Goal: Task Accomplishment & Management: Manage account settings

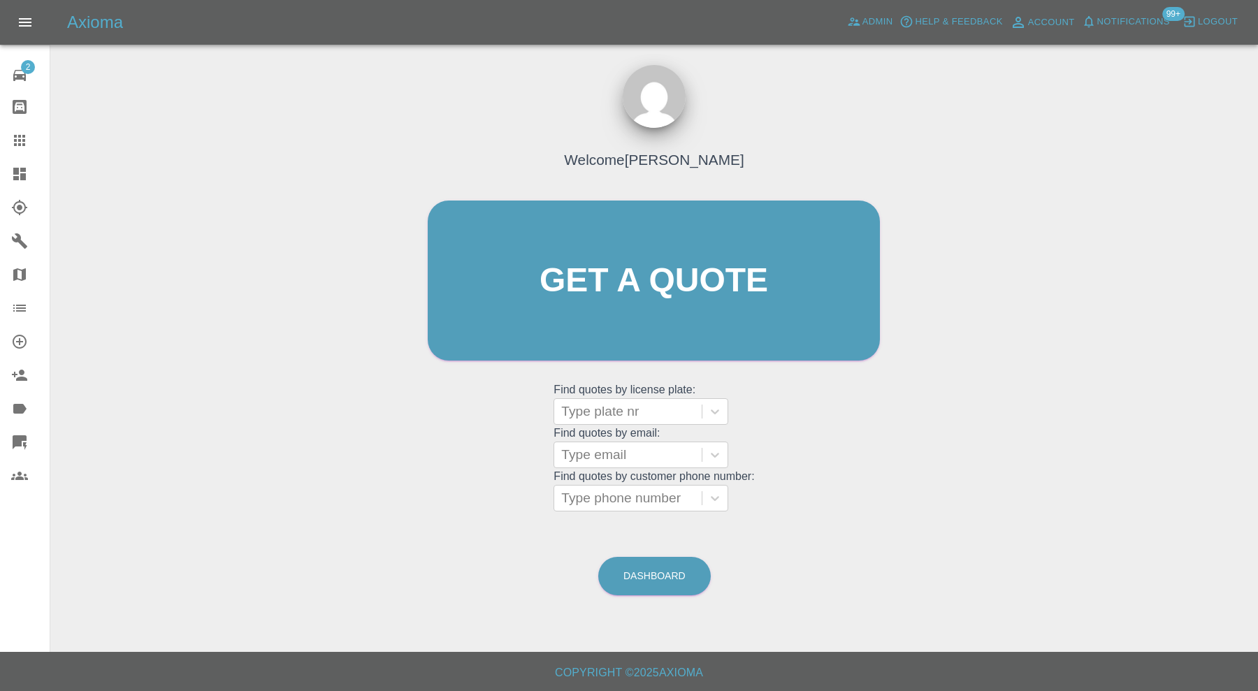
click at [17, 176] on icon at bounding box center [19, 174] width 13 height 13
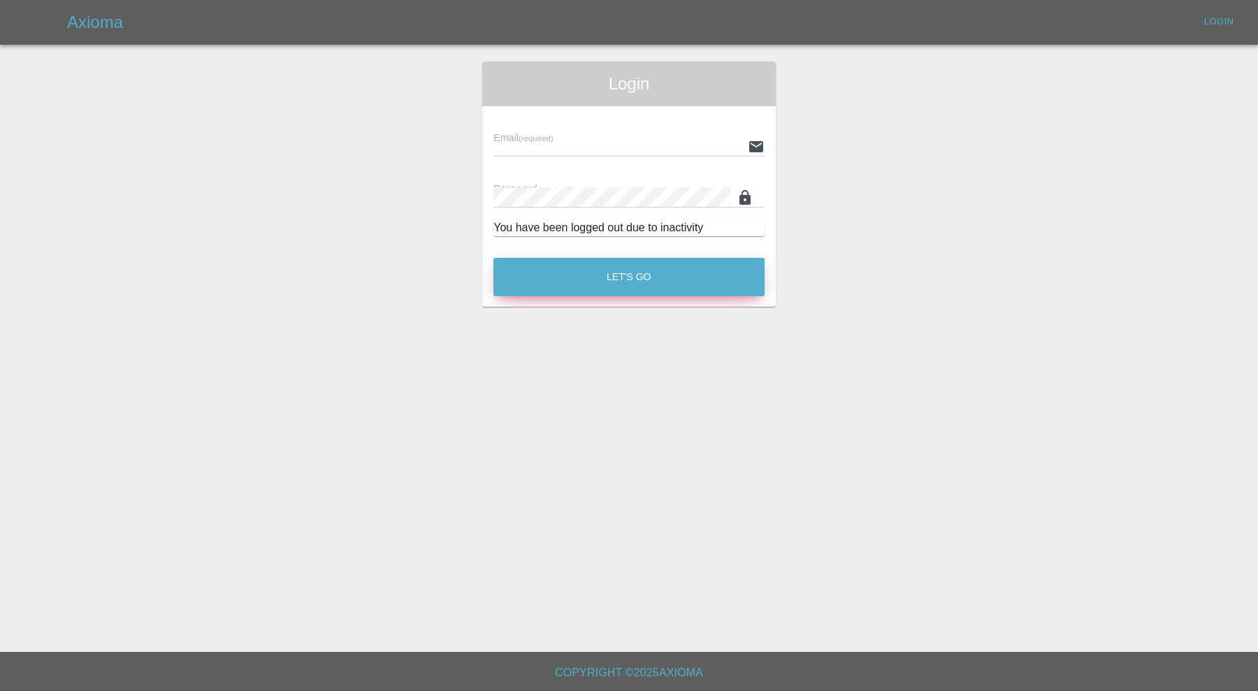
type input "carl.ainsworth@axioma.co.uk"
click at [723, 290] on button "Let's Go" at bounding box center [628, 277] width 271 height 38
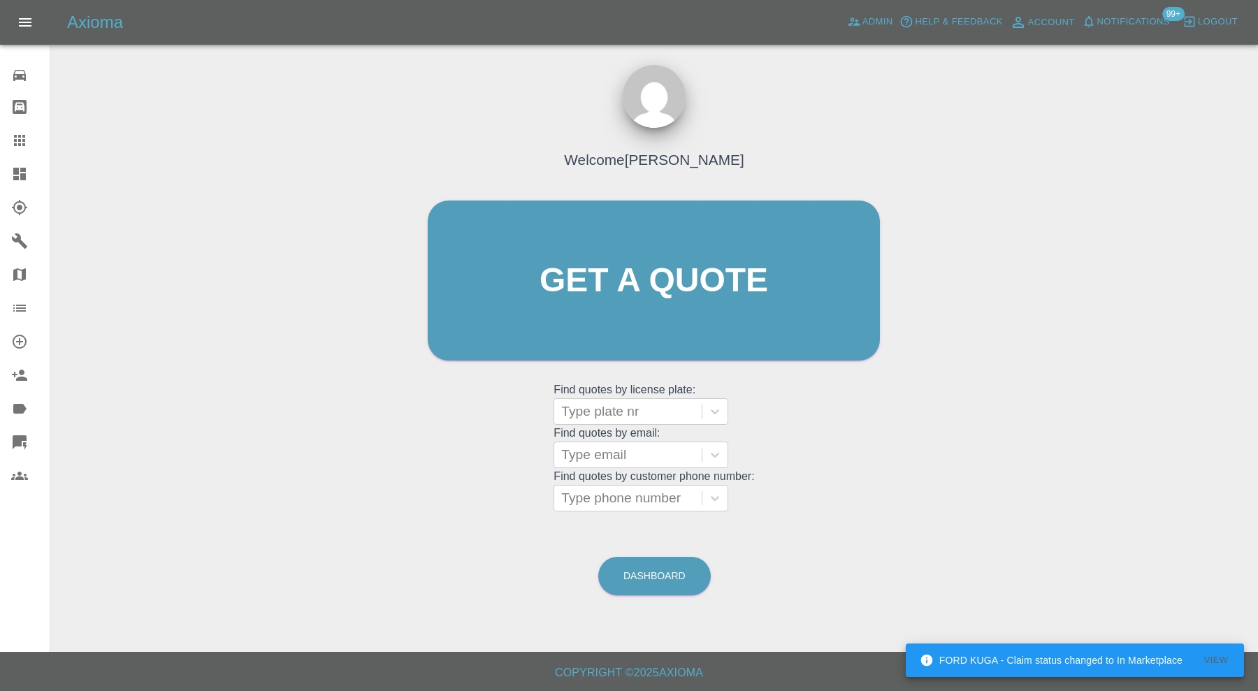
click at [33, 174] on div at bounding box center [30, 174] width 39 height 17
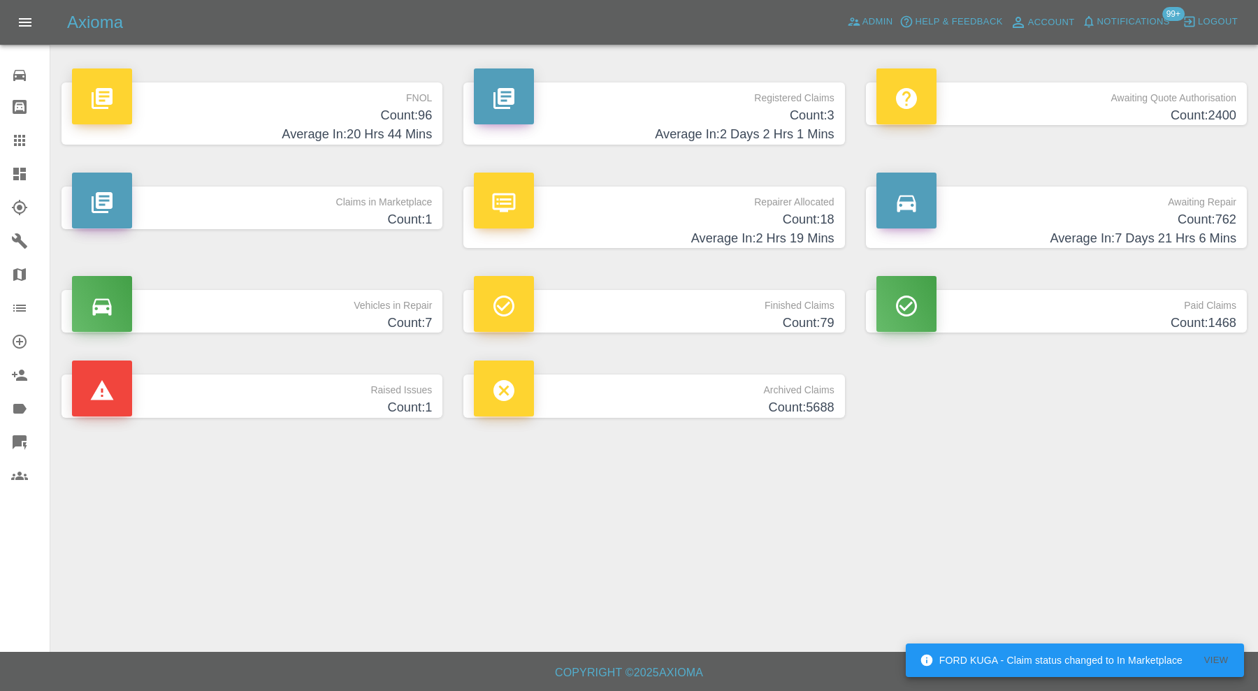
click at [708, 320] on h4 "Count: 79" at bounding box center [654, 323] width 360 height 19
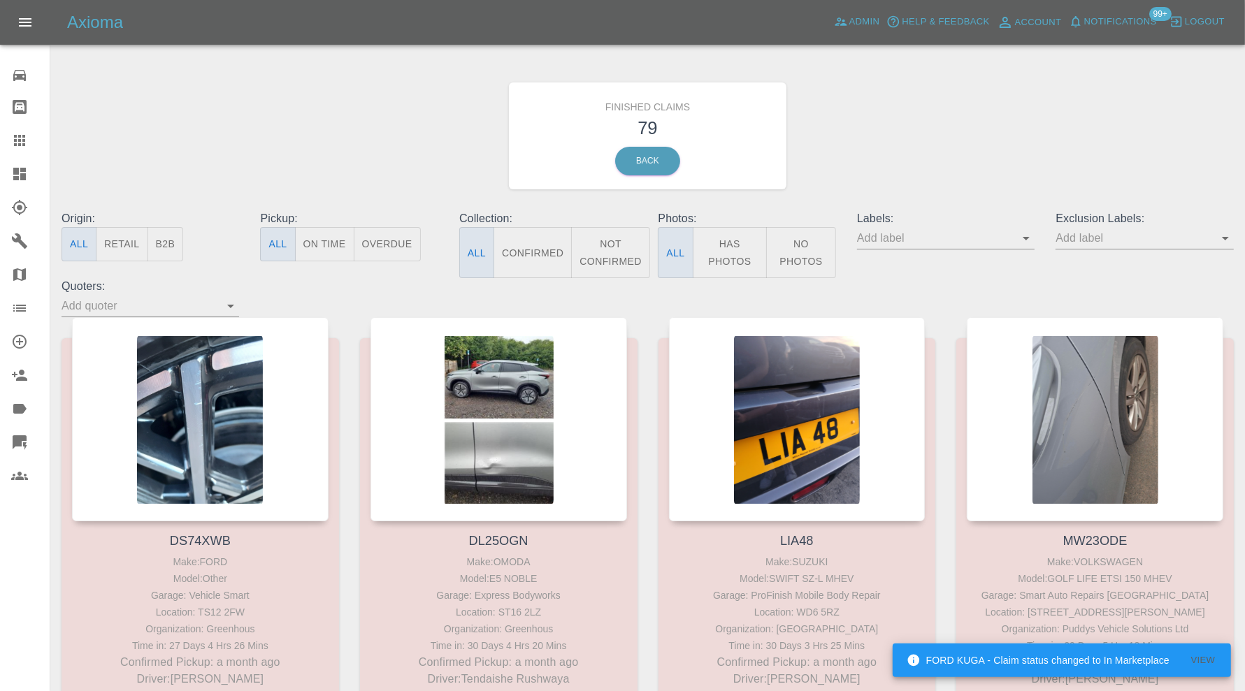
scroll to position [6289, 0]
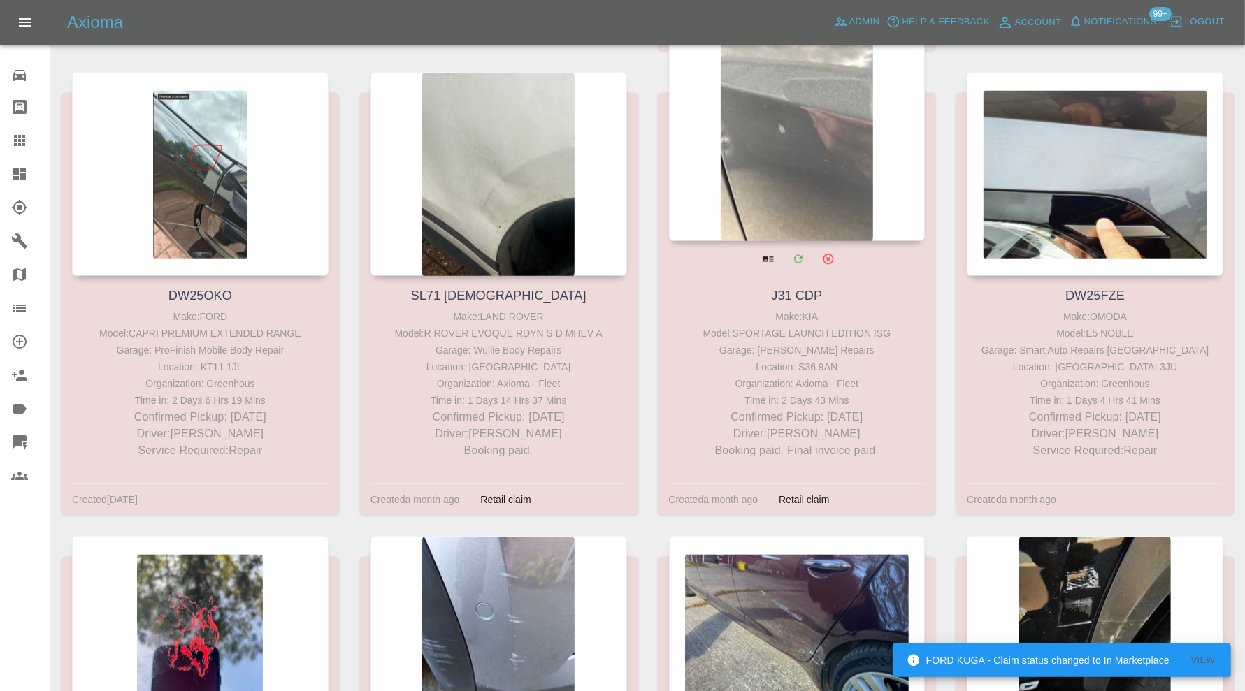
click at [795, 124] on div at bounding box center [797, 139] width 256 height 204
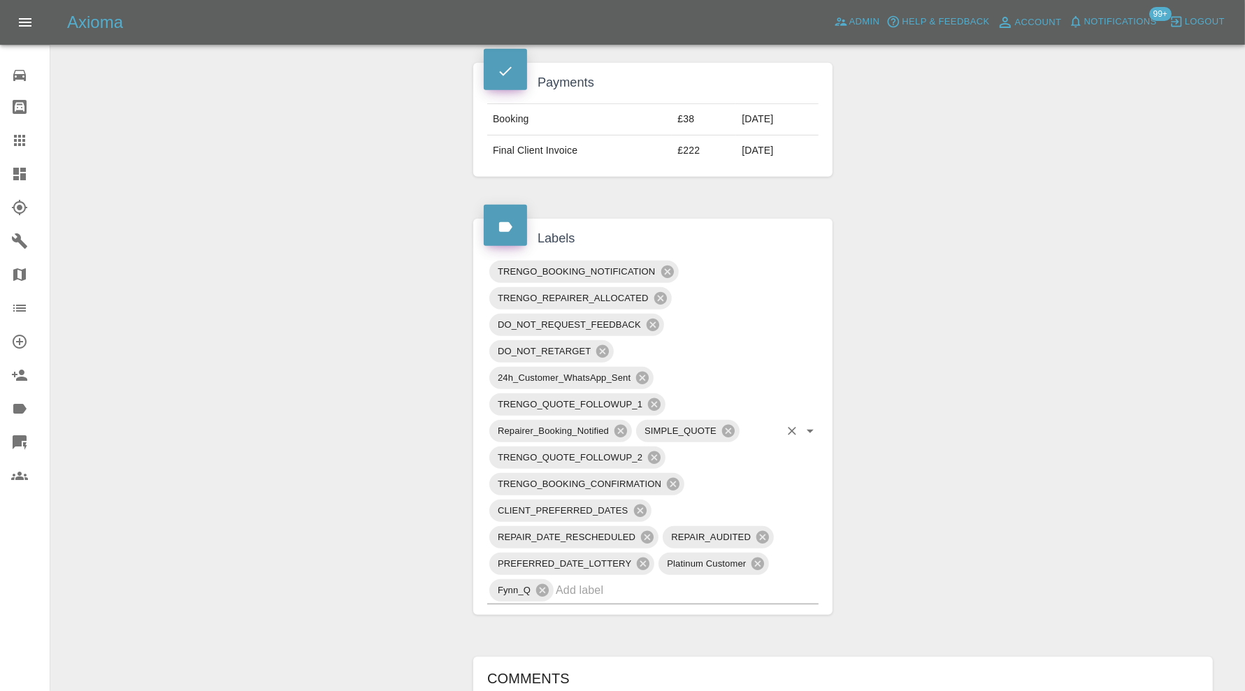
scroll to position [1164, 0]
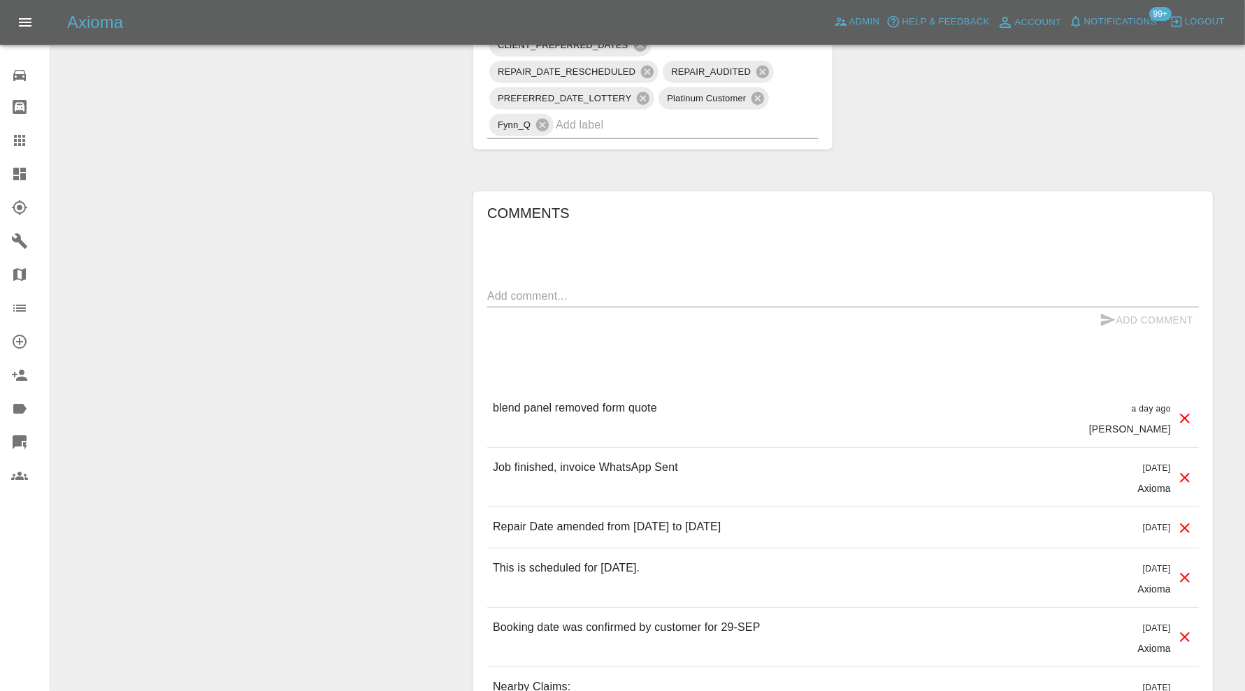
click at [728, 288] on textarea at bounding box center [842, 296] width 711 height 16
paste textarea "tr_1SDnOAA4aDea5wMjOEPUEfVp"
type textarea "tr_1SDnOAA4aDea5wMjOEPUEfVp"
click at [1124, 308] on button "Add Comment" at bounding box center [1146, 321] width 105 height 26
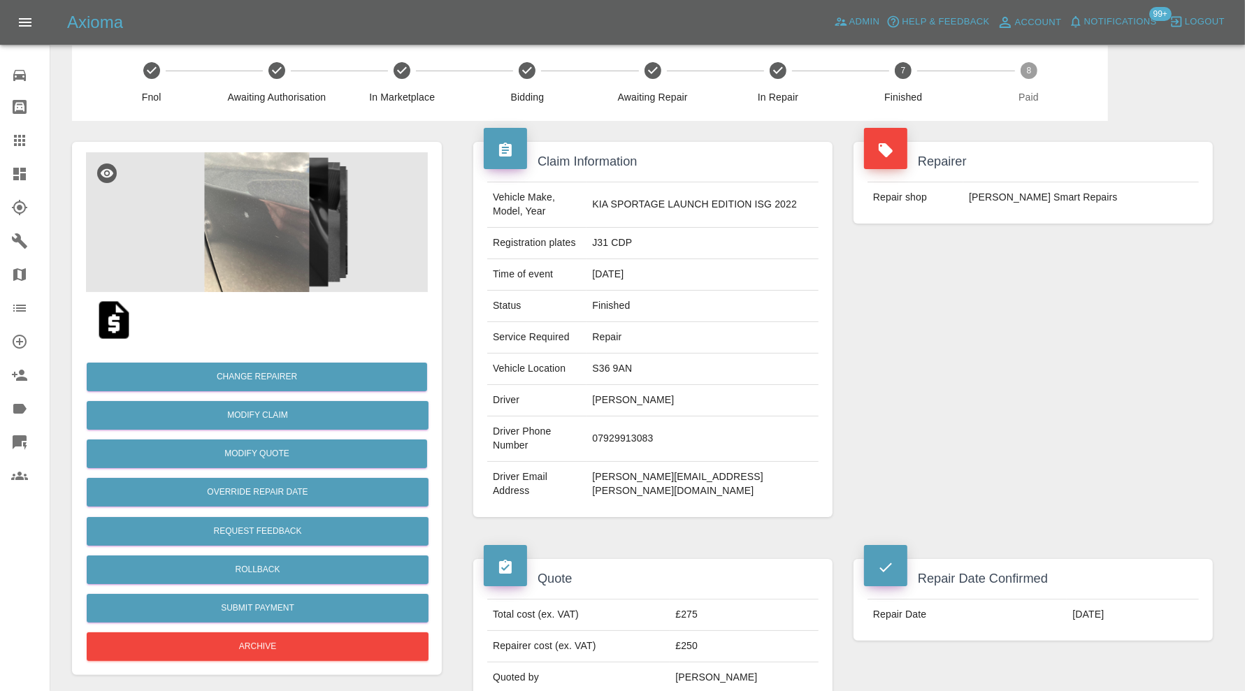
scroll to position [0, 0]
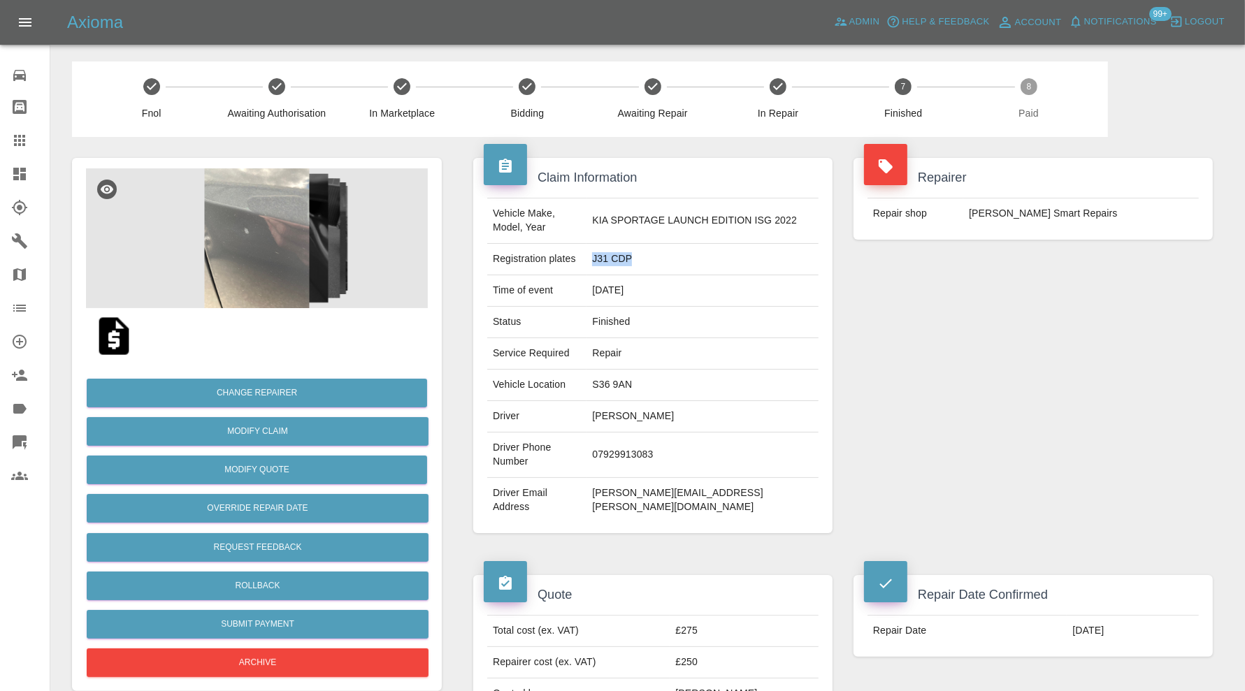
drag, startPoint x: 639, startPoint y: 259, endPoint x: 614, endPoint y: 263, distance: 24.7
click at [614, 263] on td "J31 CDP" at bounding box center [702, 259] width 232 height 31
copy td "J31 CDP"
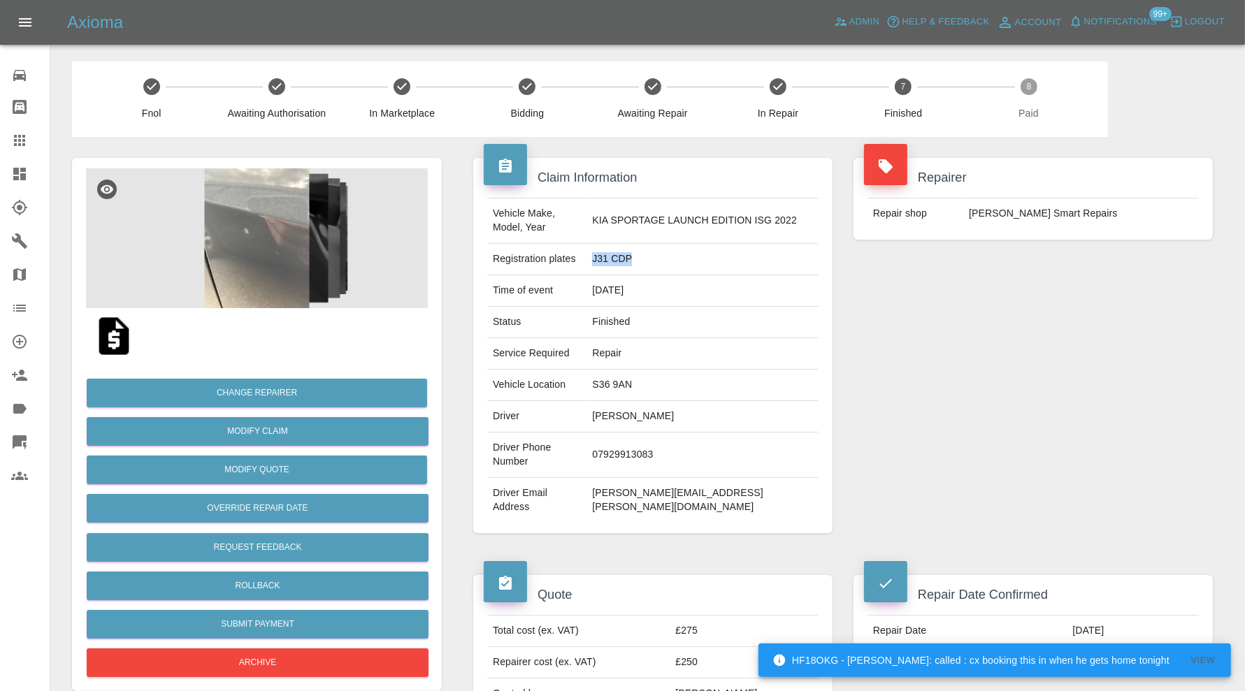
click at [20, 138] on icon at bounding box center [19, 140] width 17 height 17
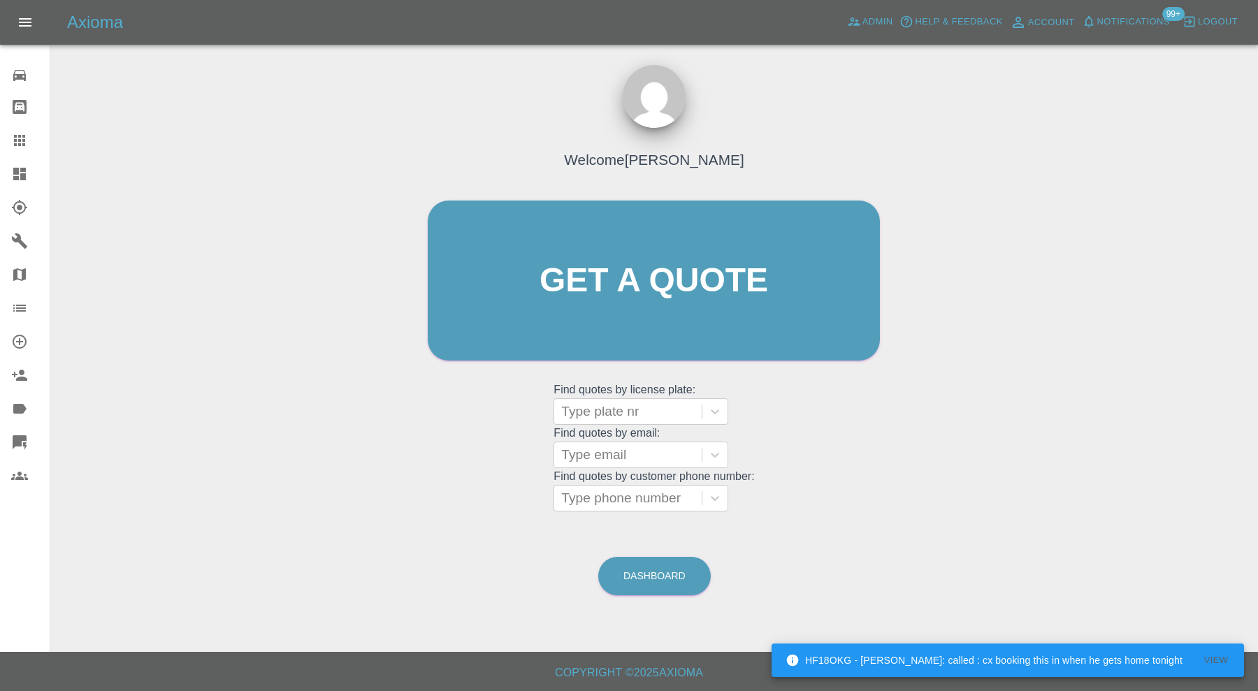
click at [27, 210] on icon at bounding box center [19, 207] width 17 height 17
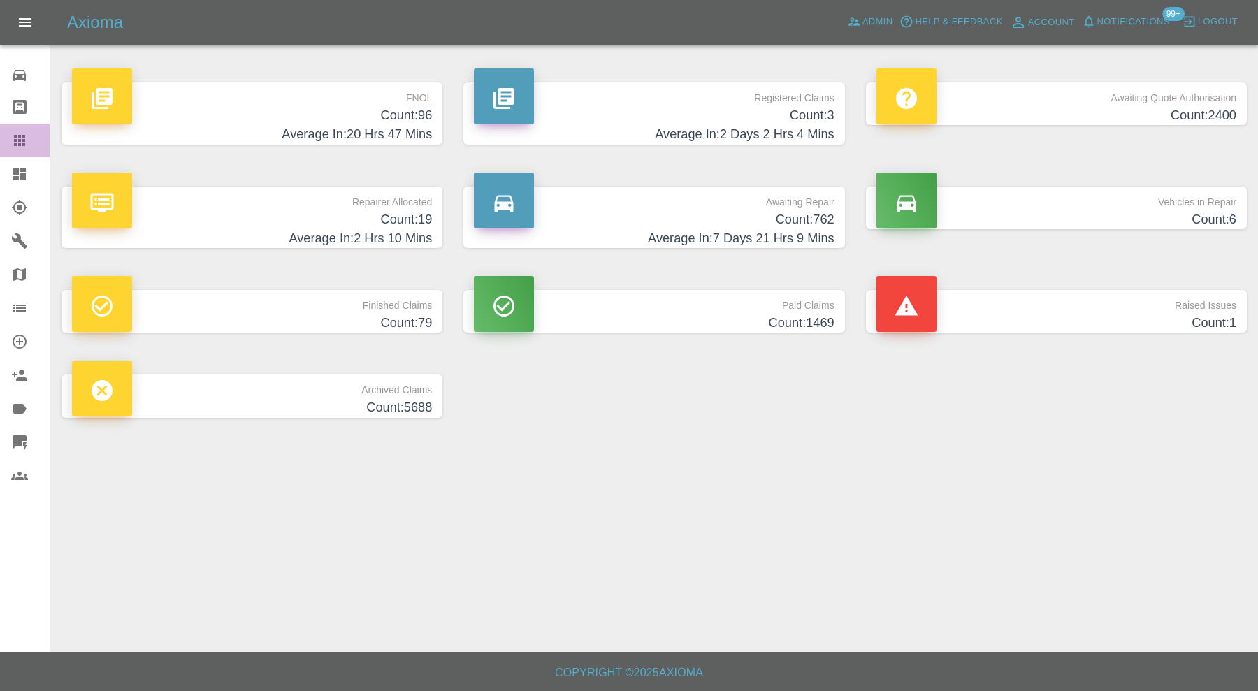
click at [24, 140] on icon at bounding box center [19, 140] width 11 height 11
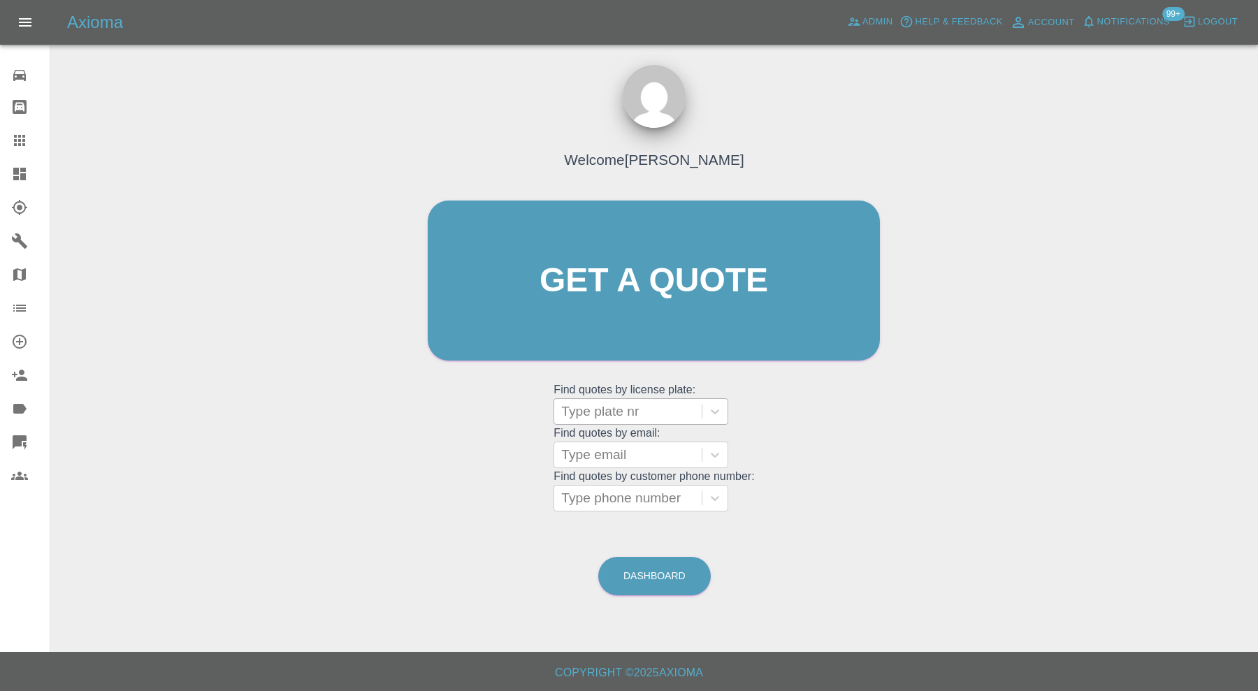
click at [667, 404] on div at bounding box center [627, 412] width 133 height 20
type input "ml09"
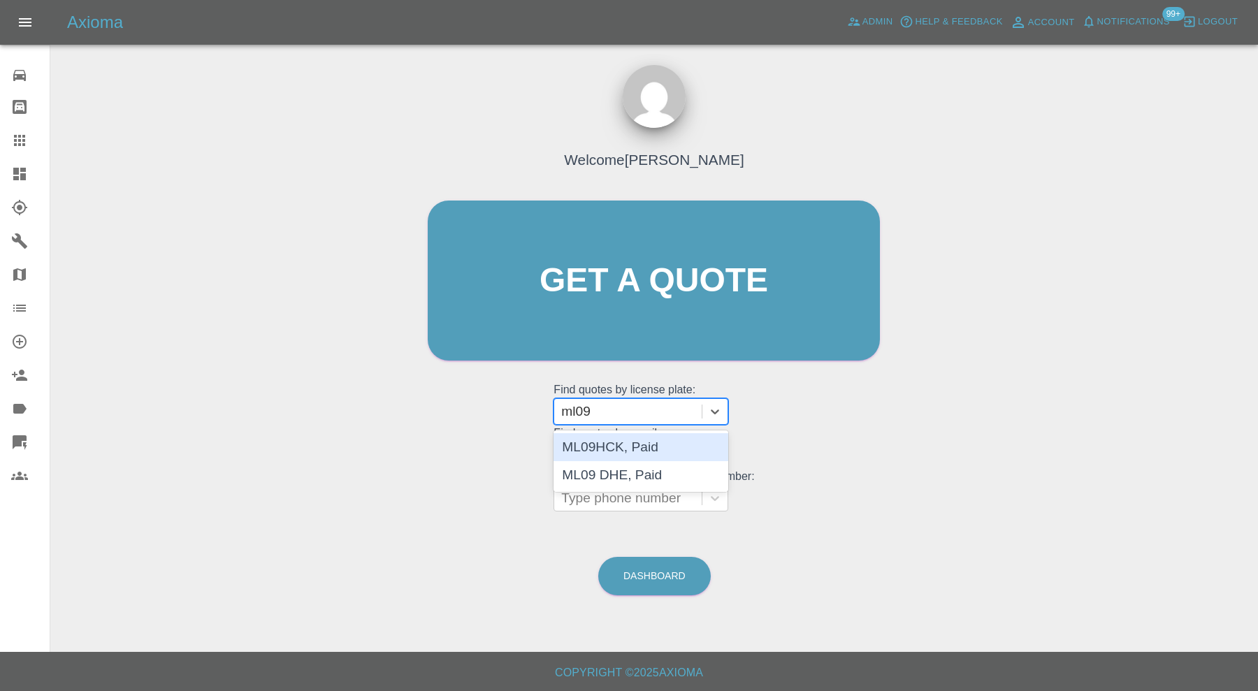
click at [667, 440] on div "ML09HCK, Paid" at bounding box center [641, 447] width 175 height 28
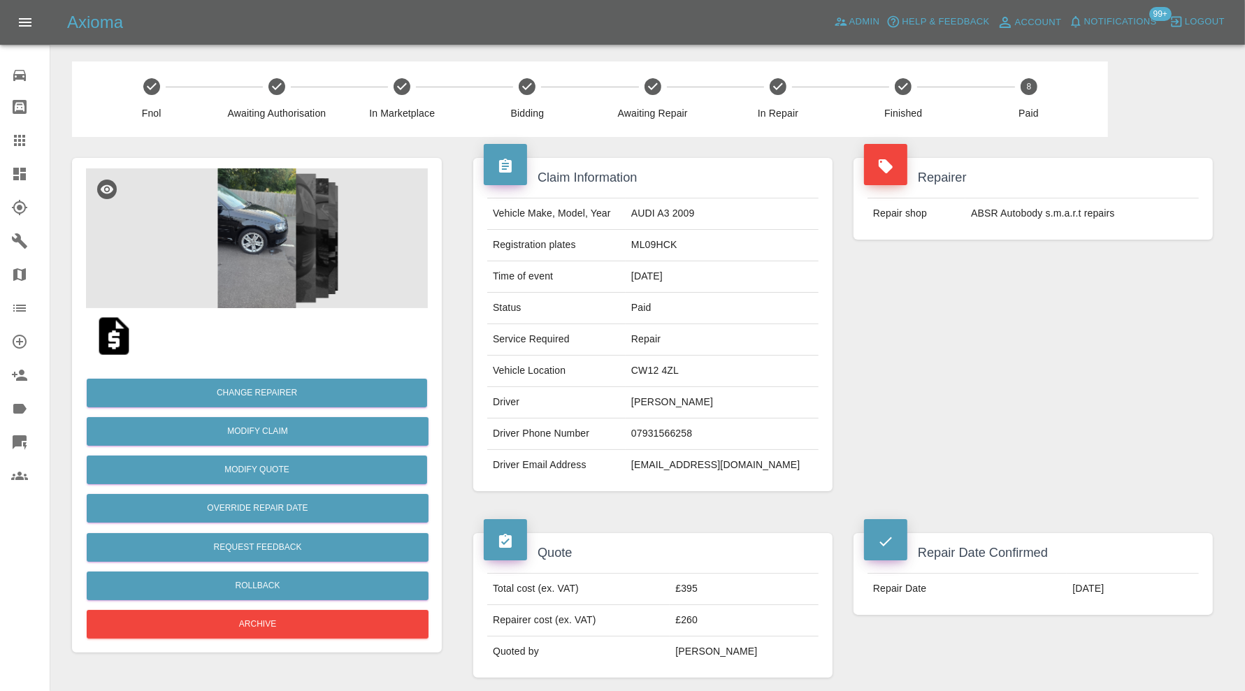
click at [21, 133] on icon at bounding box center [19, 140] width 17 height 17
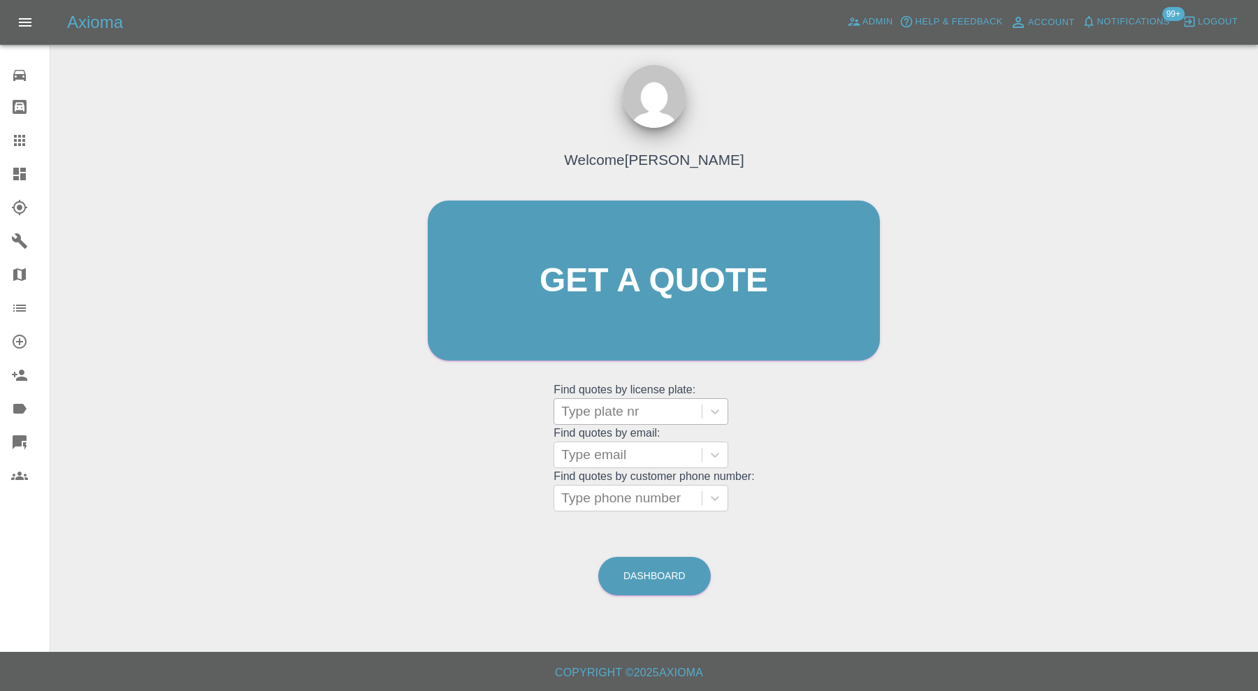
click at [654, 416] on div at bounding box center [627, 412] width 133 height 20
type input "ml09"
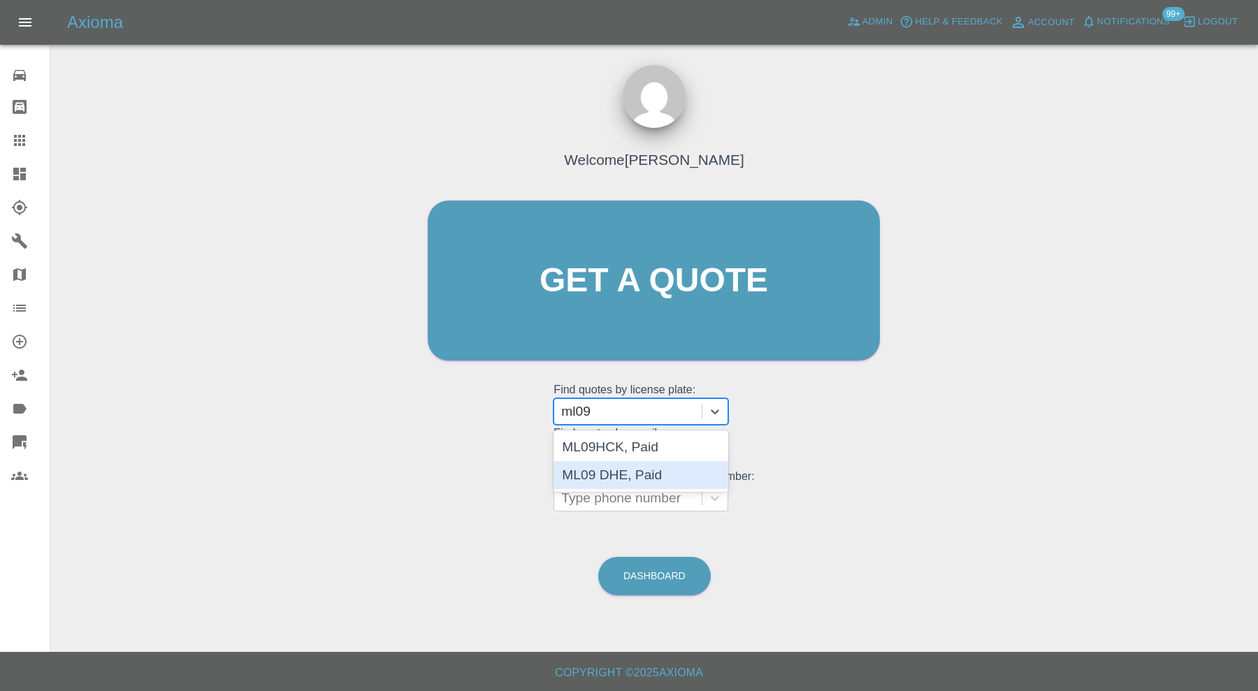
click at [653, 474] on div "ML09 DHE, Paid" at bounding box center [641, 475] width 175 height 28
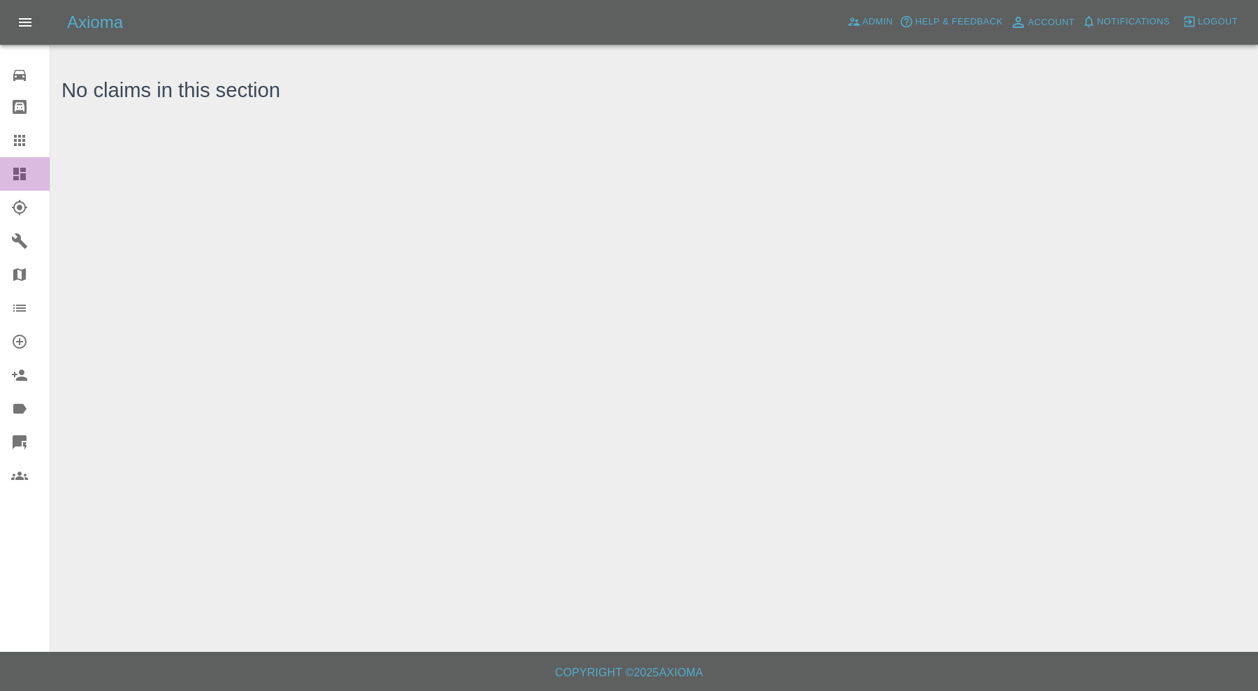
click at [21, 184] on link "Dashboard" at bounding box center [25, 174] width 50 height 34
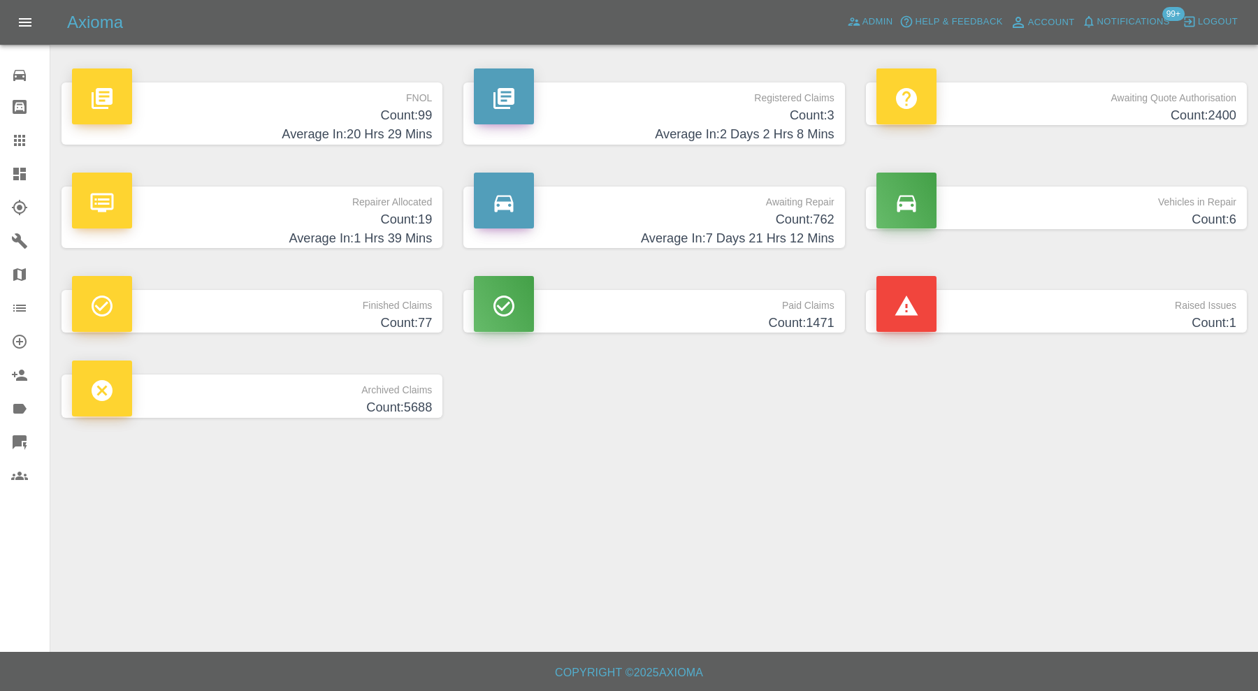
click at [19, 140] on icon at bounding box center [19, 140] width 11 height 11
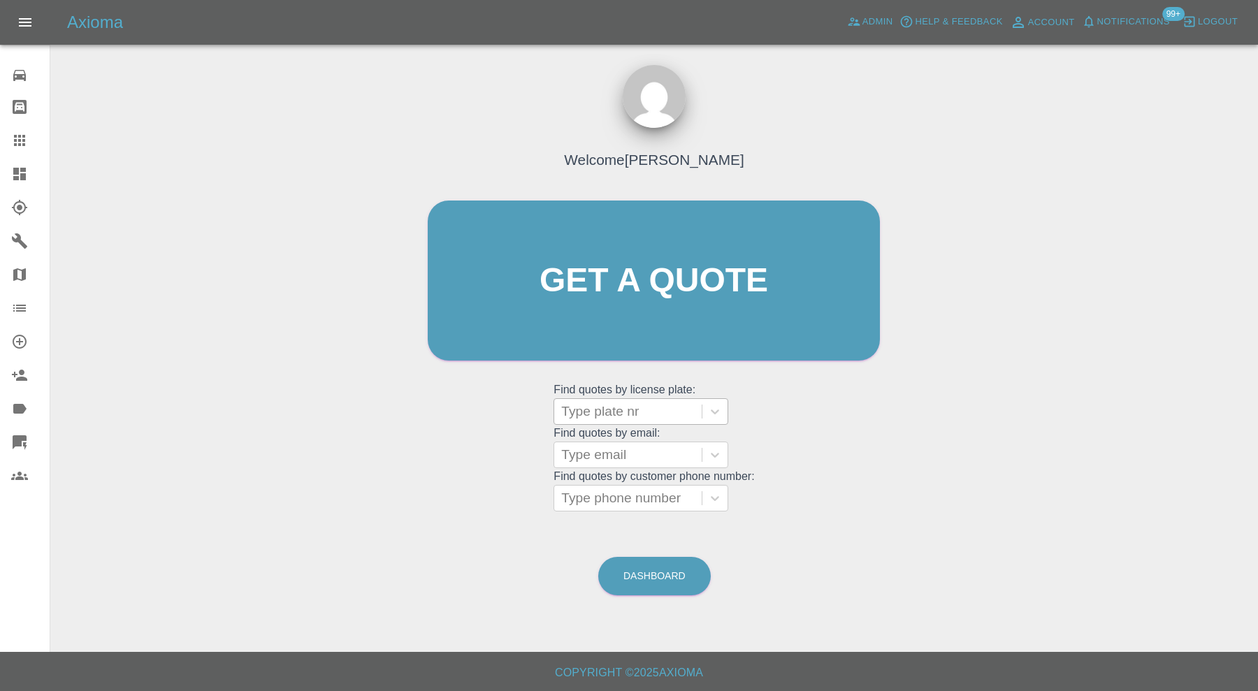
click at [615, 416] on div at bounding box center [627, 412] width 133 height 20
type input "bv63"
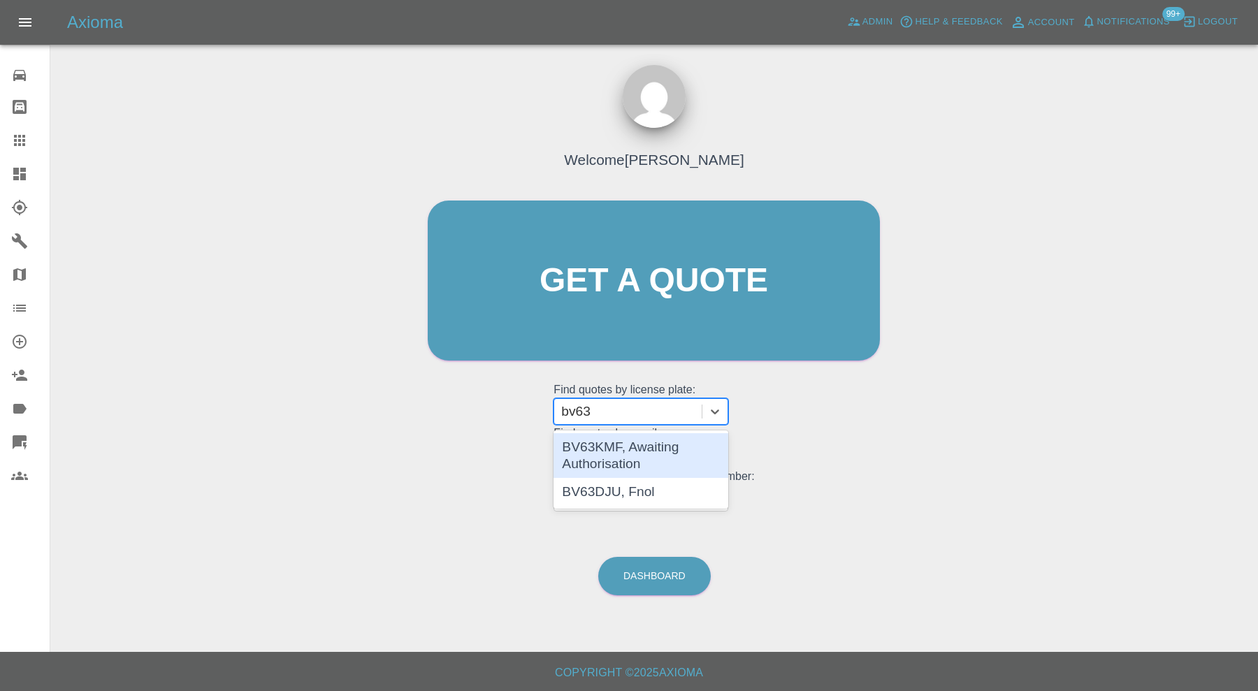
click at [644, 450] on div "BV63KMF, Awaiting Authorisation" at bounding box center [641, 455] width 175 height 45
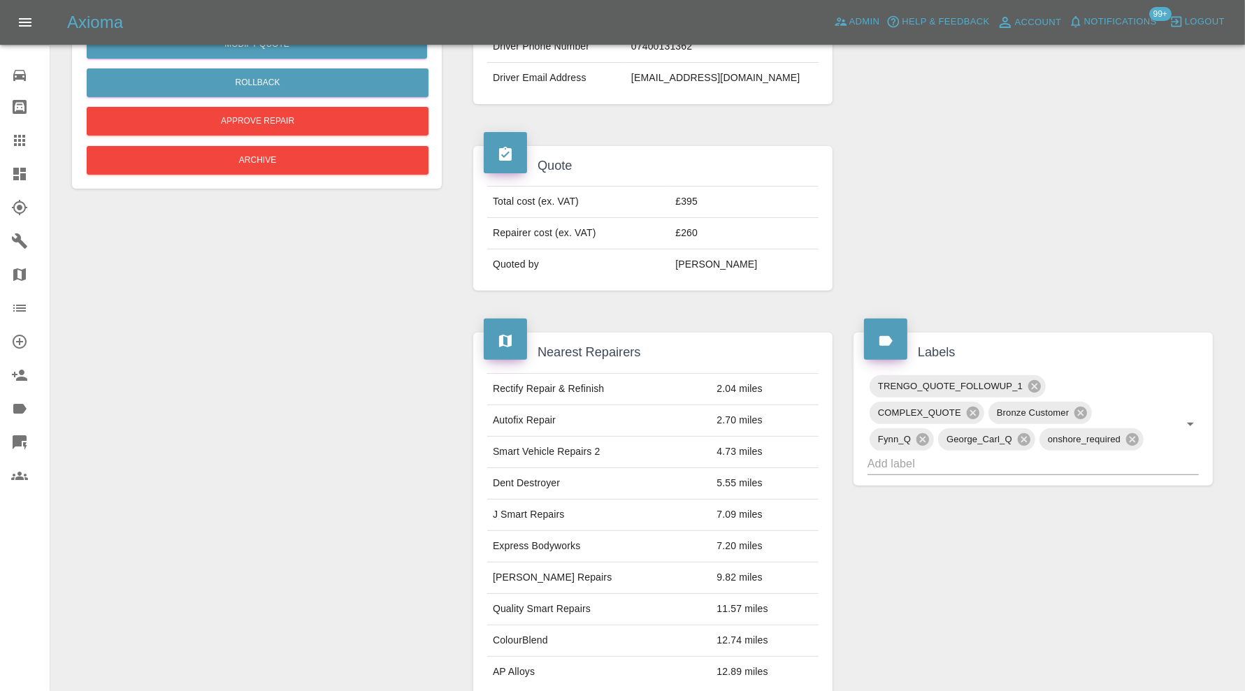
scroll to position [815, 0]
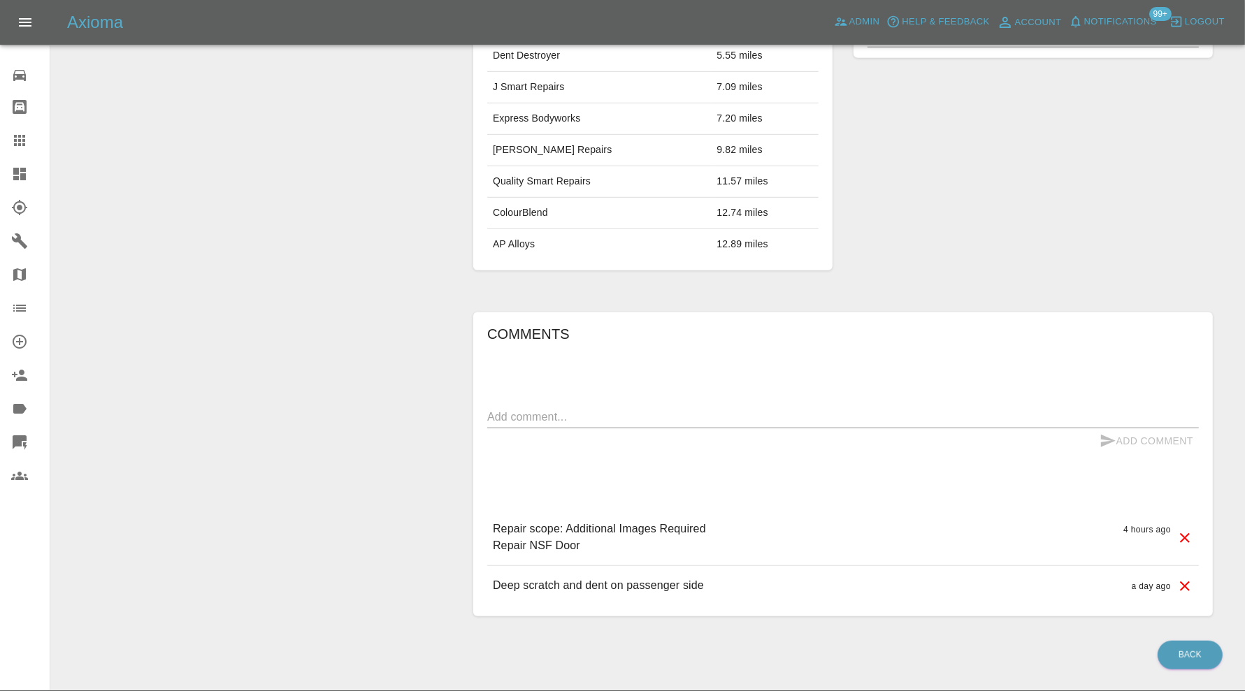
click at [724, 409] on textarea at bounding box center [842, 417] width 711 height 16
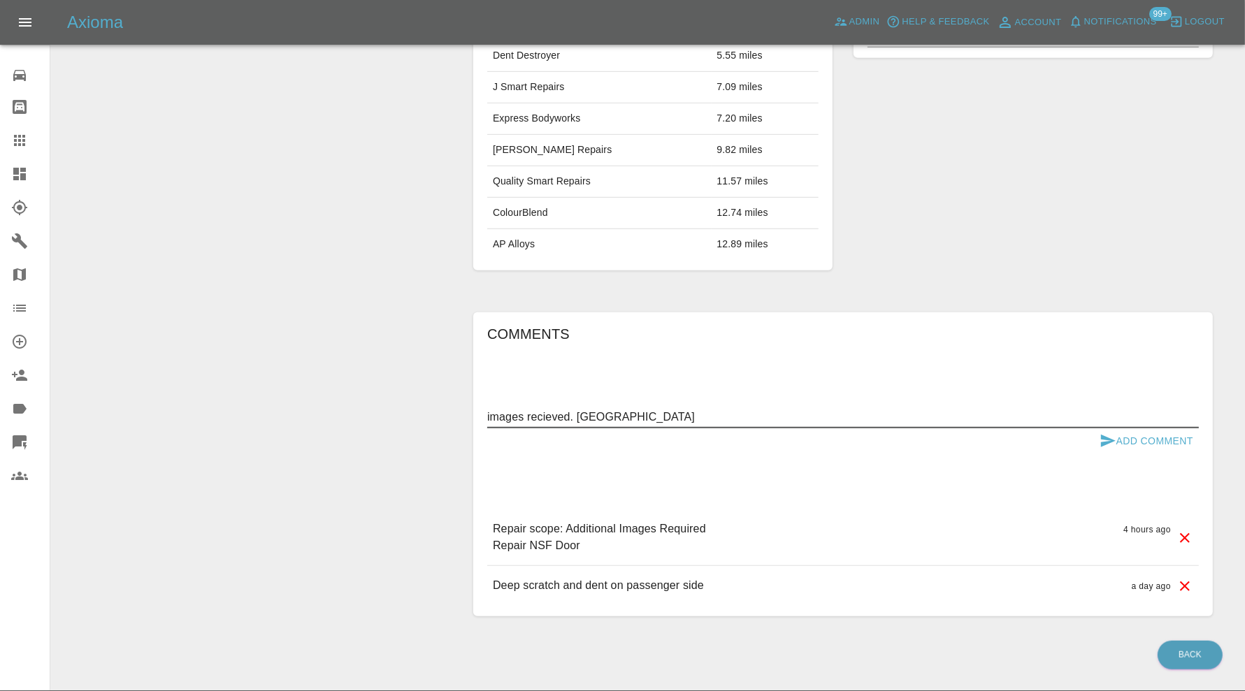
type textarea "images recieved. OOS"
click at [1157, 455] on div "Comments images recieved. OOS x Add Comment Repair scope: Additional Images Req…" at bounding box center [842, 465] width 711 height 284
click at [1157, 445] on button "Add Comment" at bounding box center [1146, 441] width 105 height 26
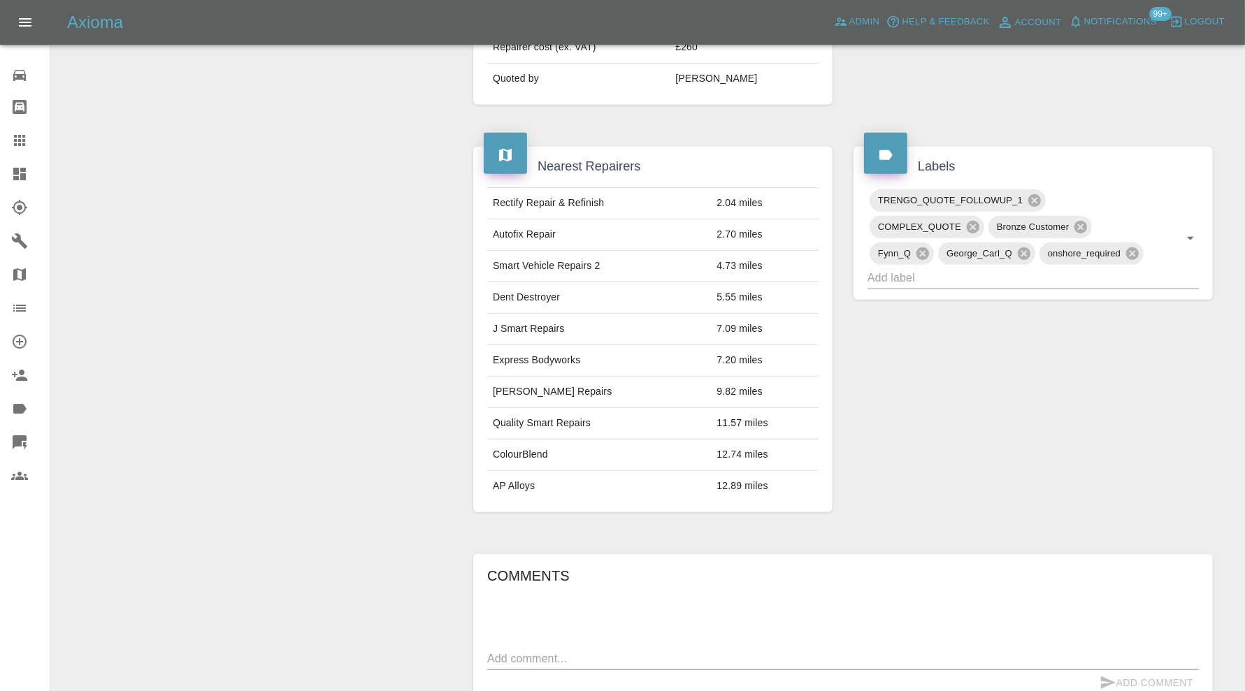
scroll to position [465, 0]
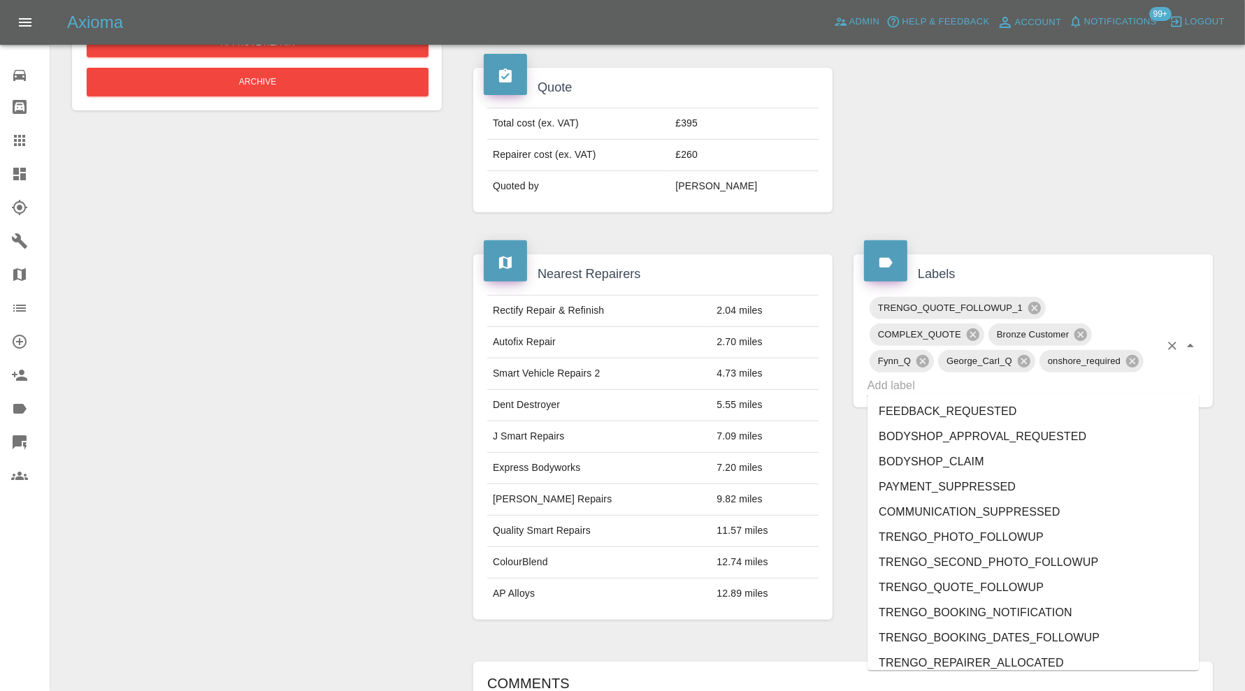
click at [1074, 384] on input "text" at bounding box center [1013, 386] width 292 height 22
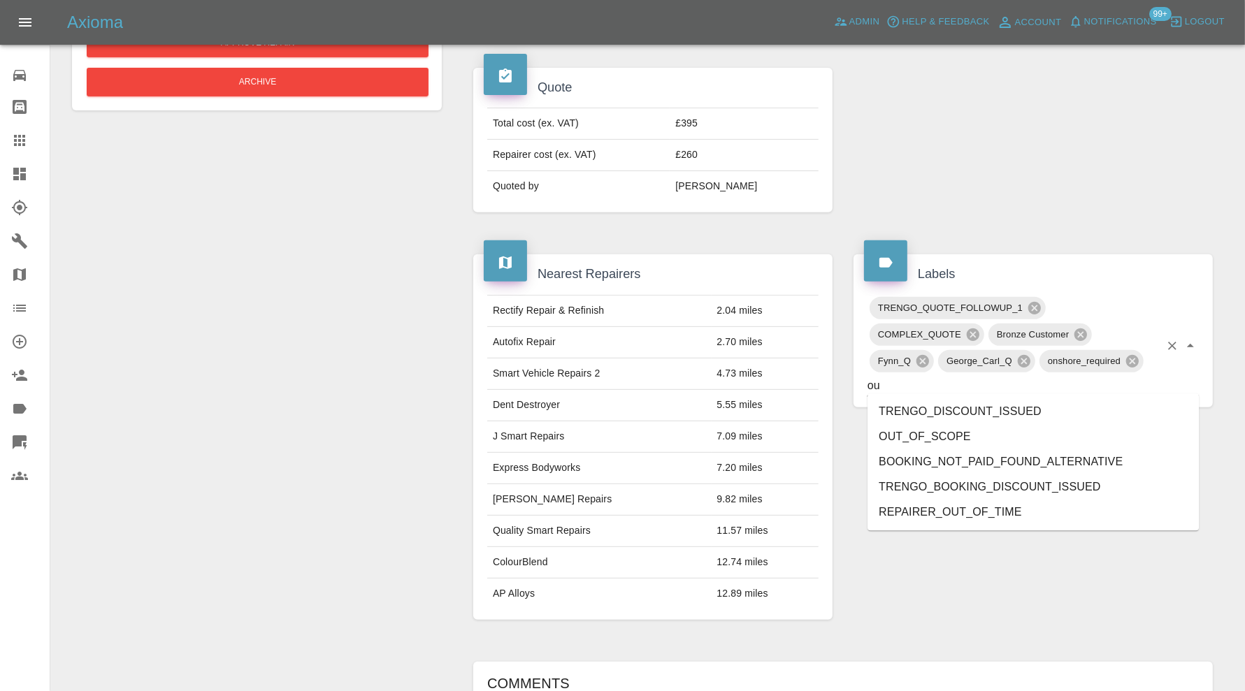
type input "out"
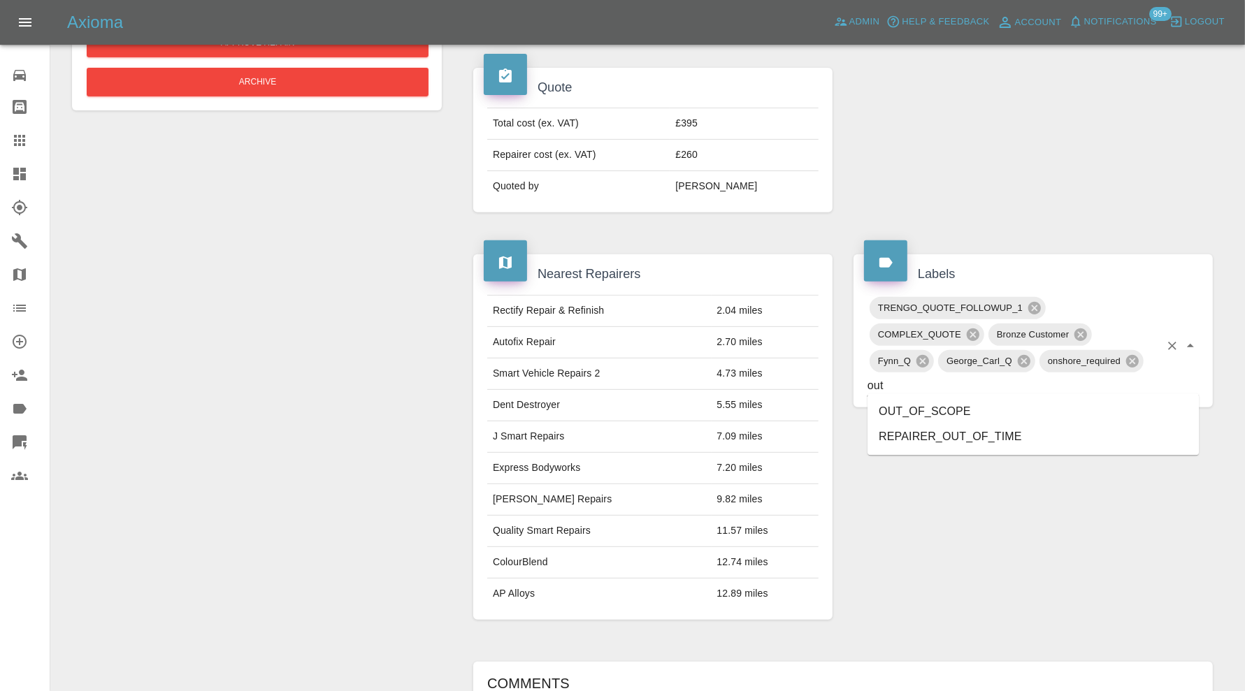
click at [981, 408] on li "OUT_OF_SCOPE" at bounding box center [1032, 411] width 331 height 25
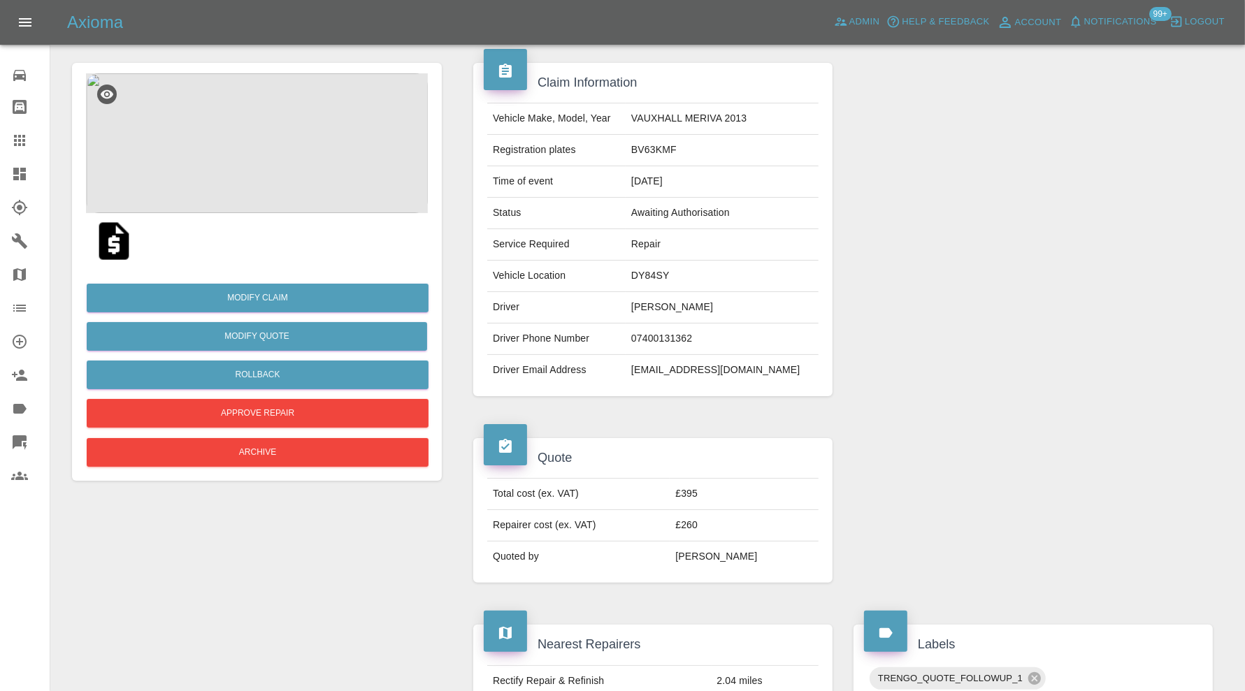
scroll to position [0, 0]
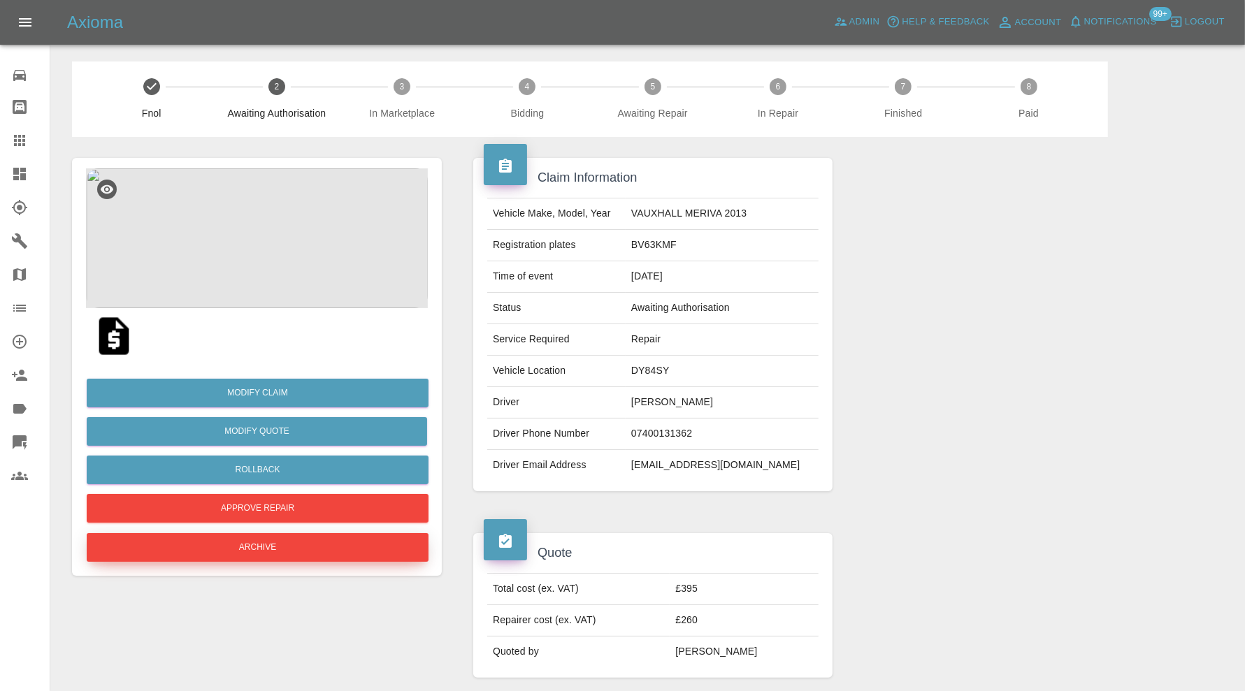
click at [313, 537] on button "Archive" at bounding box center [258, 547] width 342 height 29
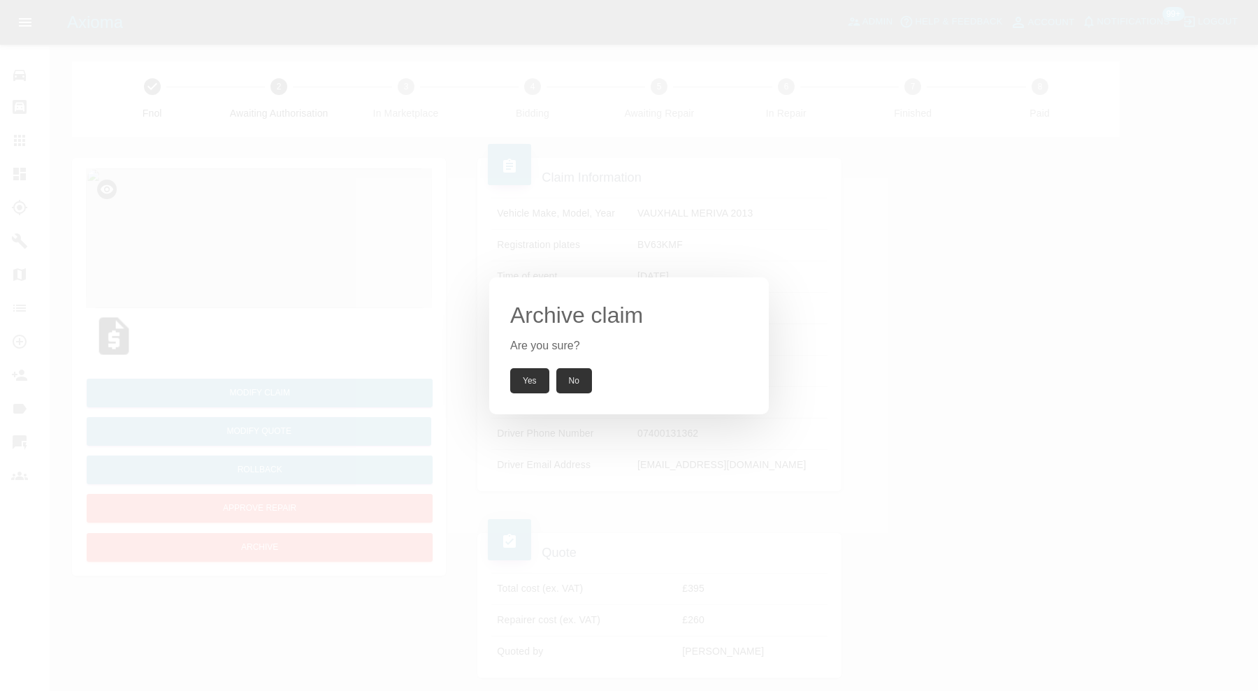
click at [530, 381] on button "Yes" at bounding box center [529, 380] width 39 height 25
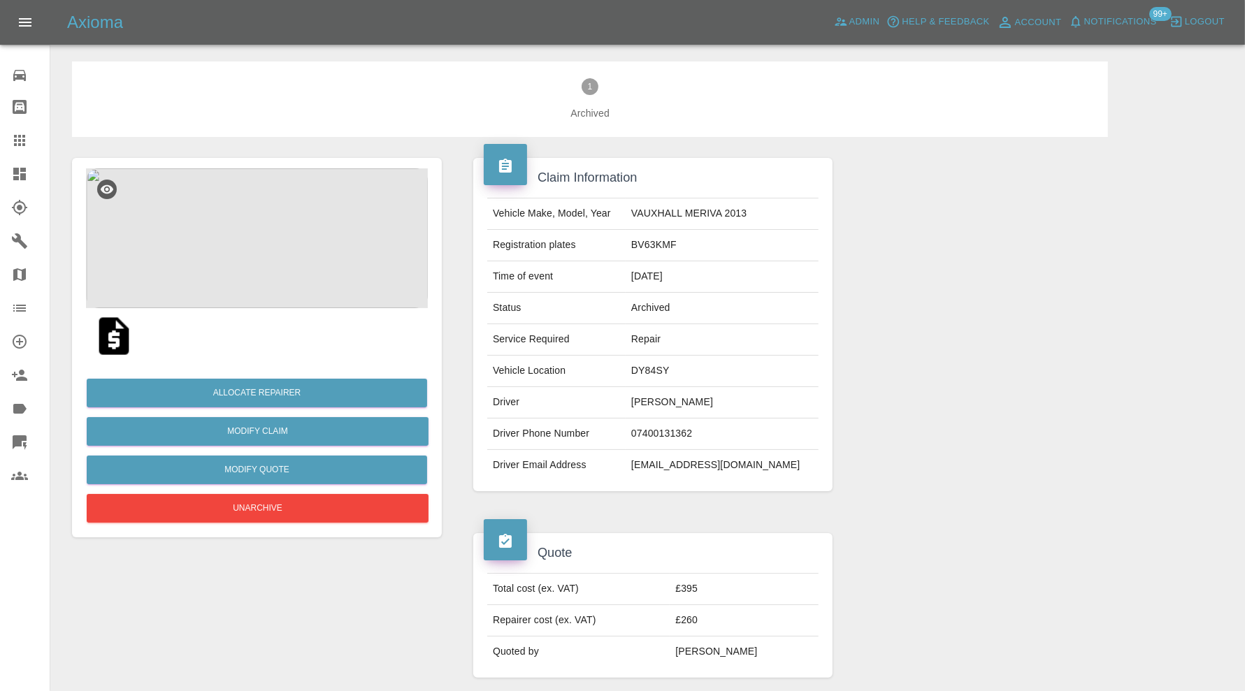
click at [25, 171] on icon at bounding box center [19, 174] width 17 height 17
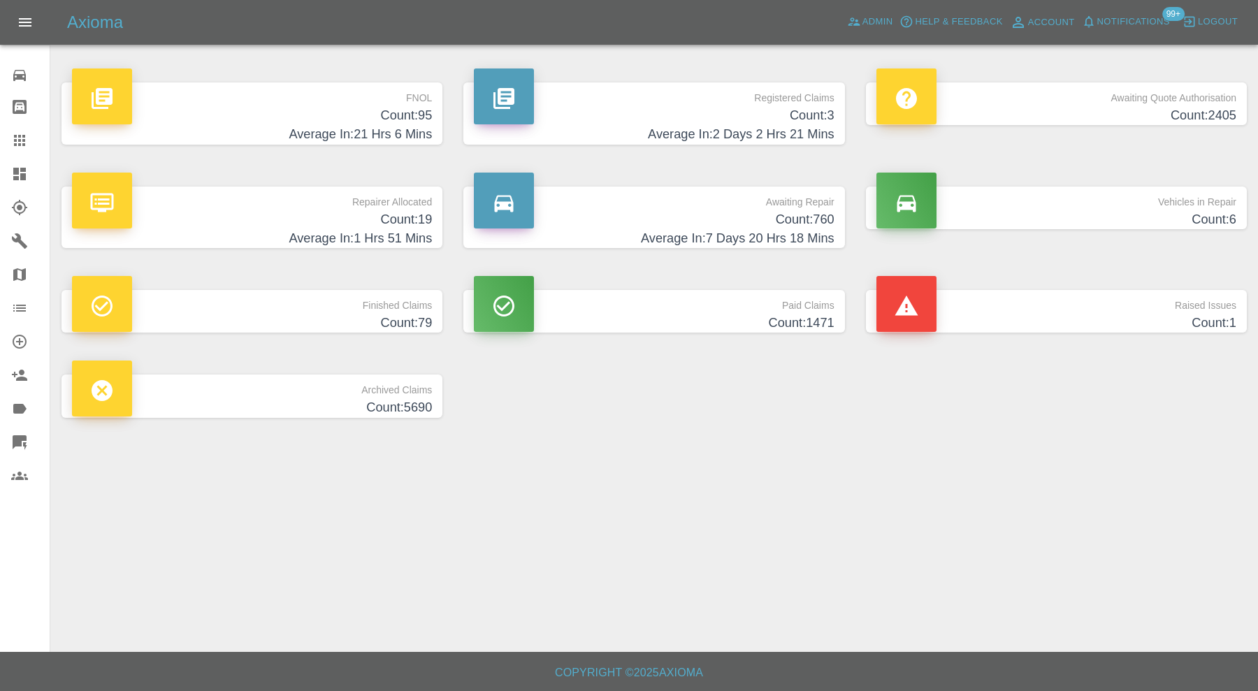
click at [1017, 321] on h4 "Count: 1" at bounding box center [1056, 323] width 360 height 19
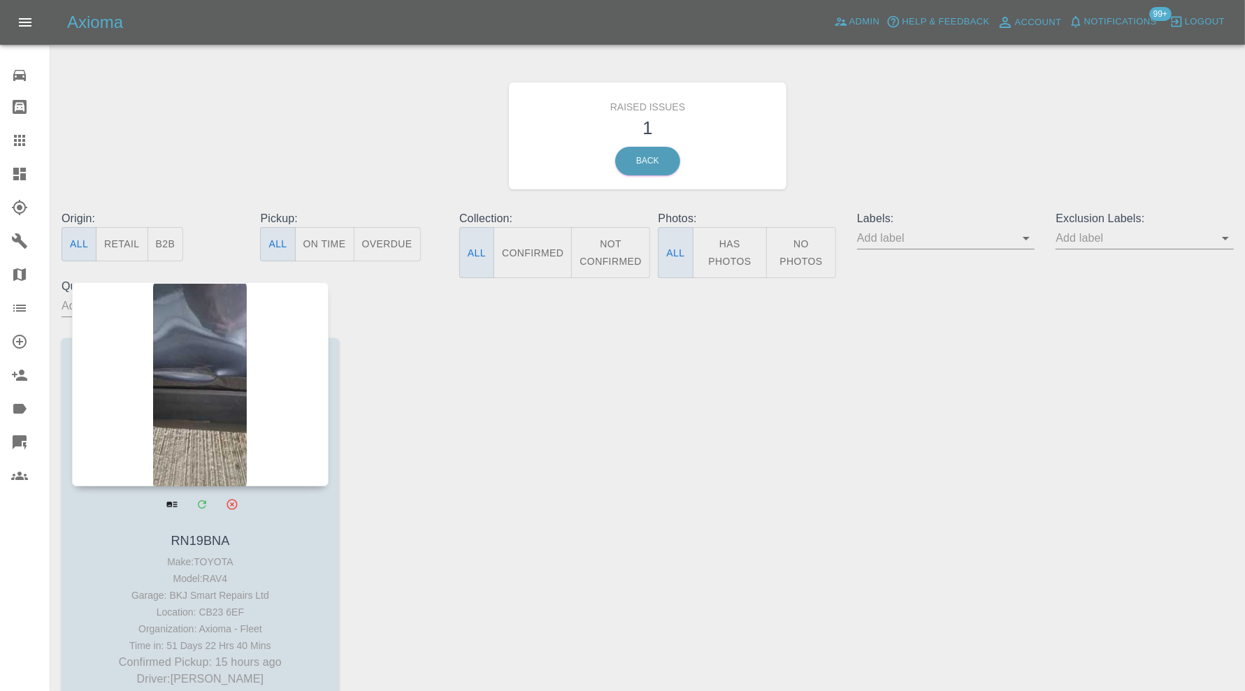
click at [194, 366] on div at bounding box center [200, 384] width 256 height 204
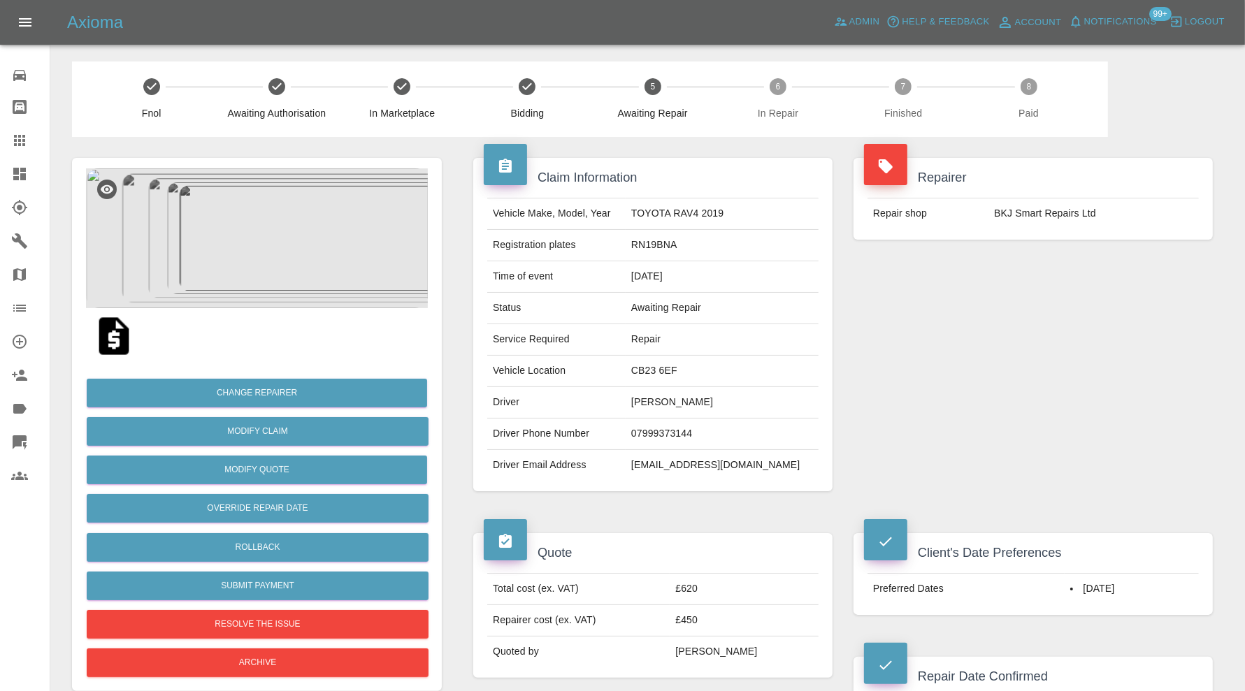
click at [258, 245] on img at bounding box center [257, 238] width 342 height 140
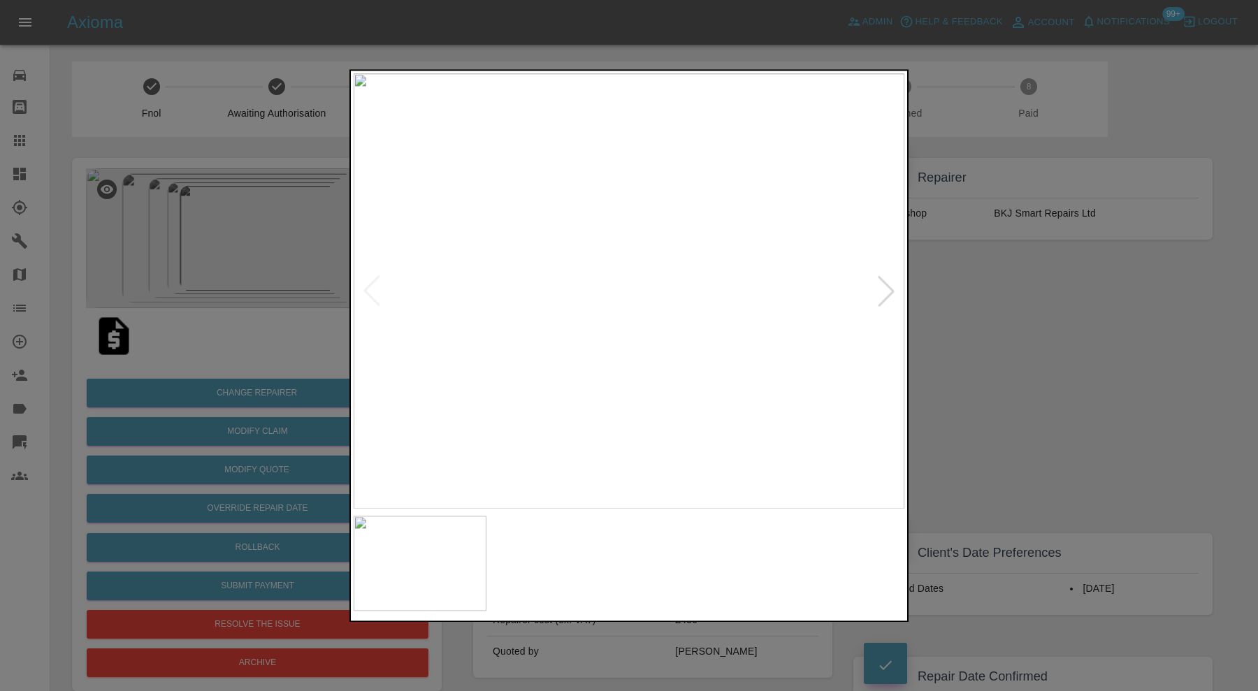
click at [593, 565] on img at bounding box center [559, 563] width 133 height 95
click at [689, 551] on img at bounding box center [698, 563] width 133 height 95
click at [782, 549] on img at bounding box center [838, 563] width 133 height 95
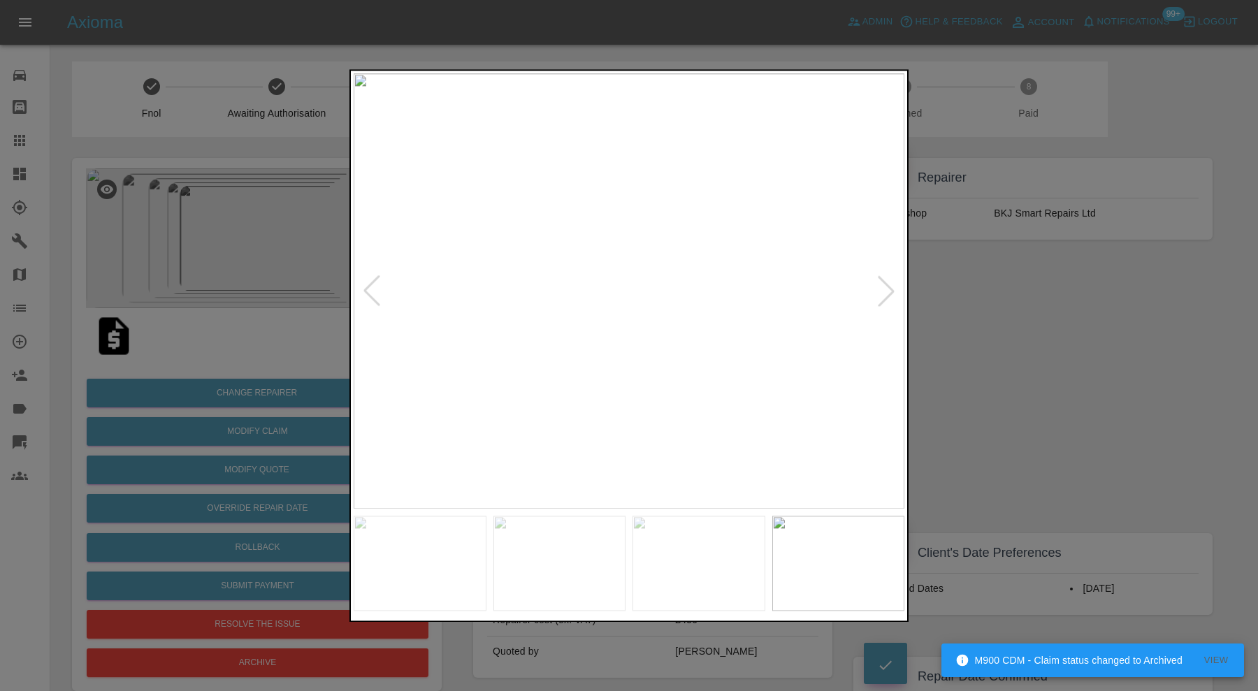
click at [886, 280] on div at bounding box center [886, 291] width 31 height 31
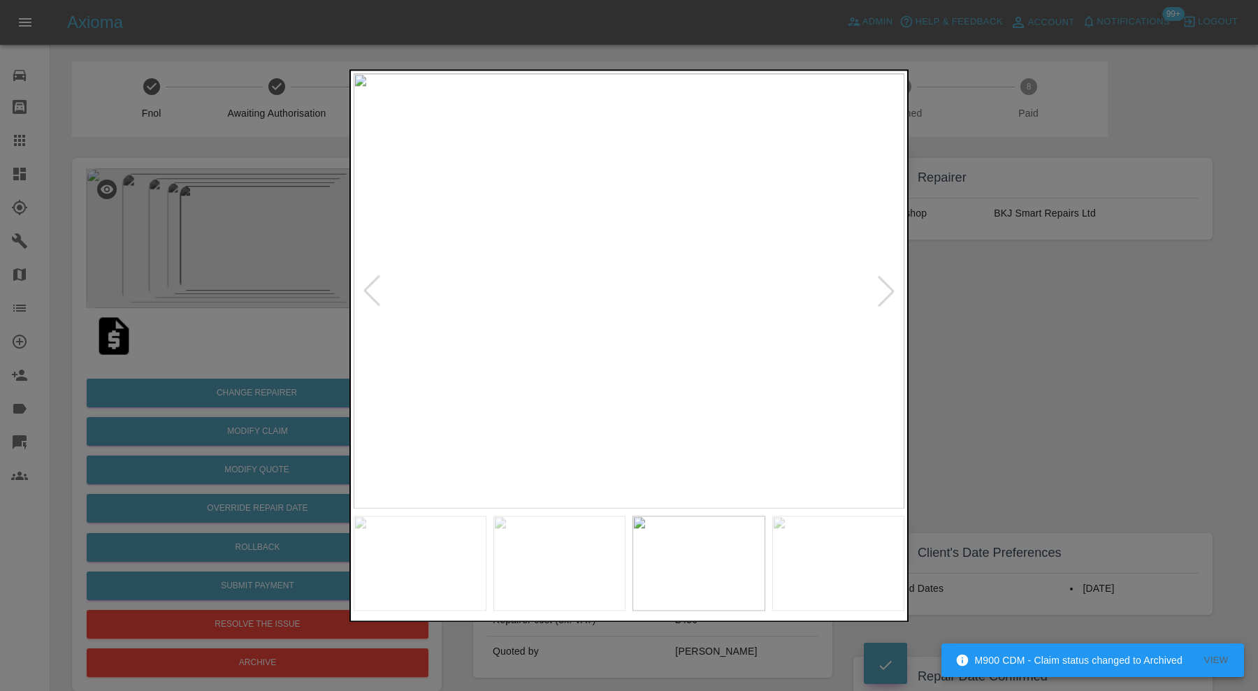
click at [886, 280] on div at bounding box center [886, 291] width 31 height 31
click at [886, 280] on img at bounding box center [629, 290] width 551 height 435
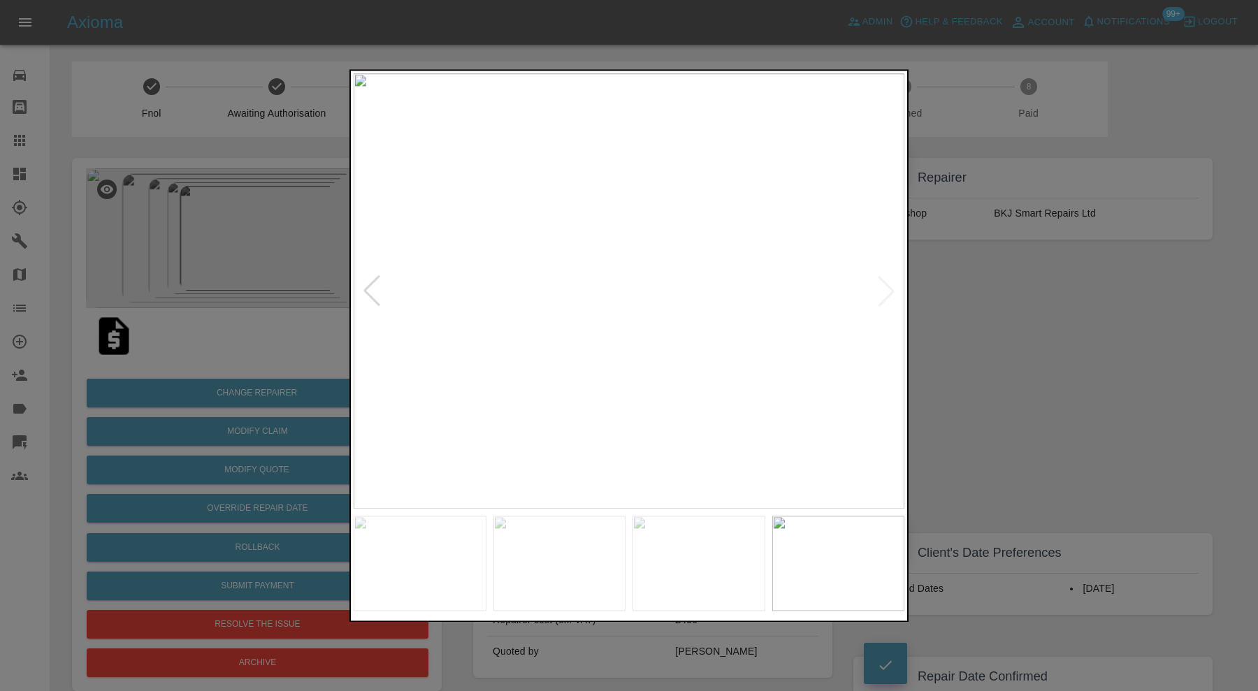
click at [1098, 298] on div at bounding box center [629, 345] width 1258 height 691
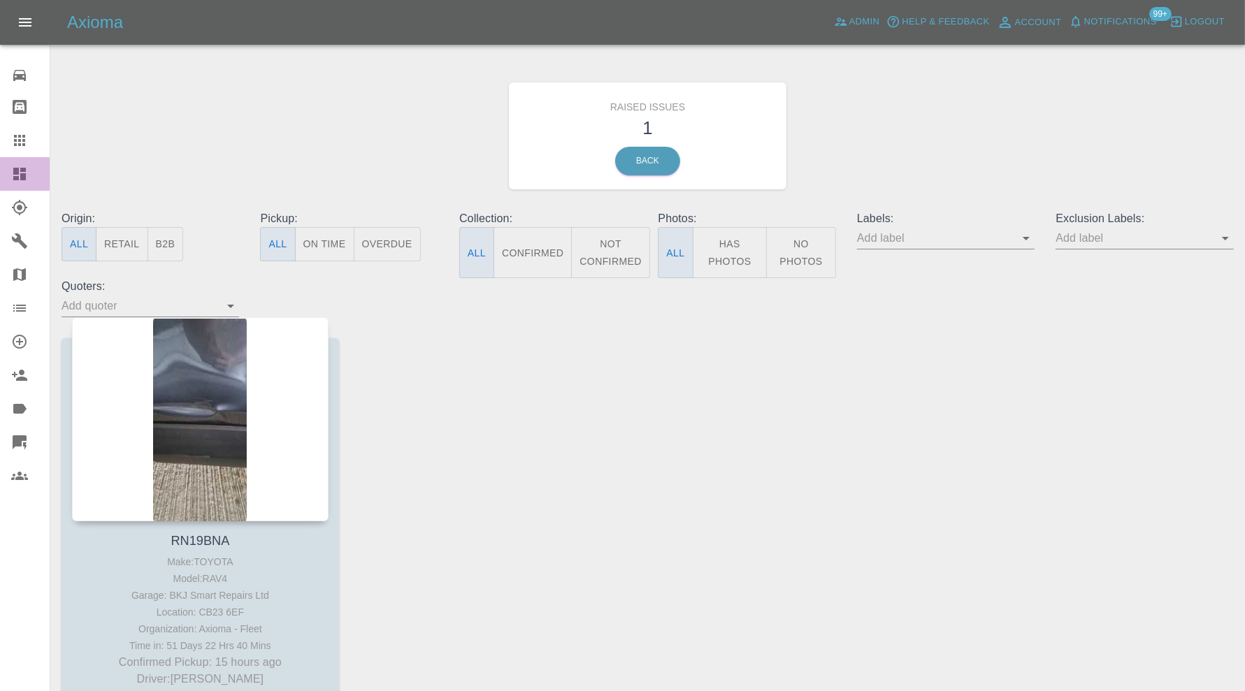
click at [28, 169] on div at bounding box center [30, 174] width 39 height 17
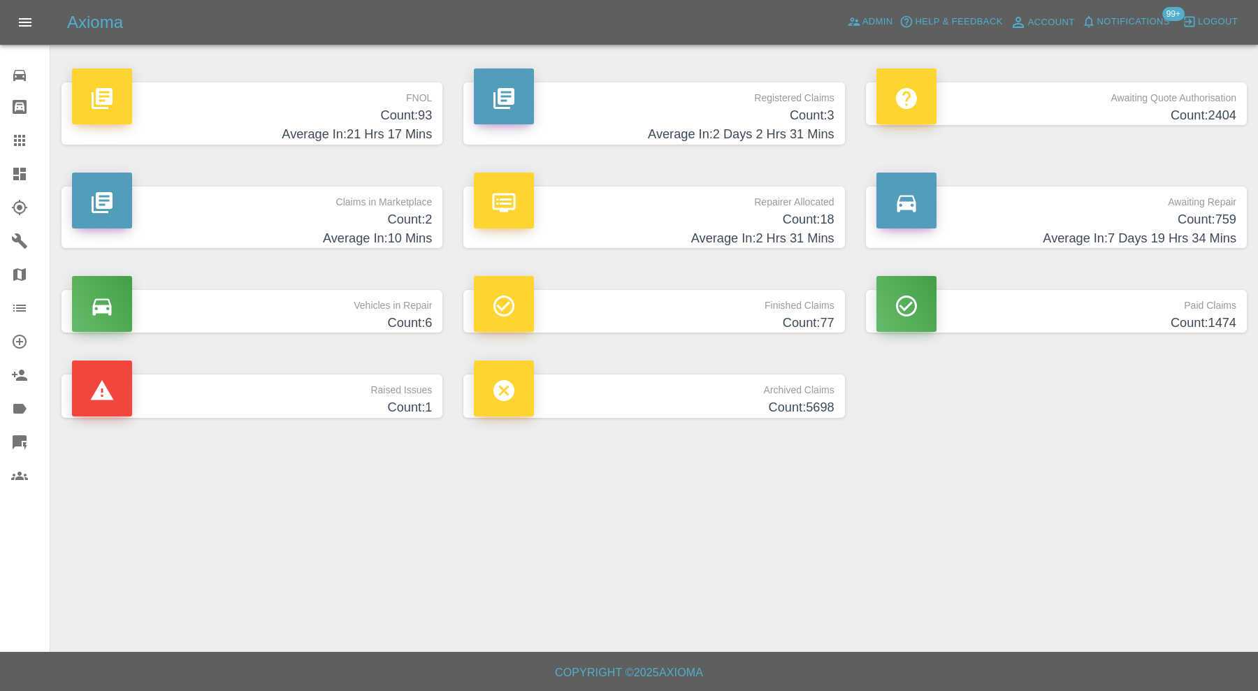
click at [383, 212] on h4 "Count: 2" at bounding box center [252, 219] width 360 height 19
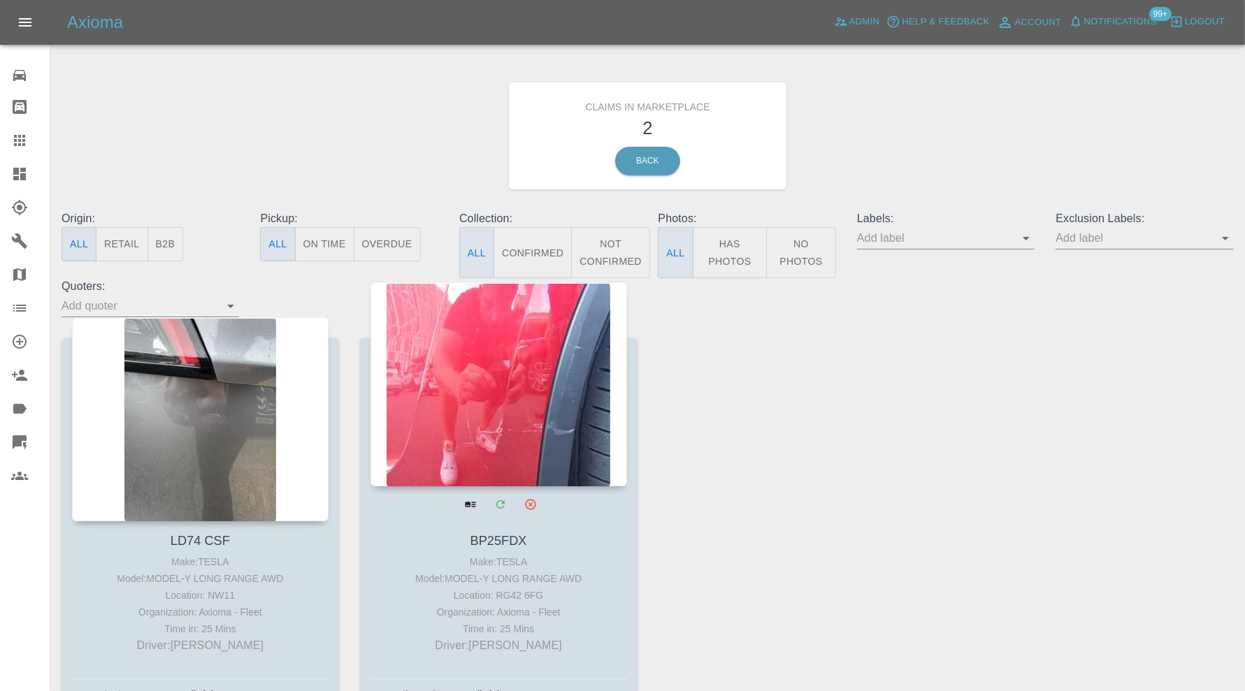
click at [531, 407] on div at bounding box center [498, 384] width 256 height 204
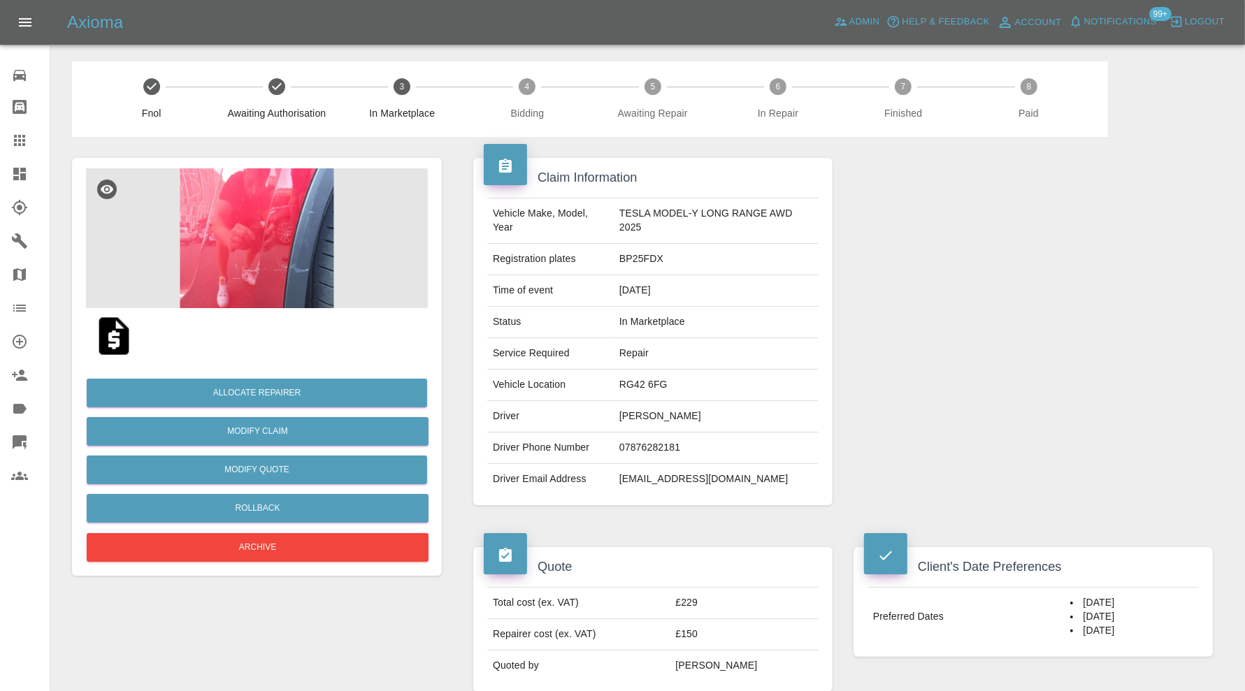
click at [221, 273] on img at bounding box center [257, 238] width 342 height 140
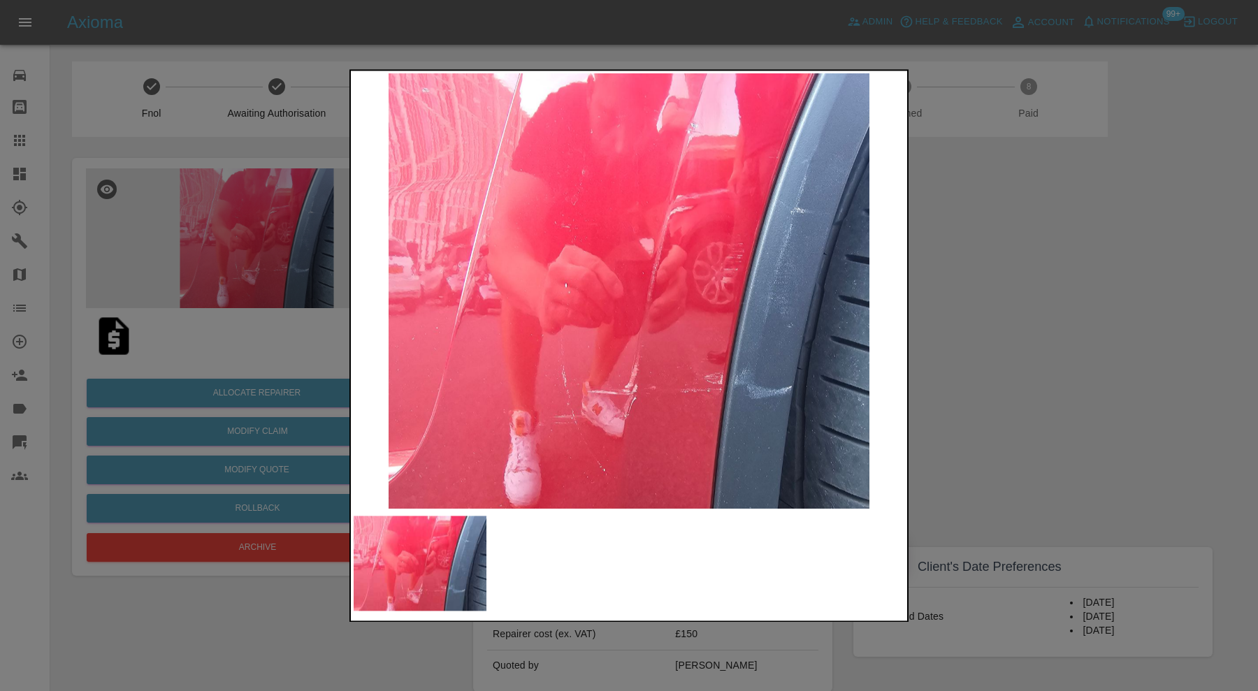
click at [987, 317] on div at bounding box center [629, 345] width 1258 height 691
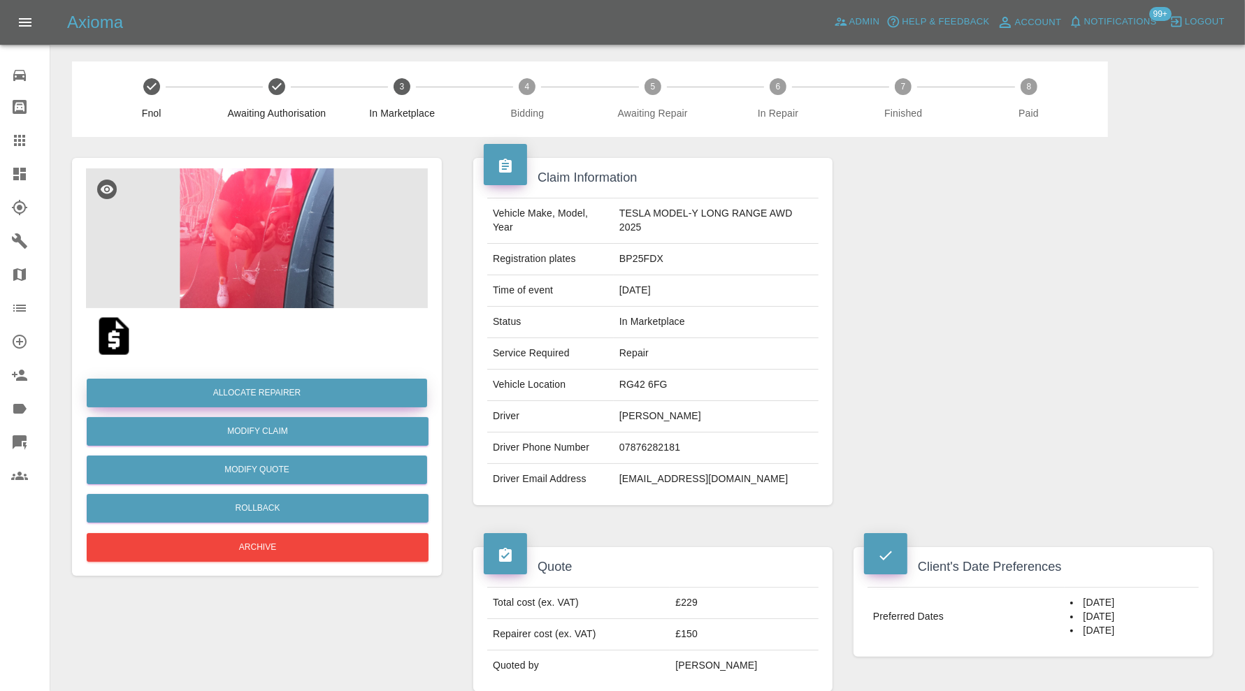
click at [352, 395] on button "Allocate Repairer" at bounding box center [257, 393] width 340 height 29
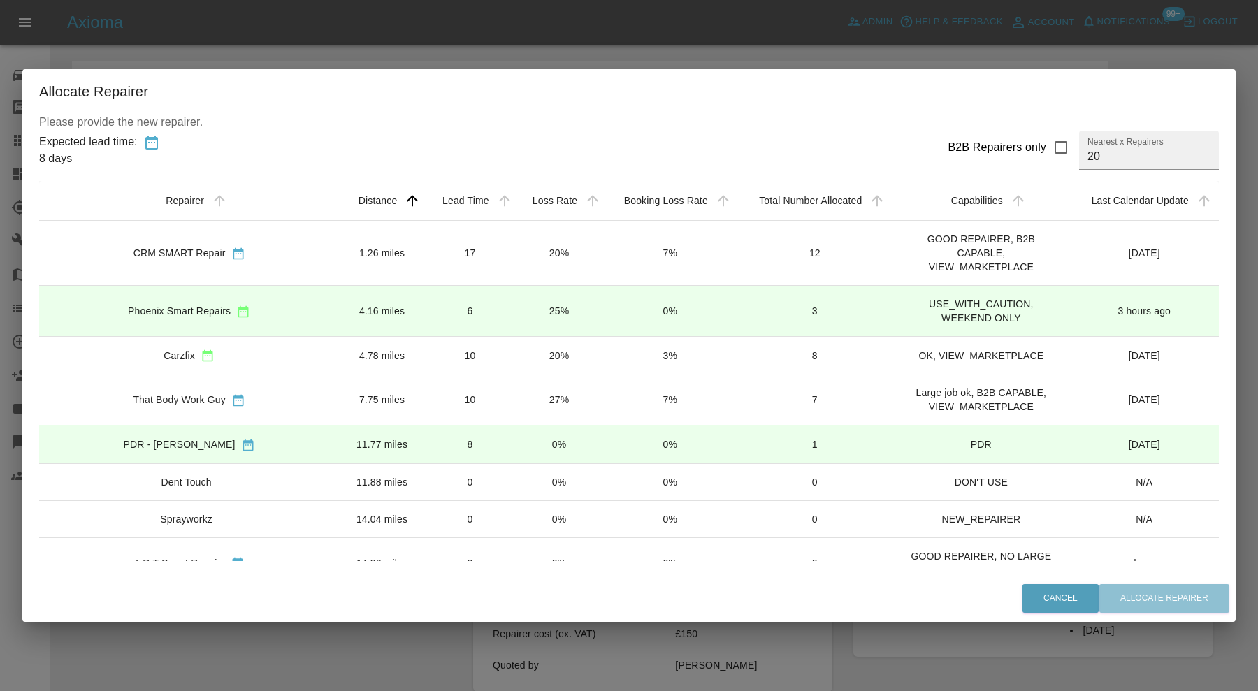
click at [339, 304] on td "4.16 miles" at bounding box center [382, 311] width 86 height 51
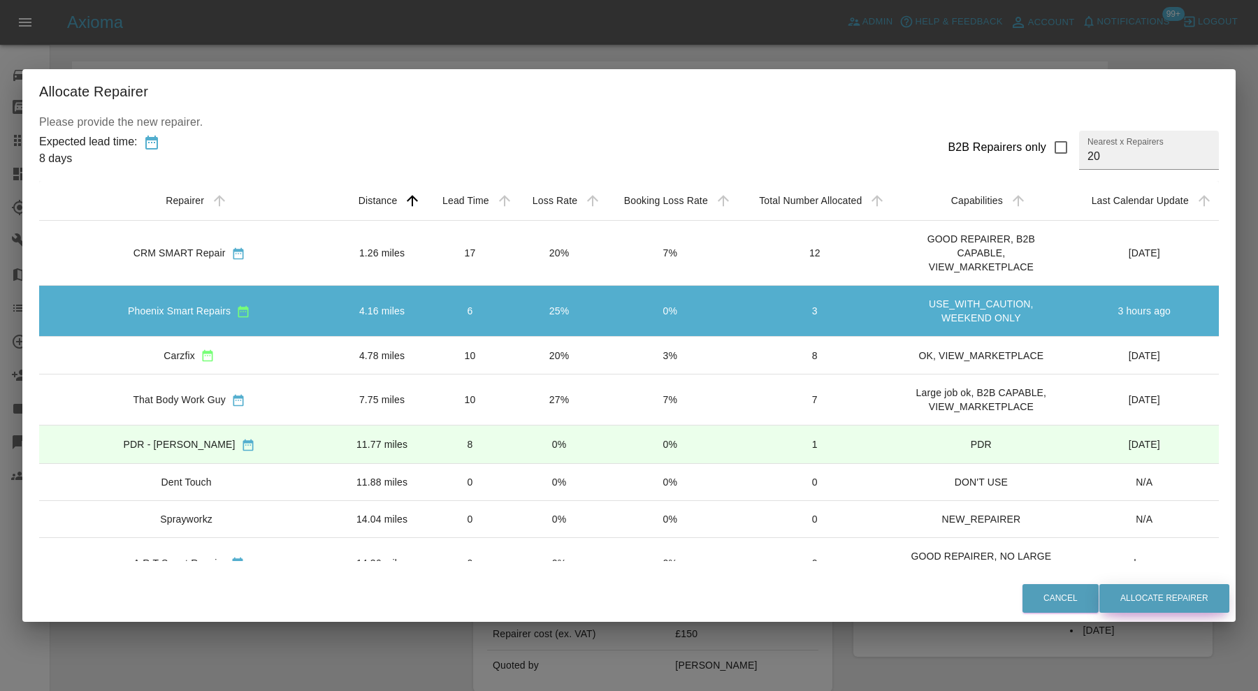
click at [1103, 595] on button "Allocate Repairer" at bounding box center [1164, 598] width 130 height 29
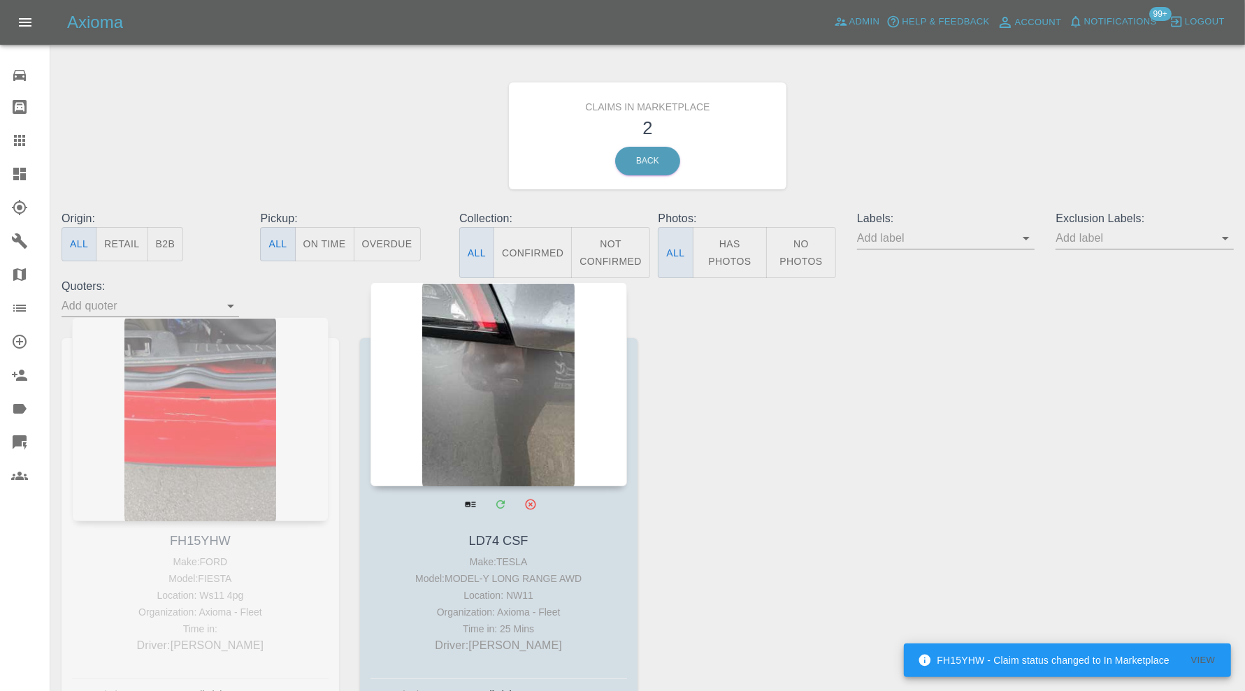
click at [453, 426] on div at bounding box center [498, 384] width 256 height 204
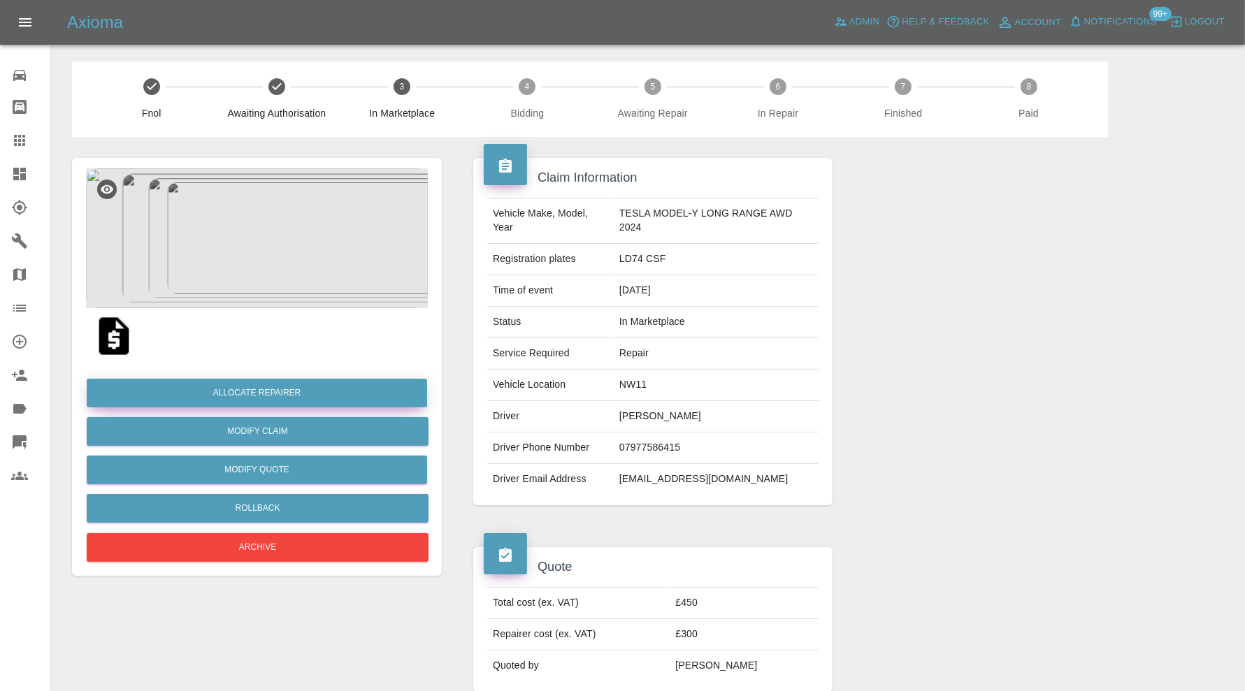
click at [334, 388] on button "Allocate Repairer" at bounding box center [257, 393] width 340 height 29
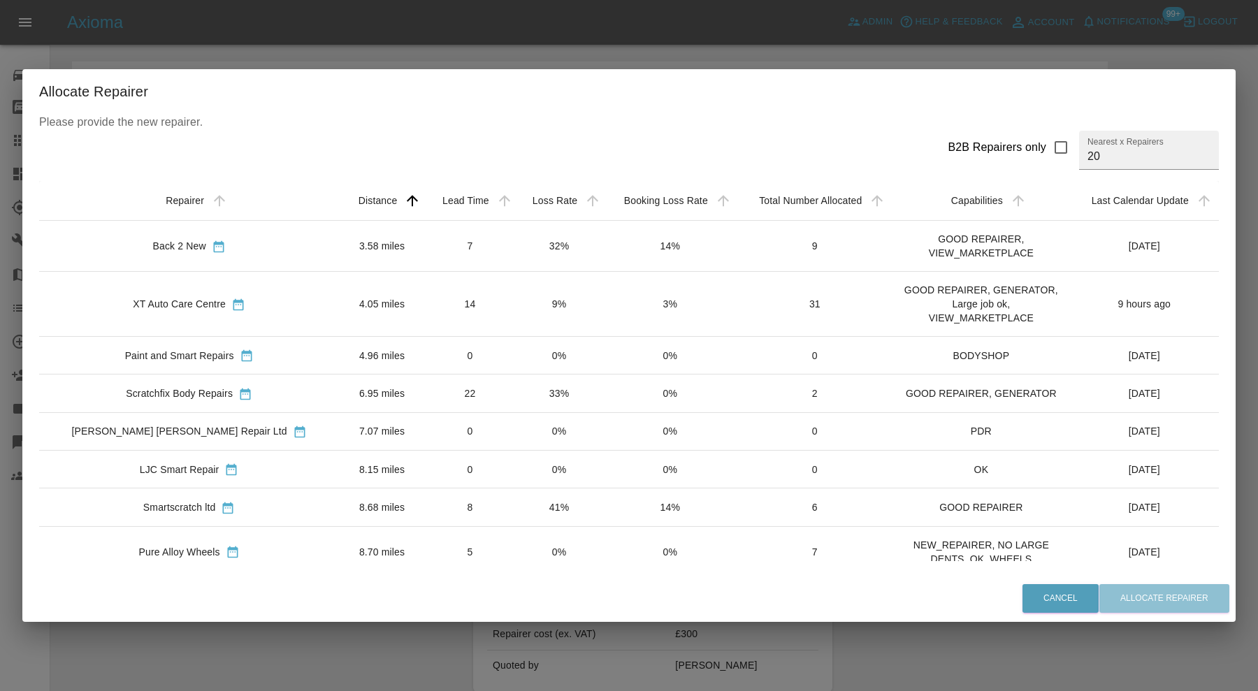
click at [339, 238] on td "3.58 miles" at bounding box center [382, 245] width 86 height 51
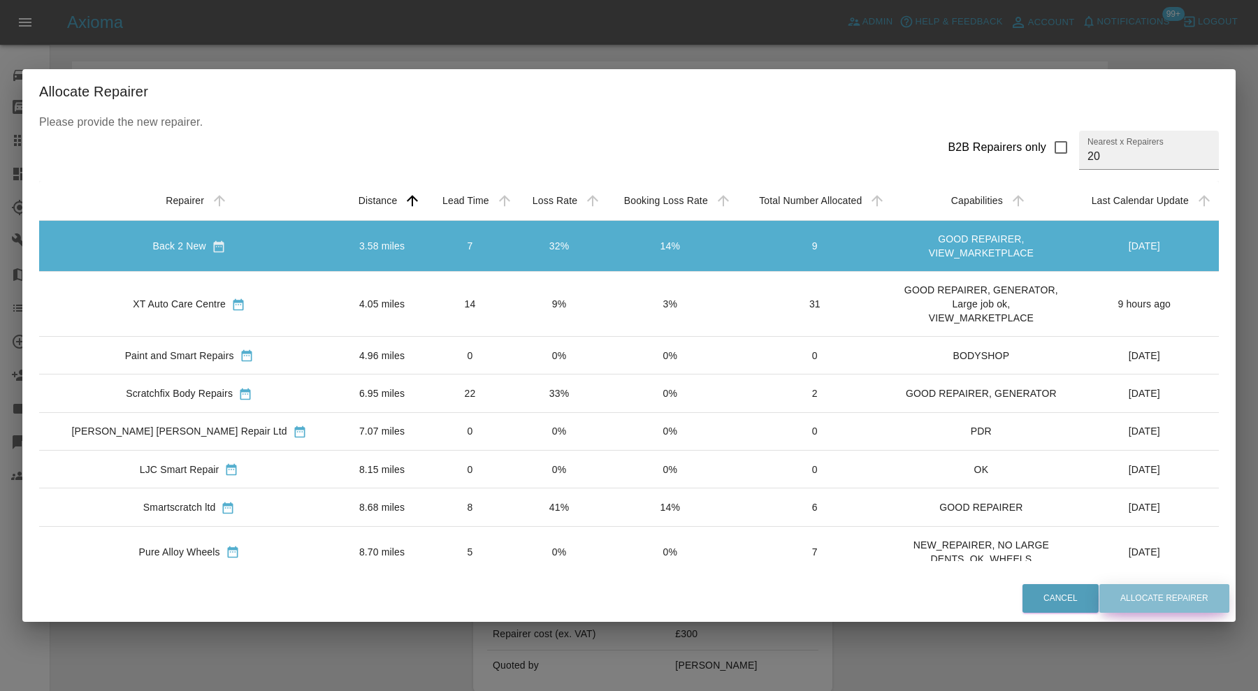
click at [1108, 598] on button "Allocate Repairer" at bounding box center [1164, 598] width 130 height 29
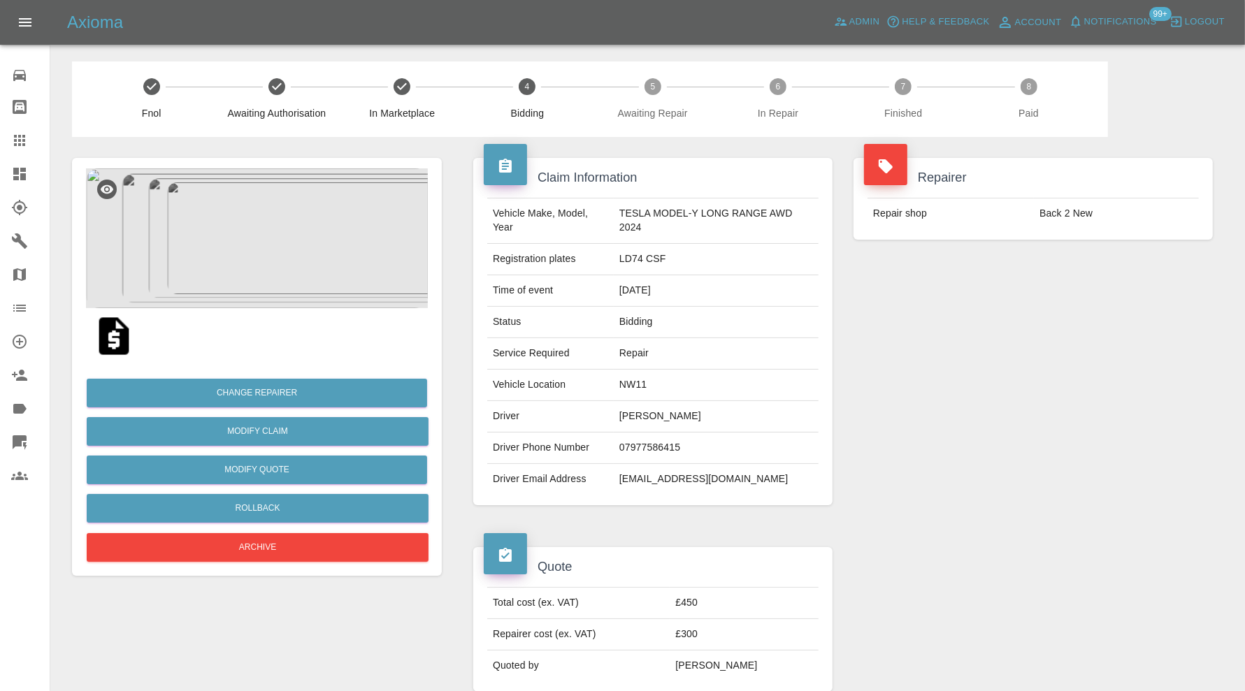
scroll to position [663, 0]
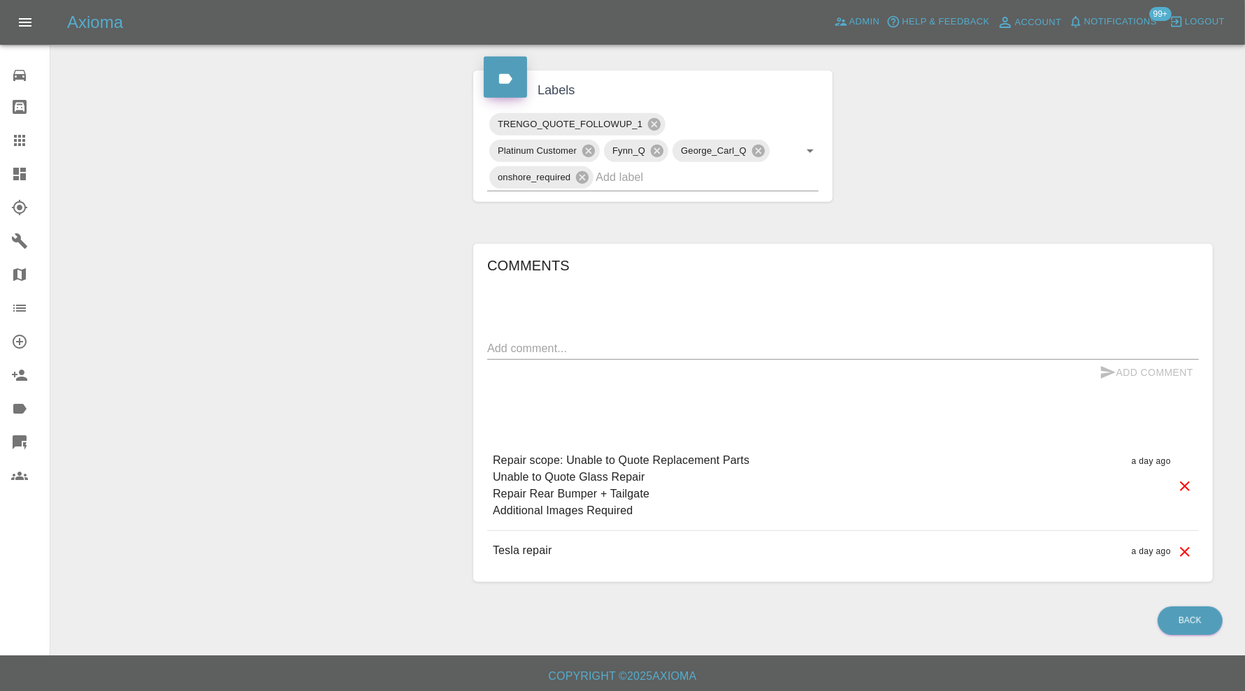
click at [695, 345] on textarea at bounding box center [842, 348] width 711 height 16
type textarea "requesting further images"
click at [1125, 374] on button "Add Comment" at bounding box center [1146, 373] width 105 height 26
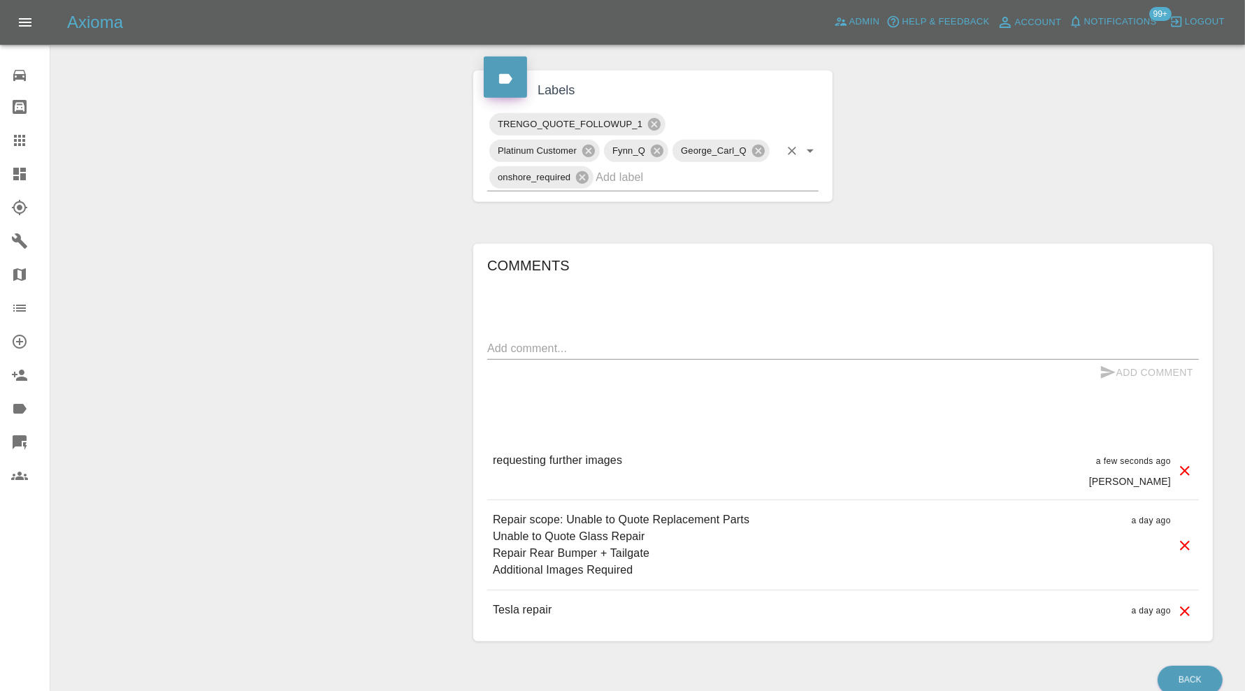
click at [700, 182] on input "text" at bounding box center [687, 177] width 184 height 22
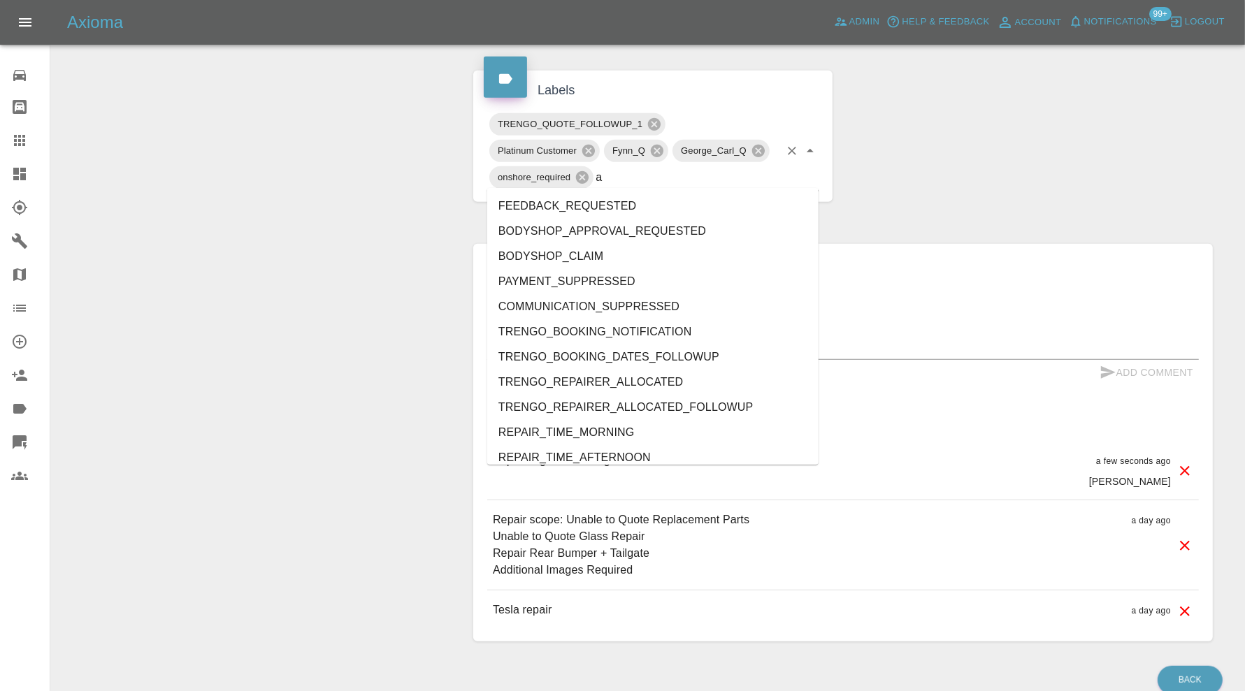
type input "au"
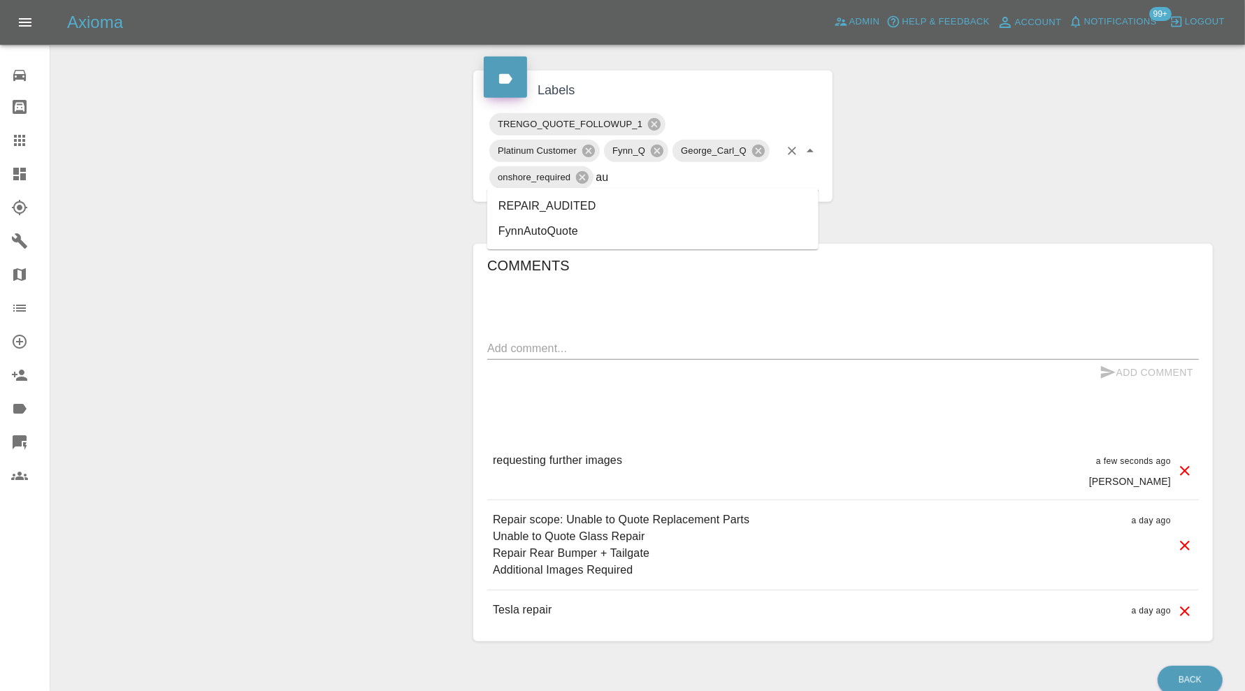
click at [606, 202] on li "REPAIR_AUDITED" at bounding box center [652, 206] width 331 height 25
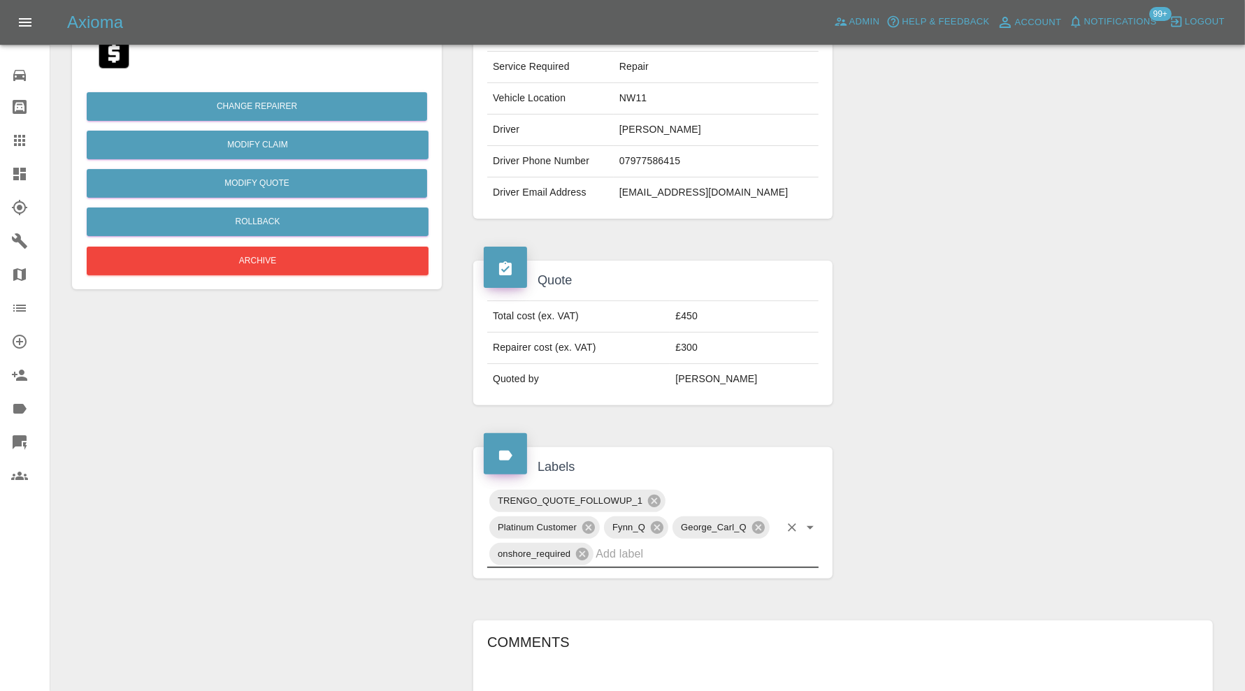
scroll to position [81, 0]
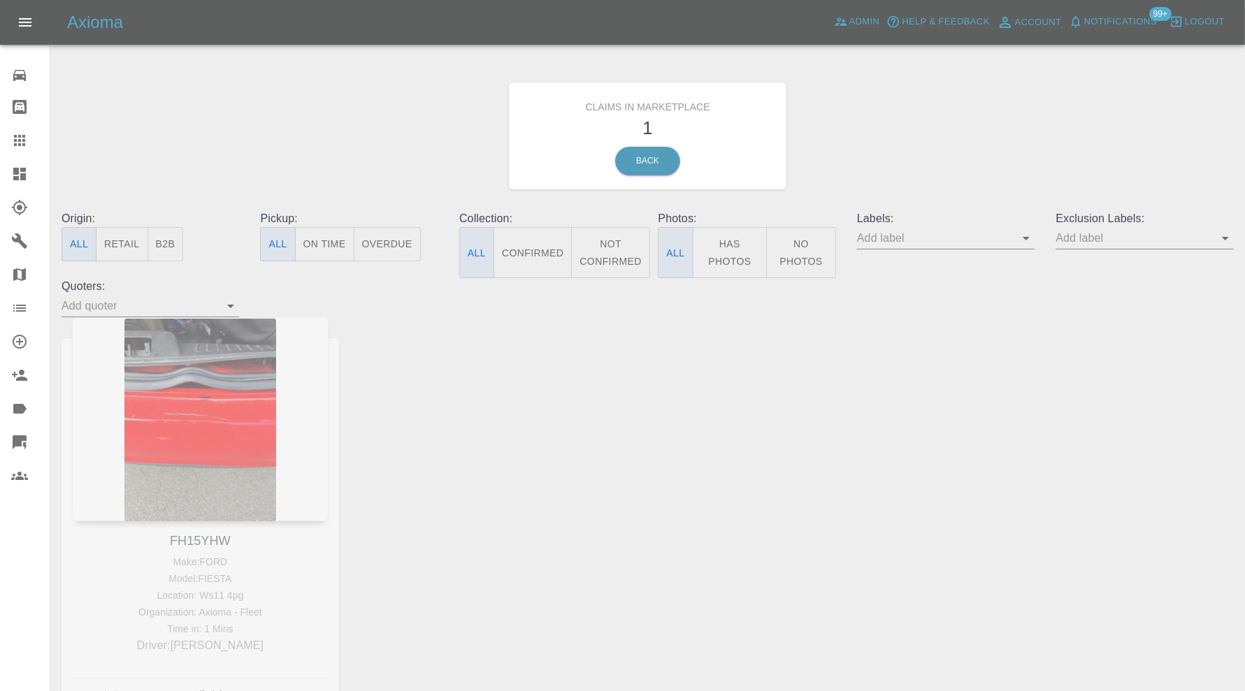
click at [210, 540] on div "FH15YHW Make: FORD Model: FIESTA Location: Ws11 4pg Organization: Axioma - Flee…" at bounding box center [200, 523] width 298 height 413
copy link "FH15YHW"
click at [14, 140] on icon at bounding box center [19, 140] width 11 height 11
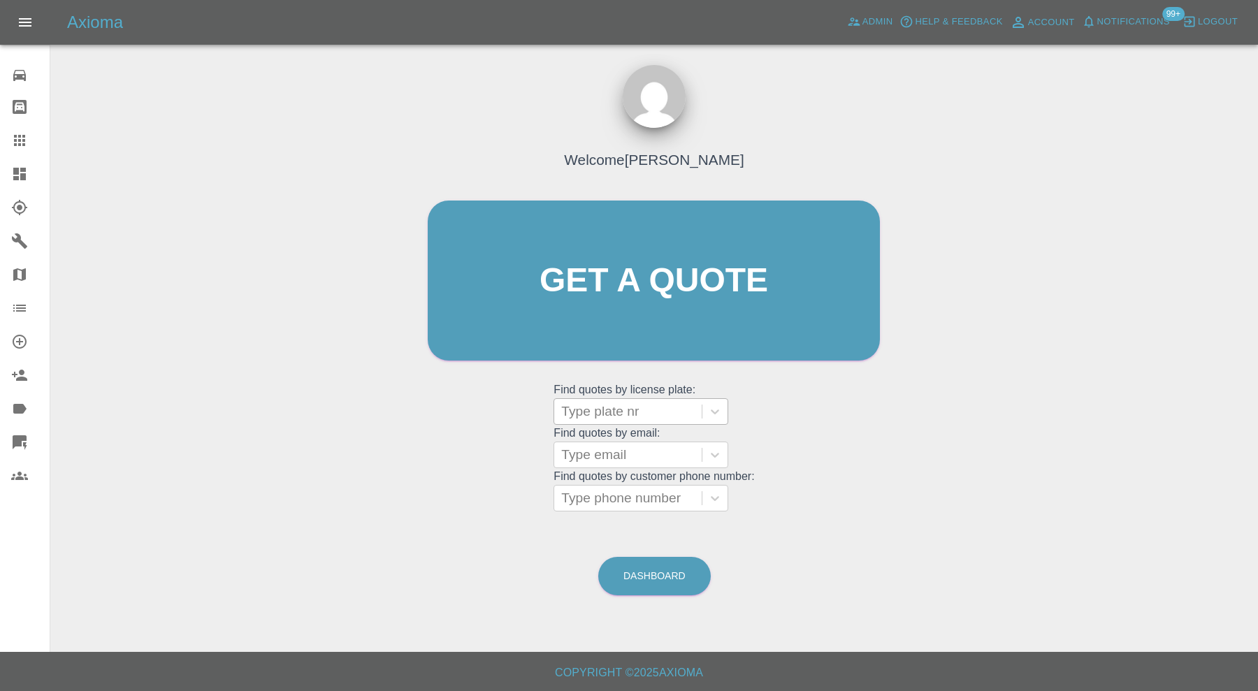
click at [675, 406] on div at bounding box center [627, 412] width 133 height 20
paste input "FH15YHW"
type input "FH15YHW"
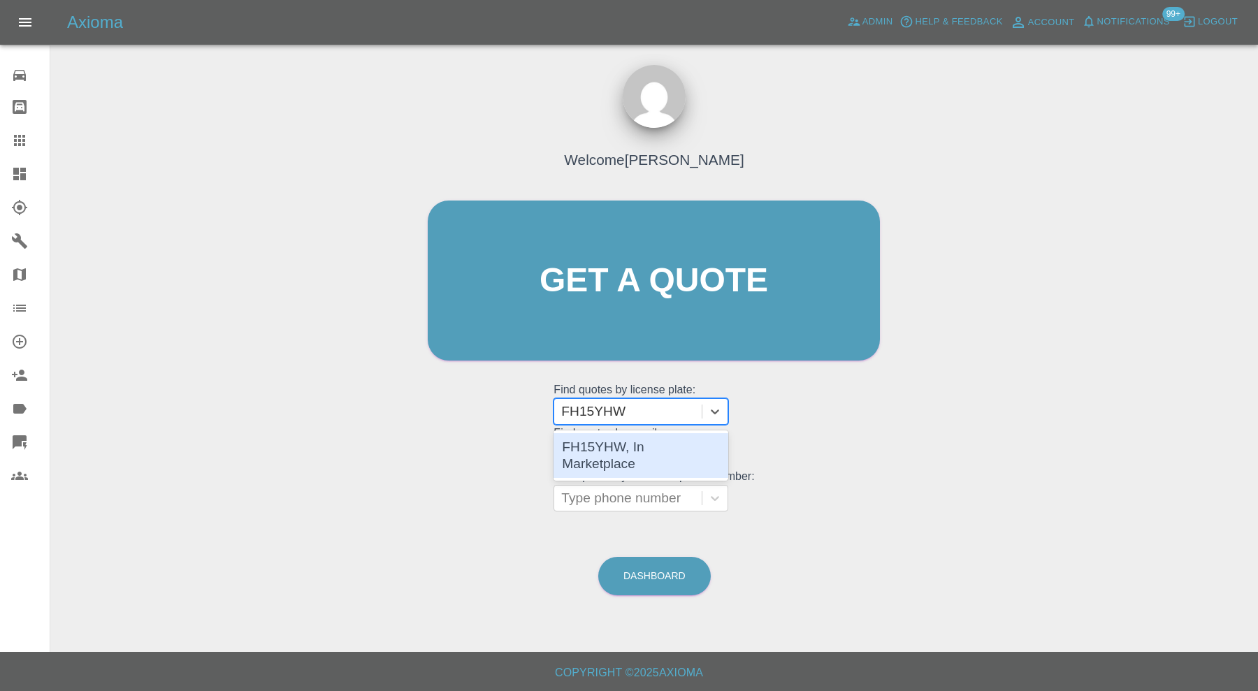
click at [667, 449] on div "FH15YHW, In Marketplace" at bounding box center [641, 455] width 175 height 45
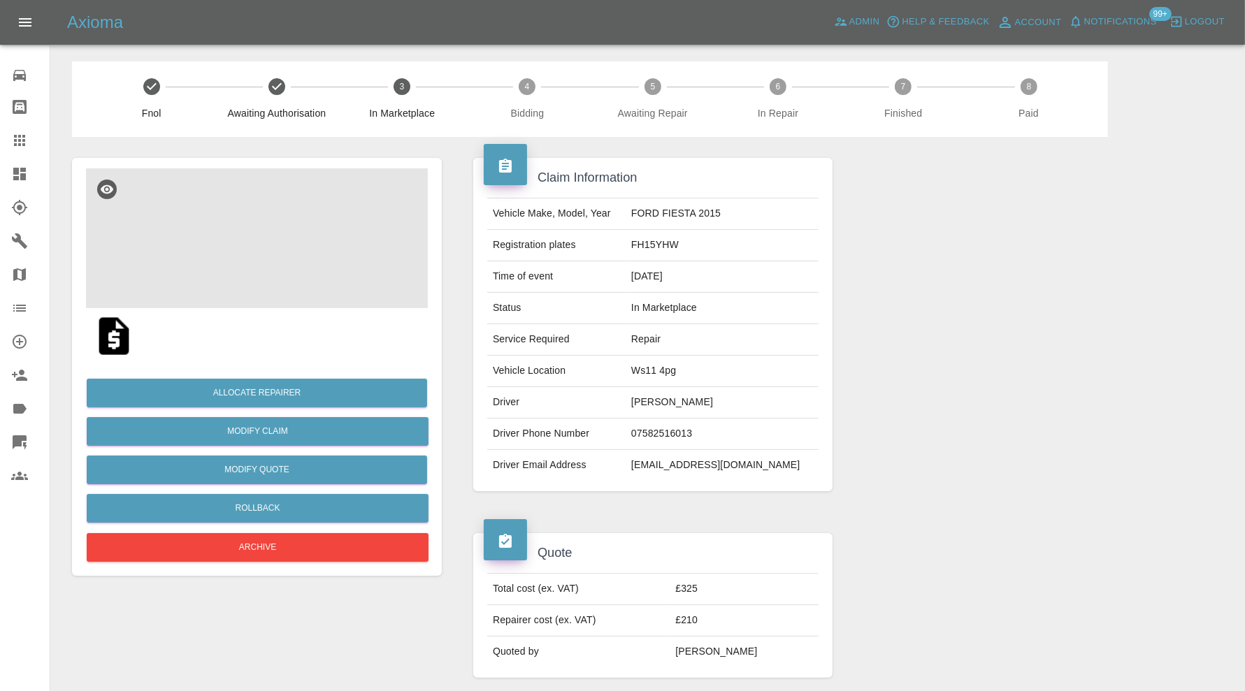
click at [224, 228] on img at bounding box center [257, 238] width 342 height 140
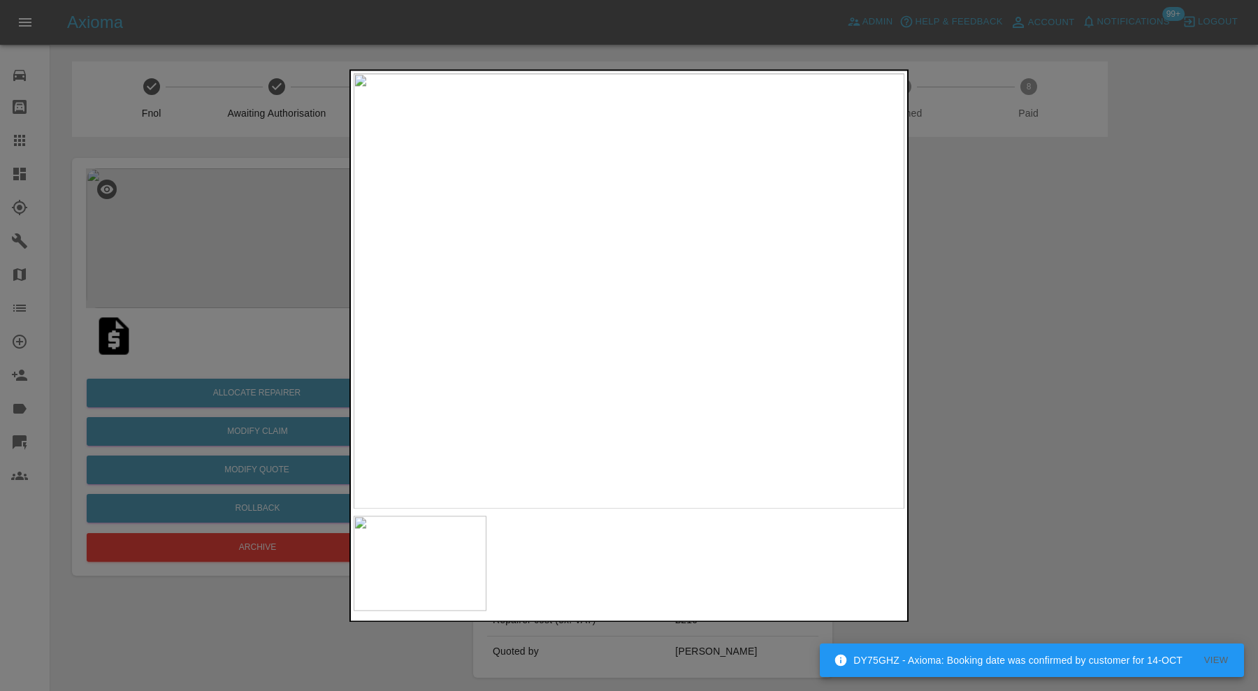
click at [1005, 294] on div at bounding box center [629, 345] width 1258 height 691
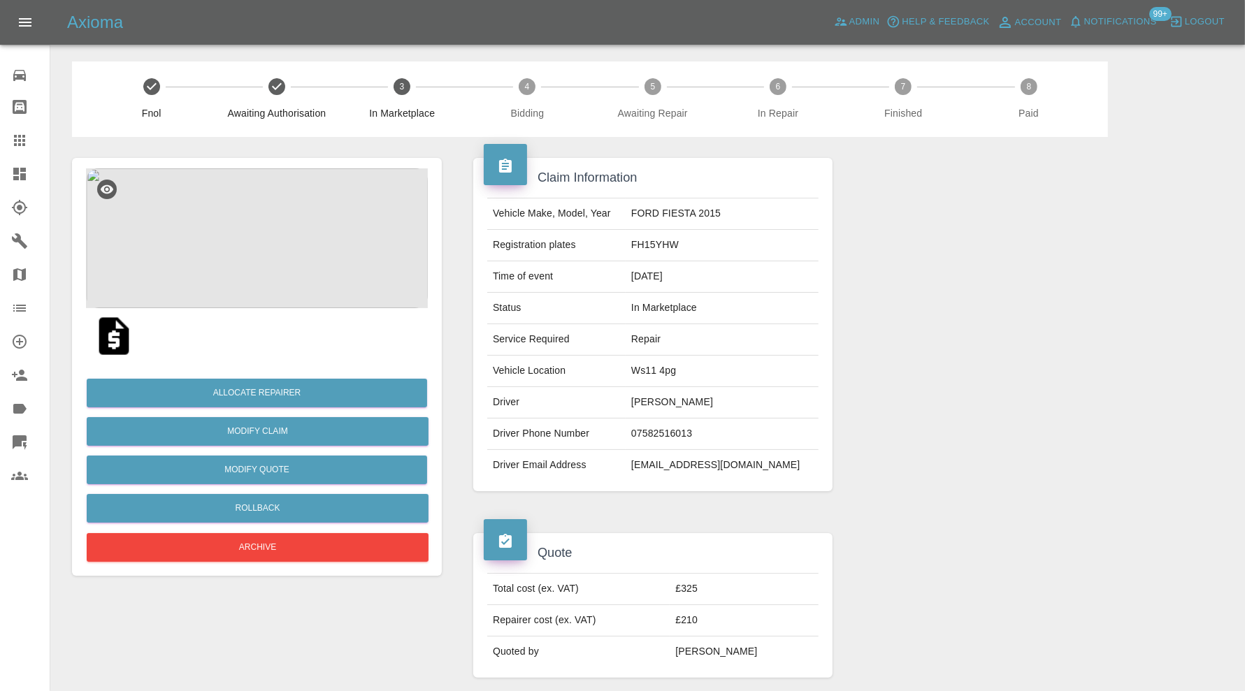
click at [256, 207] on img at bounding box center [257, 238] width 342 height 140
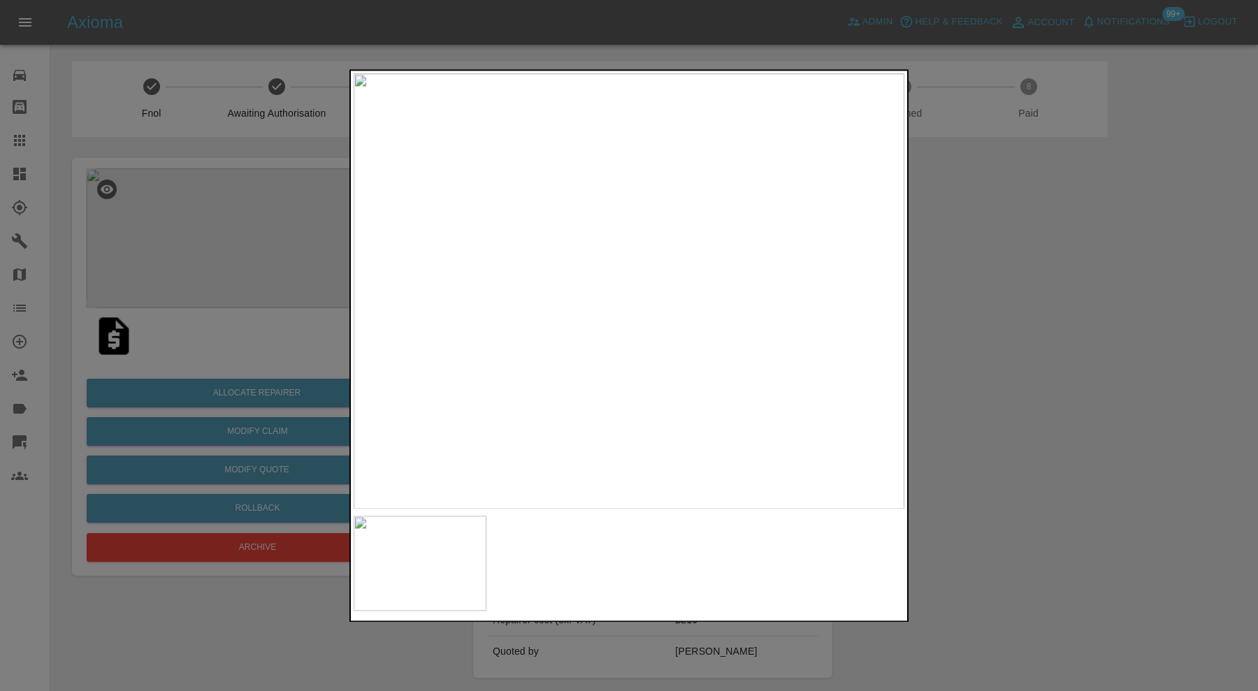
click at [593, 298] on img at bounding box center [629, 290] width 551 height 435
click at [561, 426] on img at bounding box center [609, 491] width 1652 height 1307
click at [1056, 311] on div at bounding box center [629, 345] width 1258 height 691
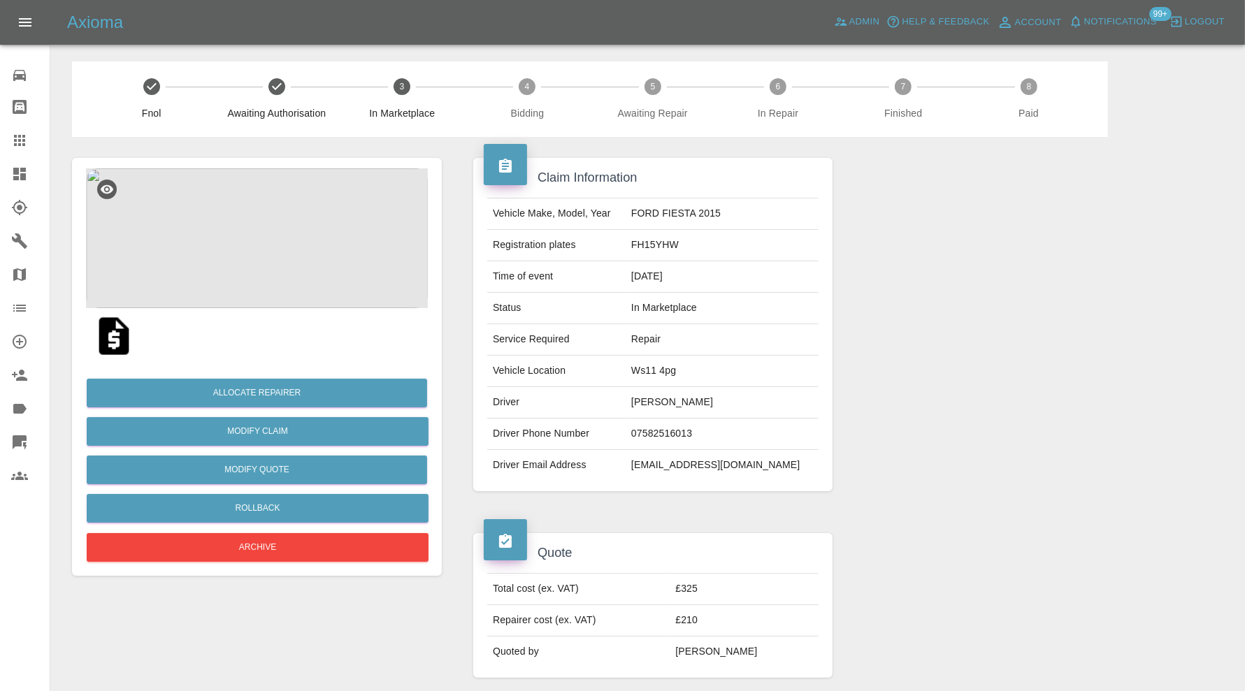
click at [273, 210] on img at bounding box center [257, 238] width 342 height 140
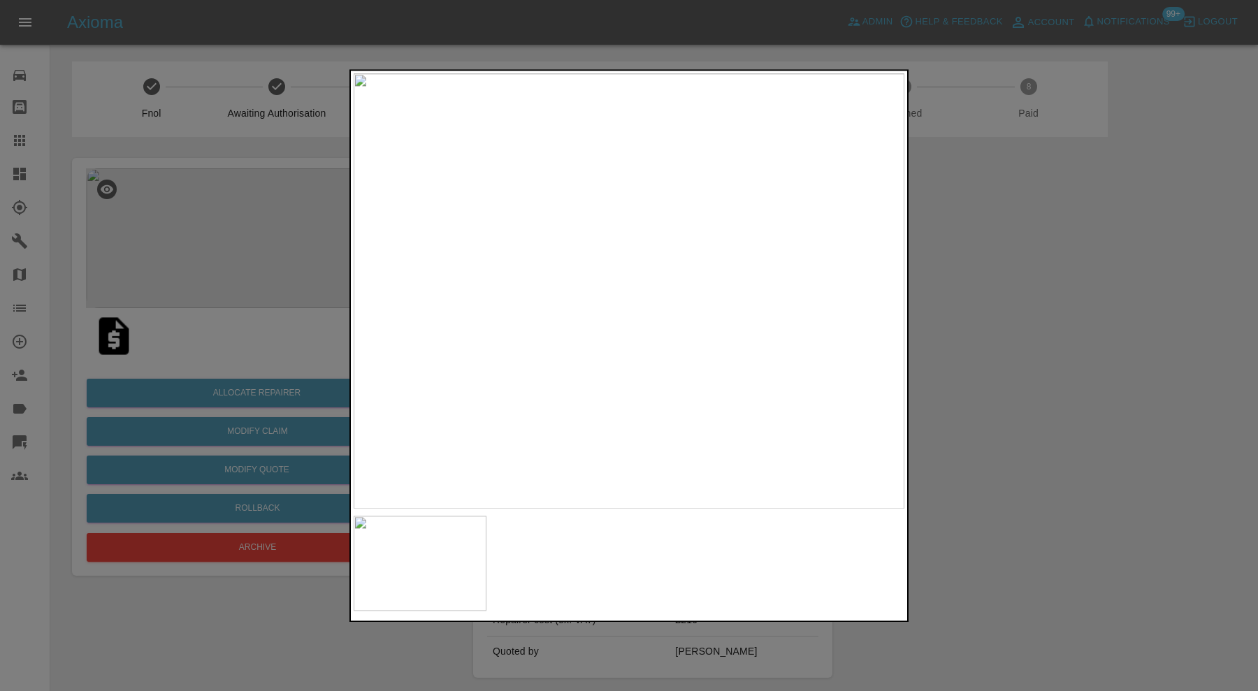
click at [983, 178] on div at bounding box center [629, 345] width 1258 height 691
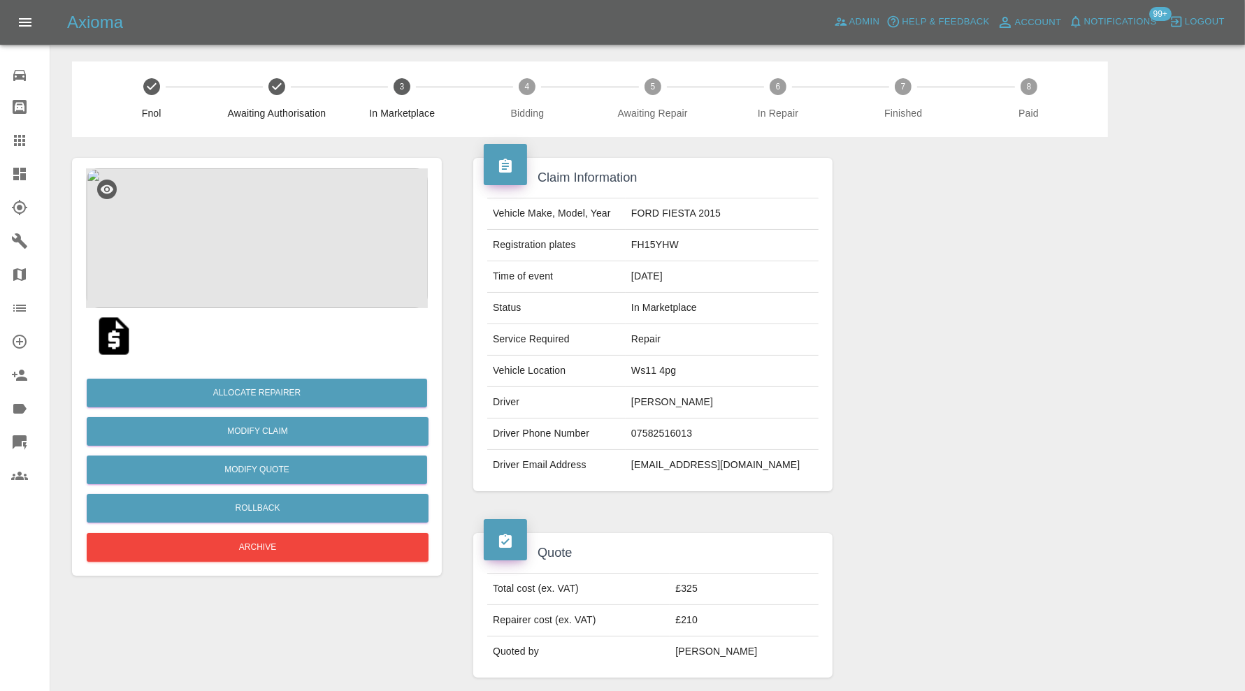
click at [268, 214] on img at bounding box center [257, 238] width 342 height 140
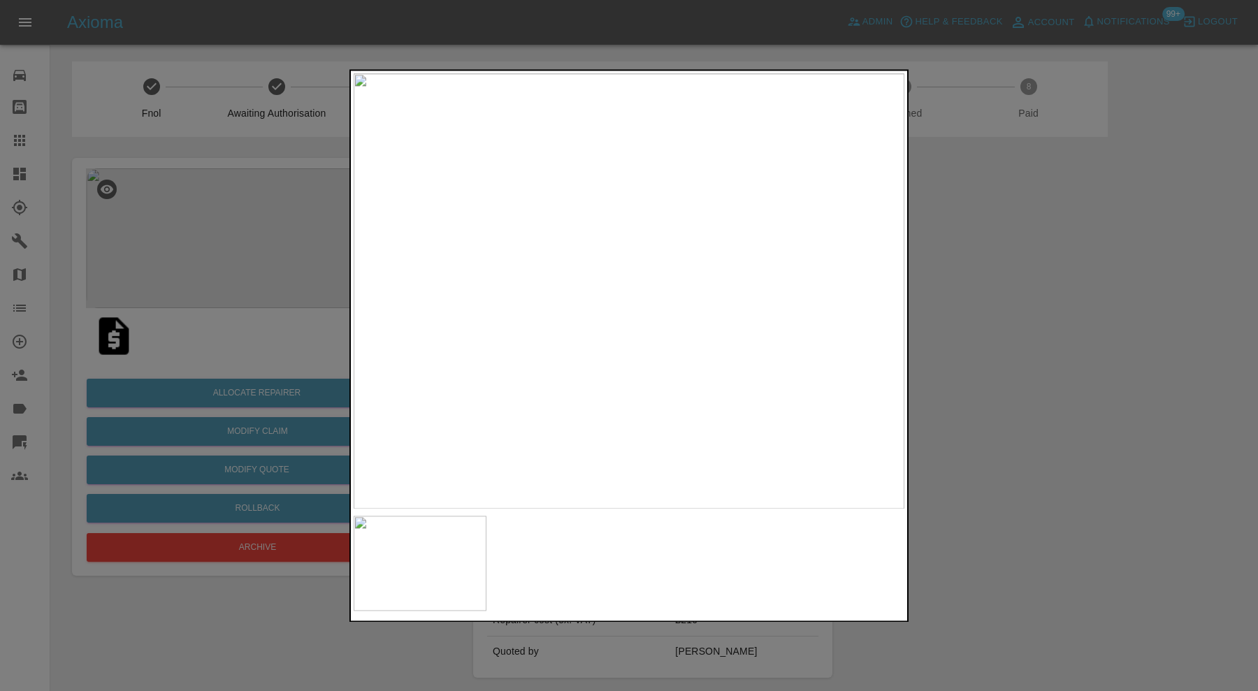
click at [1097, 288] on div at bounding box center [629, 345] width 1258 height 691
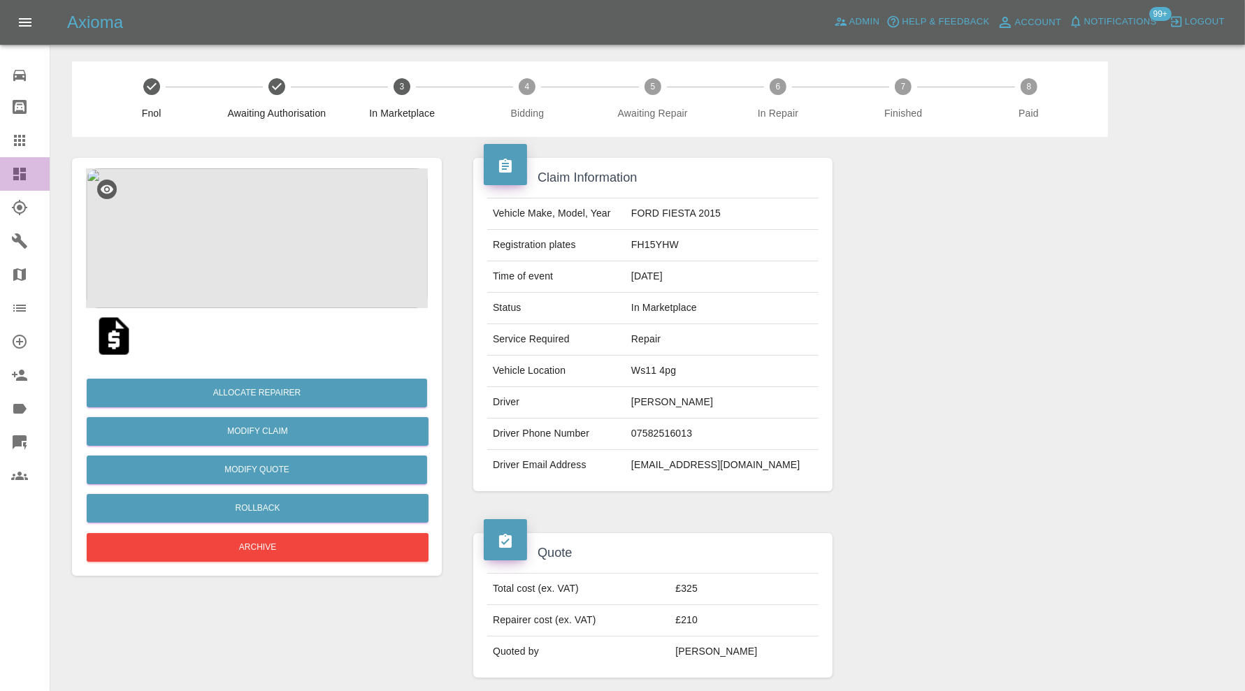
click at [27, 172] on icon at bounding box center [19, 174] width 17 height 17
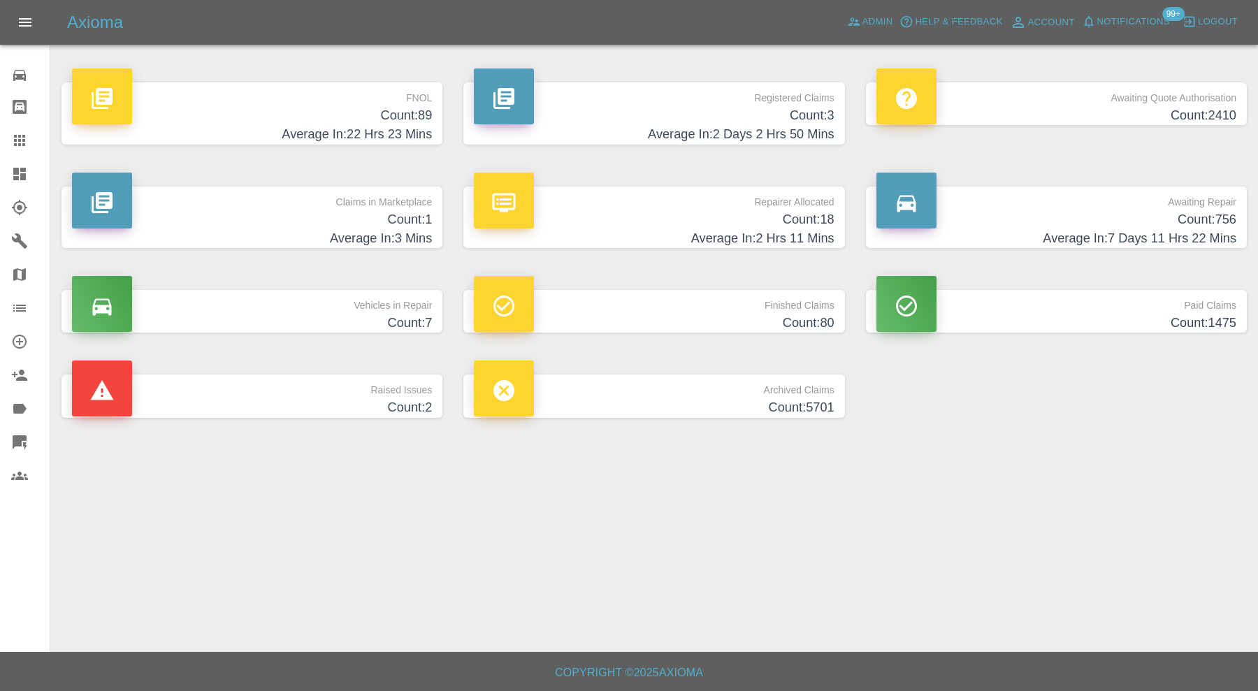
click at [419, 403] on h4 "Count: 2" at bounding box center [252, 407] width 360 height 19
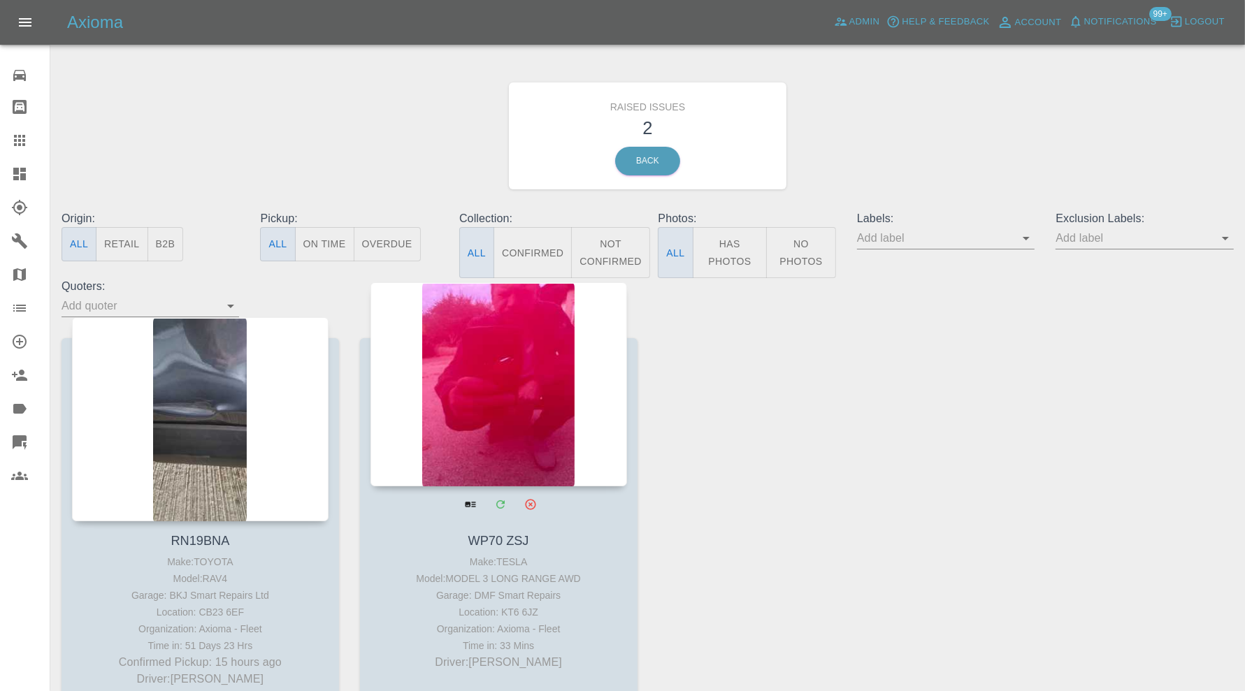
click at [498, 416] on div at bounding box center [498, 384] width 256 height 204
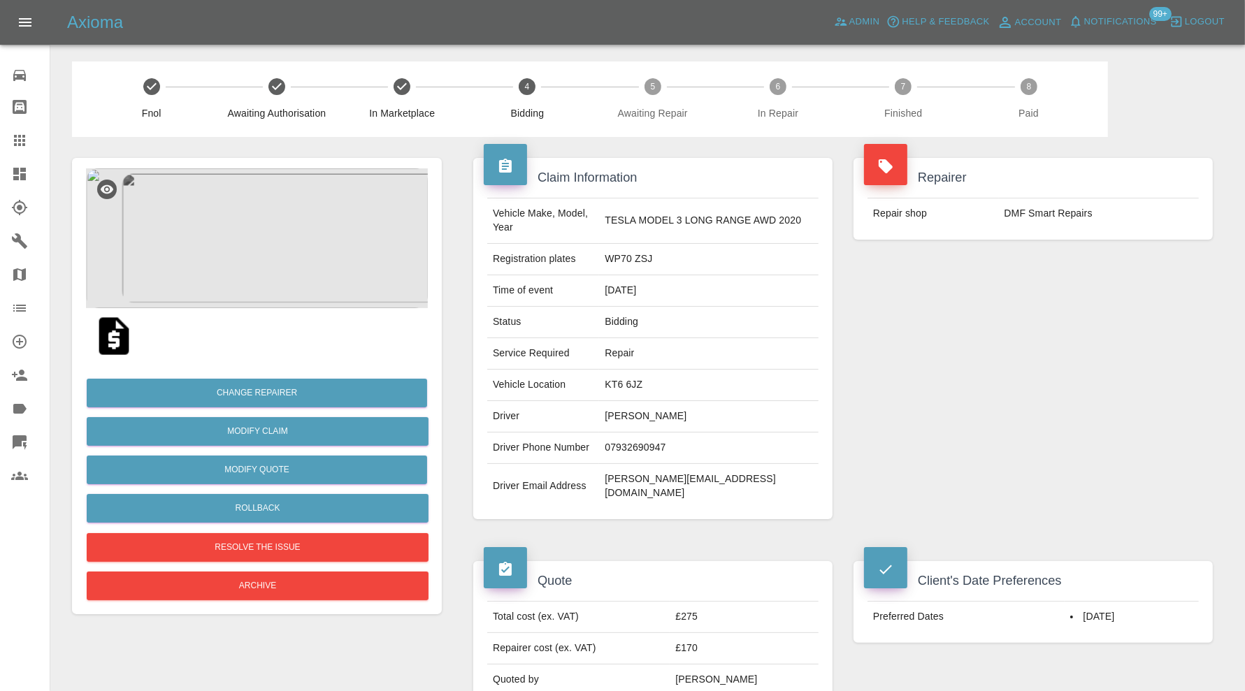
click at [291, 250] on img at bounding box center [257, 238] width 342 height 140
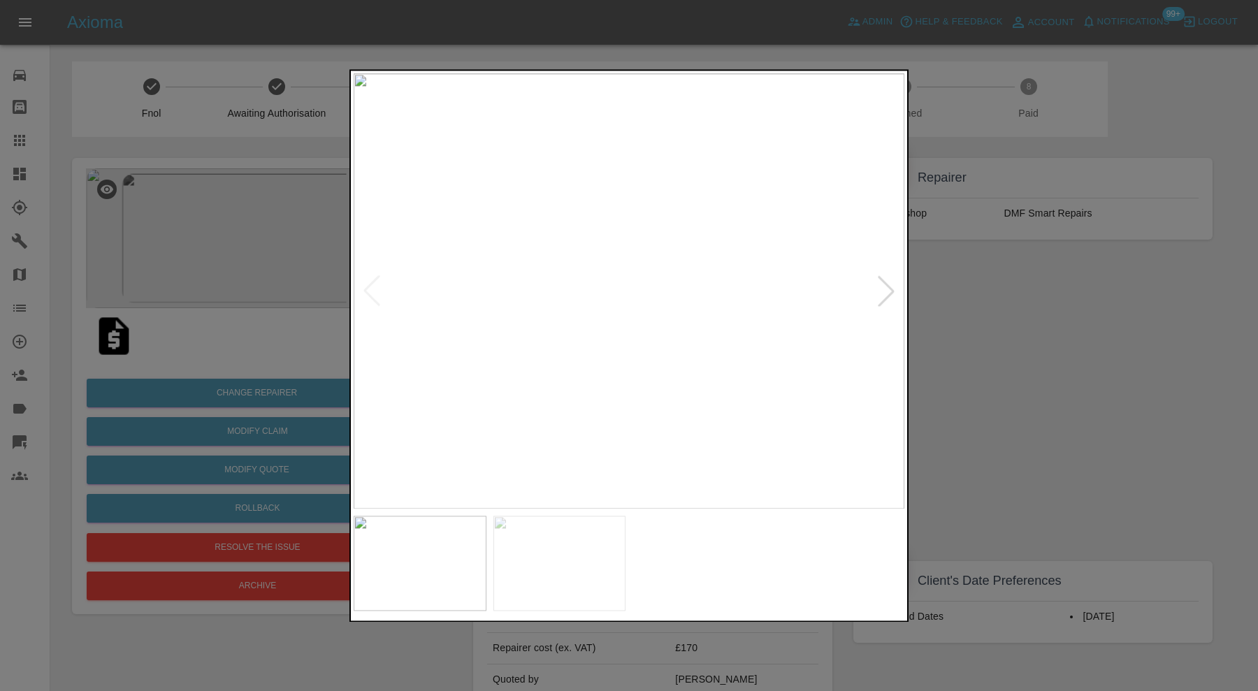
click at [893, 286] on div at bounding box center [886, 291] width 31 height 31
click at [893, 286] on img at bounding box center [629, 290] width 551 height 435
click at [1075, 287] on div at bounding box center [629, 345] width 1258 height 691
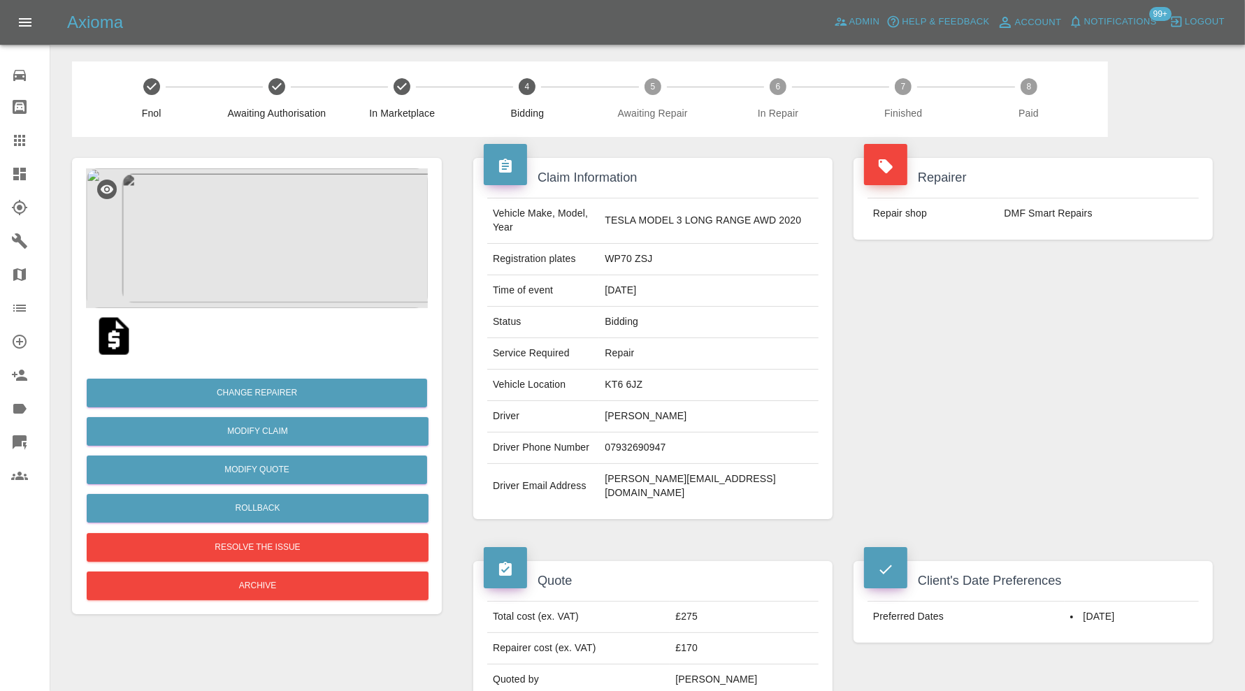
click at [23, 136] on icon at bounding box center [19, 140] width 11 height 11
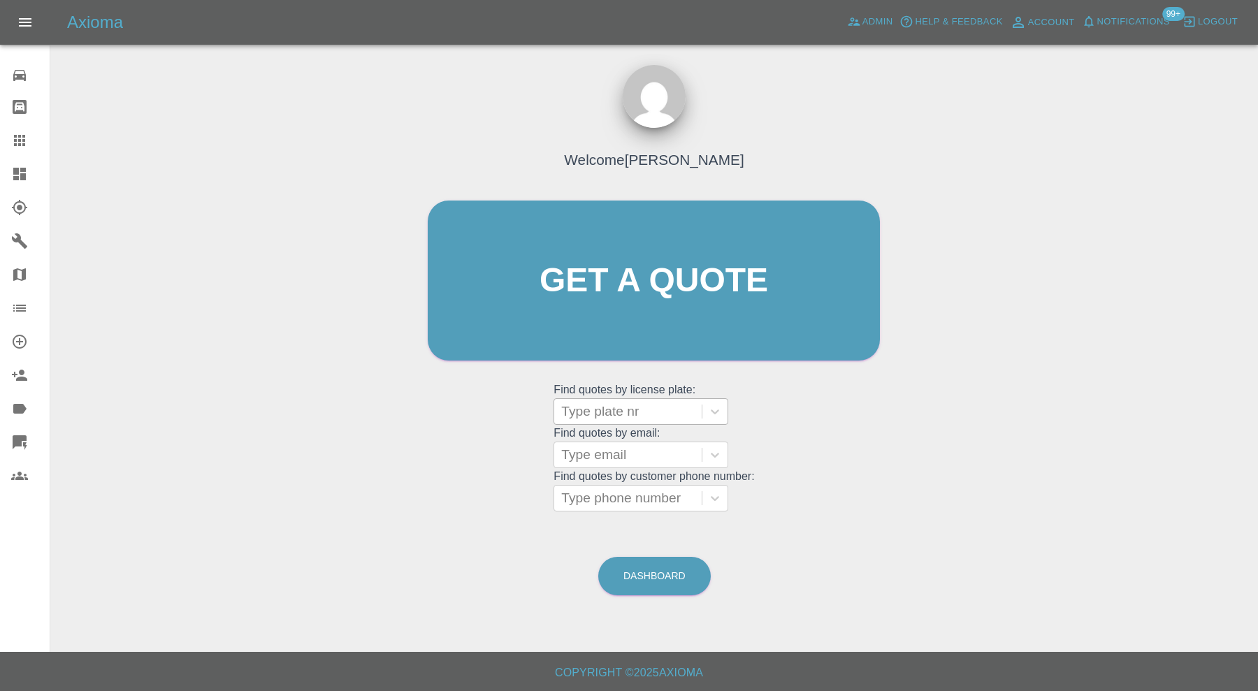
click at [596, 408] on div at bounding box center [627, 412] width 133 height 20
type input "nv16"
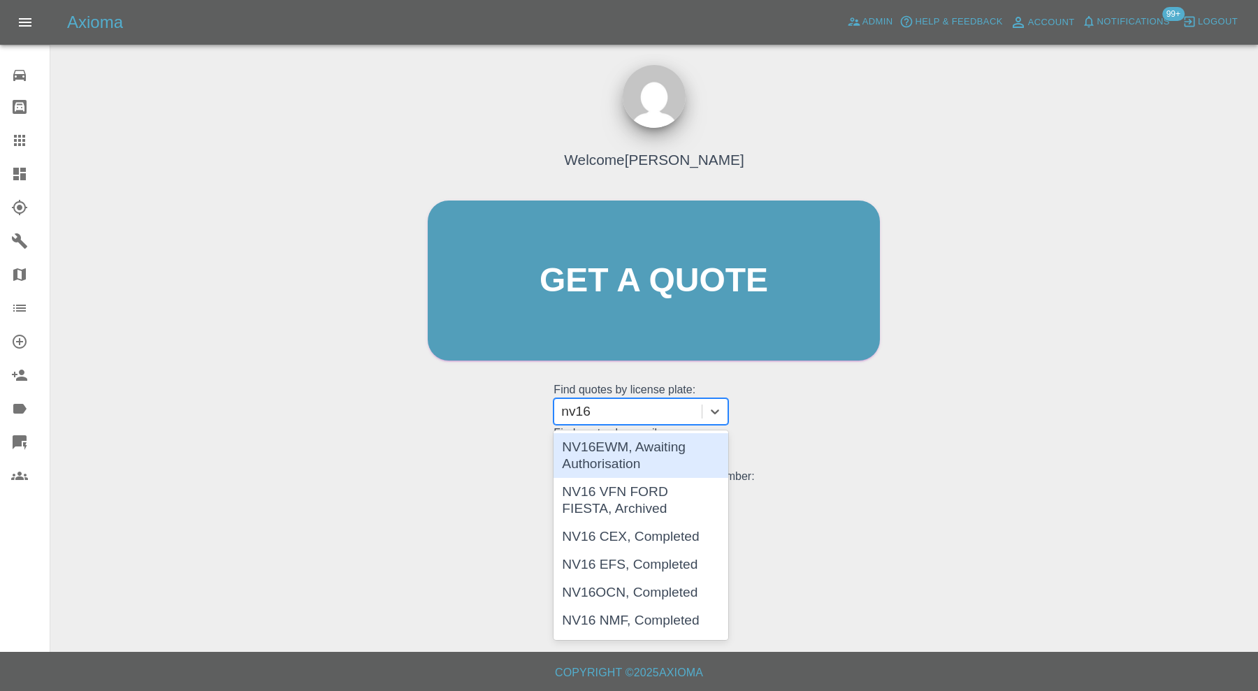
click at [632, 452] on div "NV16EWM, Awaiting Authorisation" at bounding box center [641, 455] width 175 height 45
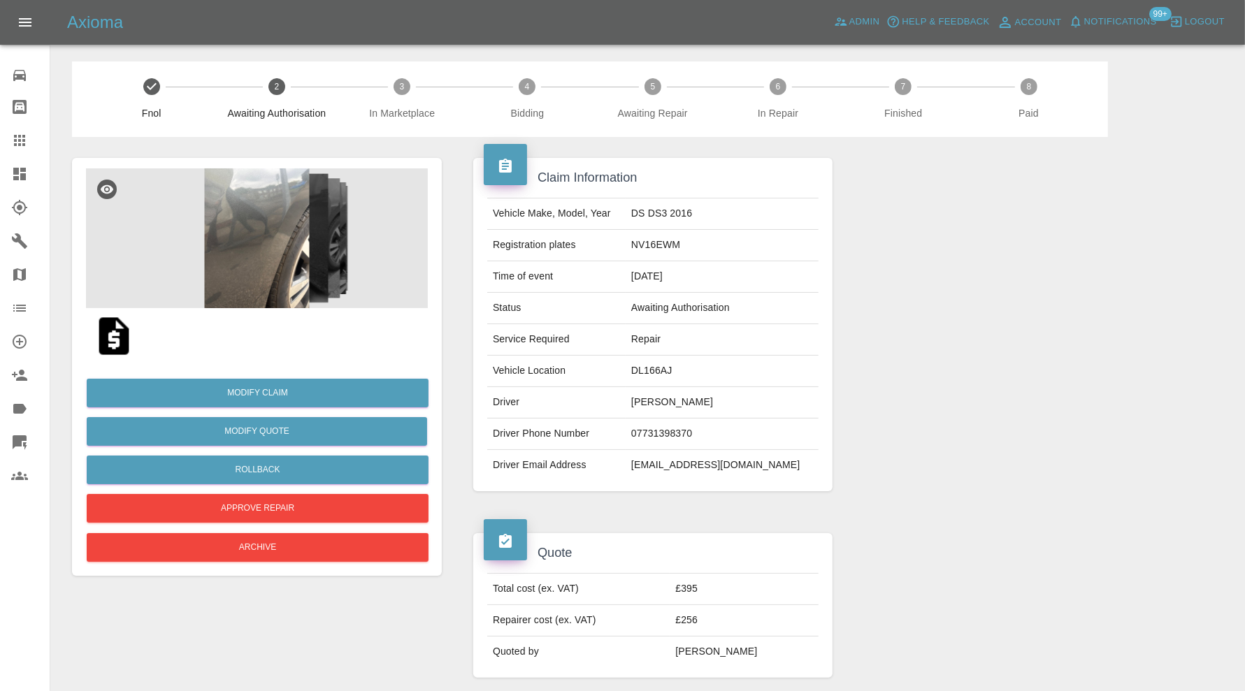
click at [266, 256] on img at bounding box center [257, 238] width 342 height 140
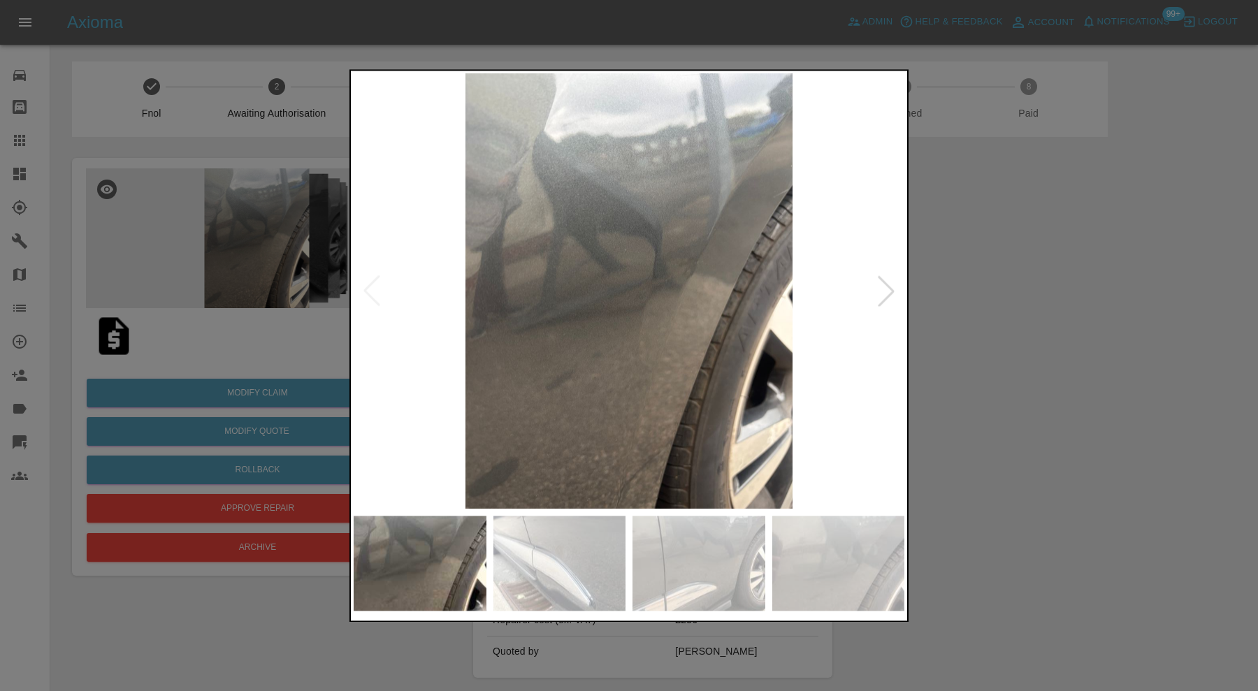
click at [879, 294] on div at bounding box center [886, 291] width 31 height 31
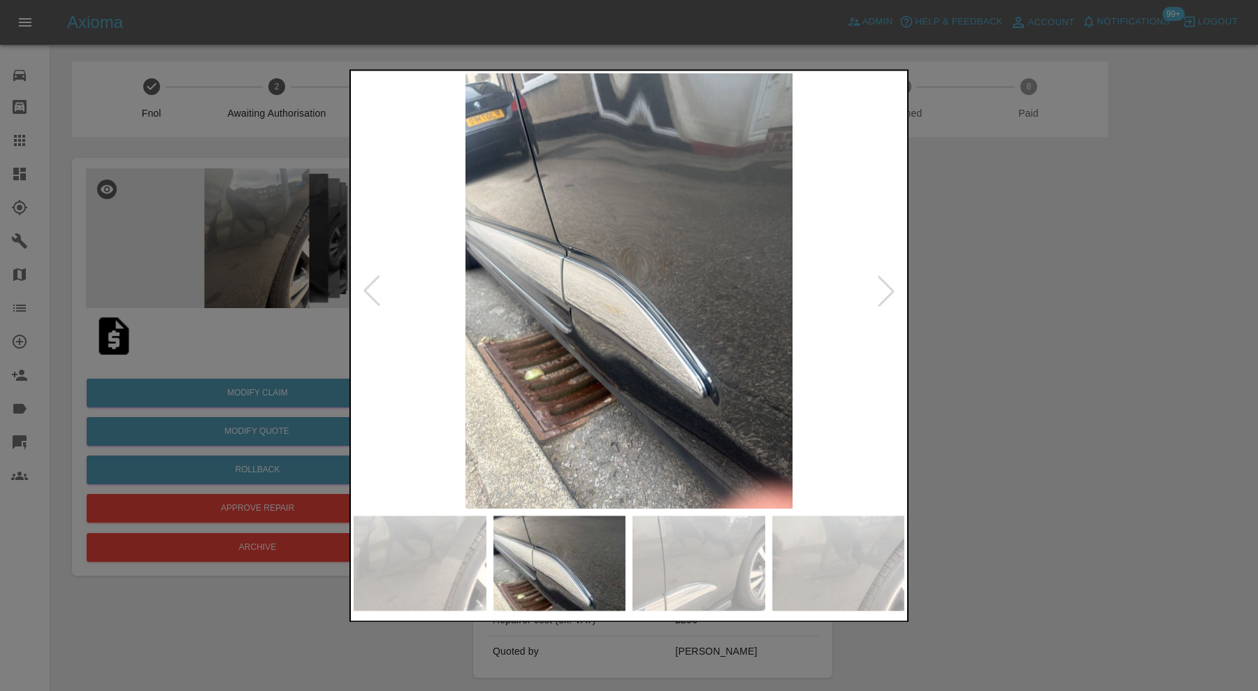
click at [884, 291] on div at bounding box center [886, 291] width 31 height 31
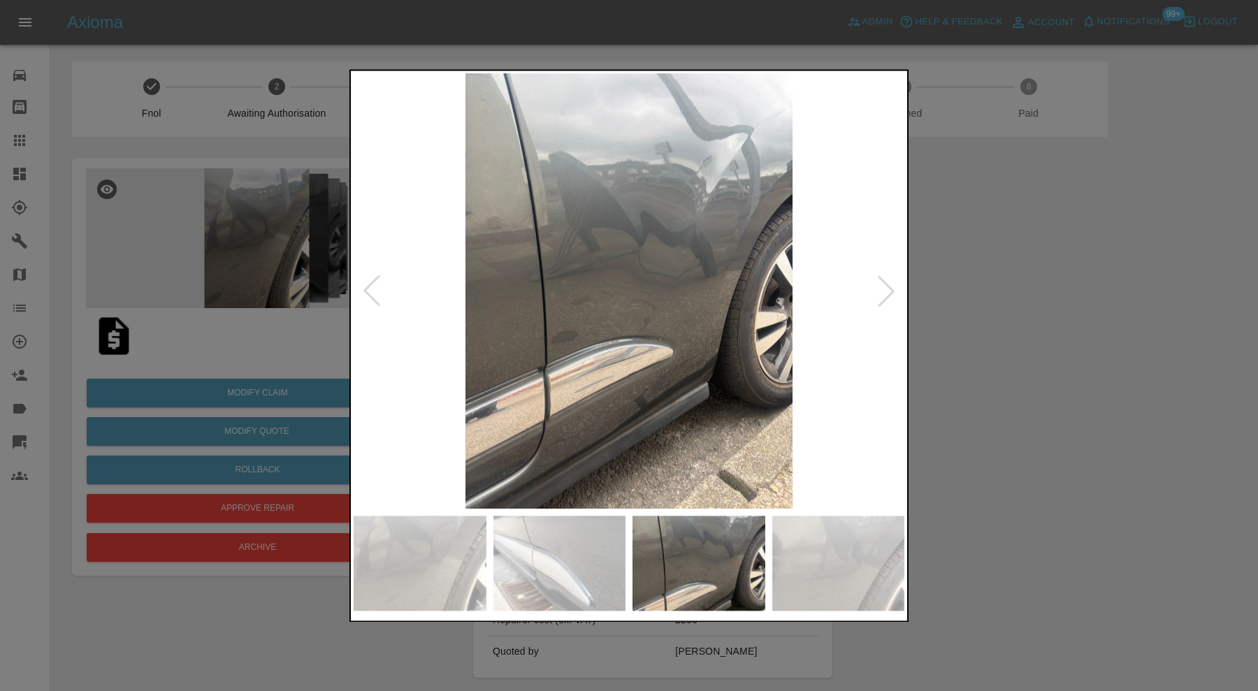
click at [884, 291] on div at bounding box center [886, 291] width 31 height 31
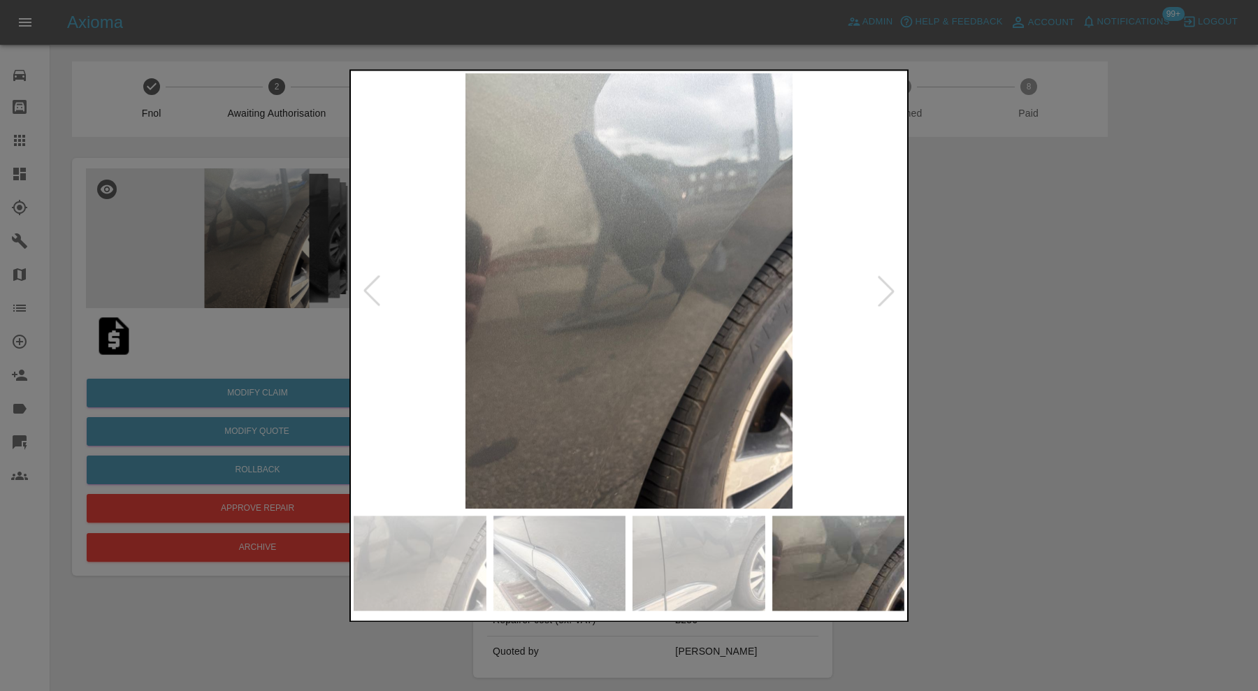
click at [884, 291] on div at bounding box center [886, 291] width 31 height 31
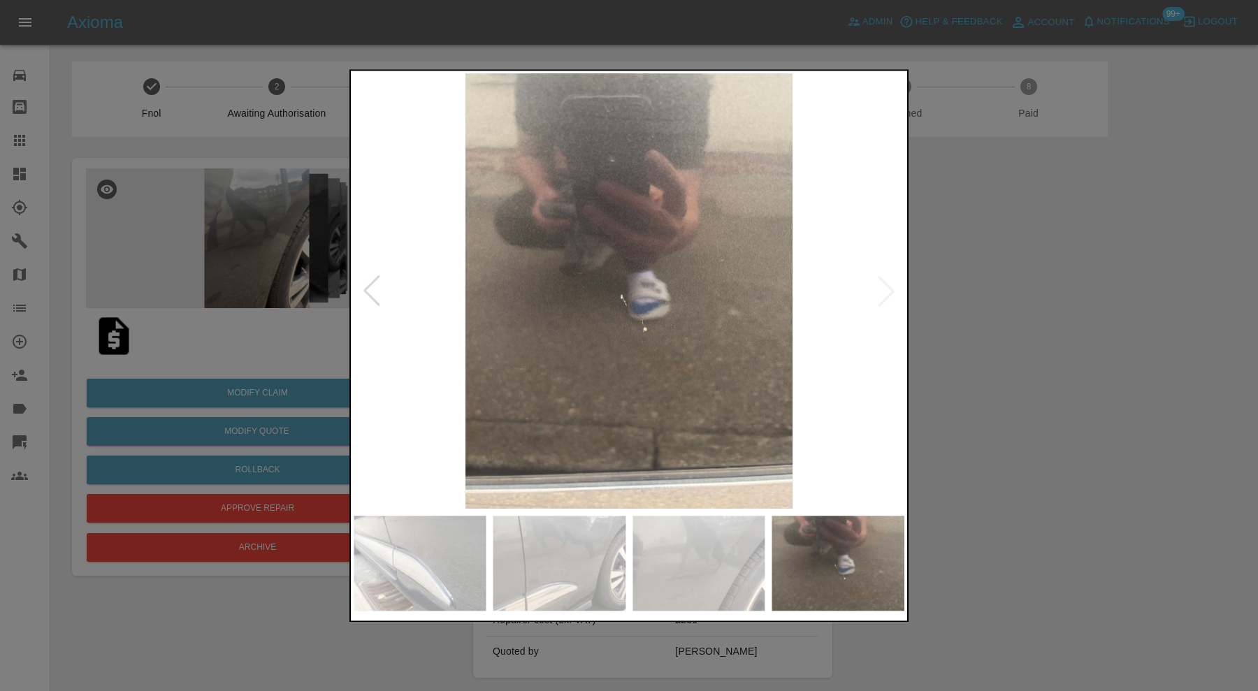
click at [884, 291] on img at bounding box center [629, 290] width 551 height 435
click at [1018, 297] on div at bounding box center [629, 345] width 1258 height 691
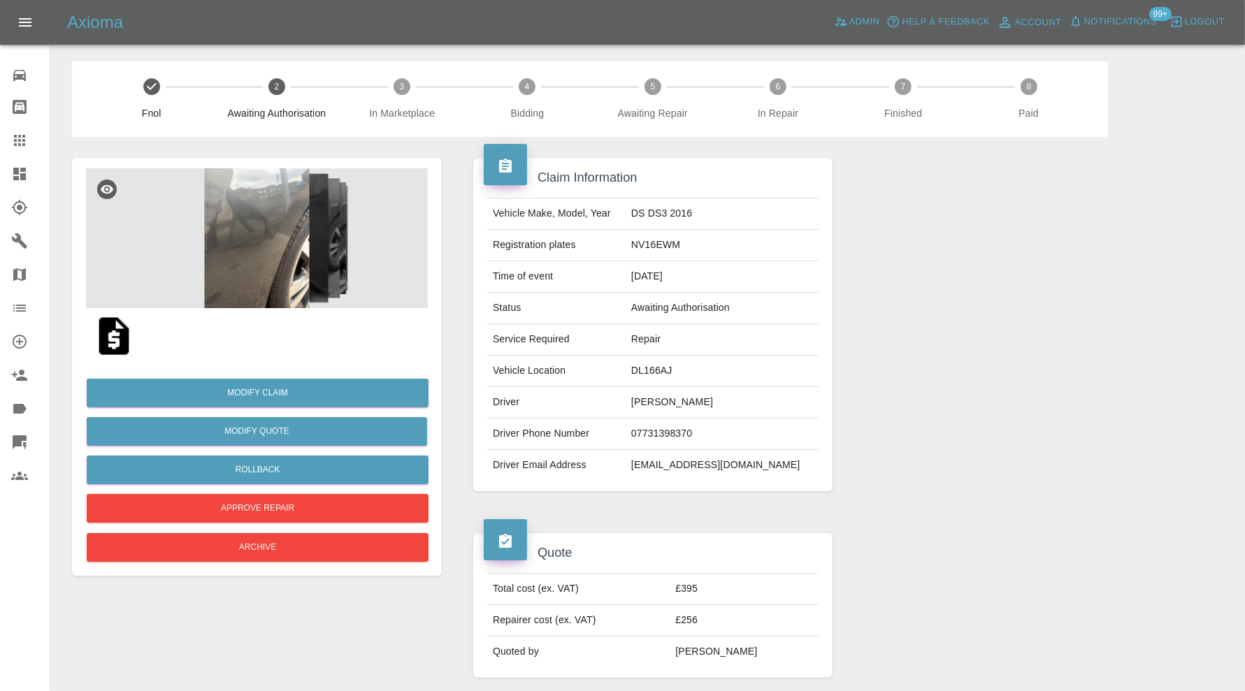
click at [268, 271] on img at bounding box center [257, 238] width 342 height 140
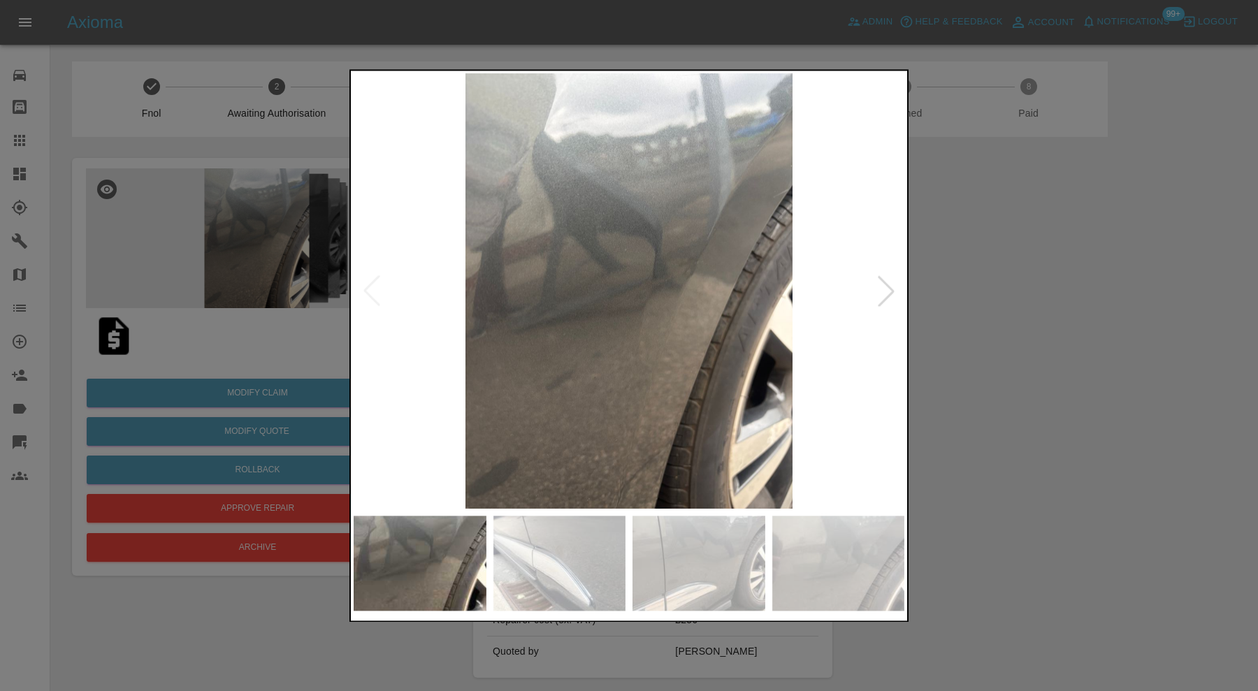
click at [608, 547] on img at bounding box center [559, 563] width 133 height 95
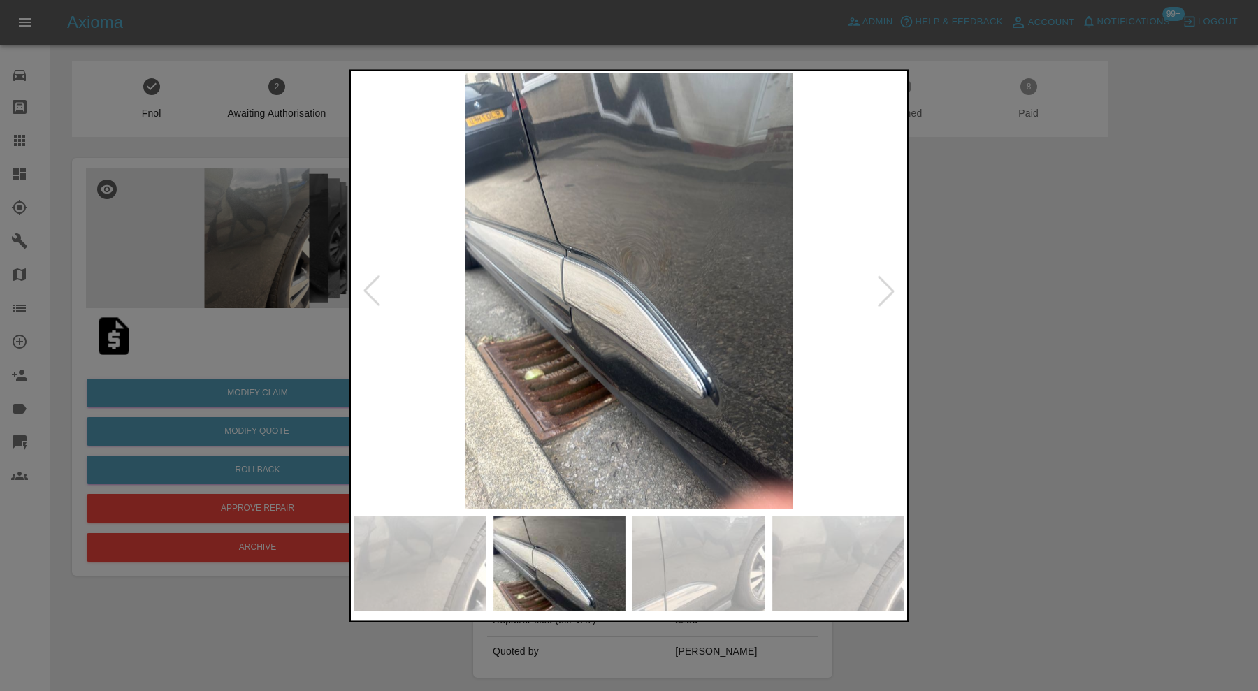
click at [701, 551] on img at bounding box center [698, 563] width 133 height 95
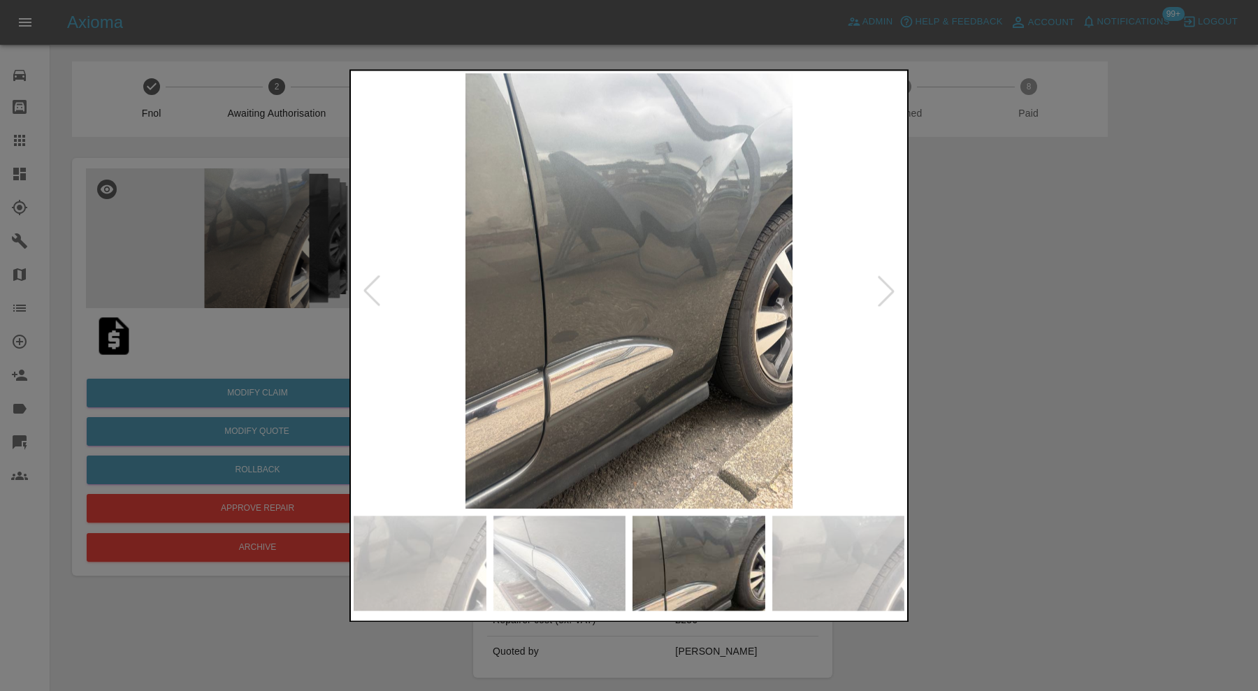
click at [790, 551] on img at bounding box center [838, 563] width 133 height 95
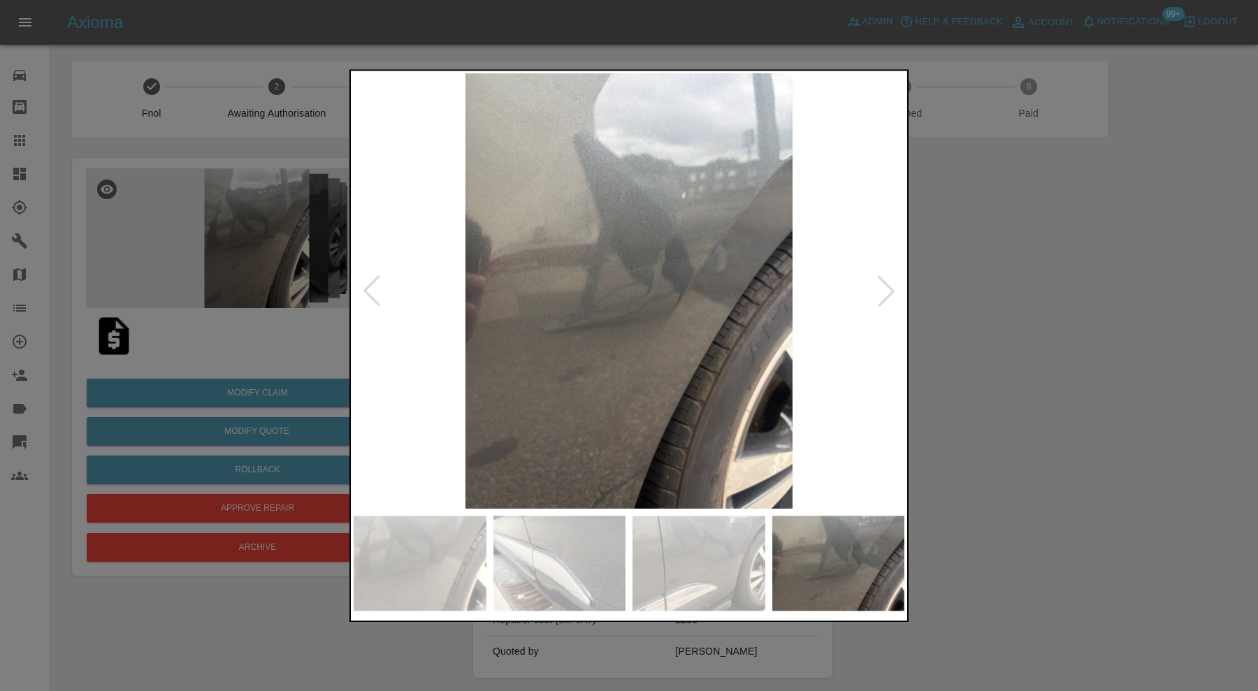
click at [405, 556] on img at bounding box center [420, 563] width 133 height 95
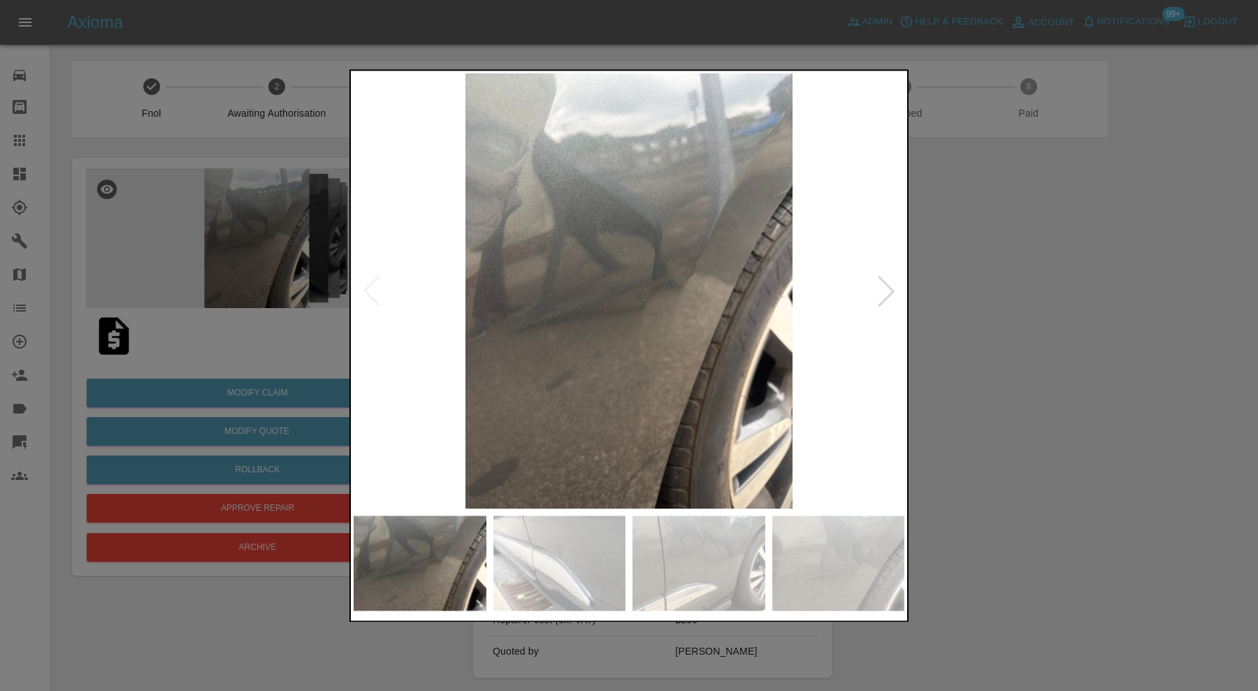
click at [530, 559] on img at bounding box center [559, 563] width 133 height 95
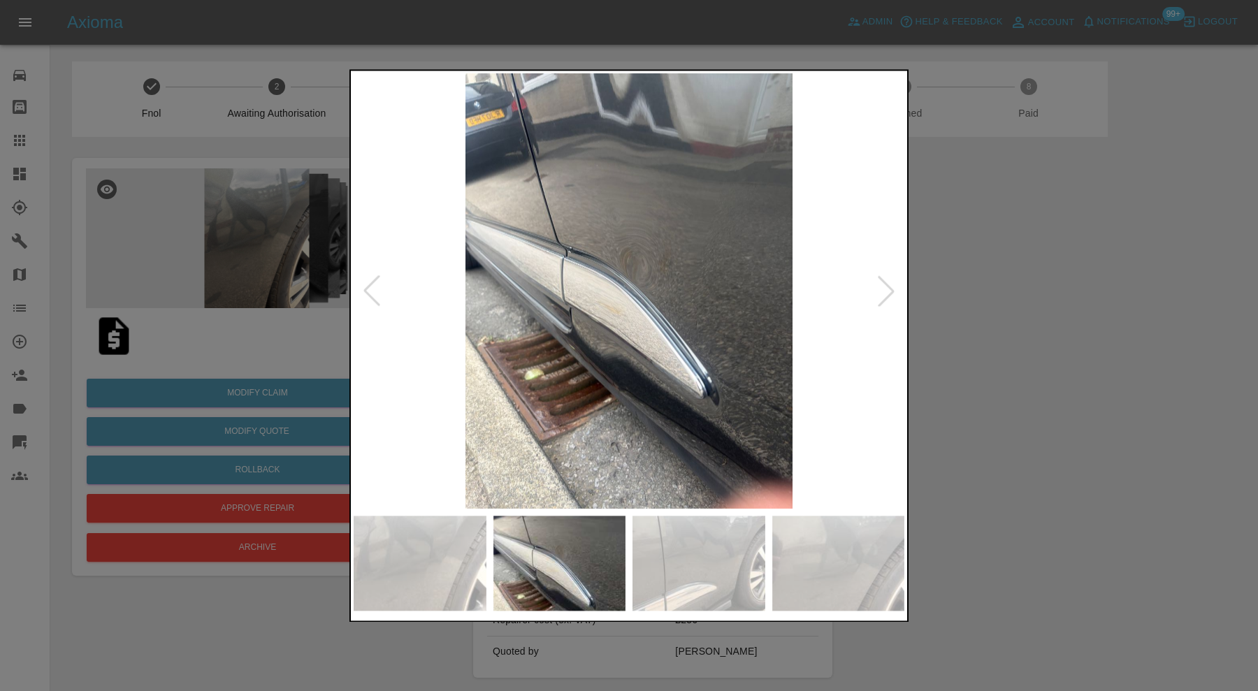
click at [691, 553] on img at bounding box center [698, 563] width 133 height 95
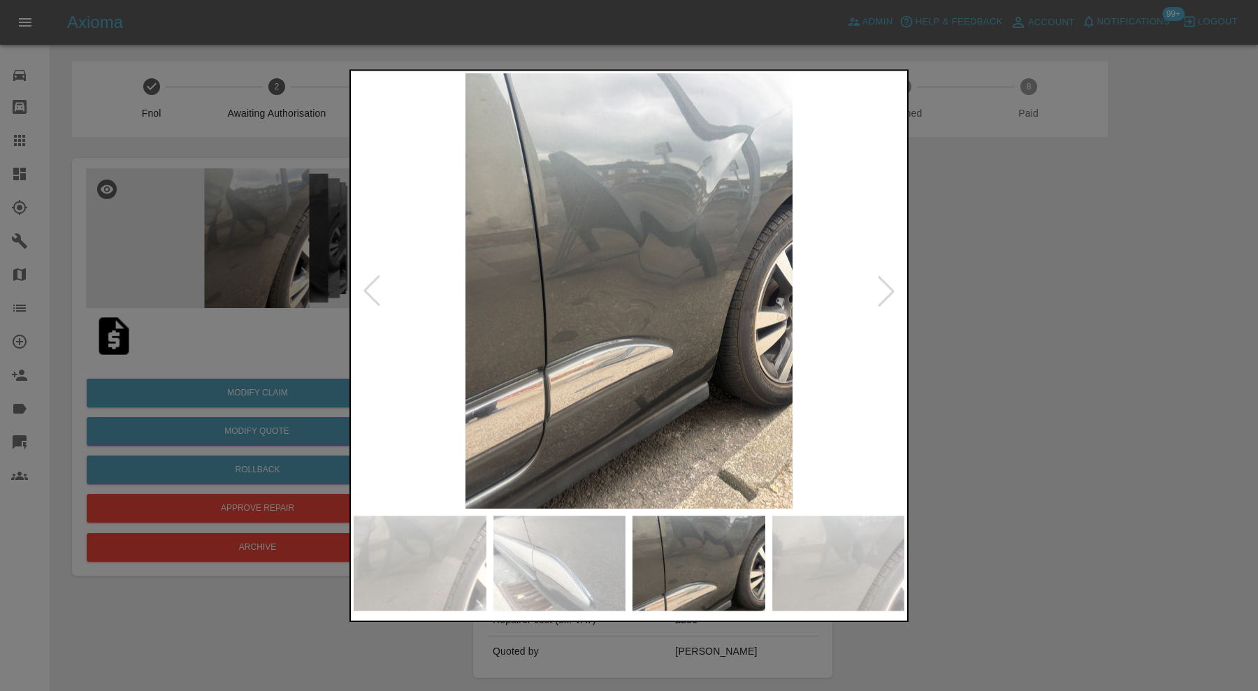
click at [812, 554] on img at bounding box center [838, 563] width 133 height 95
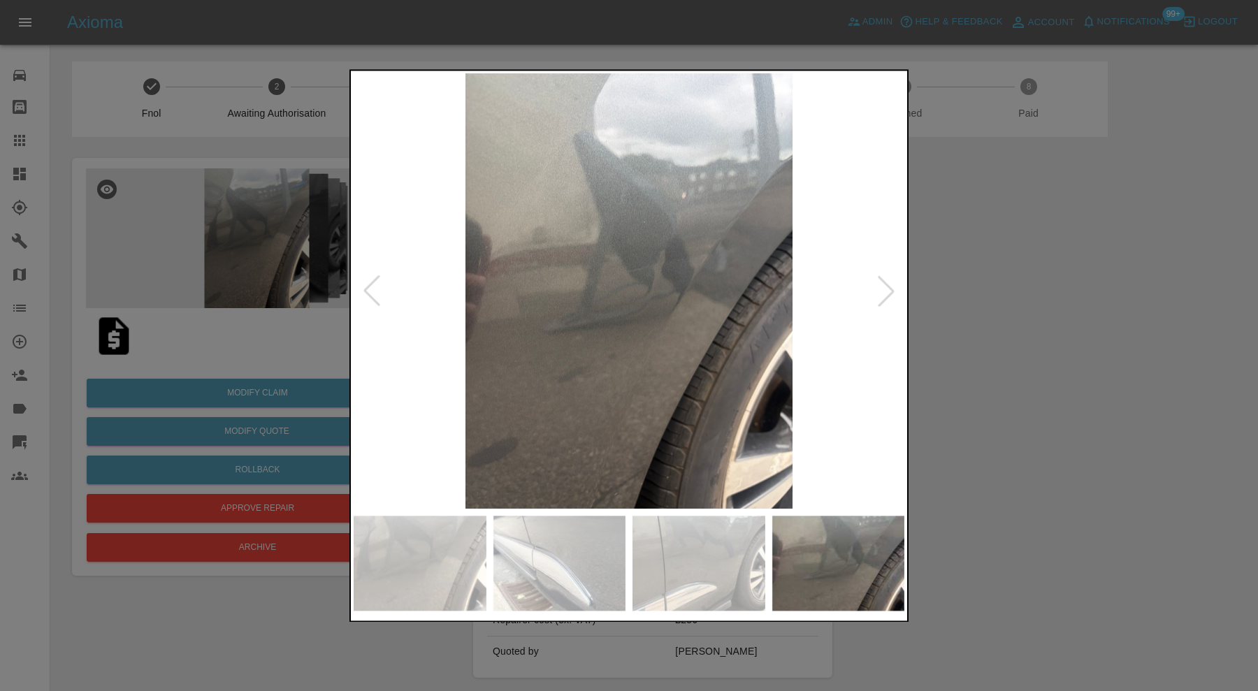
click at [884, 291] on div at bounding box center [886, 291] width 31 height 31
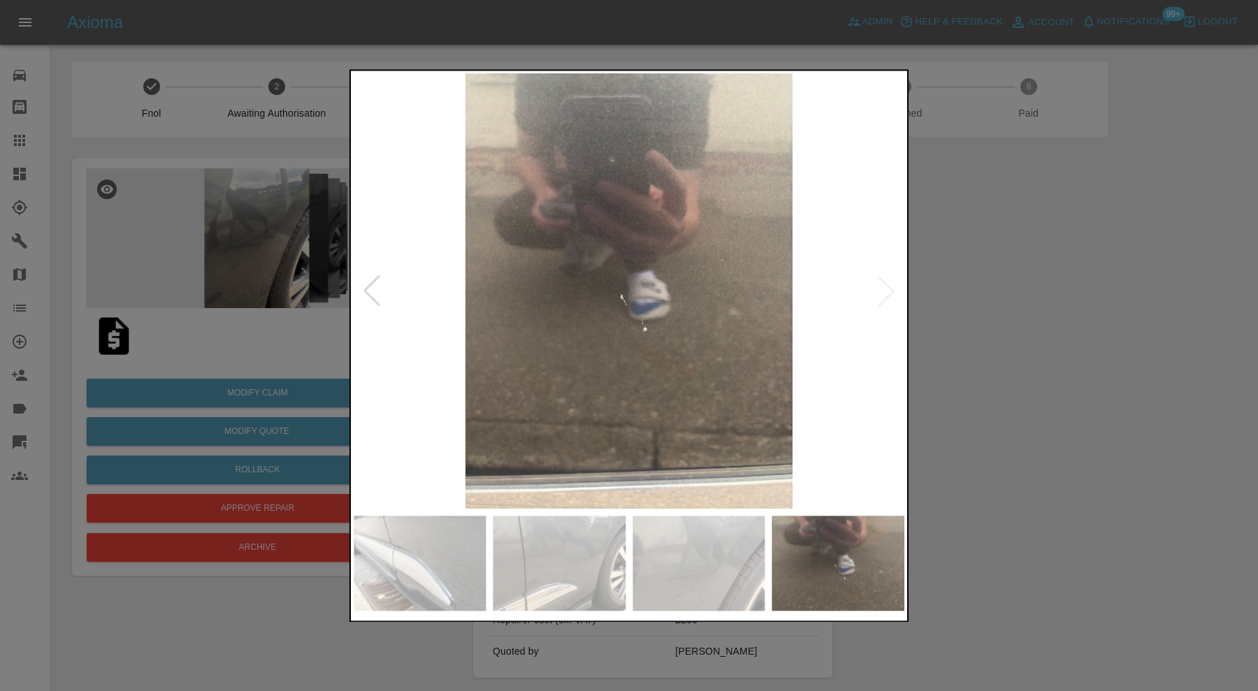
click at [967, 297] on div at bounding box center [629, 345] width 1258 height 691
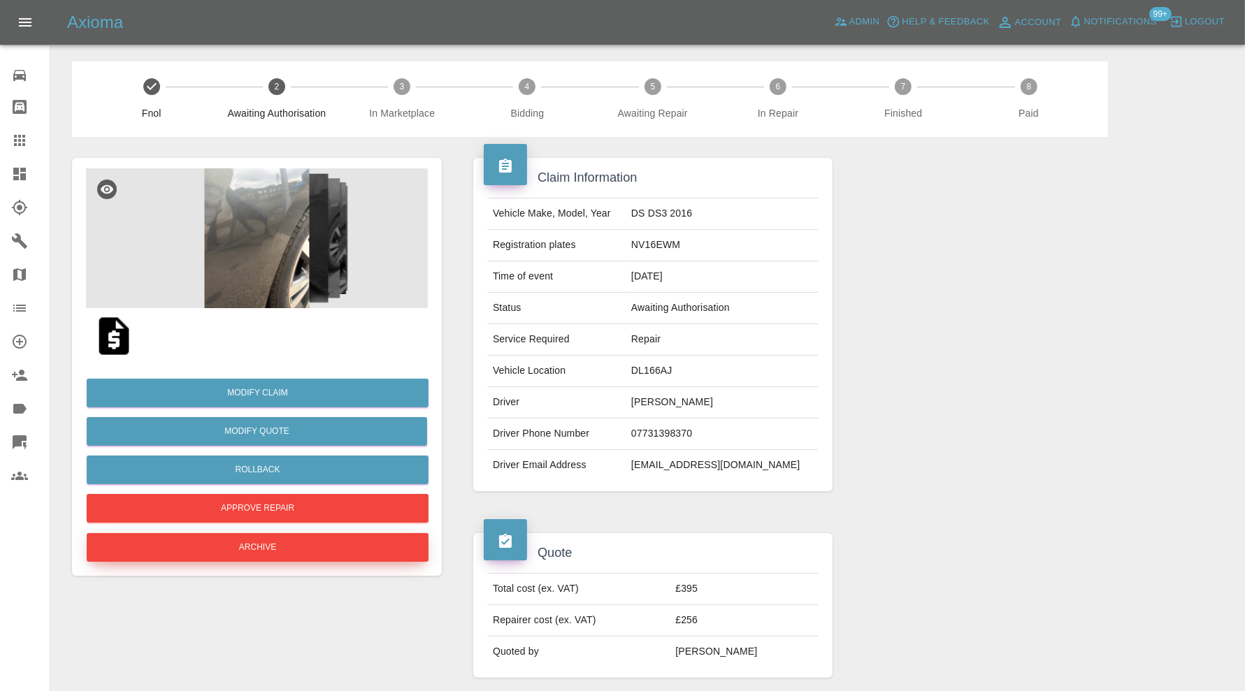
click at [315, 551] on button "Archive" at bounding box center [258, 547] width 342 height 29
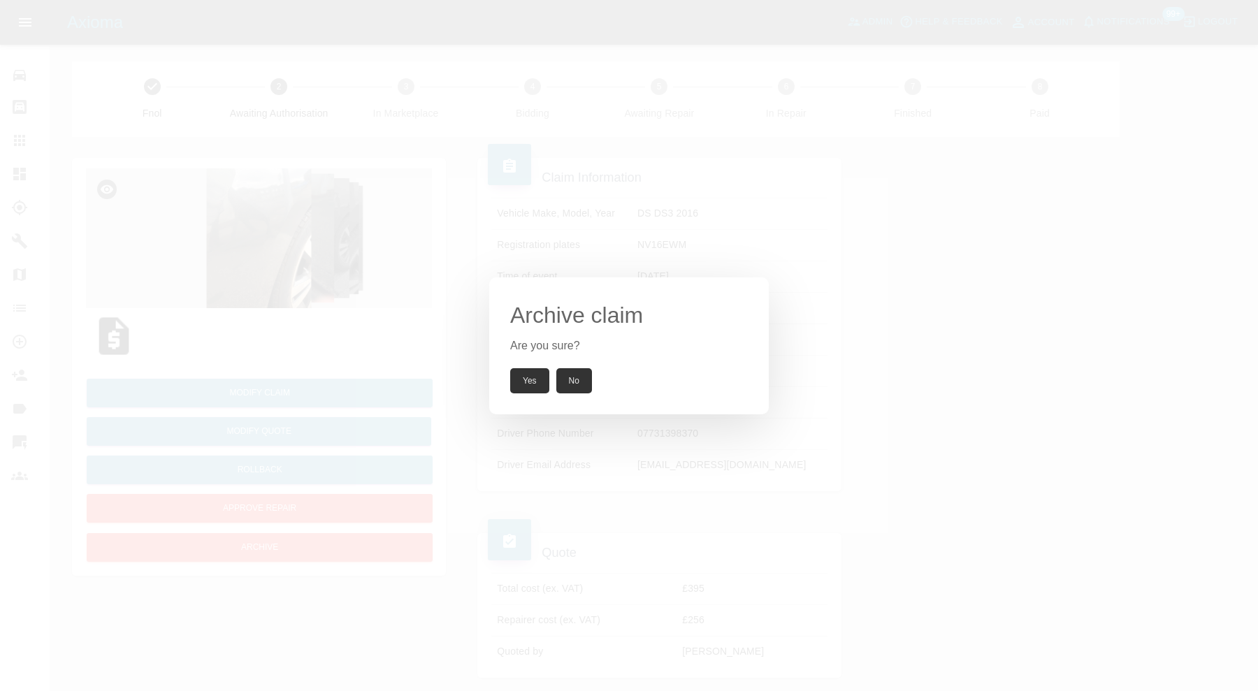
click at [539, 377] on button "Yes" at bounding box center [529, 380] width 39 height 25
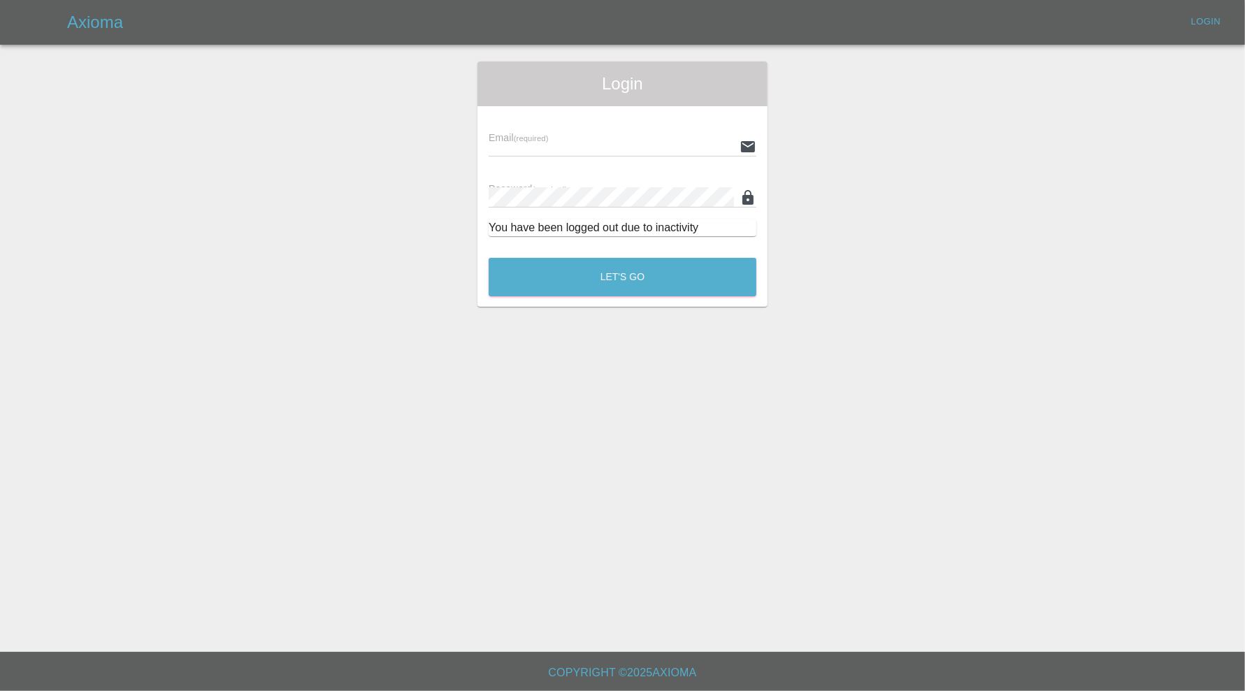
type input "carl.ainsworth@axioma.co.uk"
click at [672, 287] on button "Let's Go" at bounding box center [628, 277] width 271 height 38
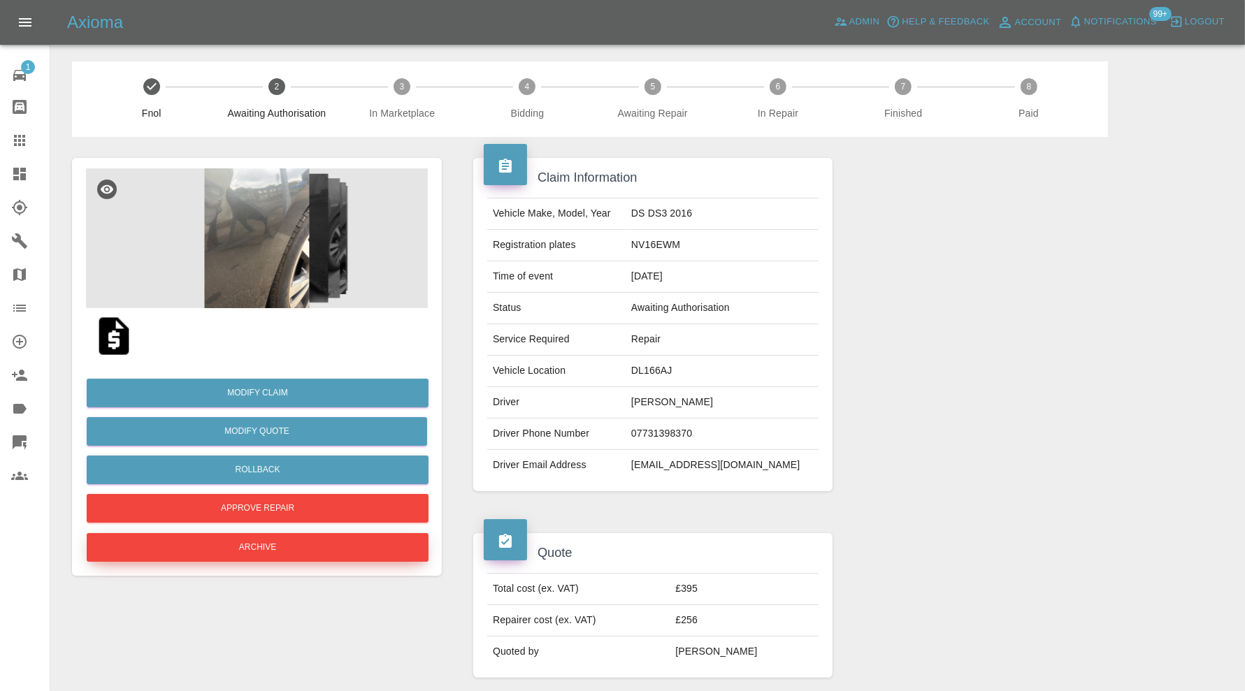
click at [353, 549] on button "Archive" at bounding box center [258, 547] width 342 height 29
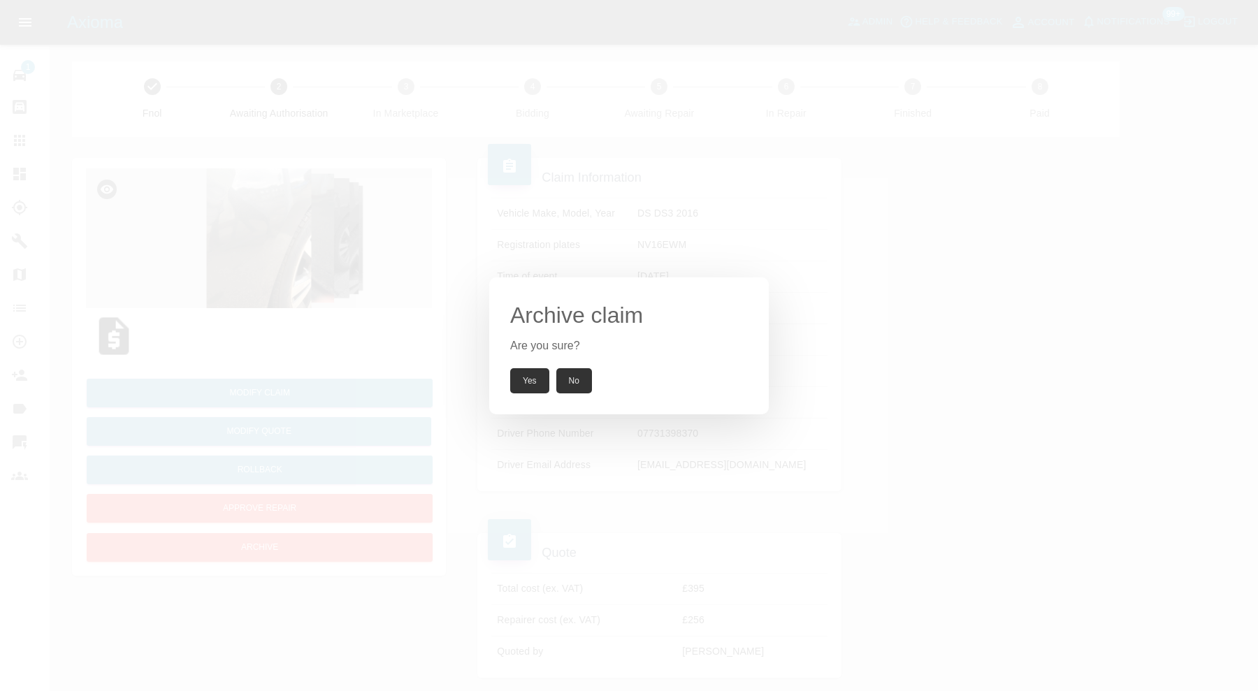
click at [521, 375] on button "Yes" at bounding box center [529, 380] width 39 height 25
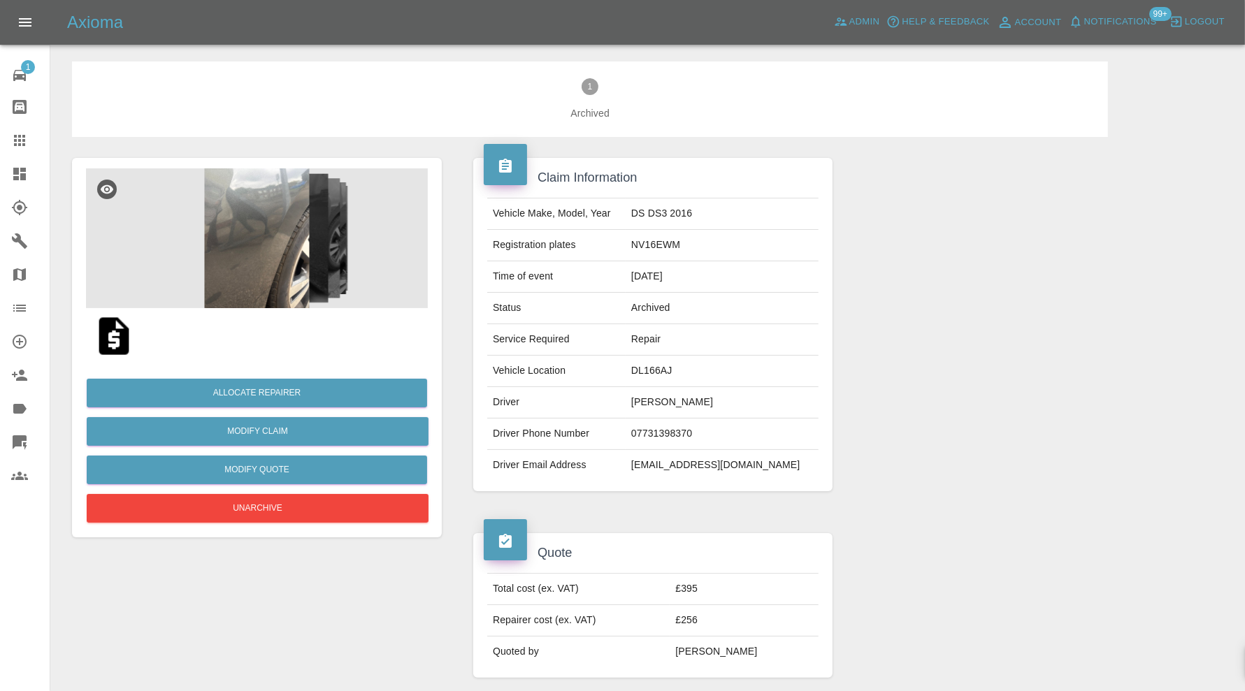
click at [16, 136] on icon at bounding box center [19, 140] width 11 height 11
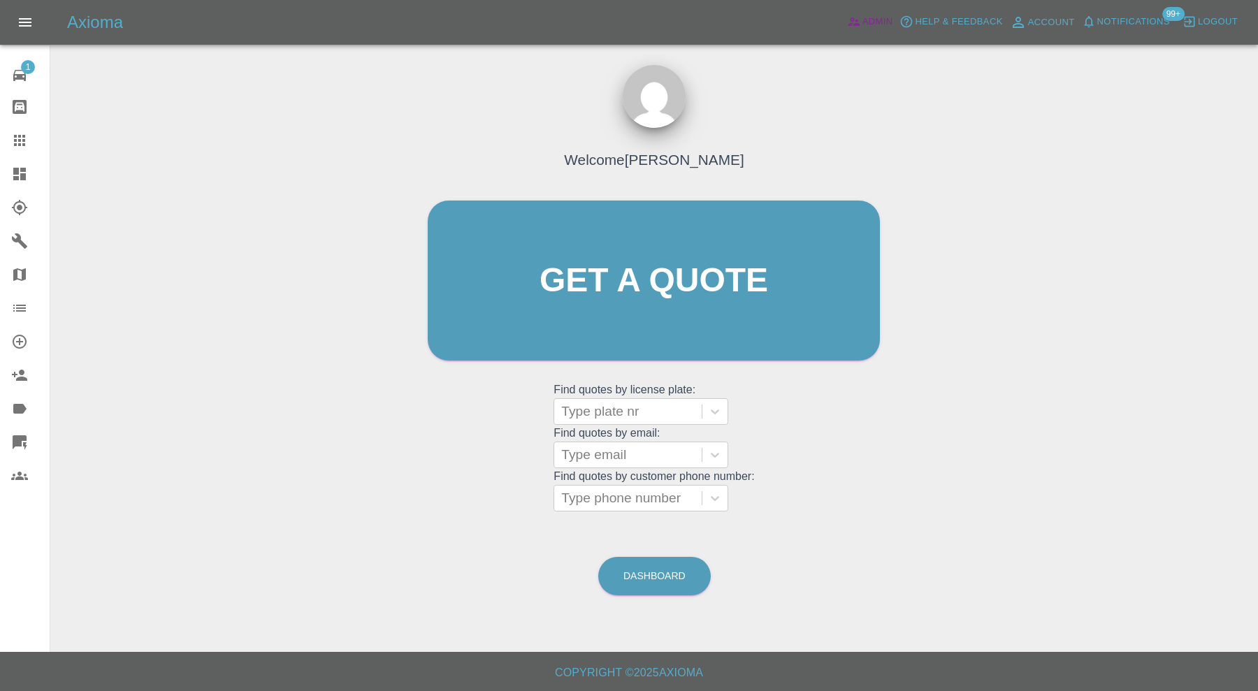
click at [860, 25] on icon at bounding box center [854, 22] width 12 height 8
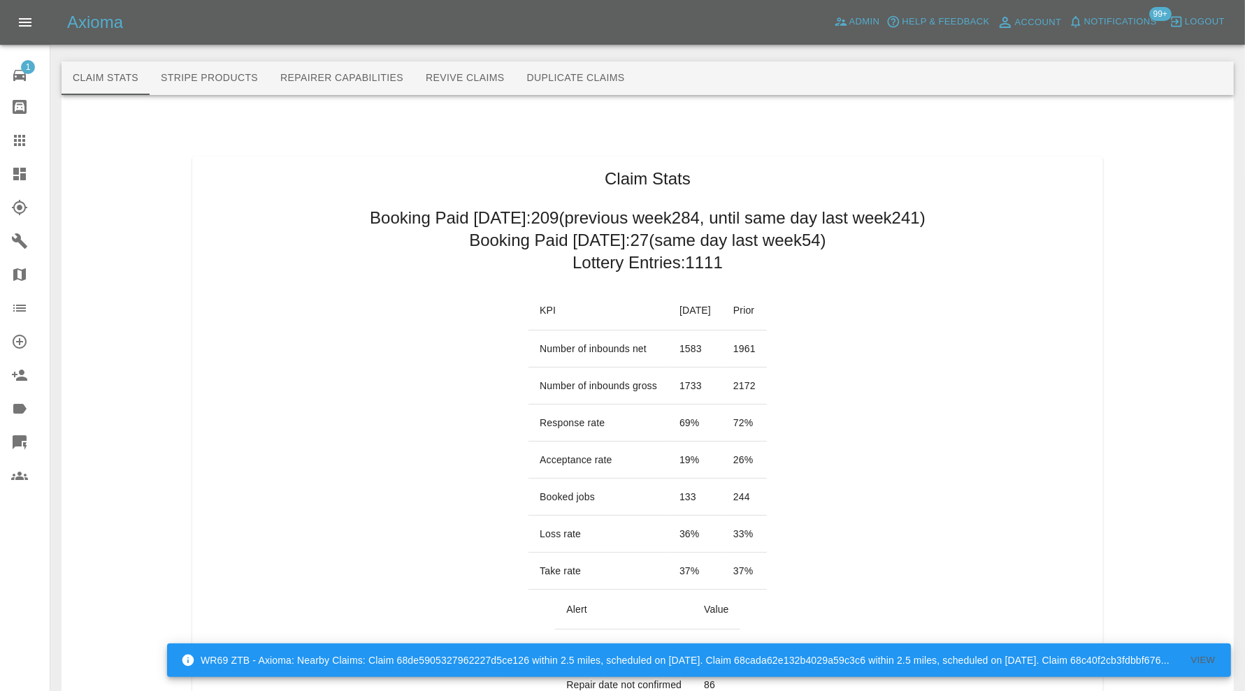
click at [461, 81] on button "Revive Claims" at bounding box center [464, 79] width 101 height 34
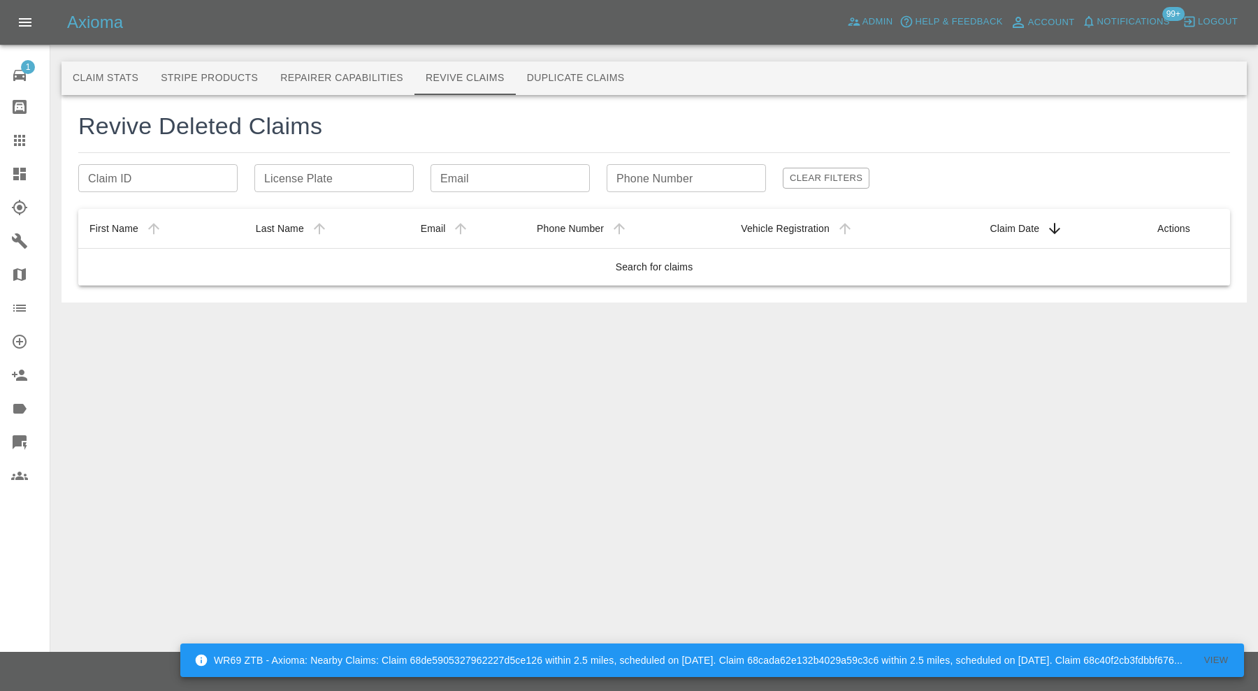
click at [345, 179] on input "License Plate" at bounding box center [333, 178] width 159 height 28
paste input "toteng73@hotmail.co.uk"
type input "toteng73@hotmail.co.uk"
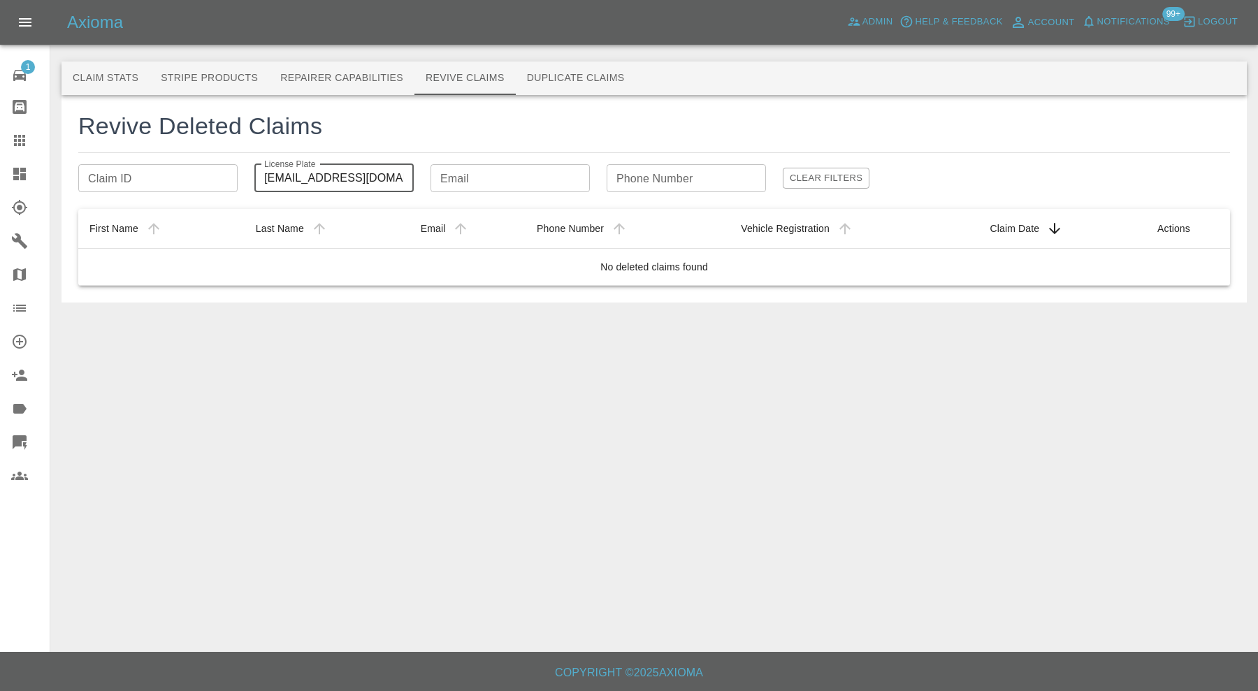
drag, startPoint x: 394, startPoint y: 179, endPoint x: 193, endPoint y: 179, distance: 201.3
click at [193, 179] on div "Claim ID Claim ID License Plate toteng73@hotmail.co.uk License Plate Email Emai…" at bounding box center [654, 178] width 1152 height 28
click at [500, 184] on input "Email" at bounding box center [510, 178] width 159 height 28
paste input "toteng73@hotmail.co.uk"
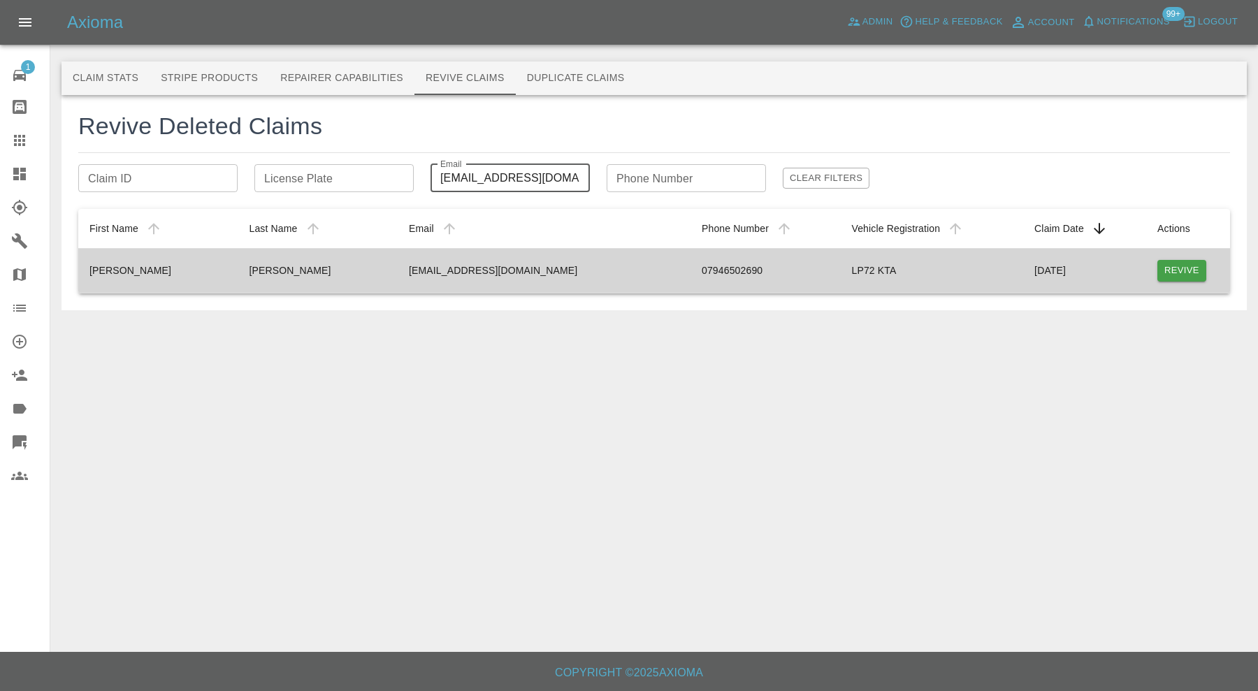
type input "toteng73@hotmail.co.uk"
click at [1171, 270] on button "Revive" at bounding box center [1181, 271] width 49 height 22
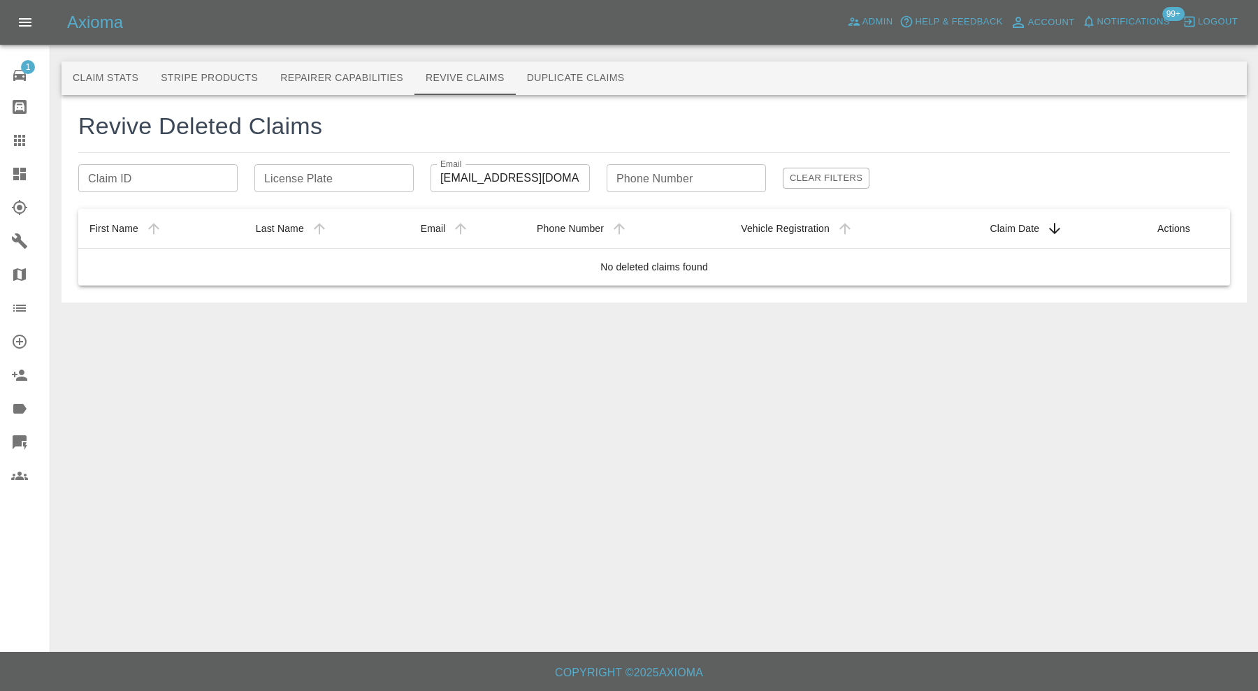
click at [17, 178] on icon at bounding box center [19, 174] width 13 height 13
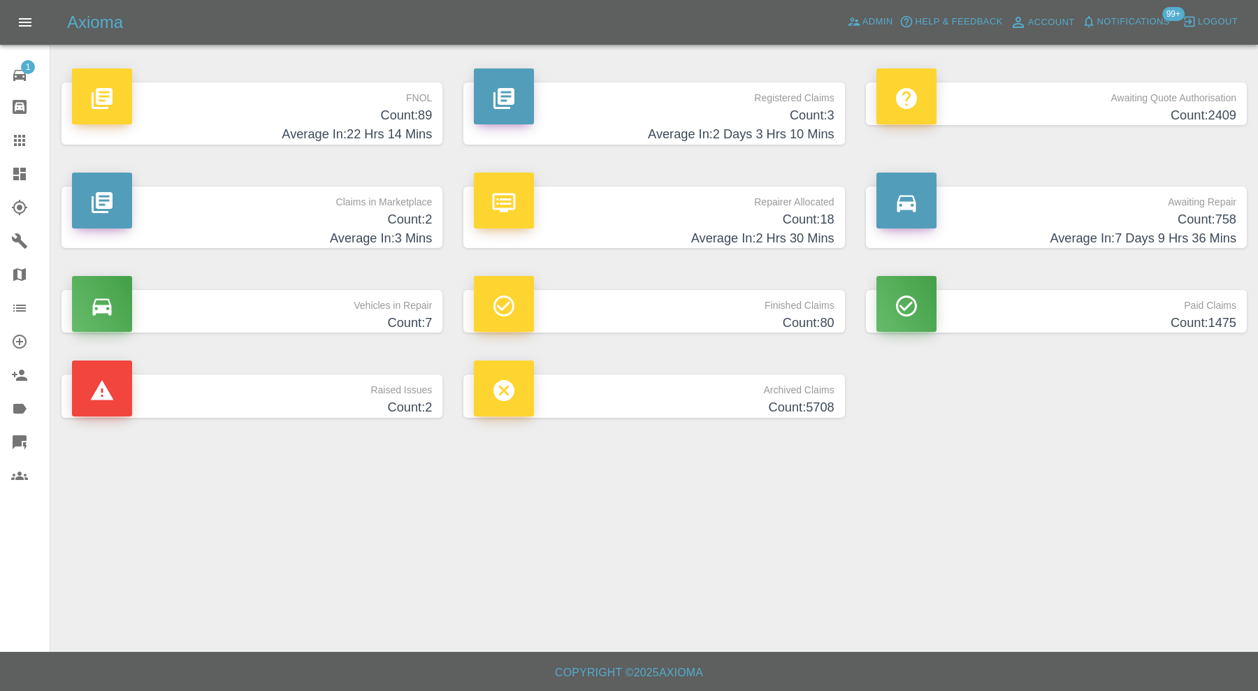
click at [379, 398] on p "Raised Issues" at bounding box center [252, 387] width 360 height 24
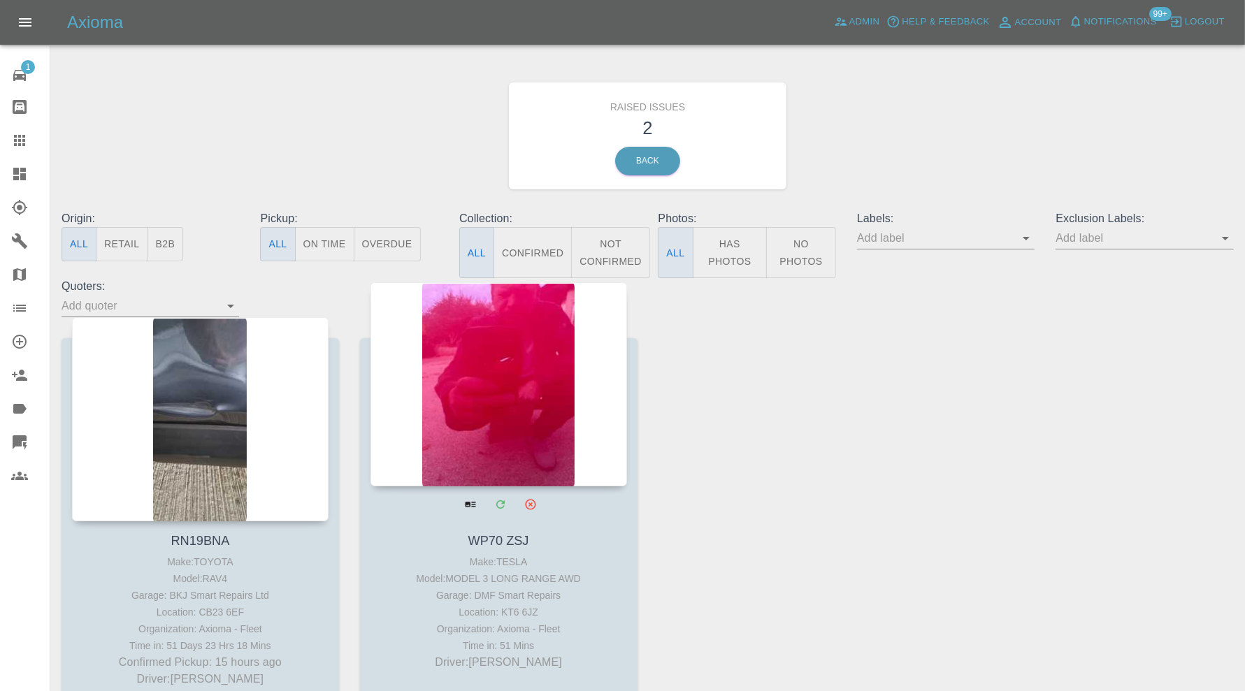
click at [486, 369] on div at bounding box center [498, 384] width 256 height 204
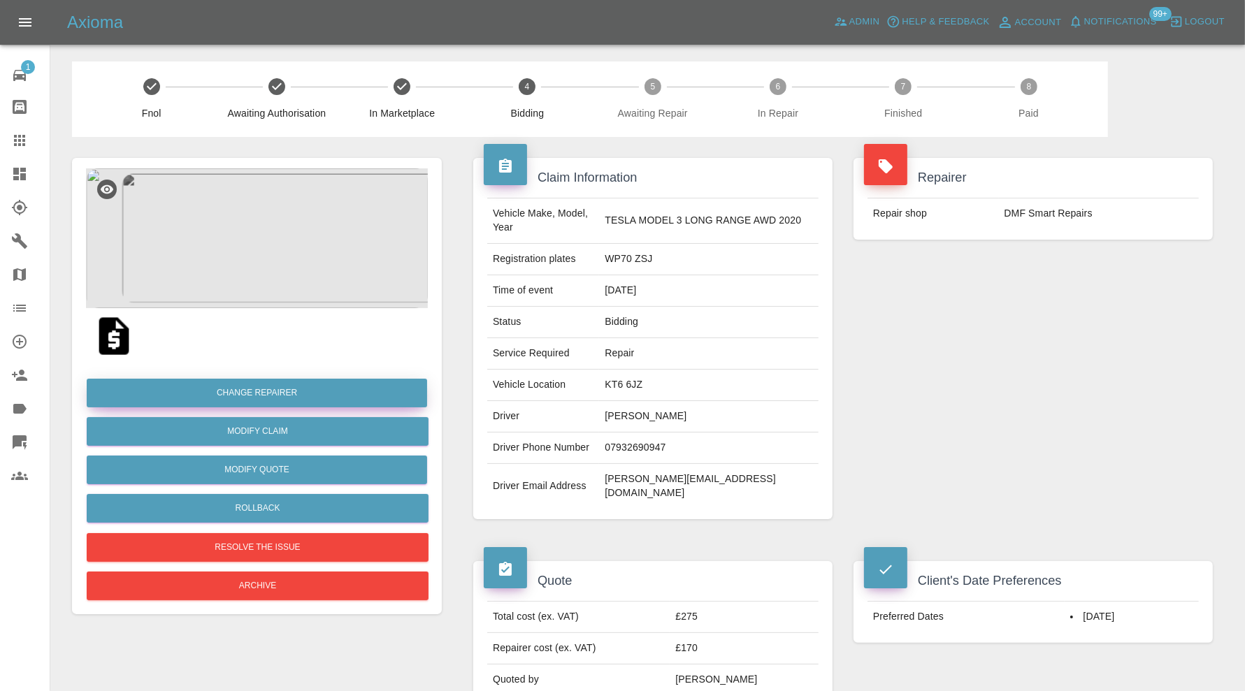
click at [305, 405] on button "Change Repairer" at bounding box center [257, 393] width 340 height 29
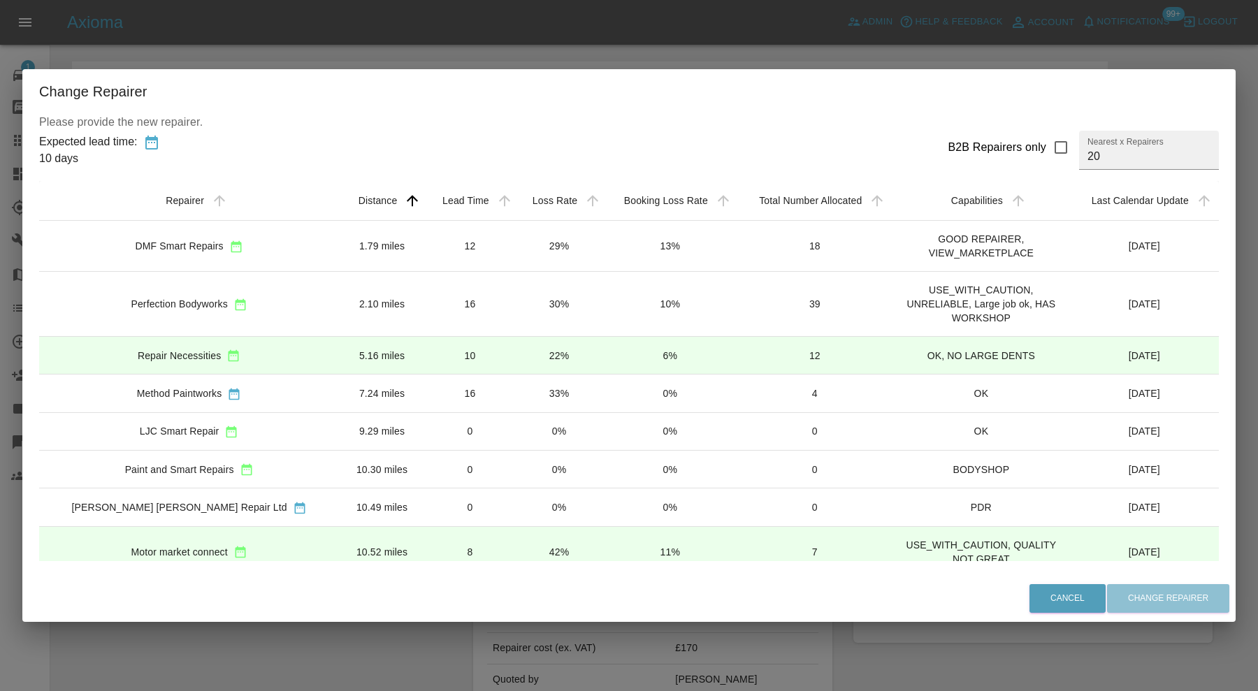
click at [238, 299] on div "Perfection Bodyworks" at bounding box center [188, 303] width 277 height 15
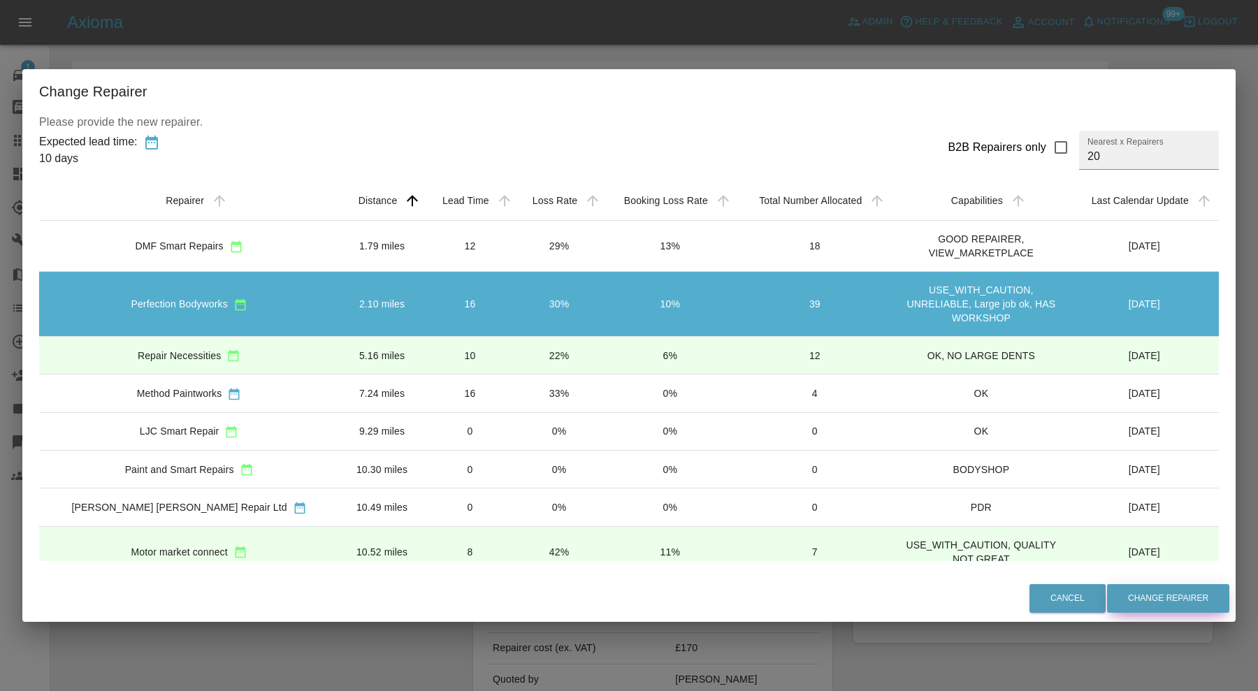
click at [1127, 594] on button "Change Repairer" at bounding box center [1168, 598] width 122 height 29
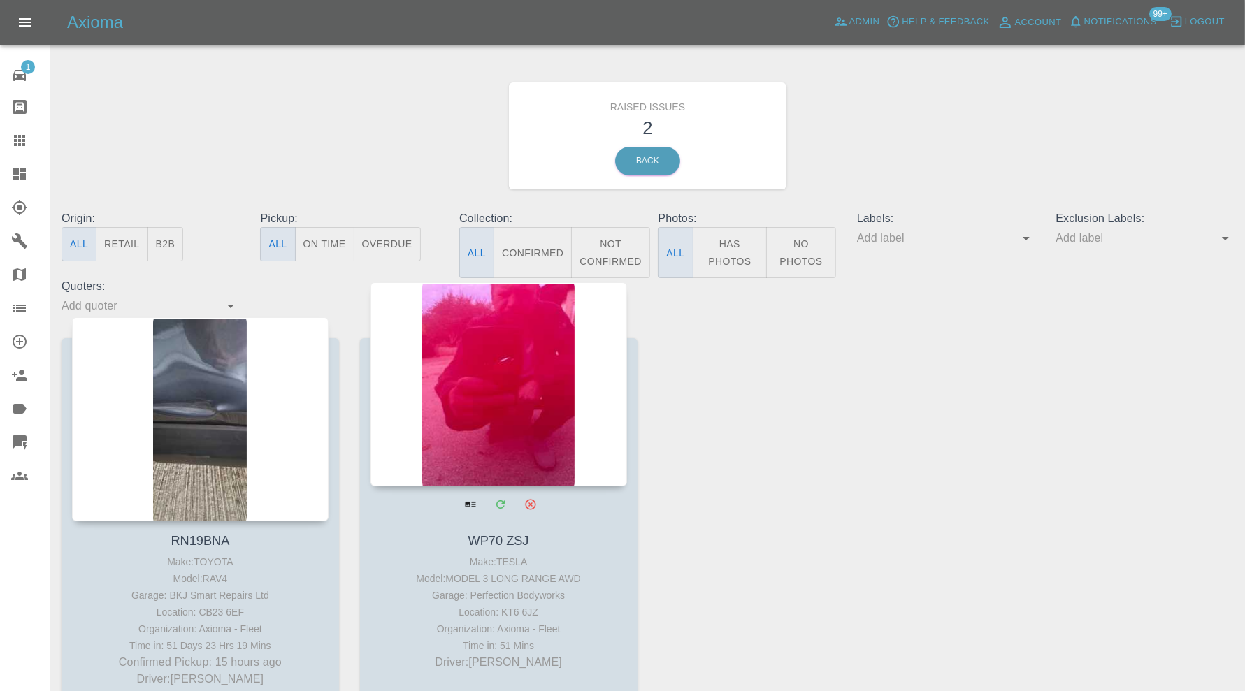
click at [482, 421] on div at bounding box center [498, 384] width 256 height 204
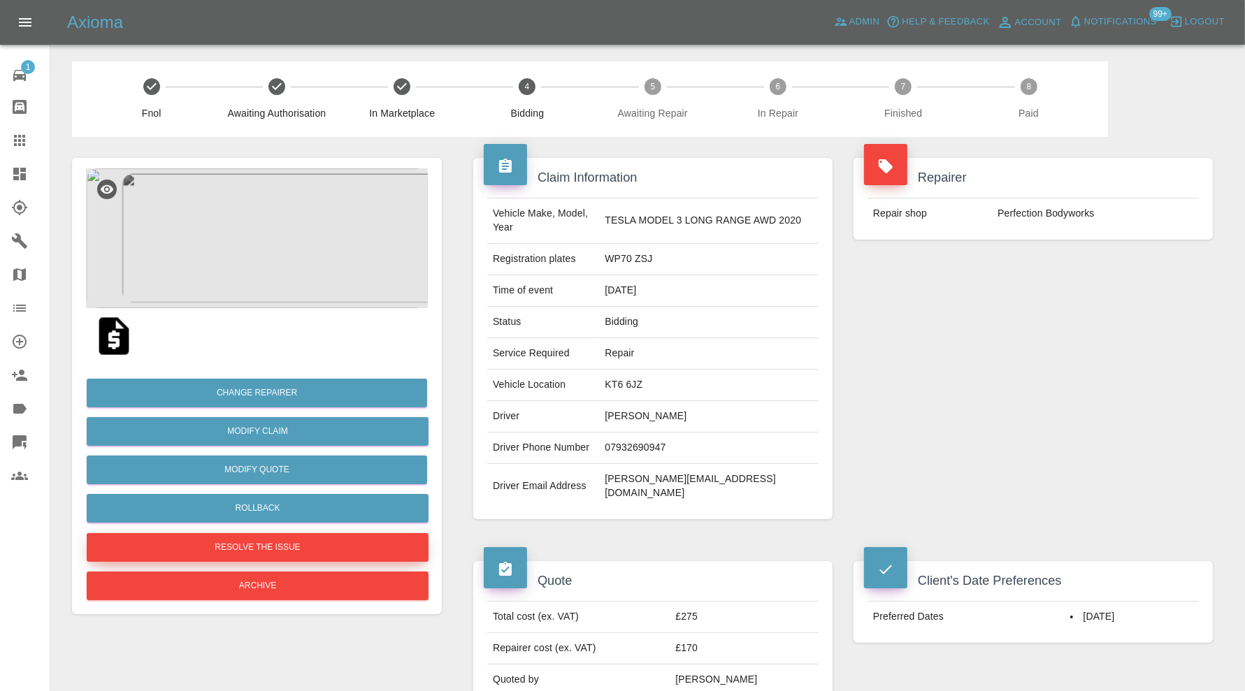
click at [282, 542] on button "Resolve the issue" at bounding box center [258, 547] width 342 height 29
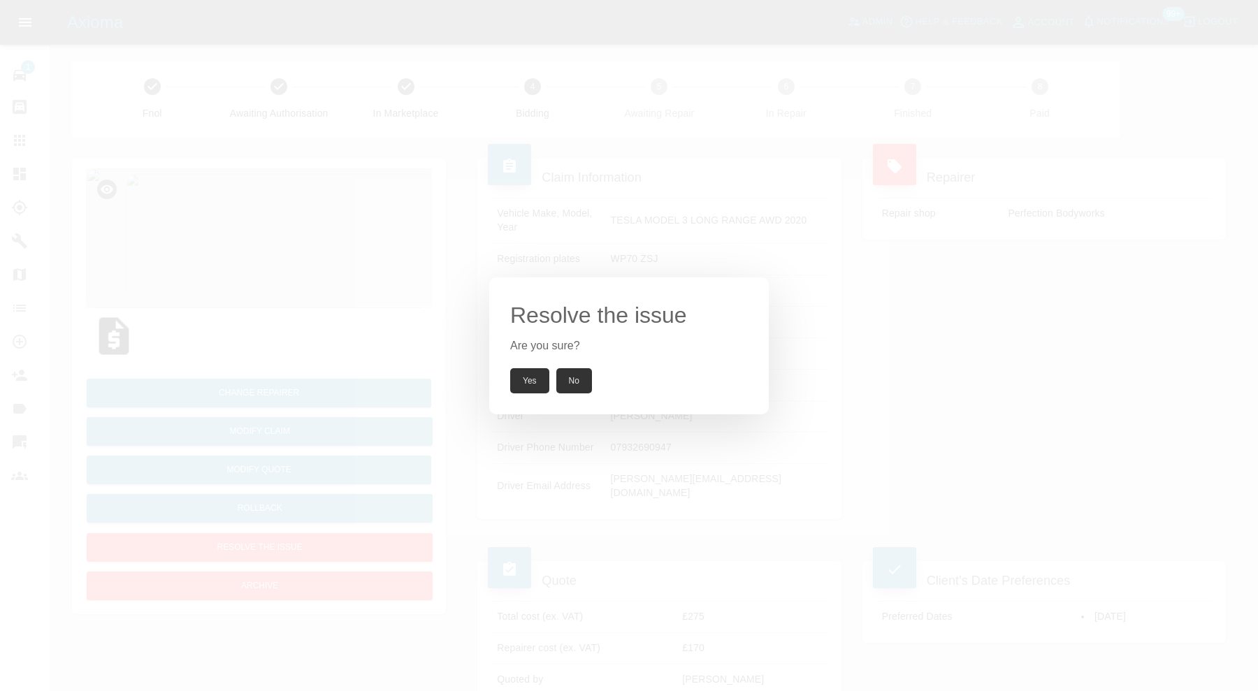
click at [518, 389] on button "Yes" at bounding box center [529, 380] width 39 height 25
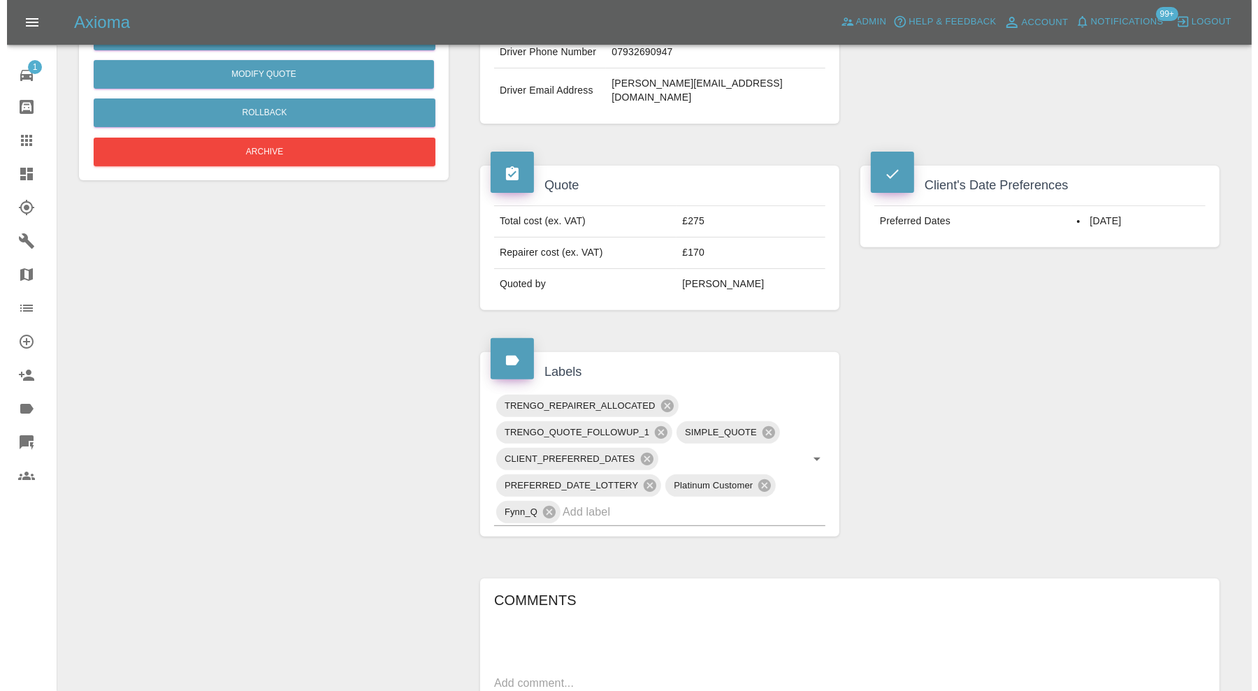
scroll to position [815, 0]
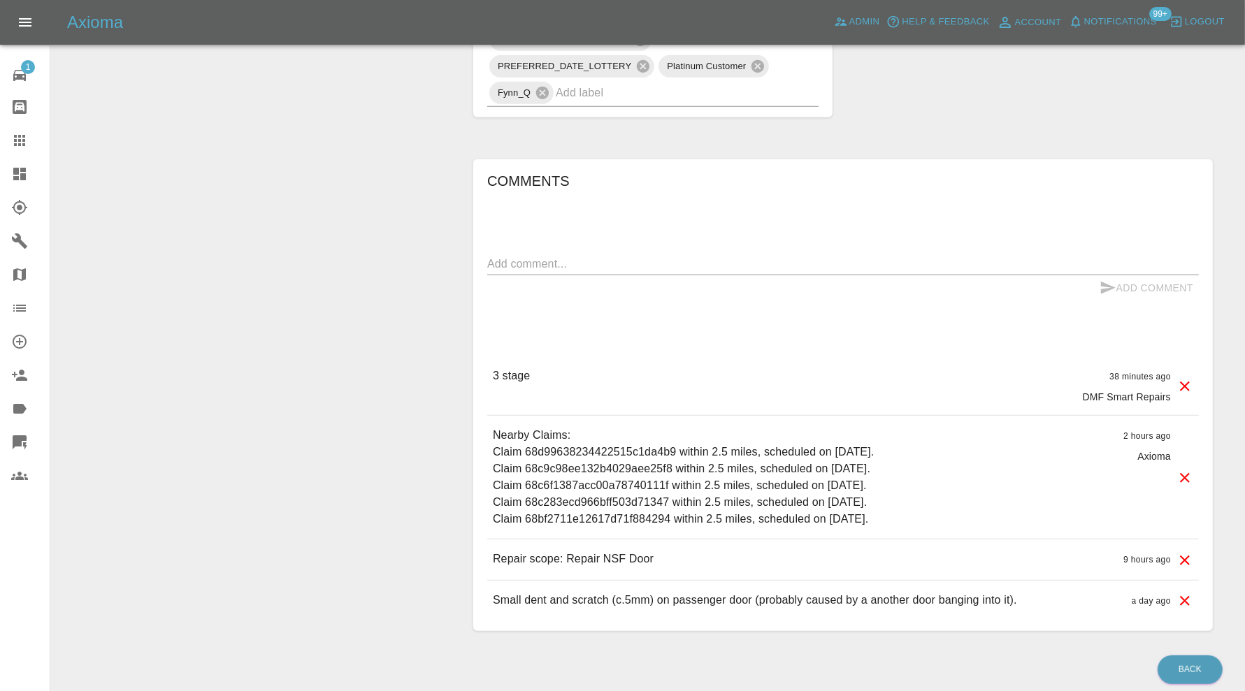
click at [1190, 378] on icon at bounding box center [1184, 386] width 17 height 17
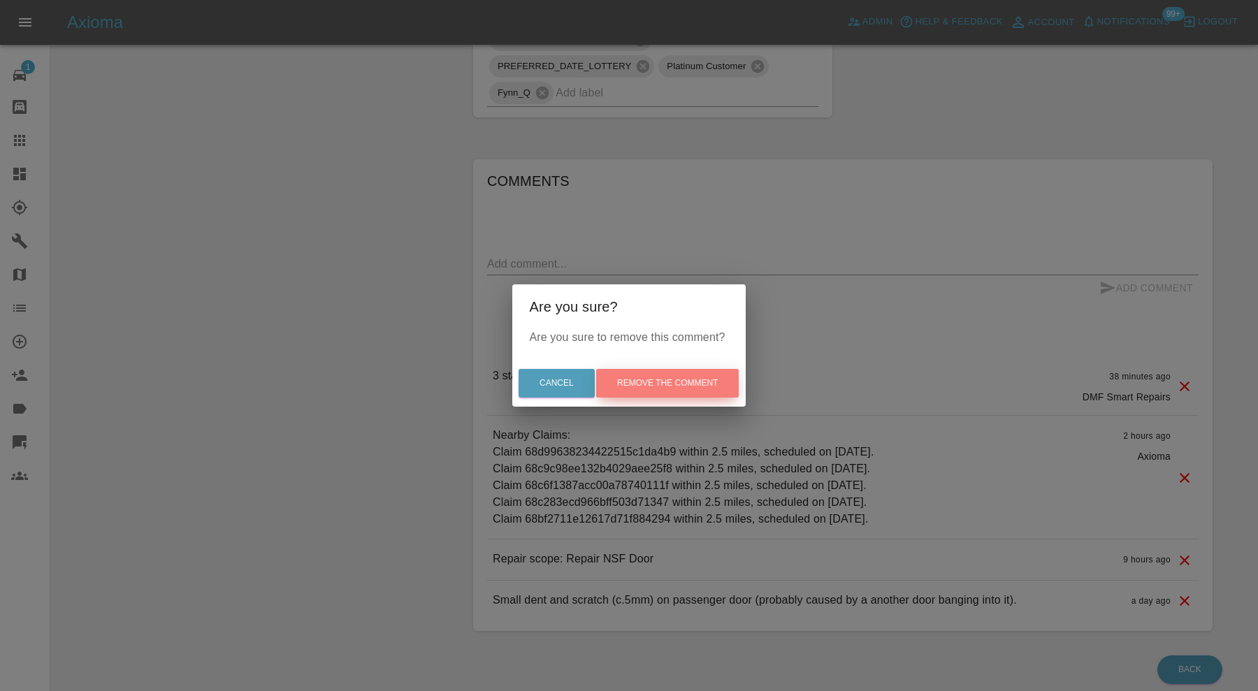
click at [666, 384] on button "Remove the comment" at bounding box center [667, 383] width 143 height 29
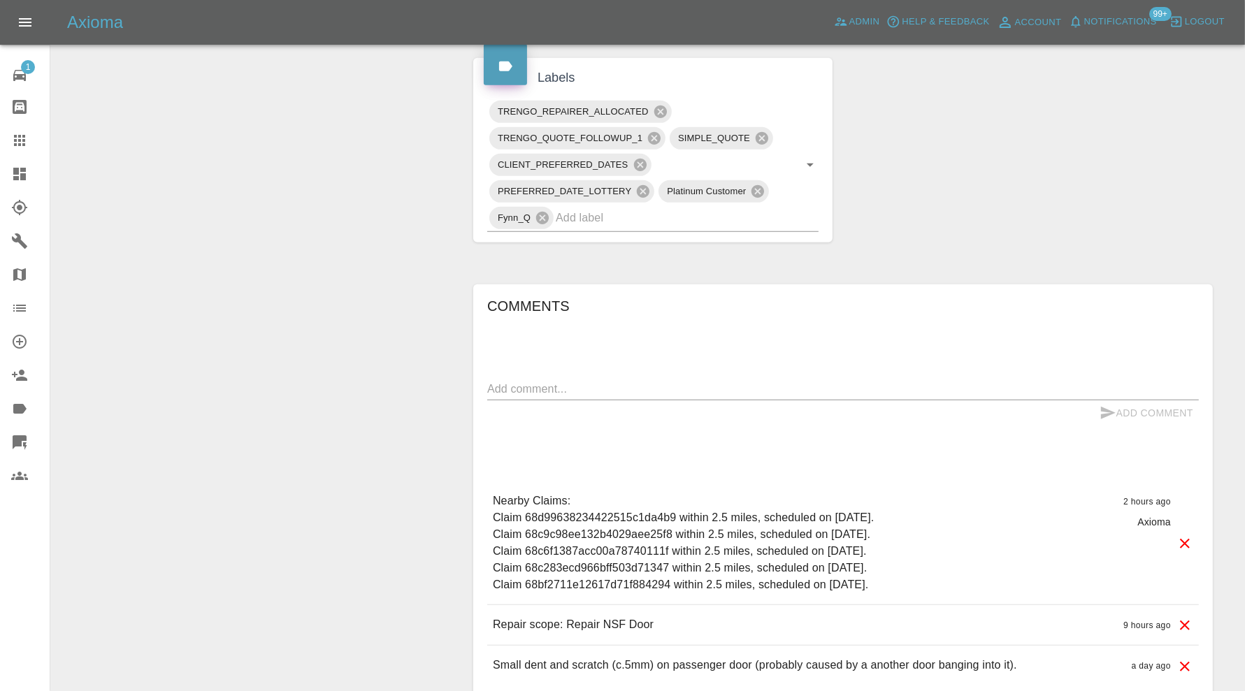
scroll to position [674, 0]
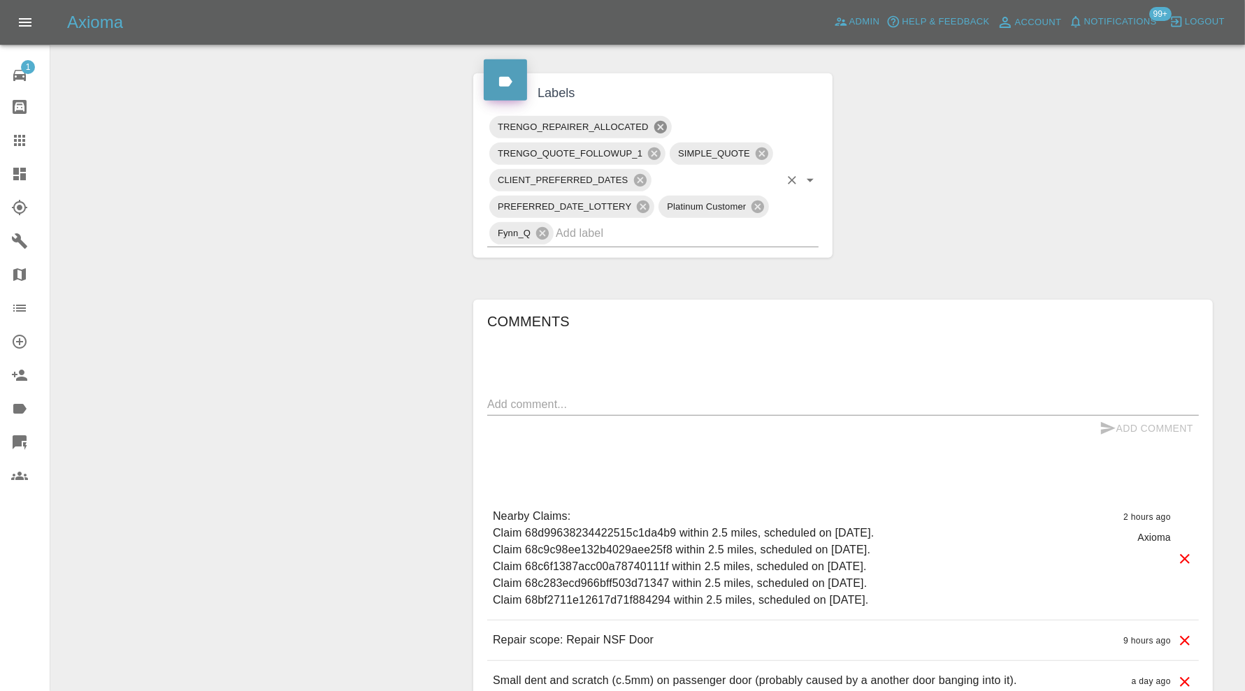
click at [657, 121] on icon at bounding box center [659, 127] width 13 height 13
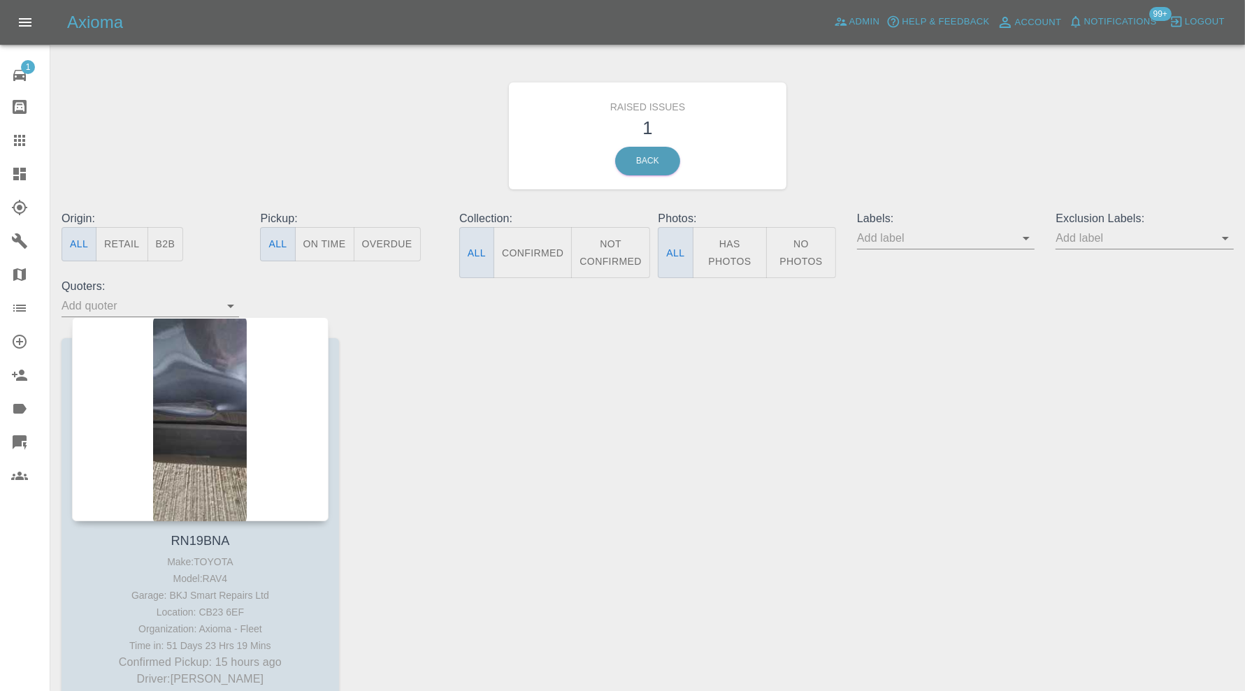
click at [20, 168] on icon at bounding box center [19, 174] width 13 height 13
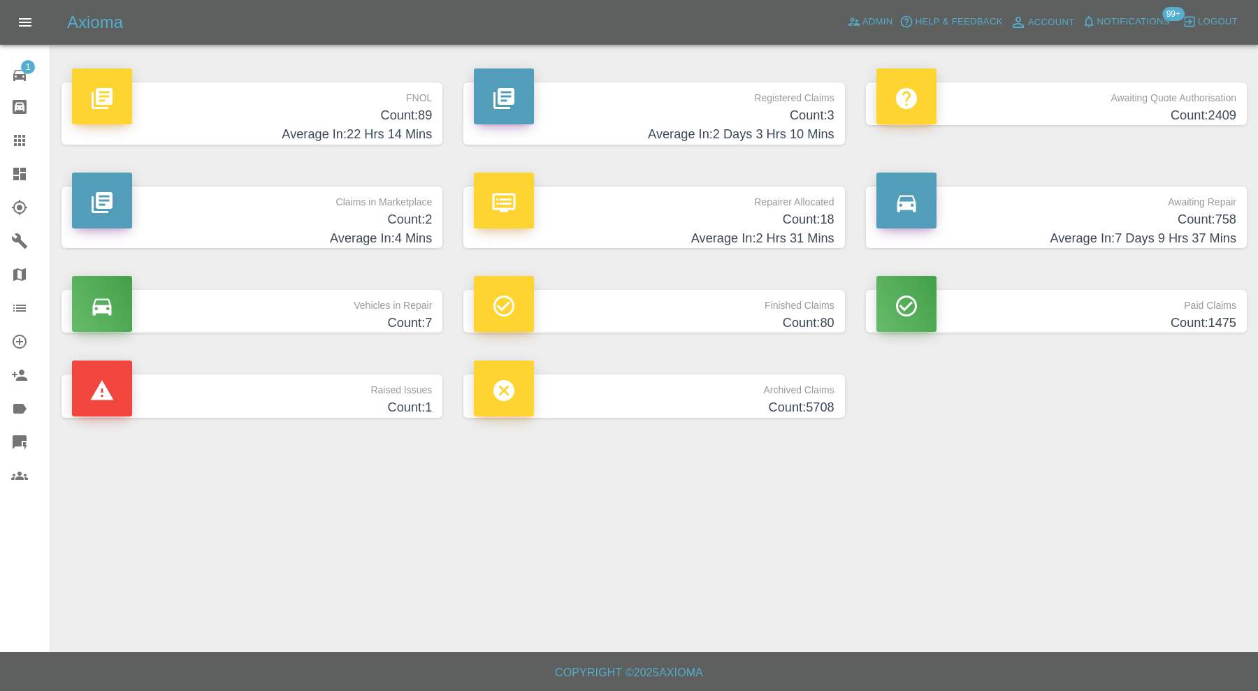
click at [423, 314] on h4 "Count: 7" at bounding box center [252, 323] width 360 height 19
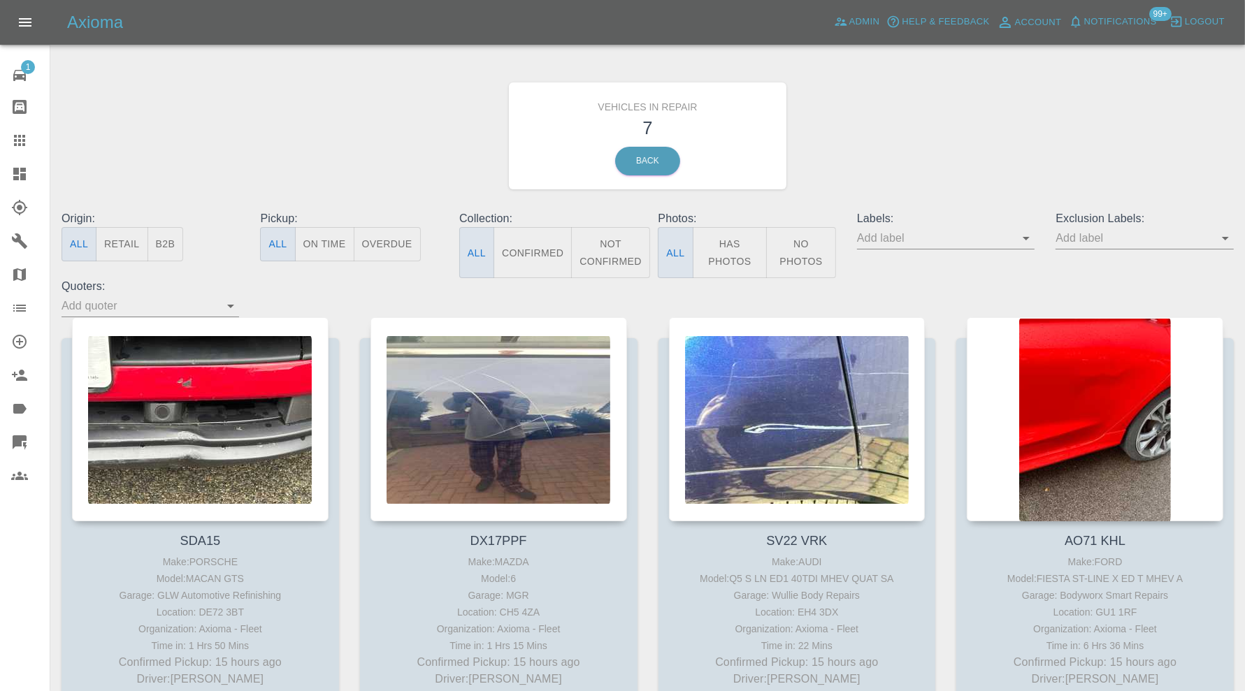
click at [15, 163] on link "Dashboard" at bounding box center [25, 174] width 50 height 34
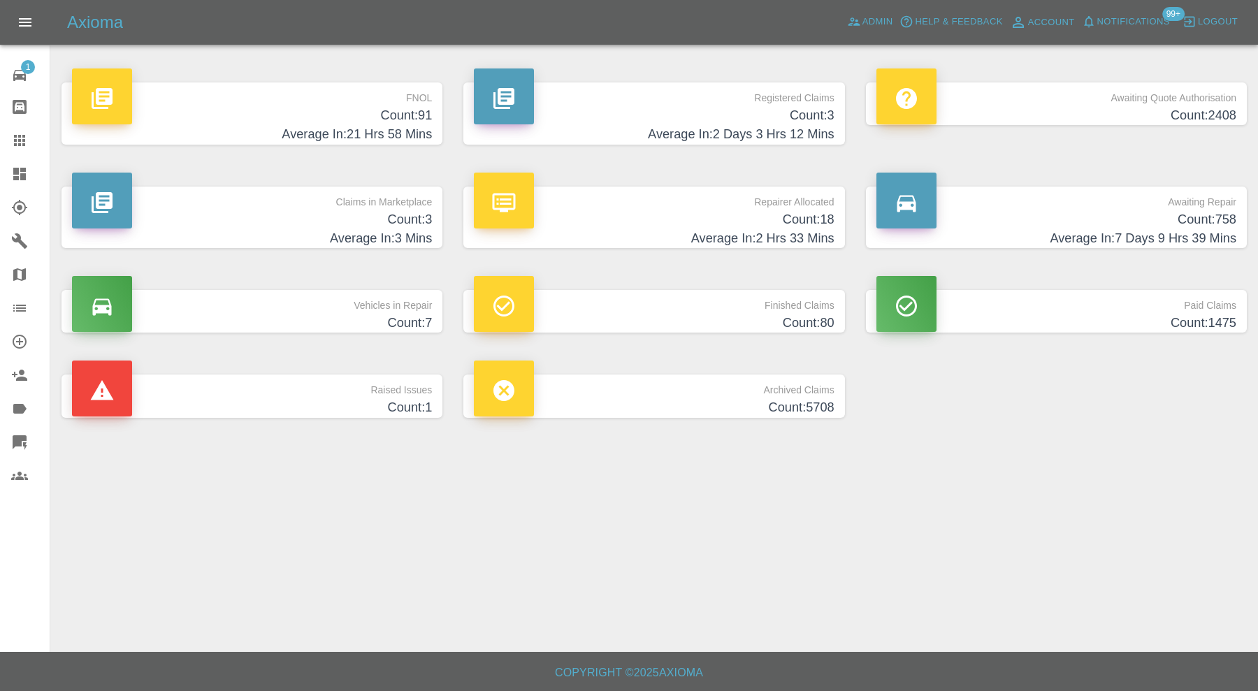
click at [321, 220] on h4 "Count: 3" at bounding box center [252, 219] width 360 height 19
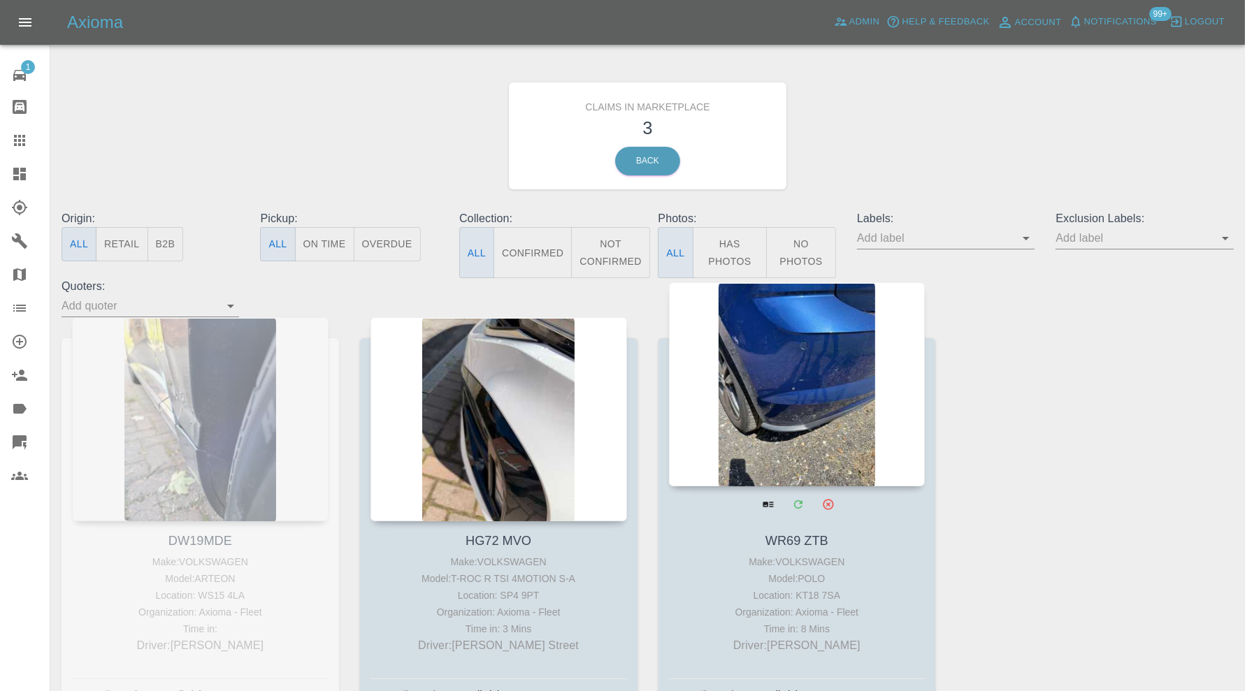
click at [815, 409] on div at bounding box center [797, 384] width 256 height 204
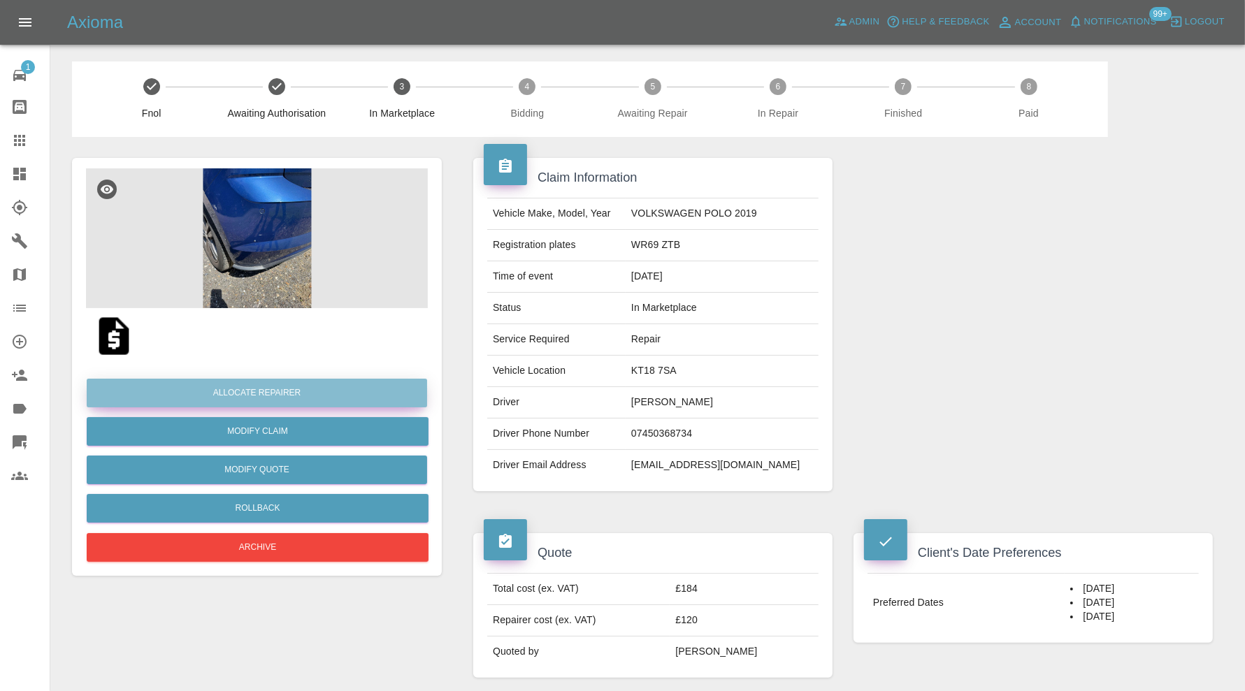
click at [203, 384] on button "Allocate Repairer" at bounding box center [257, 393] width 340 height 29
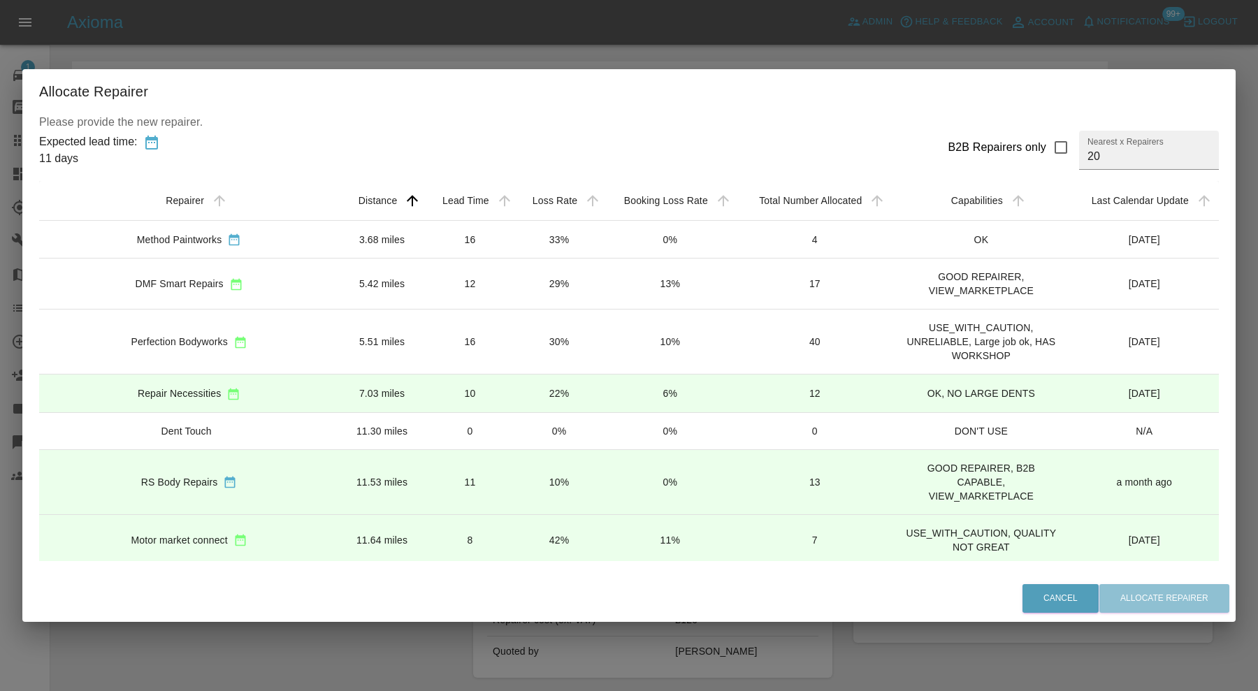
click at [339, 284] on td "5.42 miles" at bounding box center [382, 284] width 86 height 51
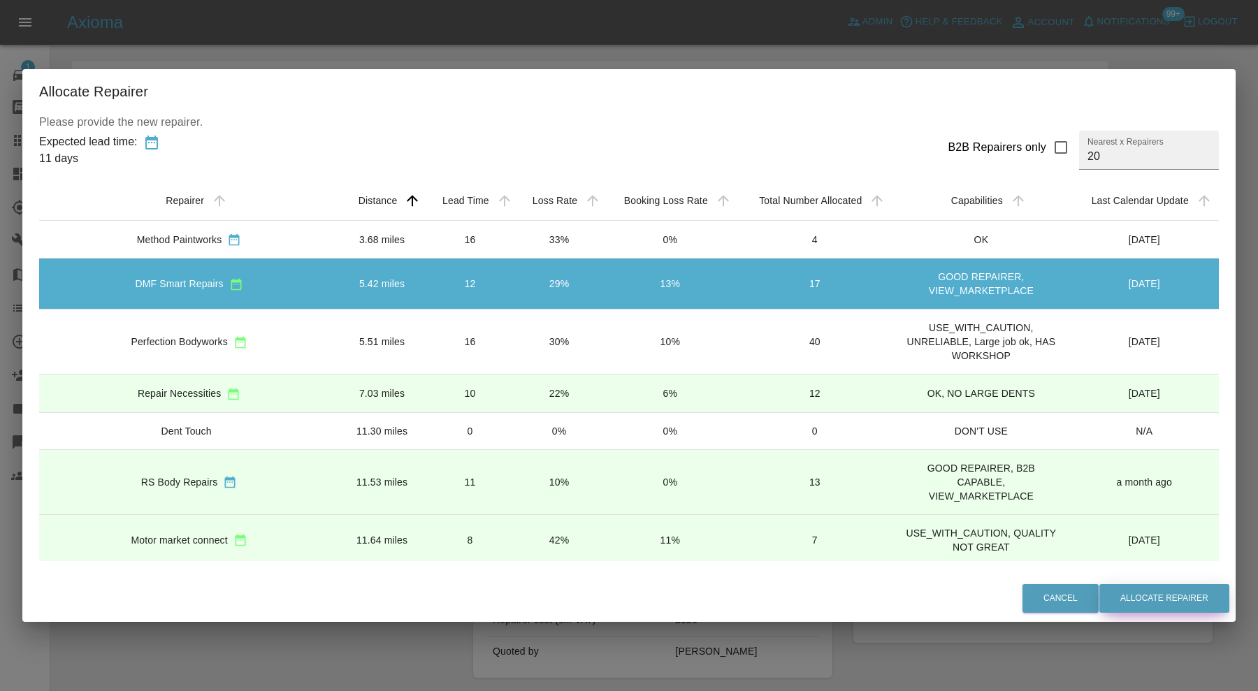
click at [1145, 598] on button "Allocate Repairer" at bounding box center [1164, 598] width 130 height 29
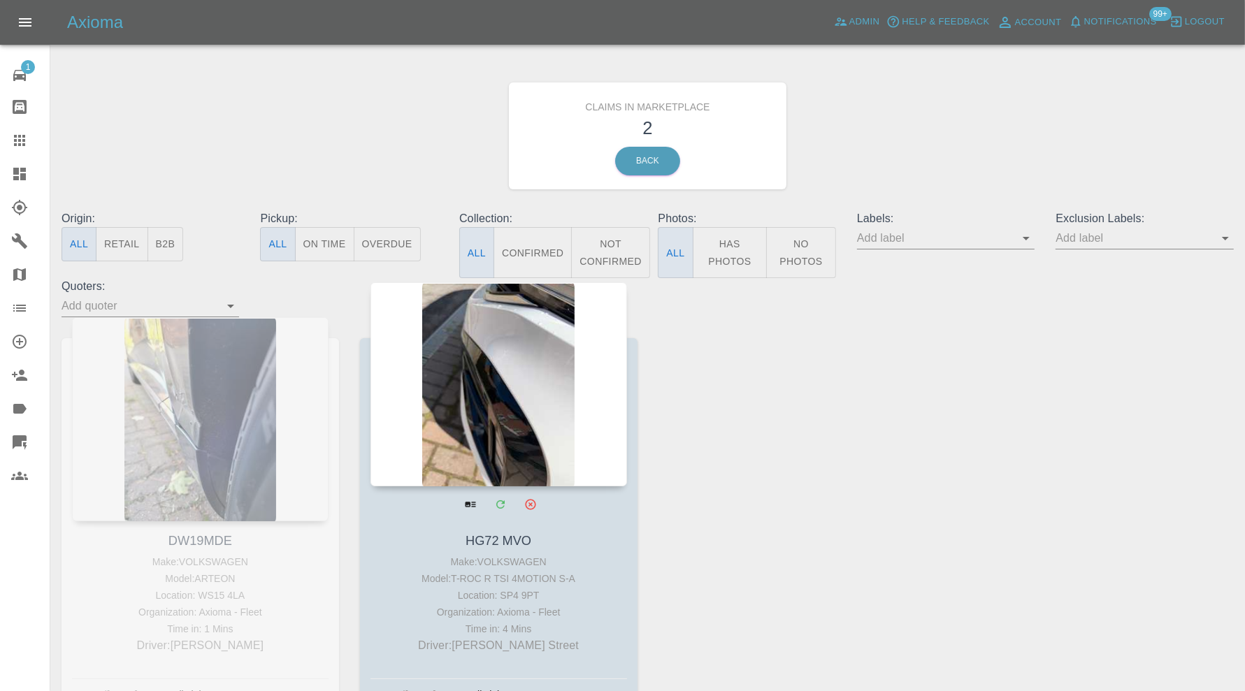
click at [563, 423] on div at bounding box center [498, 384] width 256 height 204
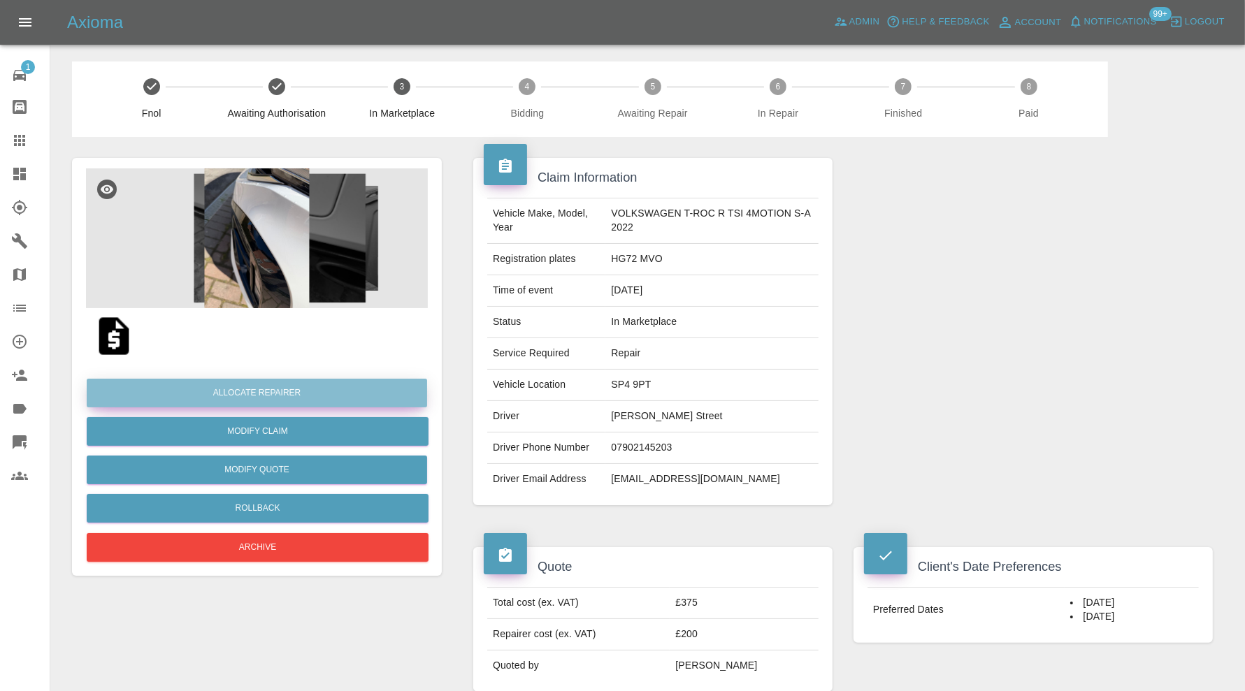
click at [303, 396] on button "Allocate Repairer" at bounding box center [257, 393] width 340 height 29
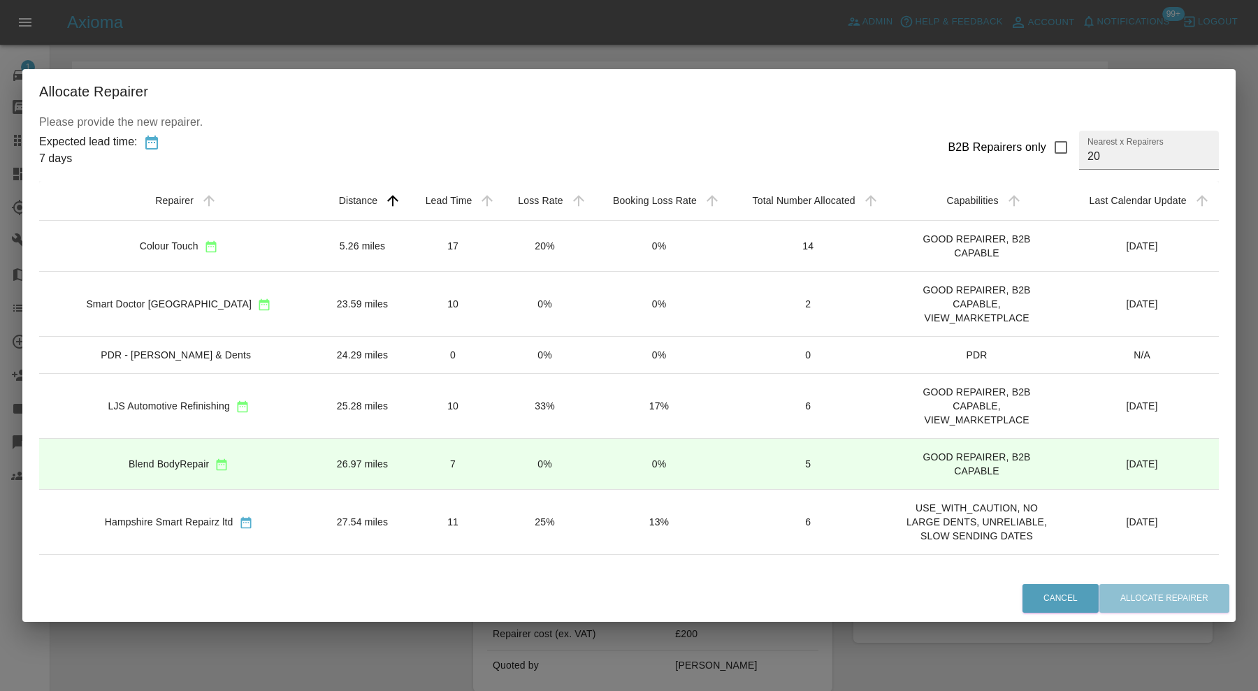
click at [318, 247] on td "5.26 miles" at bounding box center [362, 245] width 88 height 51
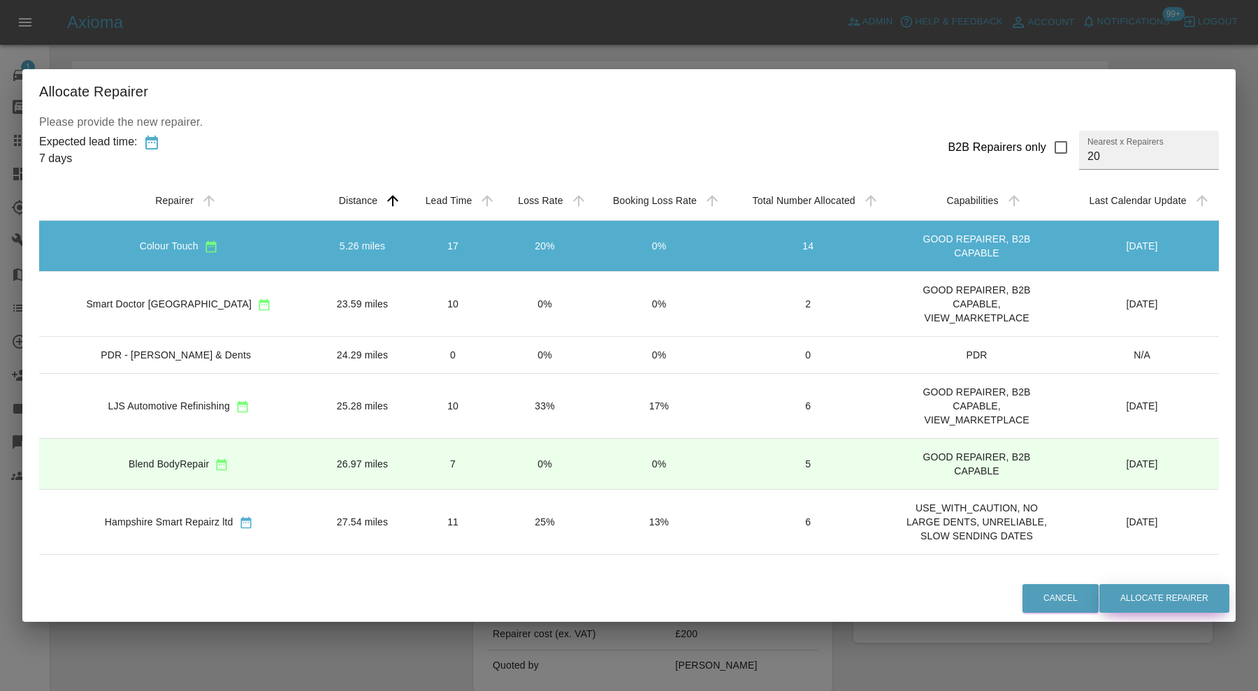
click at [1154, 591] on button "Allocate Repairer" at bounding box center [1164, 598] width 130 height 29
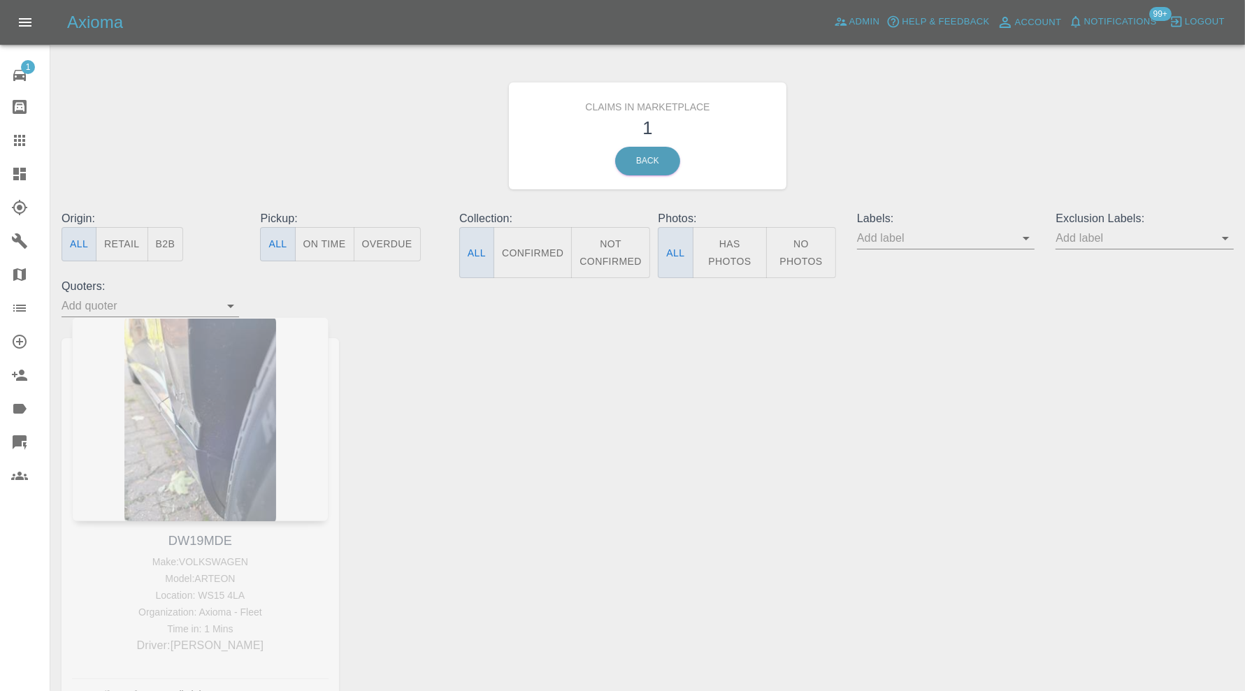
click at [195, 538] on div "DW19MDE Make: VOLKSWAGEN Model: ARTEON Location: WS15 4LA Organization: Axioma …" at bounding box center [200, 523] width 298 height 413
copy link "DW19MDE"
click at [28, 145] on div at bounding box center [30, 140] width 39 height 17
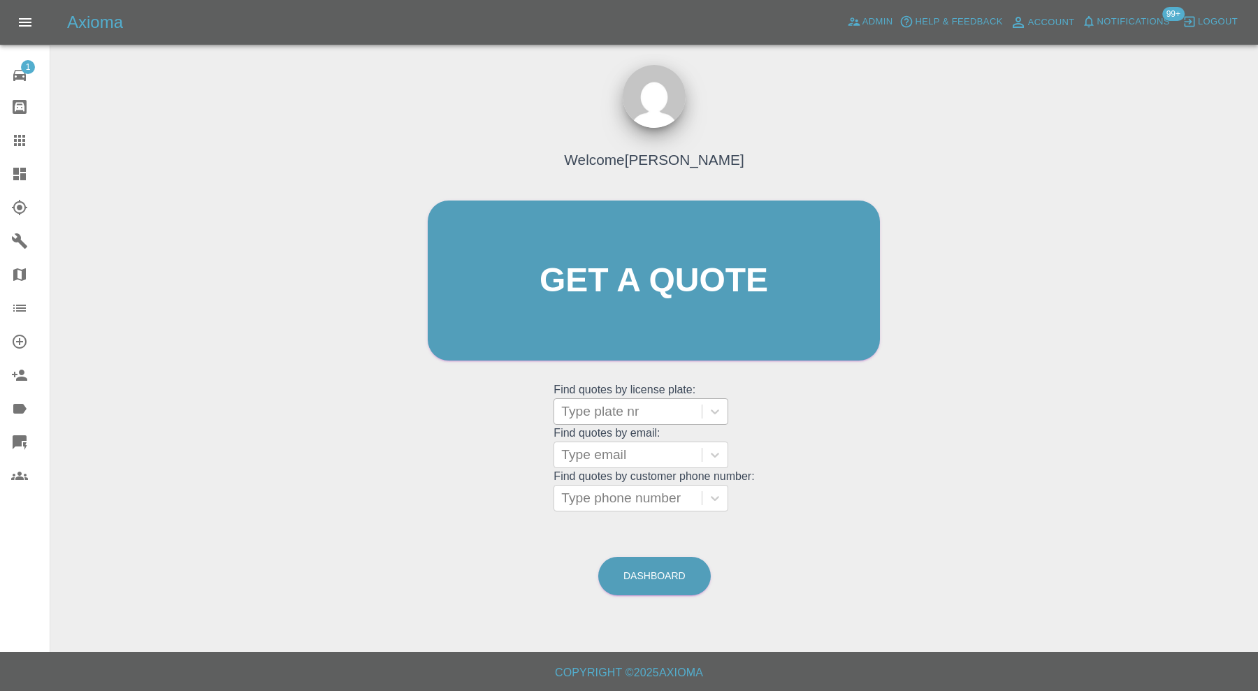
click at [646, 412] on div at bounding box center [627, 412] width 133 height 20
paste input "DW19MDE"
type input "DW19MDE"
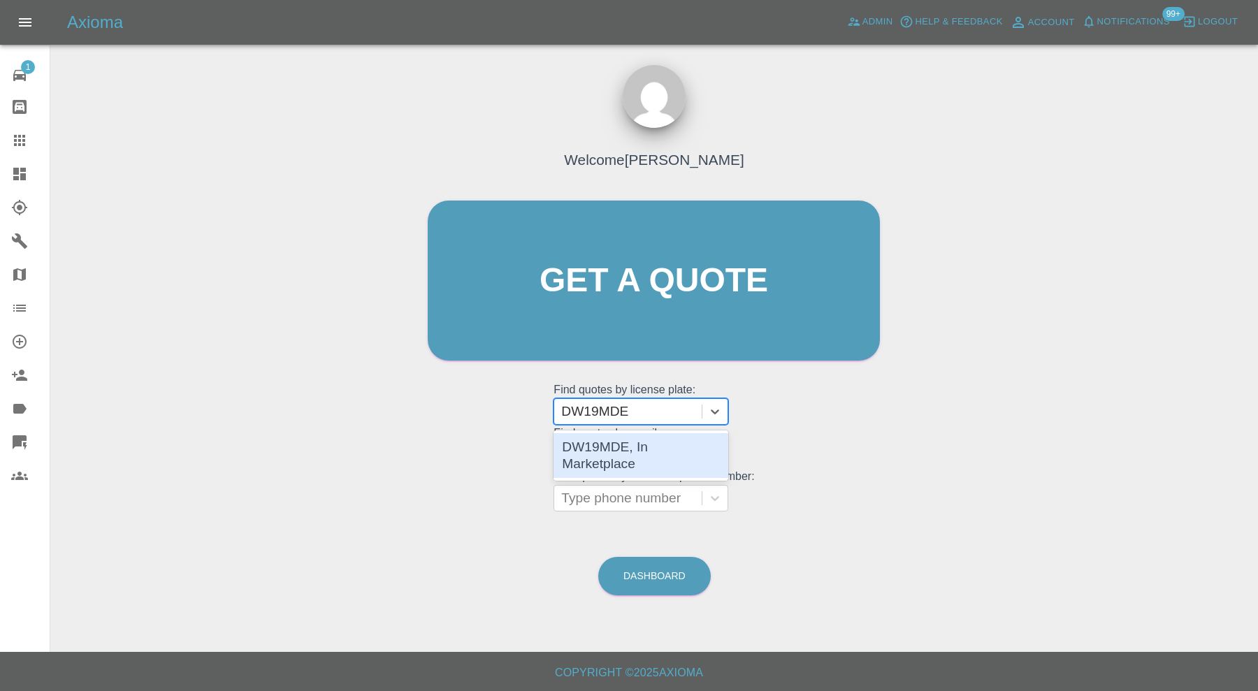
click at [683, 458] on div "DW19MDE, In Marketplace" at bounding box center [641, 455] width 175 height 45
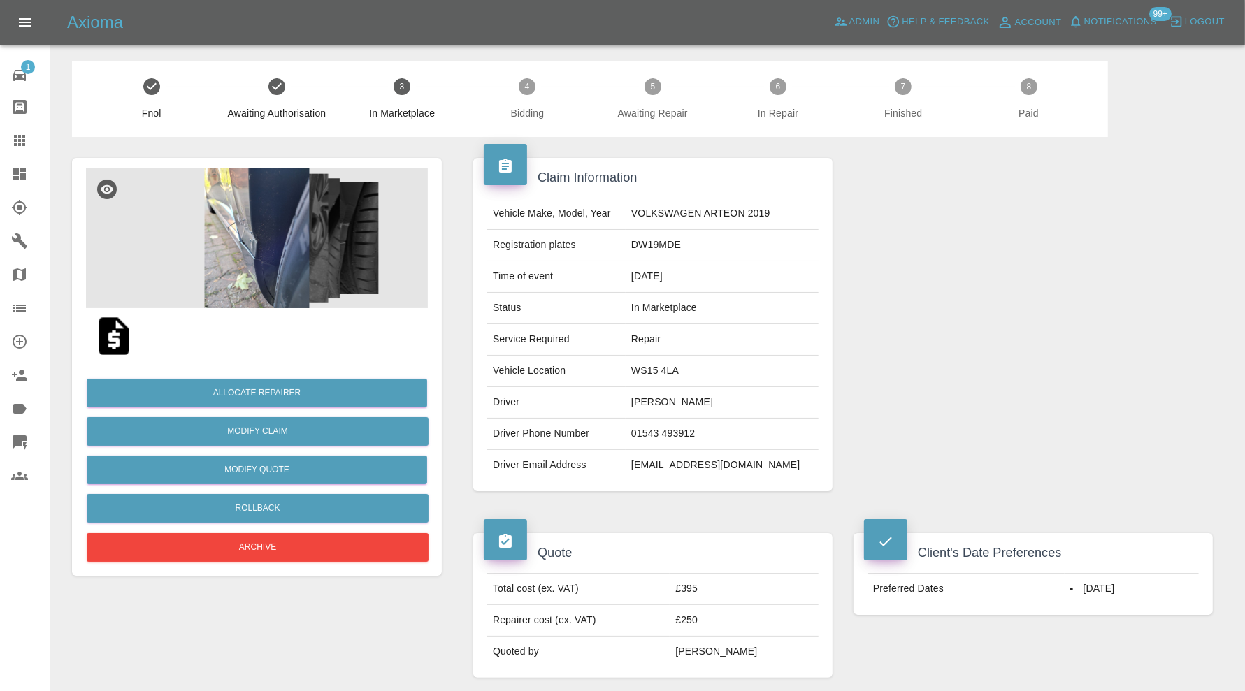
click at [272, 266] on img at bounding box center [257, 238] width 342 height 140
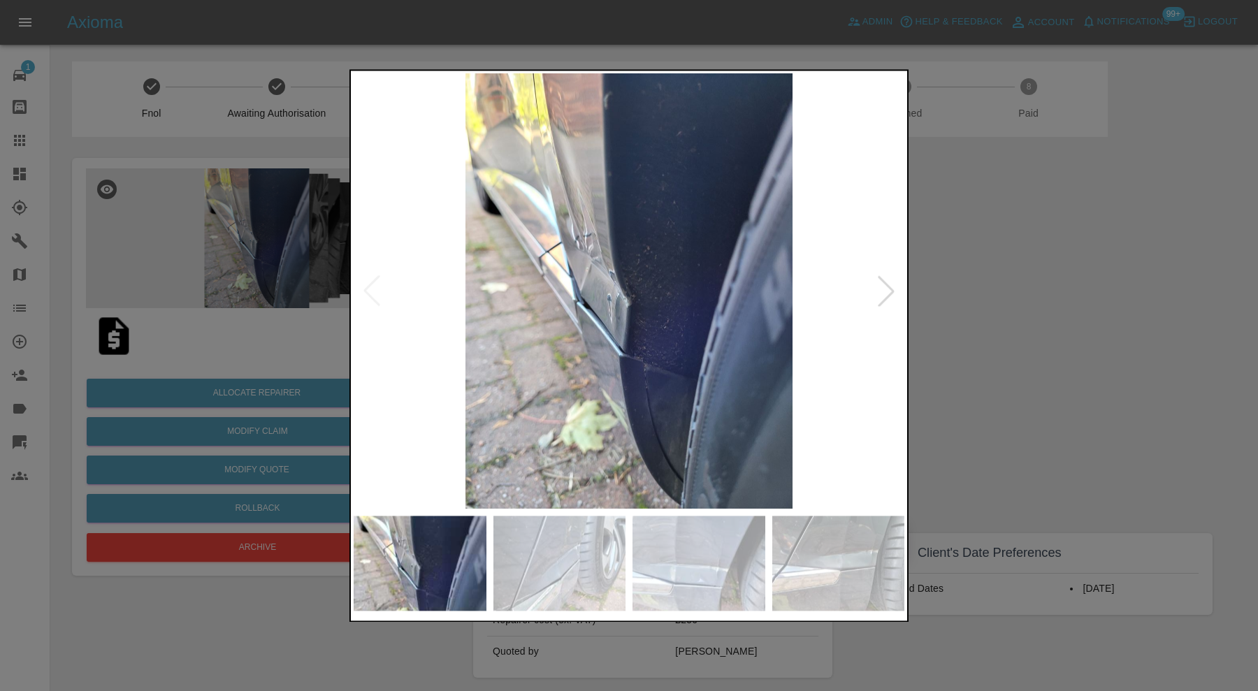
click at [887, 291] on div at bounding box center [886, 291] width 31 height 31
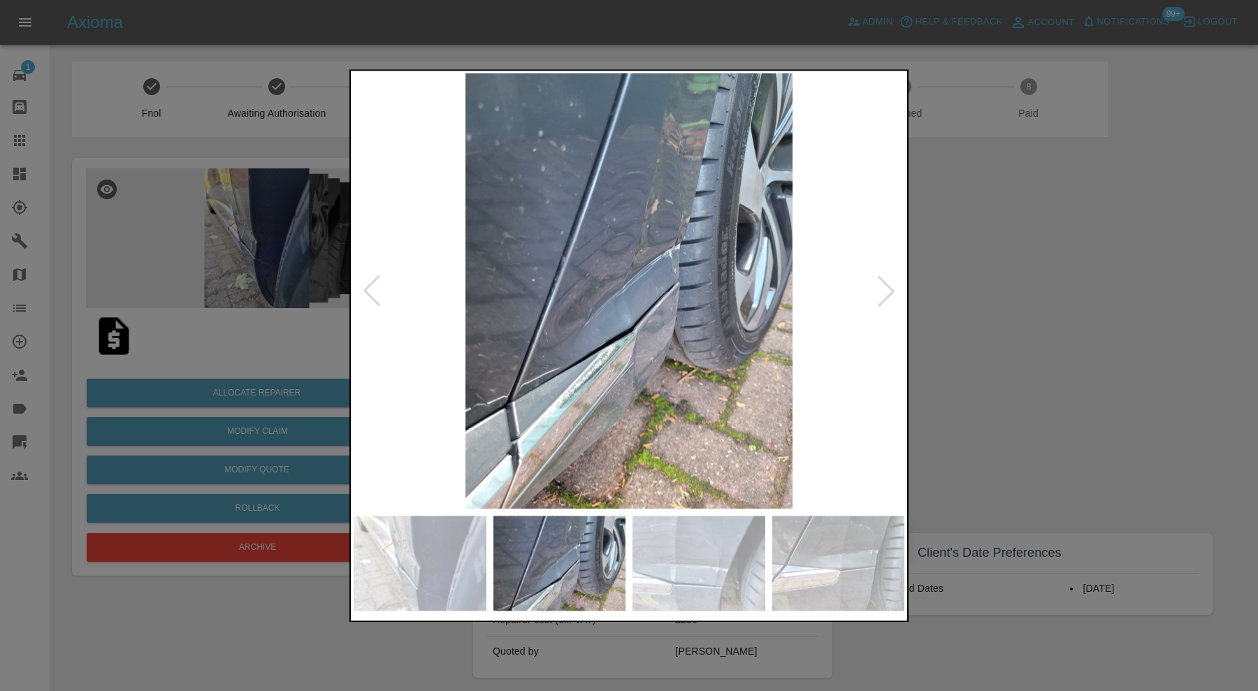
click at [887, 291] on div at bounding box center [886, 291] width 31 height 31
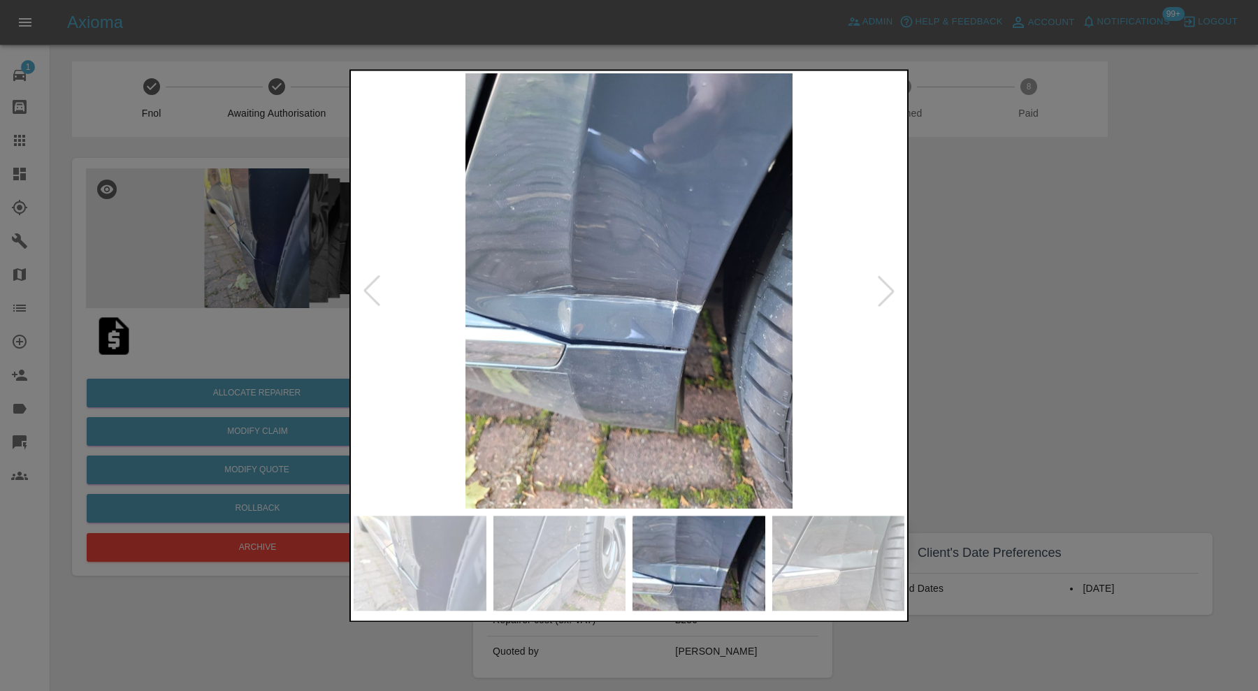
click at [985, 281] on div at bounding box center [629, 345] width 1258 height 691
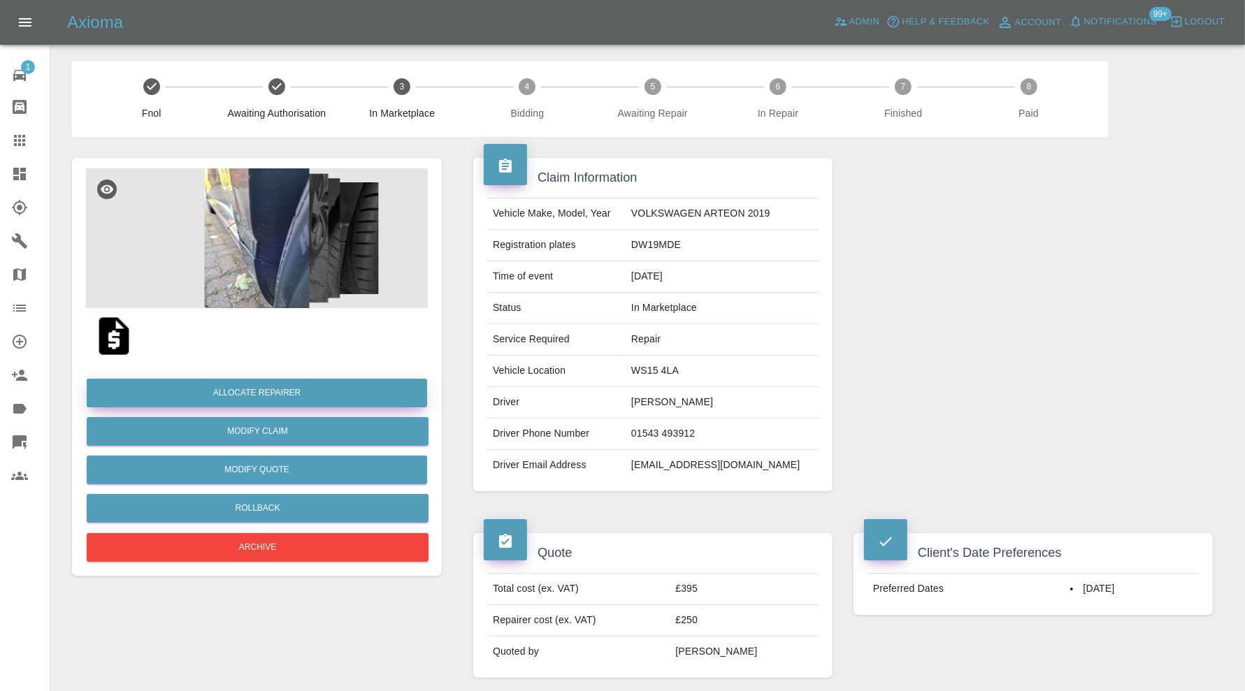
click at [355, 386] on button "Allocate Repairer" at bounding box center [257, 393] width 340 height 29
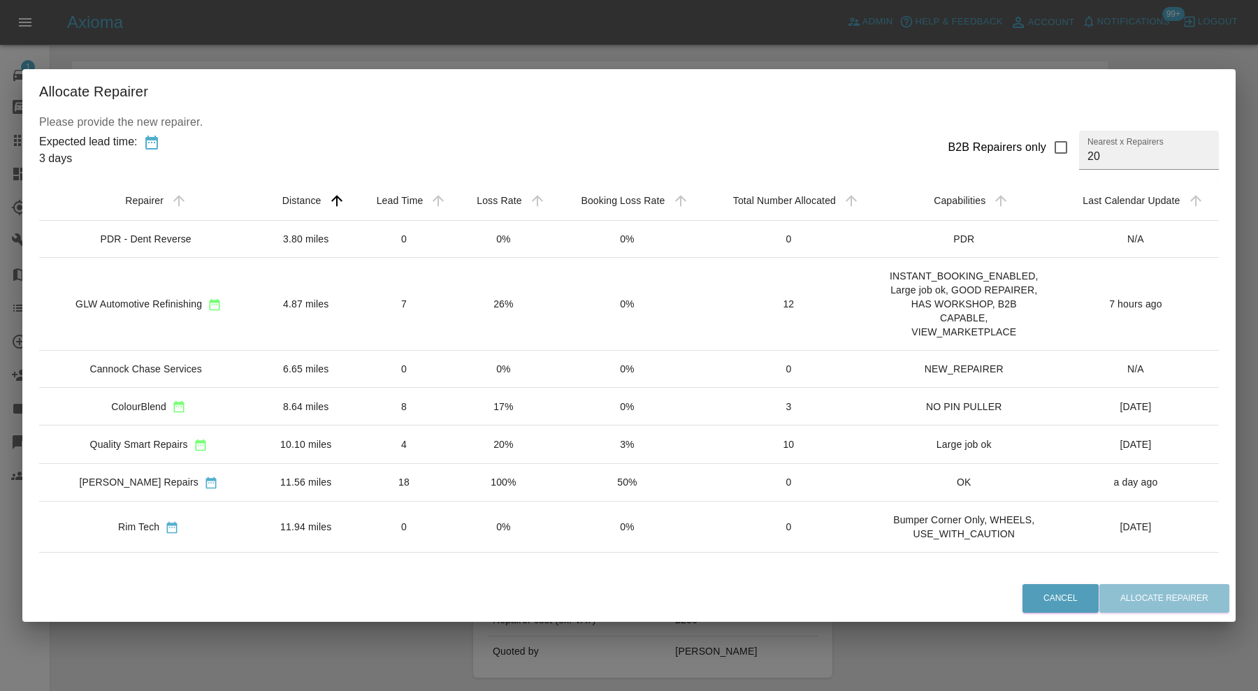
click at [374, 294] on td "7" at bounding box center [404, 303] width 101 height 93
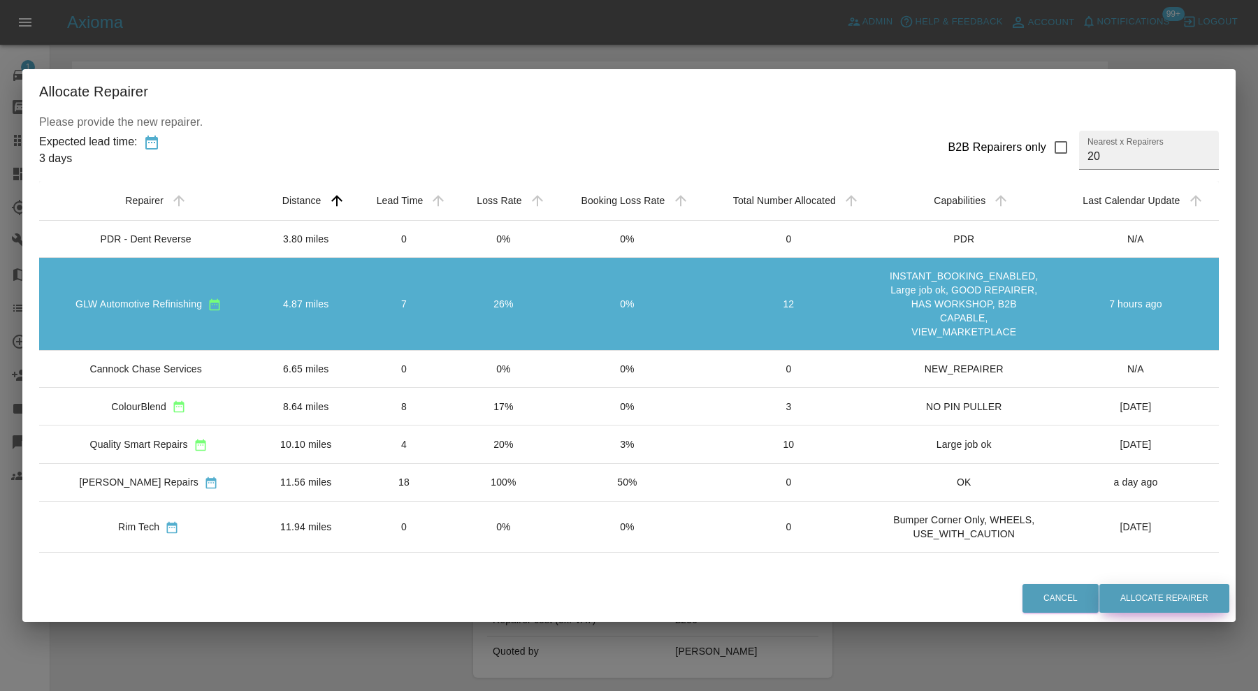
click at [1133, 601] on button "Allocate Repairer" at bounding box center [1164, 598] width 130 height 29
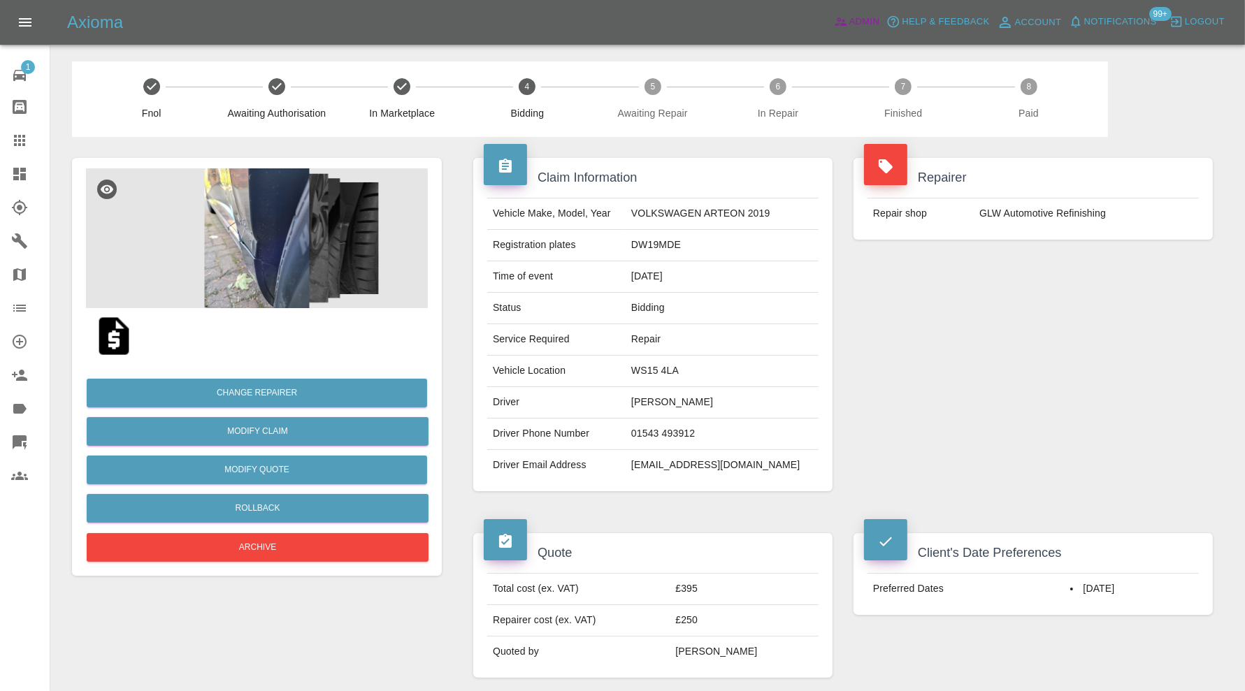
click at [841, 27] on icon at bounding box center [841, 22] width 14 height 14
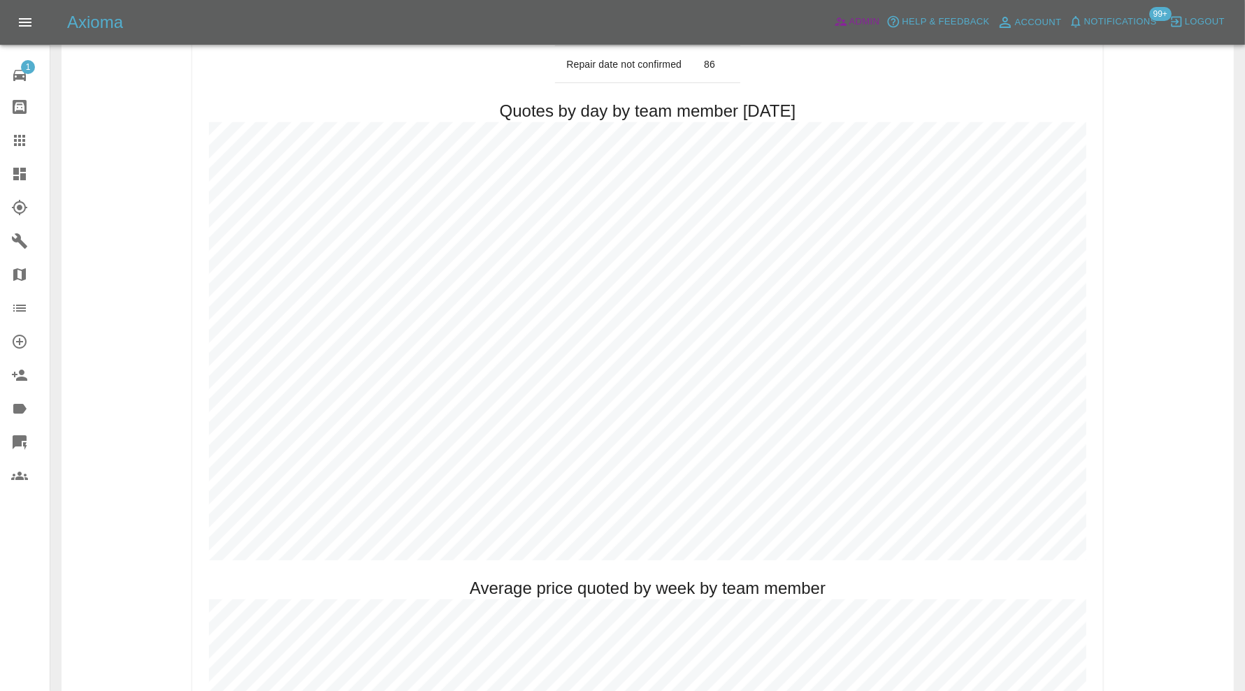
scroll to position [617, 0]
click at [26, 173] on icon at bounding box center [19, 174] width 17 height 17
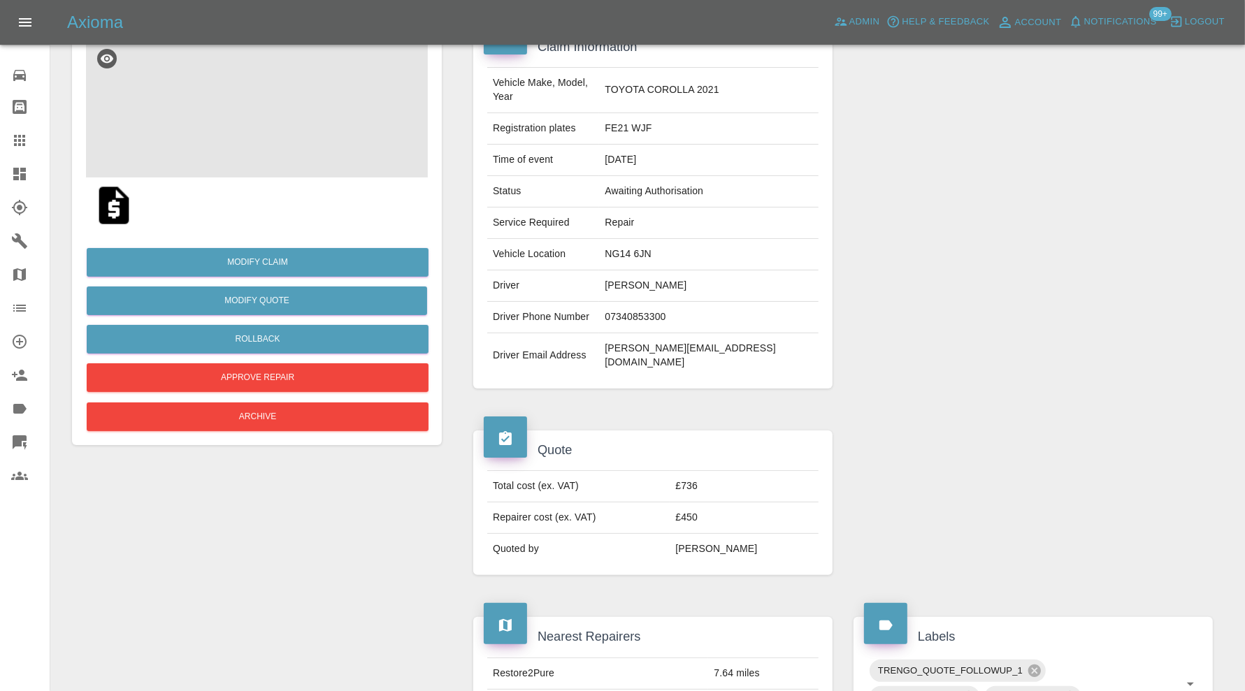
scroll to position [116, 0]
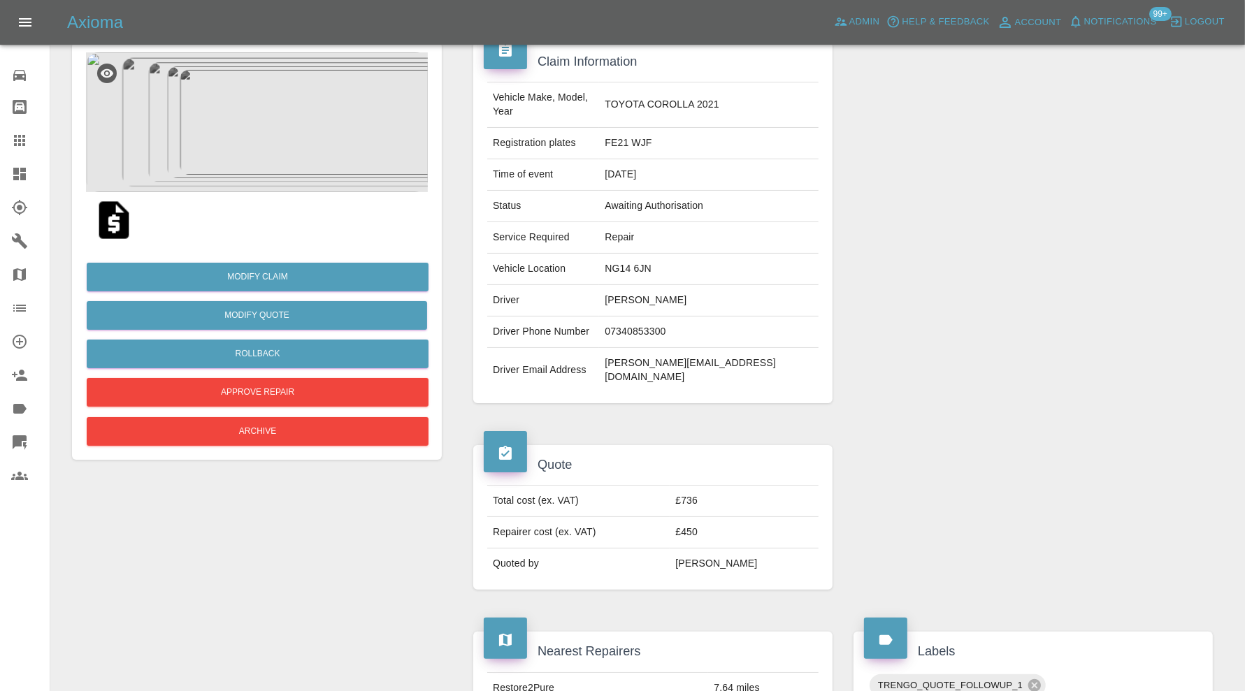
click at [123, 220] on img at bounding box center [114, 220] width 45 height 45
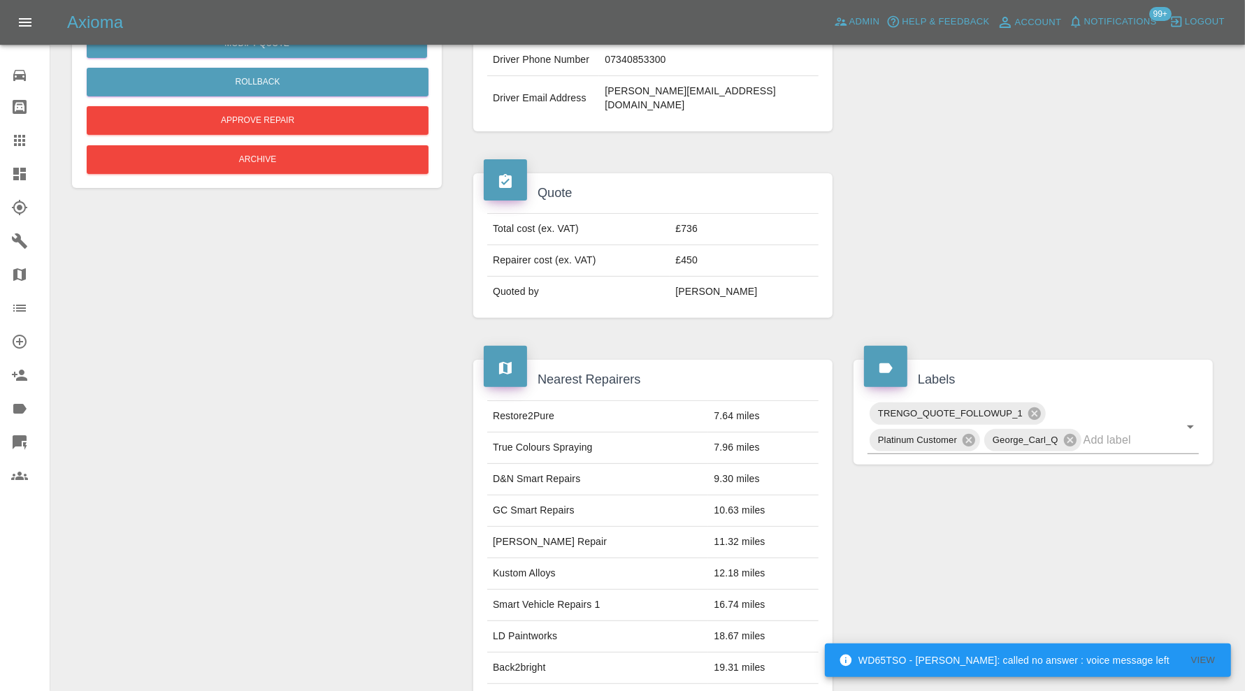
scroll to position [0, 0]
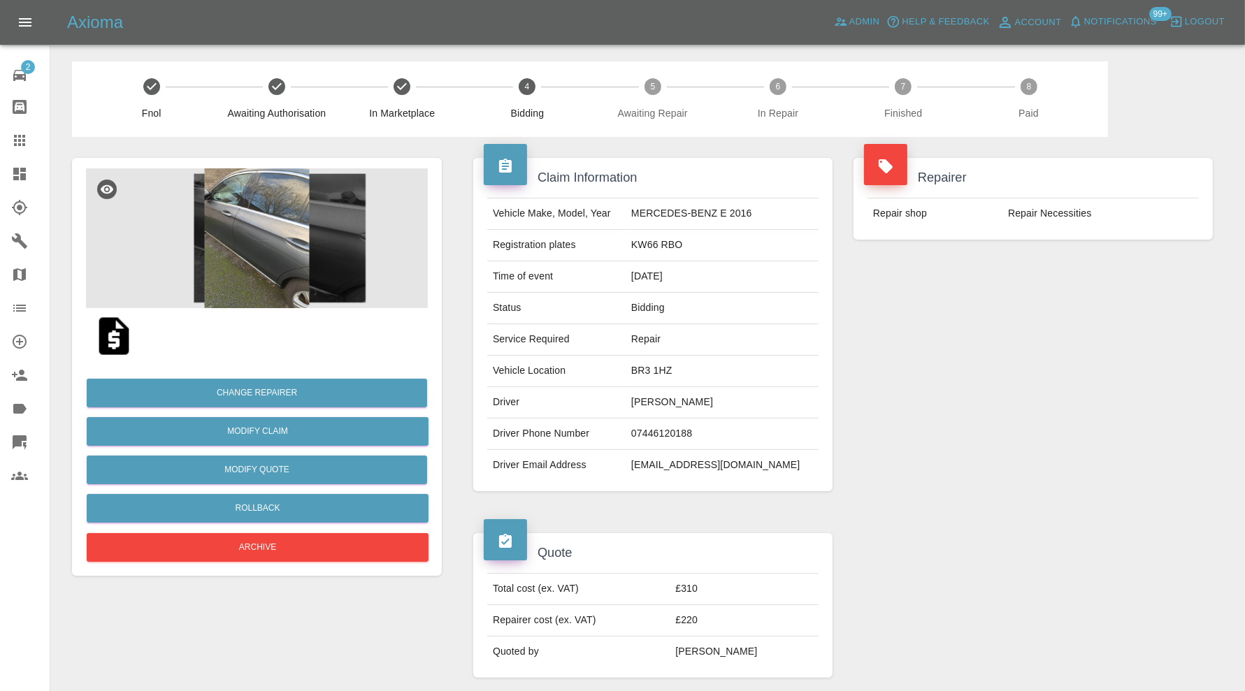
click at [261, 237] on img at bounding box center [257, 238] width 342 height 140
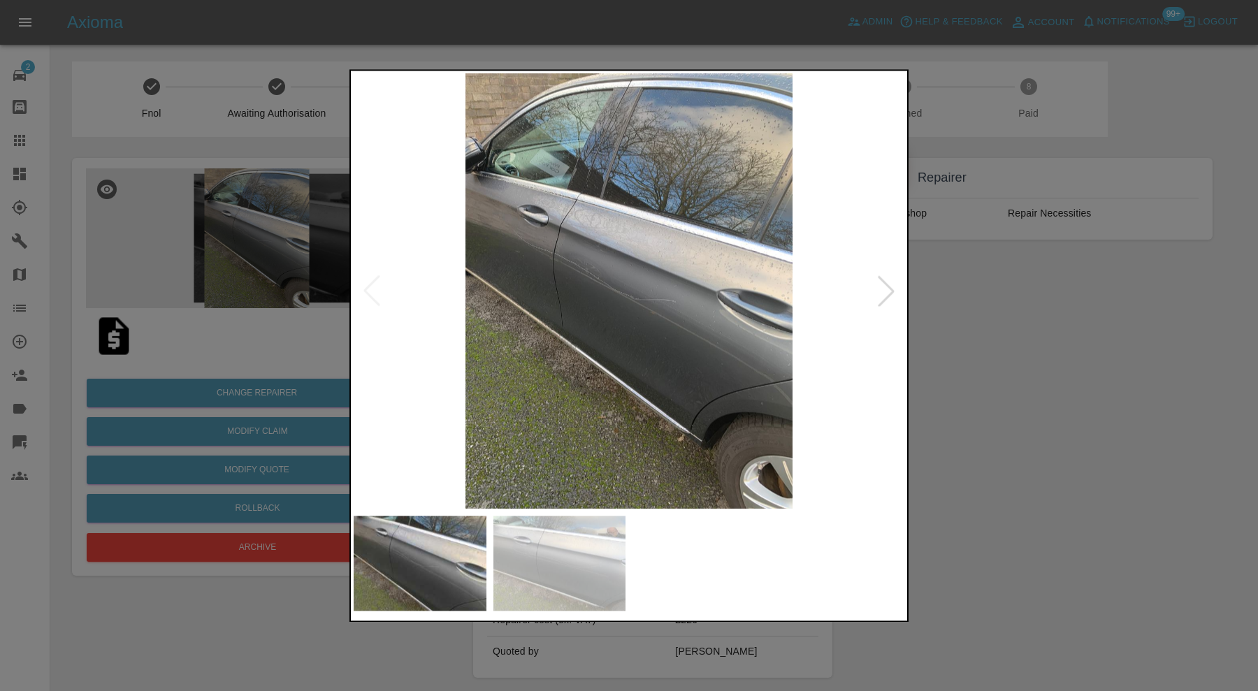
click at [978, 276] on div at bounding box center [629, 345] width 1258 height 691
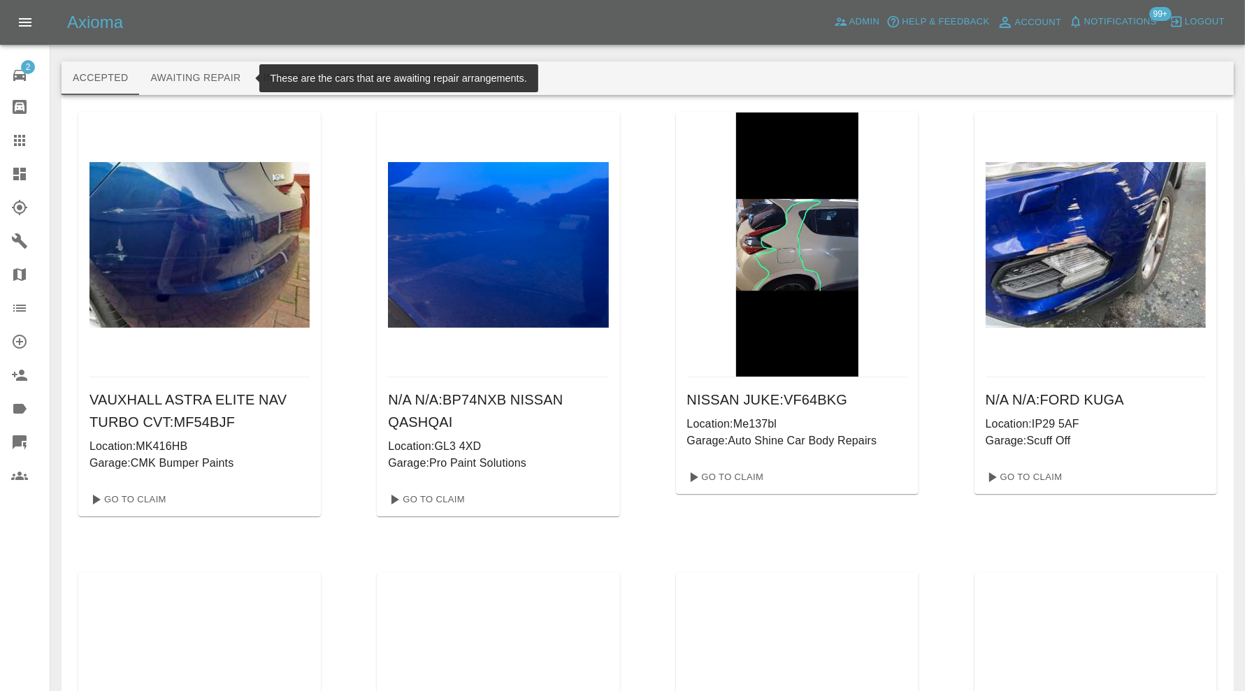
click at [161, 80] on button "Awaiting Repair" at bounding box center [195, 79] width 113 height 34
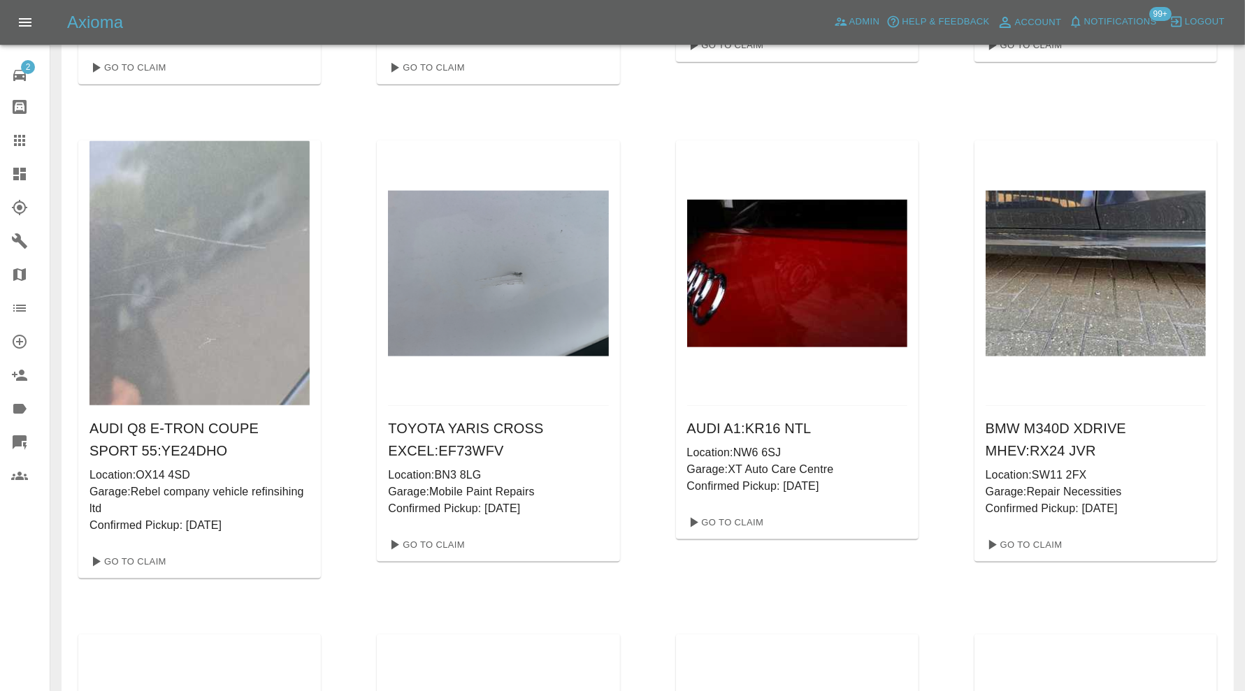
scroll to position [82938, 0]
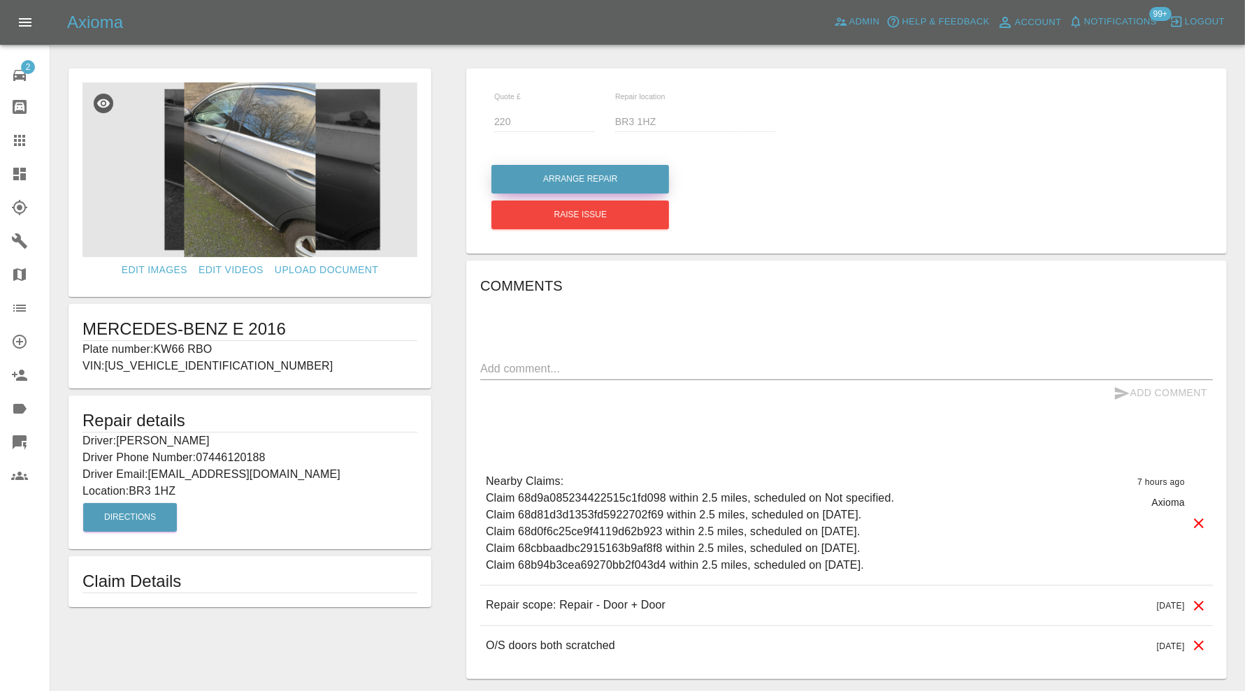
click at [533, 166] on button "Arrange Repair" at bounding box center [580, 179] width 178 height 29
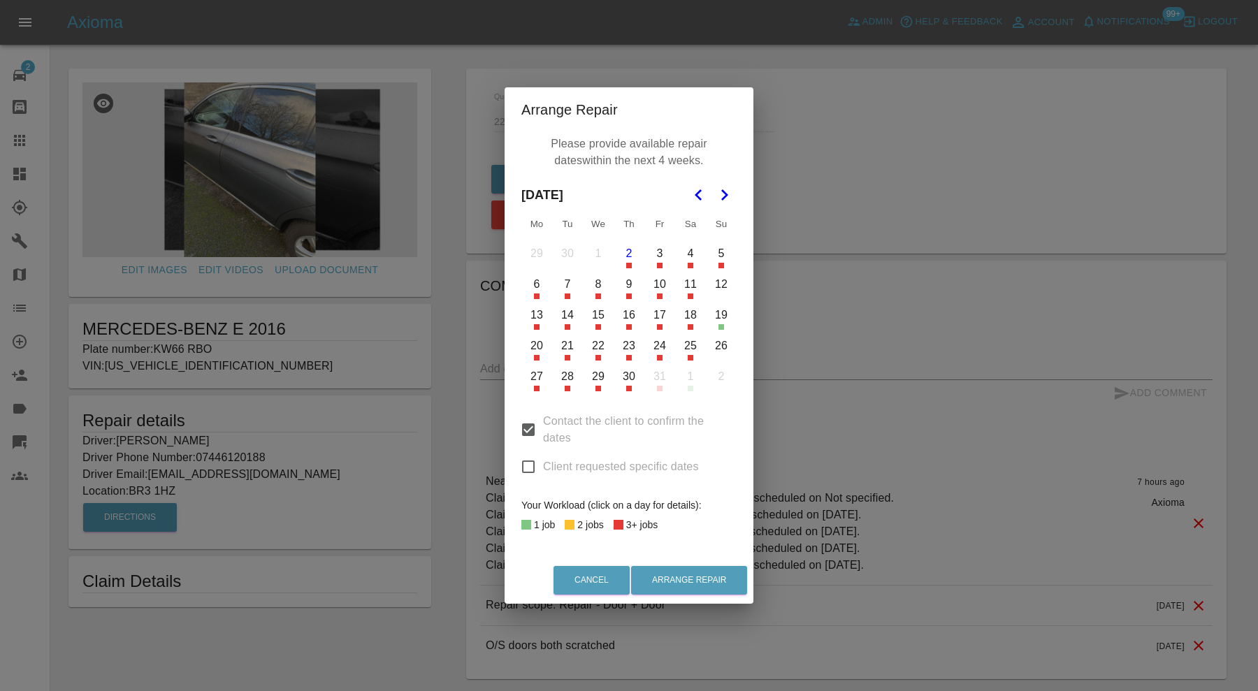
click at [533, 314] on button "13" at bounding box center [536, 315] width 29 height 29
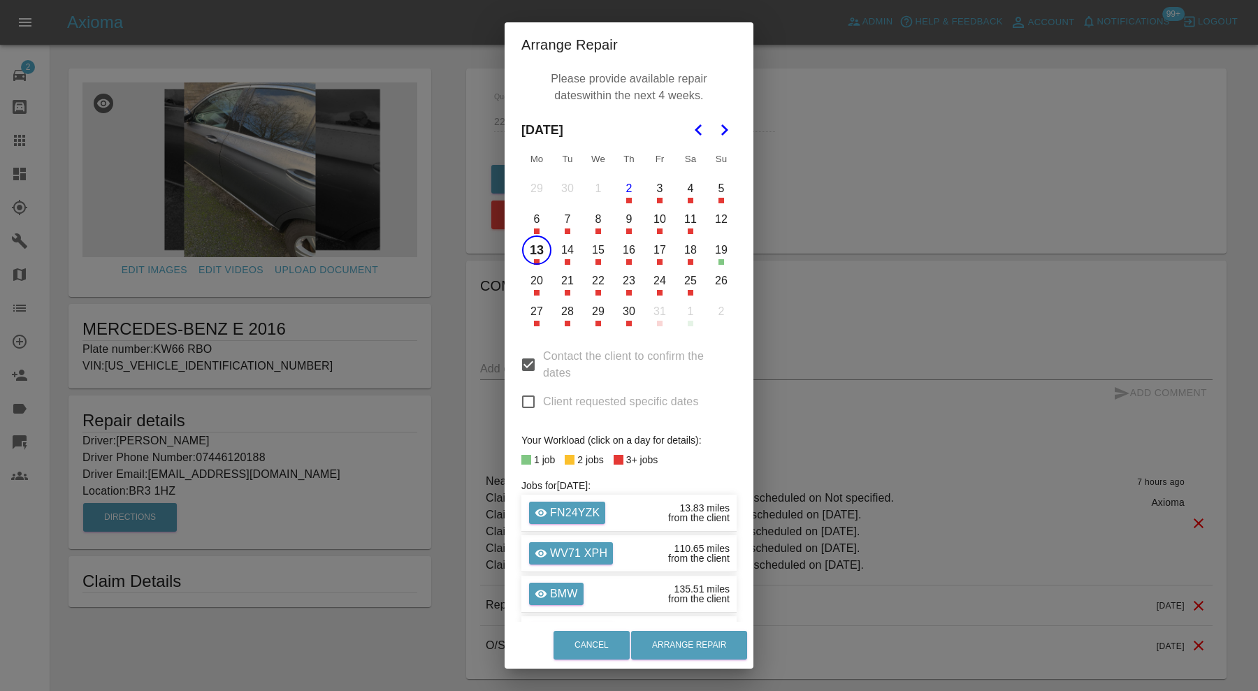
click at [591, 254] on button "15" at bounding box center [598, 250] width 29 height 29
click at [624, 257] on button "16" at bounding box center [628, 250] width 29 height 29
click at [535, 284] on button "20" at bounding box center [536, 280] width 29 height 29
click at [588, 282] on button "22" at bounding box center [598, 280] width 29 height 29
click at [626, 280] on button "23" at bounding box center [628, 280] width 29 height 29
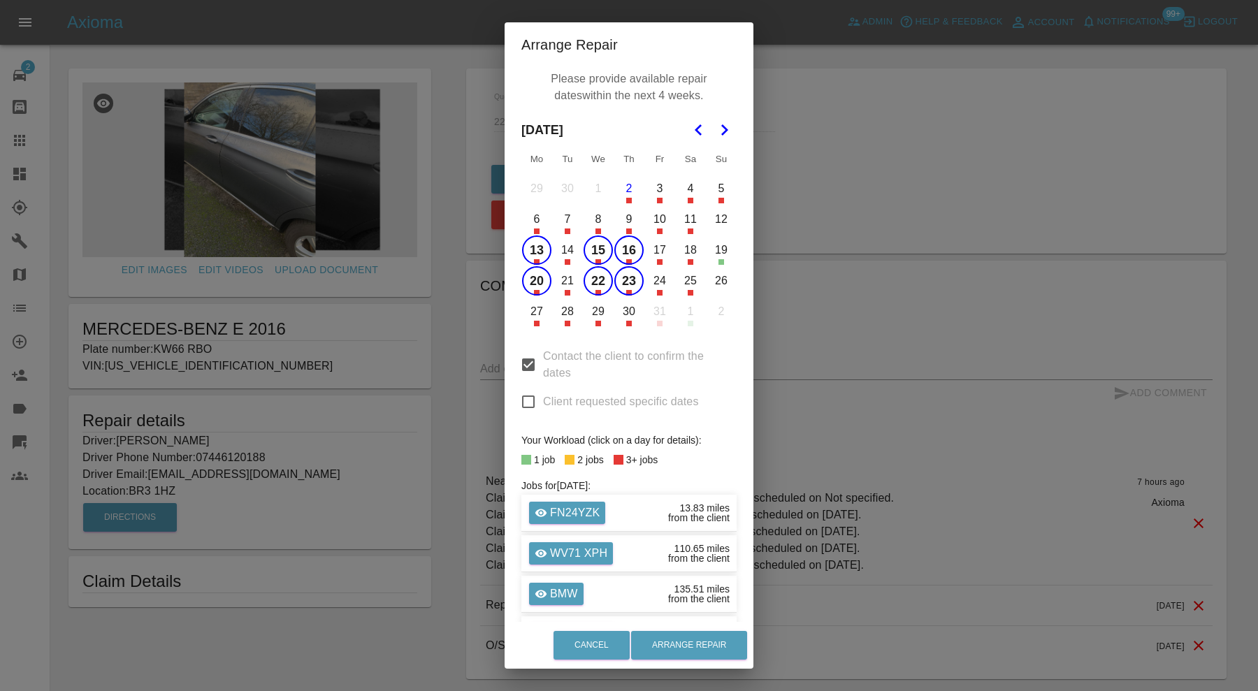
click at [533, 321] on button "27" at bounding box center [536, 311] width 29 height 29
click at [553, 317] on button "28" at bounding box center [567, 311] width 29 height 29
click at [602, 320] on button "29" at bounding box center [598, 311] width 29 height 29
click at [619, 320] on button "30" at bounding box center [628, 311] width 29 height 29
click at [692, 638] on button "Arrange Repair" at bounding box center [689, 645] width 116 height 29
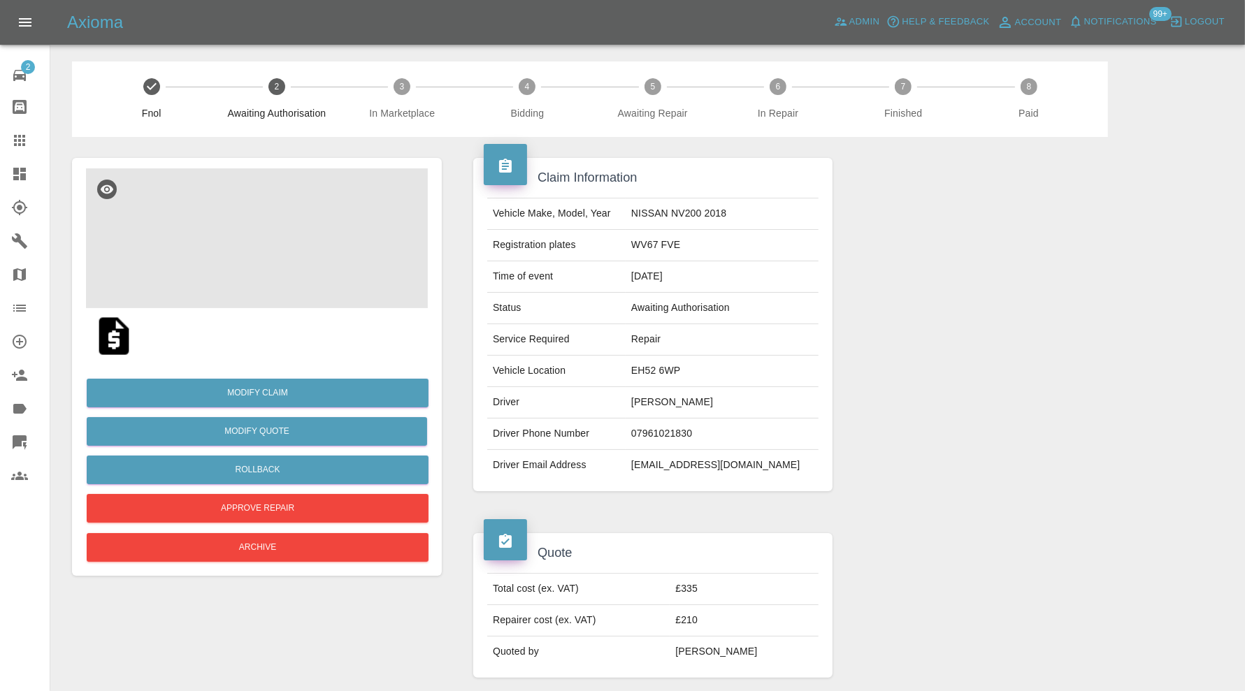
click at [248, 256] on img at bounding box center [257, 238] width 342 height 140
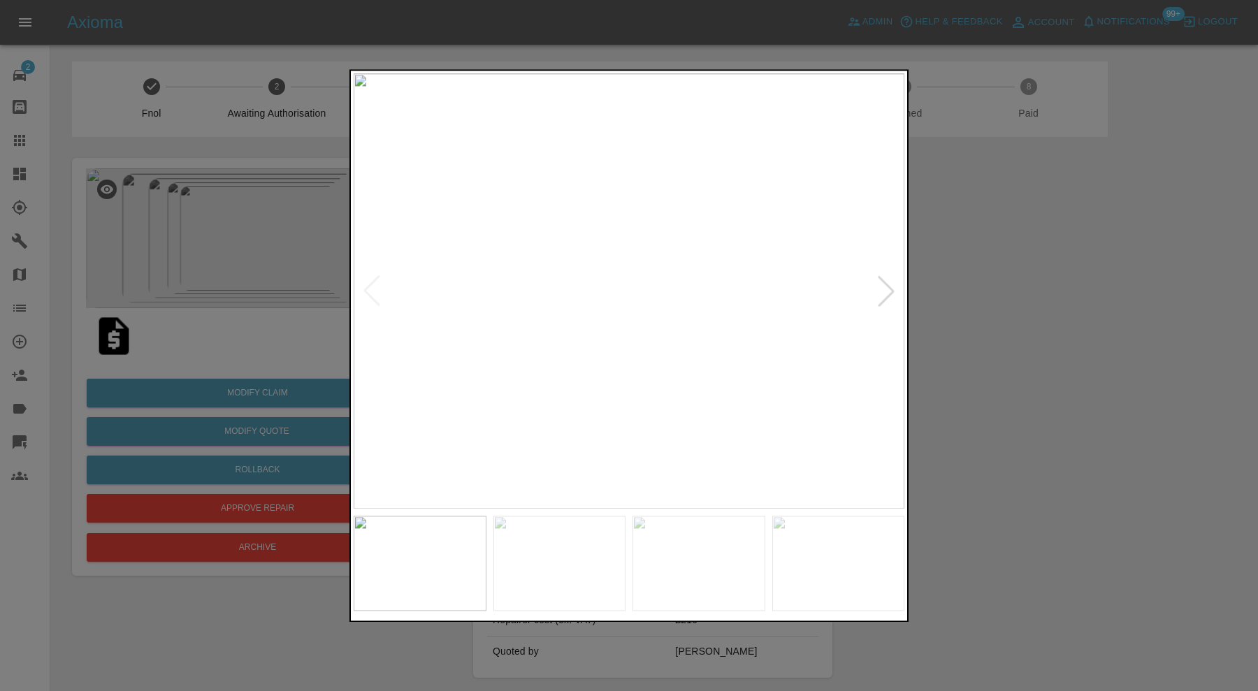
click at [884, 291] on div at bounding box center [886, 291] width 31 height 31
click at [888, 280] on div at bounding box center [886, 291] width 31 height 31
click at [890, 290] on div at bounding box center [886, 291] width 31 height 31
click at [1024, 315] on div at bounding box center [629, 345] width 1258 height 691
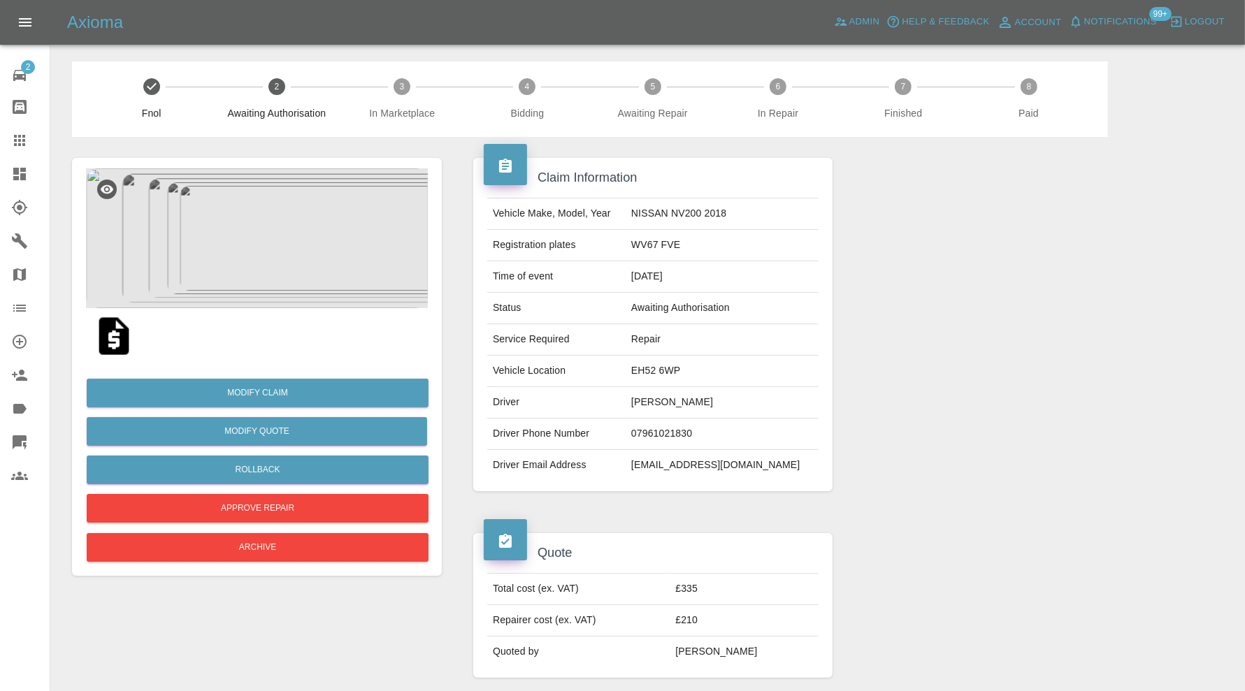
click at [303, 245] on img at bounding box center [257, 238] width 342 height 140
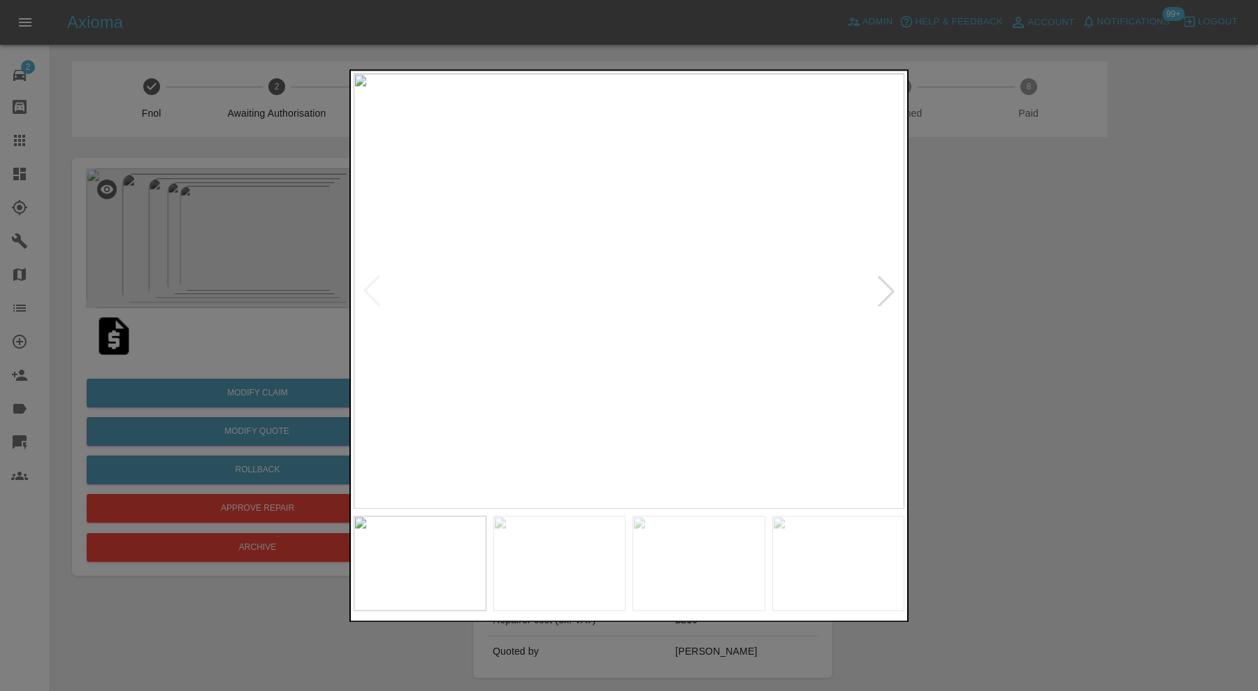
click at [883, 280] on div at bounding box center [886, 291] width 31 height 31
click at [883, 280] on img at bounding box center [629, 290] width 551 height 435
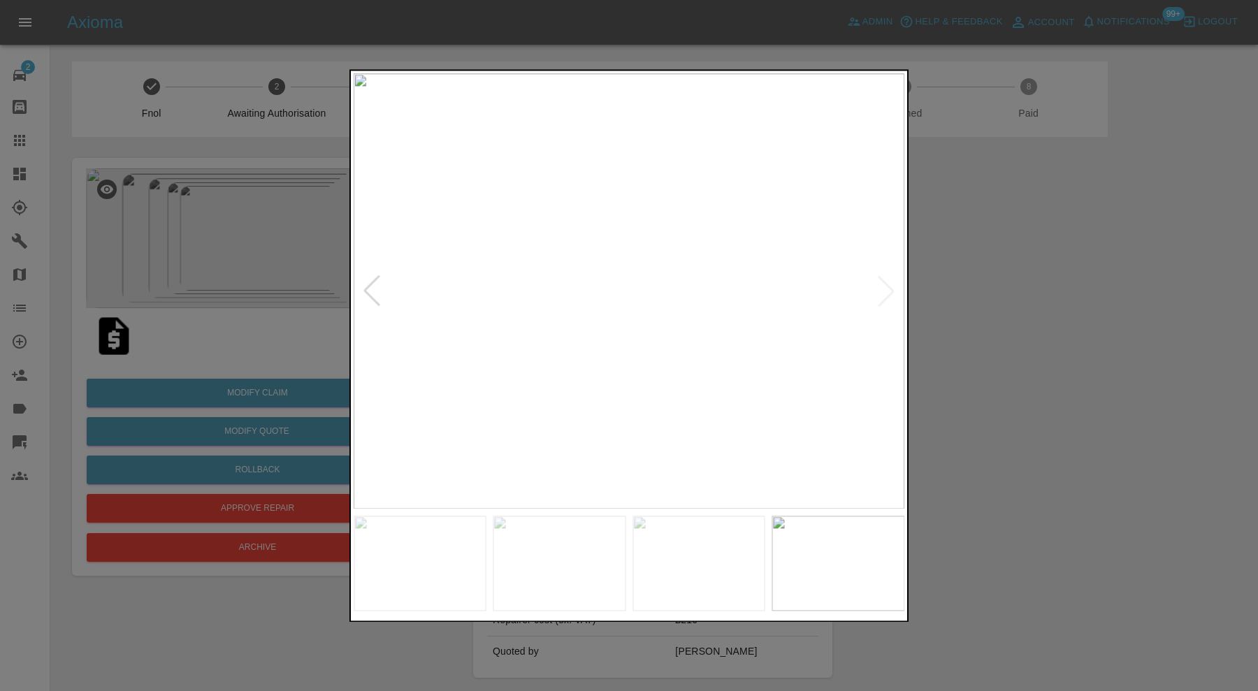
click at [377, 294] on div at bounding box center [371, 291] width 31 height 31
click at [377, 294] on img at bounding box center [629, 290] width 551 height 435
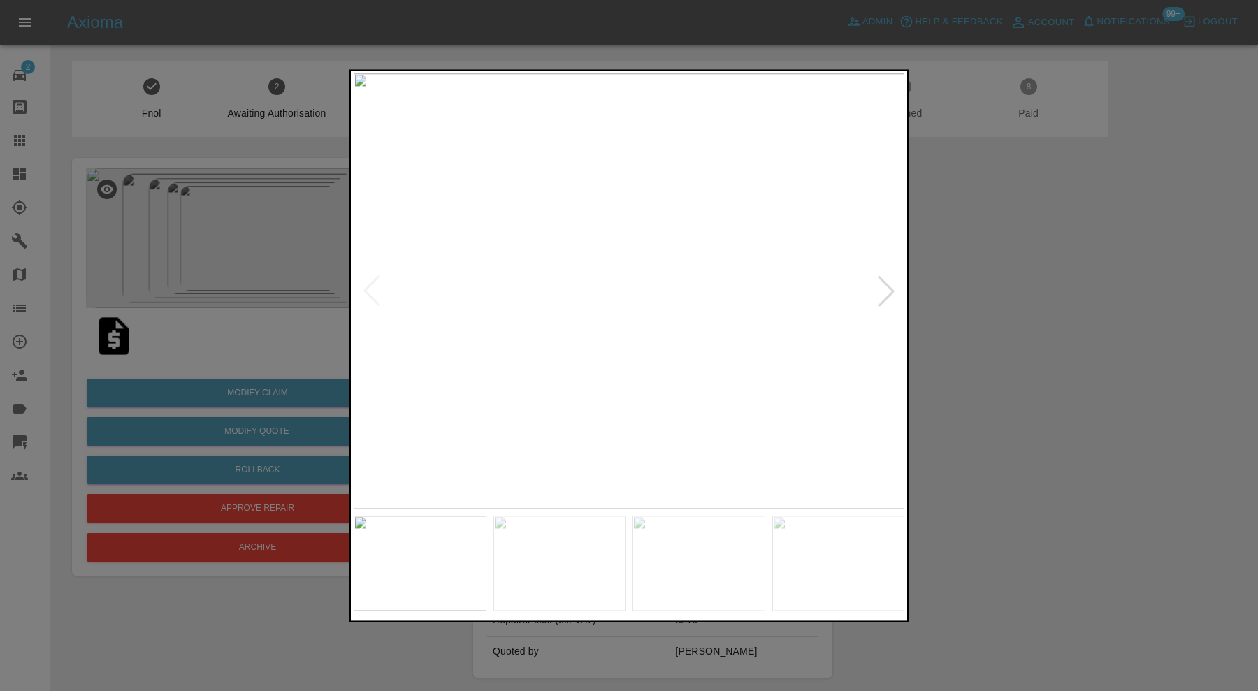
click at [1053, 334] on div at bounding box center [629, 345] width 1258 height 691
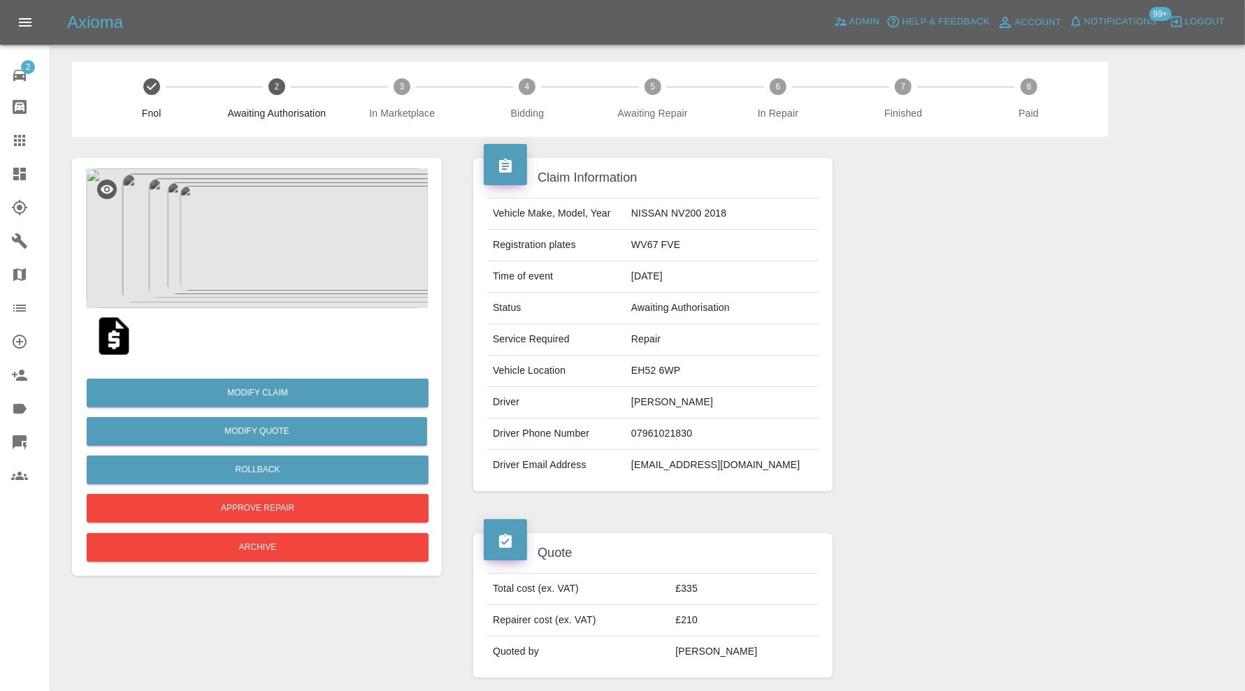
click at [224, 242] on img at bounding box center [257, 238] width 342 height 140
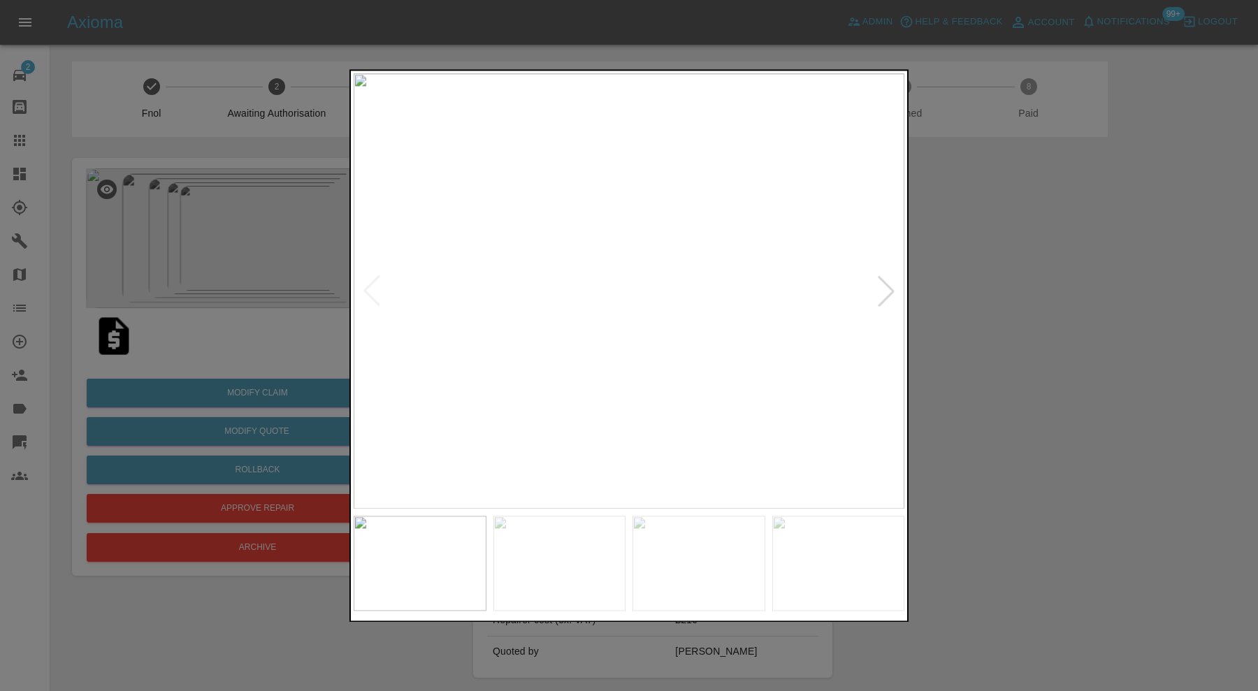
click at [886, 284] on div at bounding box center [886, 291] width 31 height 31
click at [892, 289] on img at bounding box center [629, 290] width 551 height 435
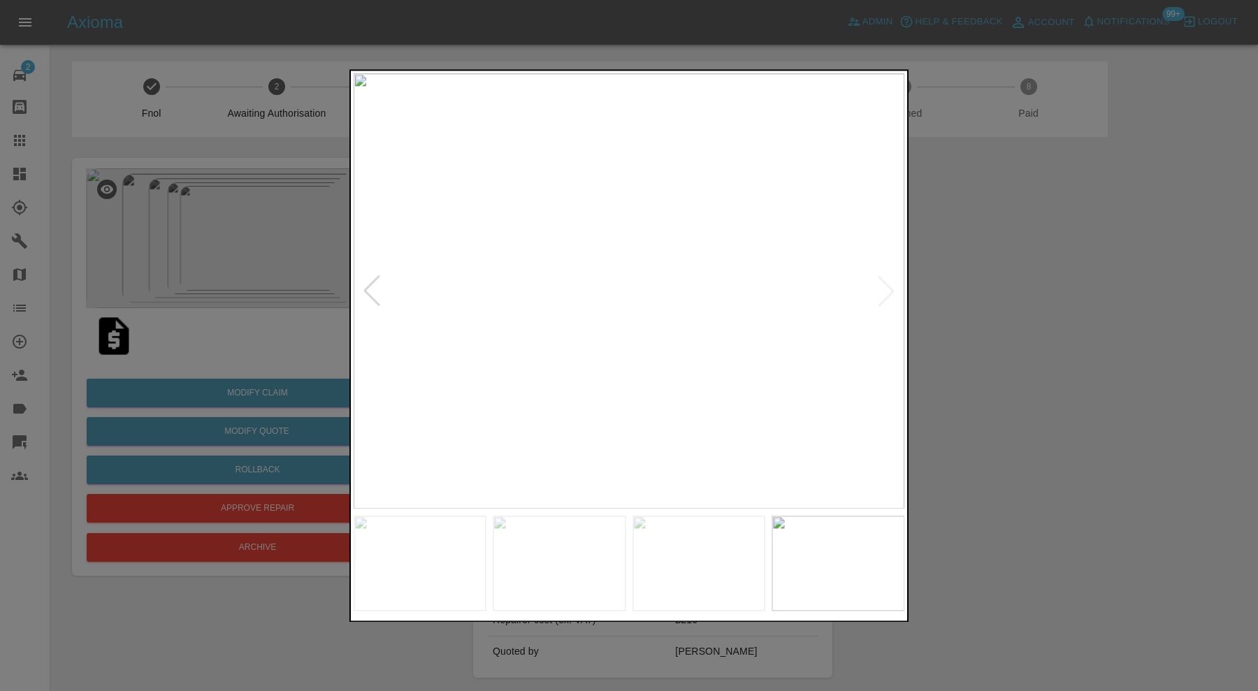
click at [997, 303] on div at bounding box center [629, 345] width 1258 height 691
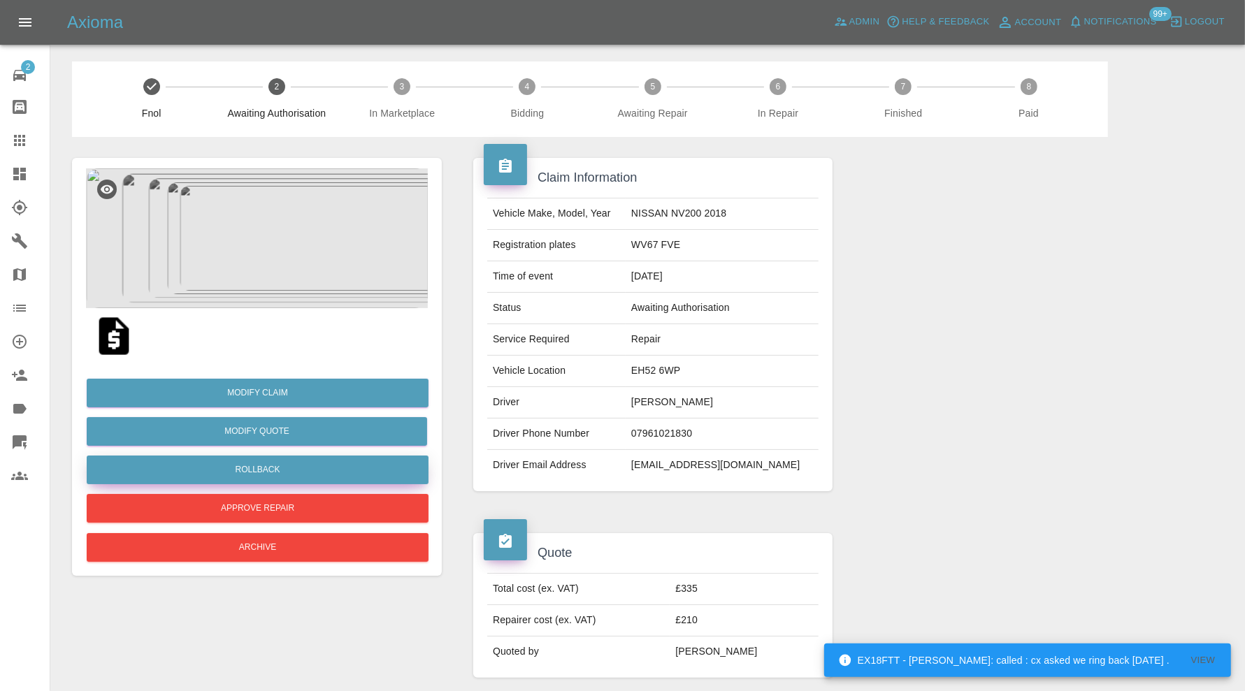
click at [318, 470] on button "Rollback" at bounding box center [258, 470] width 342 height 29
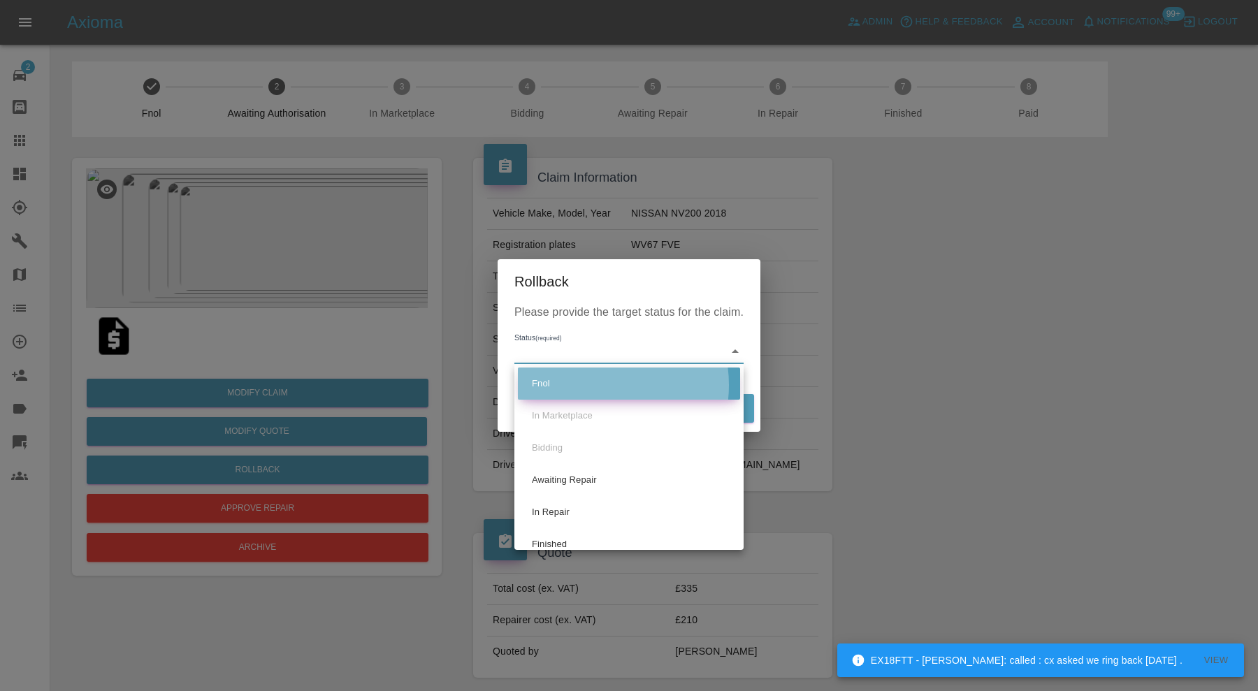
click at [594, 385] on li "Fnol" at bounding box center [629, 384] width 222 height 32
type input "fnol"
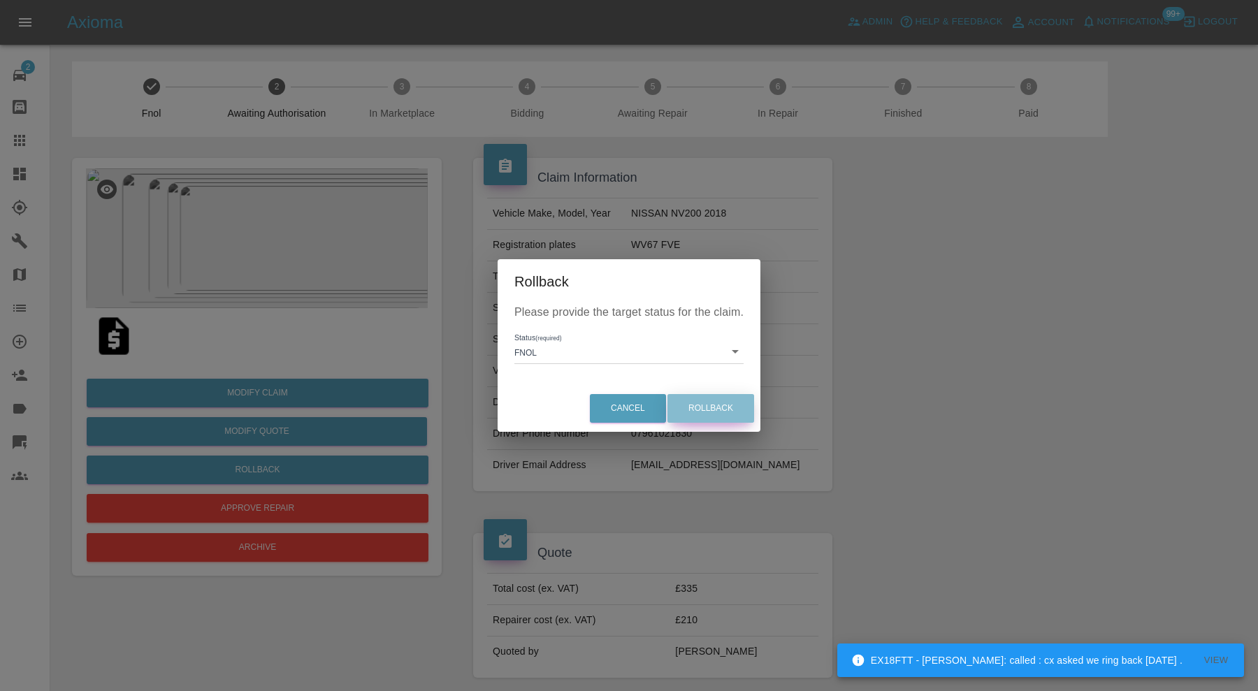
click at [708, 414] on button "Rollback" at bounding box center [710, 408] width 87 height 29
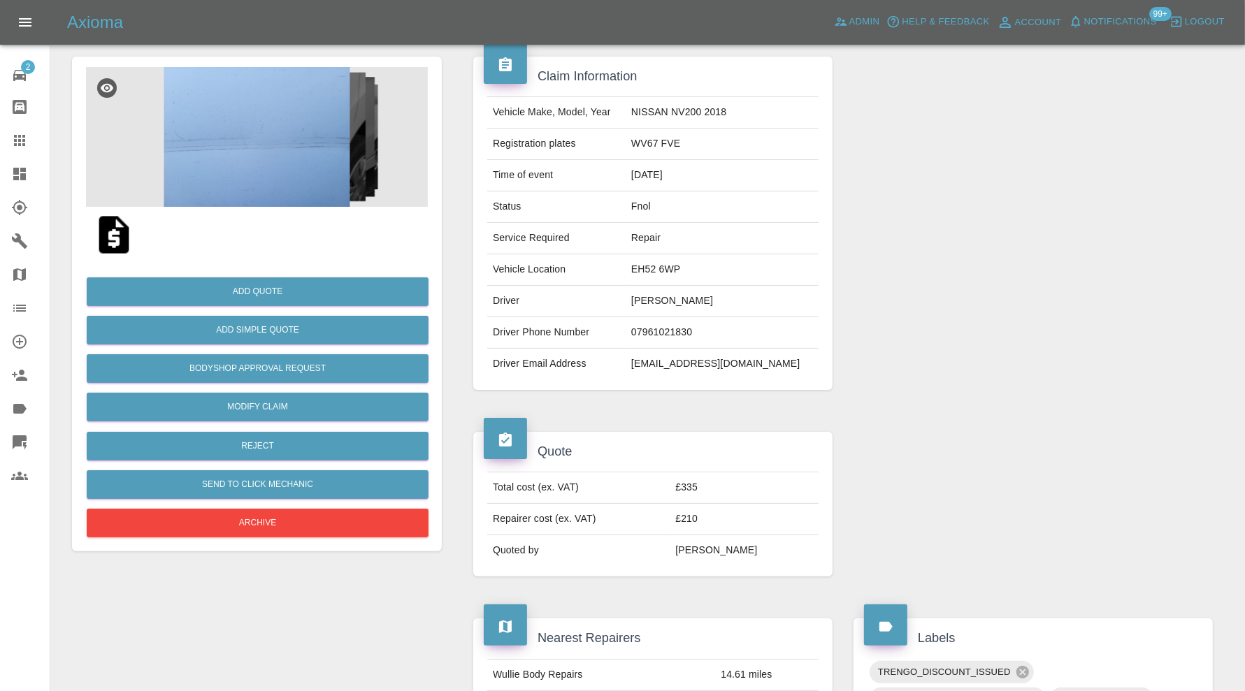
scroll to position [45, 0]
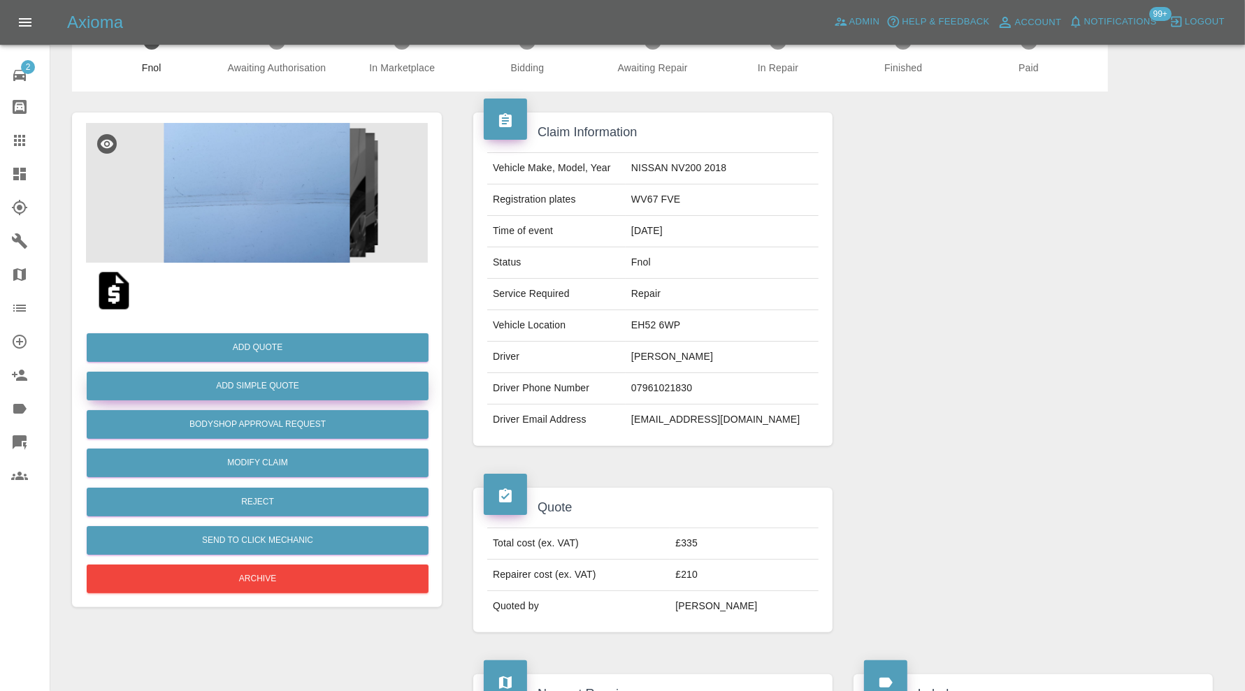
click at [363, 388] on button "Add Simple Quote" at bounding box center [258, 386] width 342 height 29
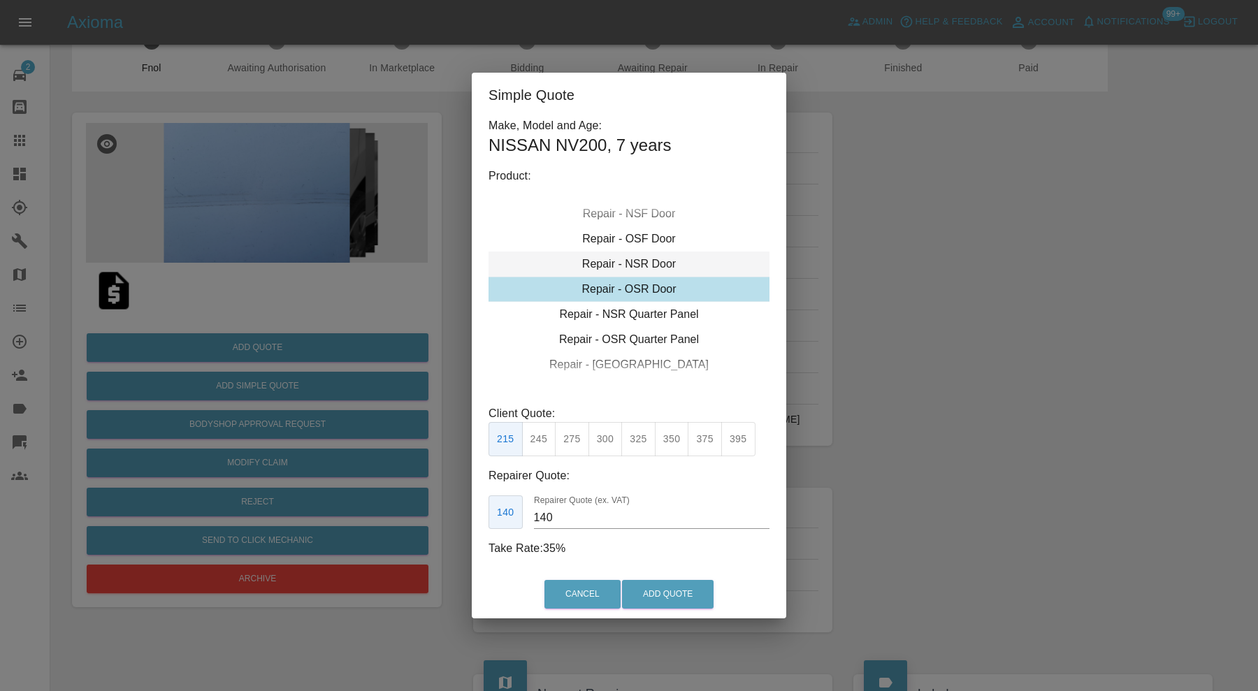
click at [663, 262] on div "Repair - NSR Door" at bounding box center [629, 264] width 281 height 25
click at [737, 433] on button "395" at bounding box center [738, 439] width 34 height 34
type input "265"
click at [689, 594] on button "Add Quote" at bounding box center [668, 594] width 92 height 29
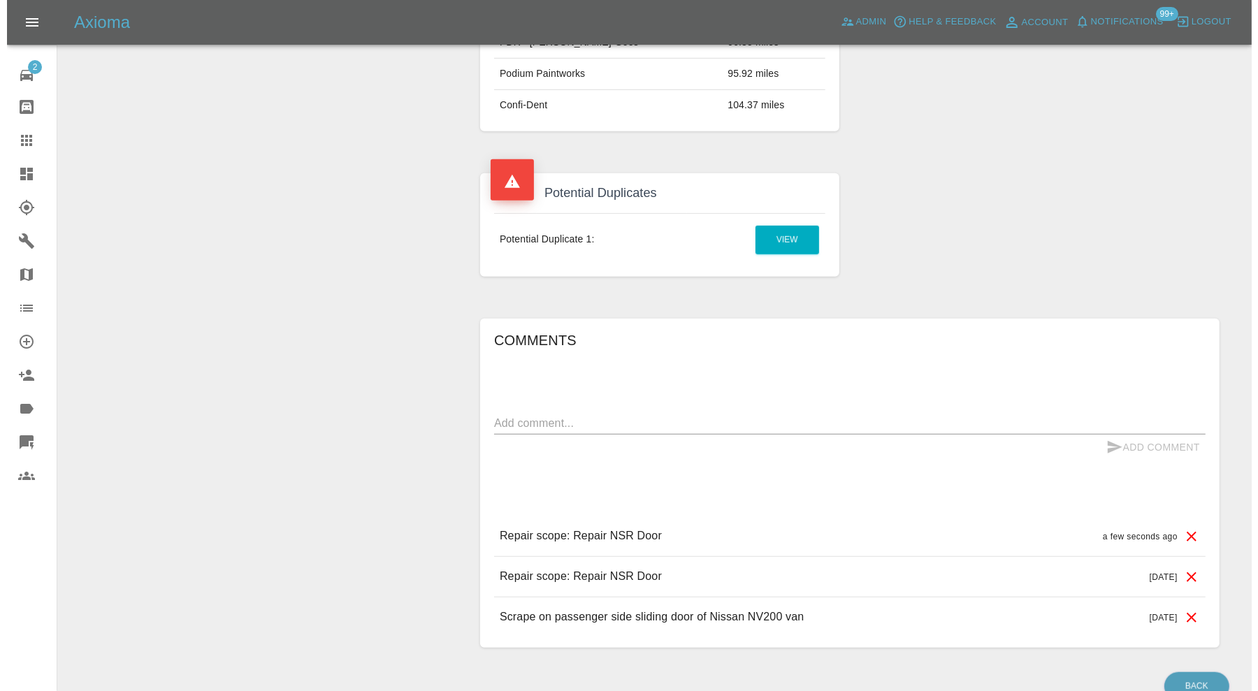
scroll to position [1018, 0]
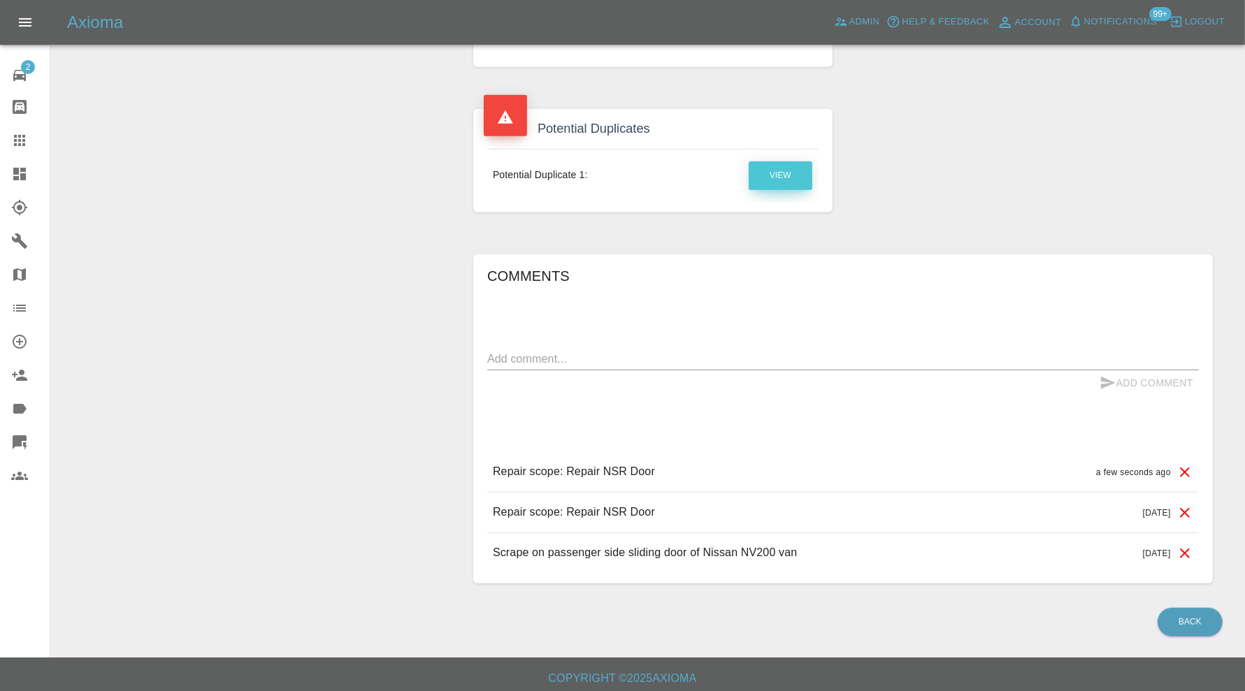
click at [766, 168] on link "View" at bounding box center [781, 175] width 64 height 29
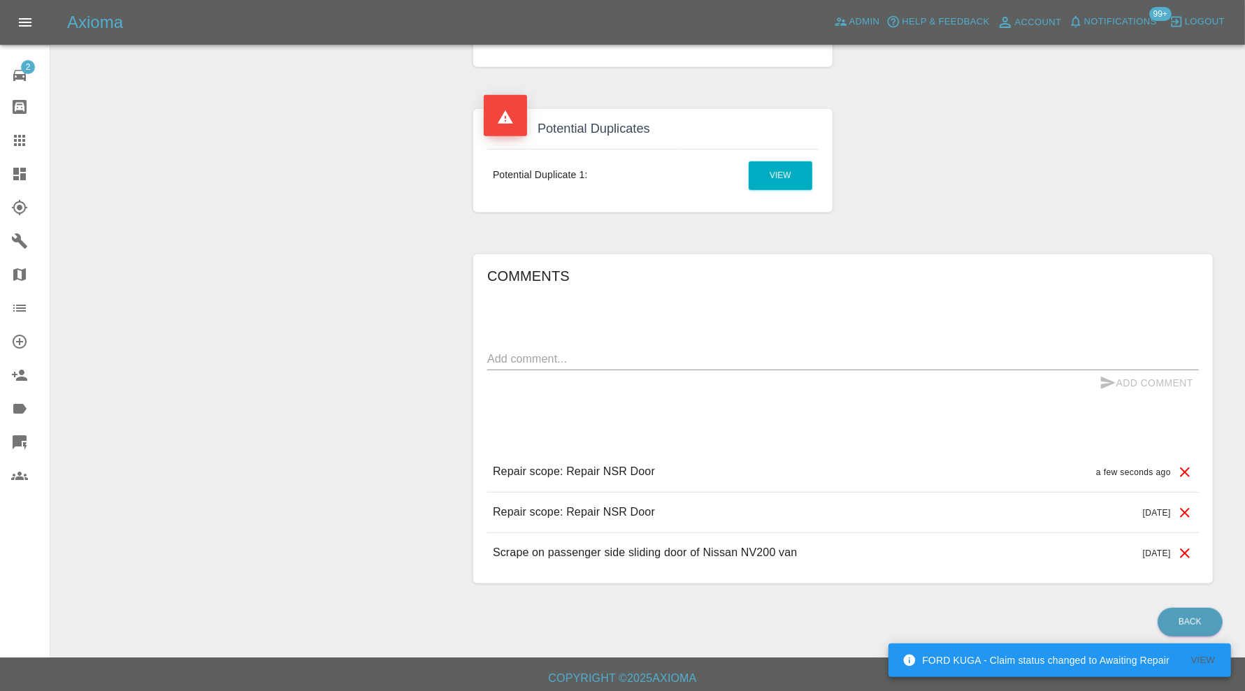
click at [1185, 508] on icon at bounding box center [1185, 513] width 10 height 10
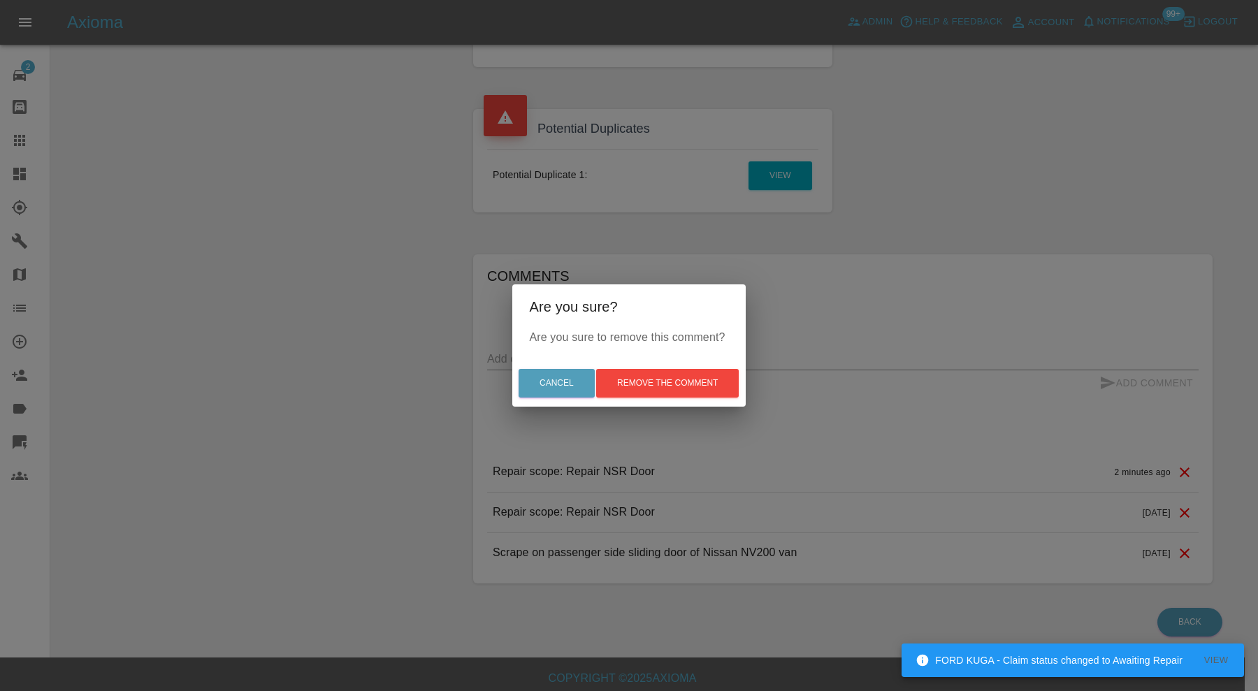
click at [688, 367] on div "Cancel Remove the comment" at bounding box center [628, 383] width 233 height 47
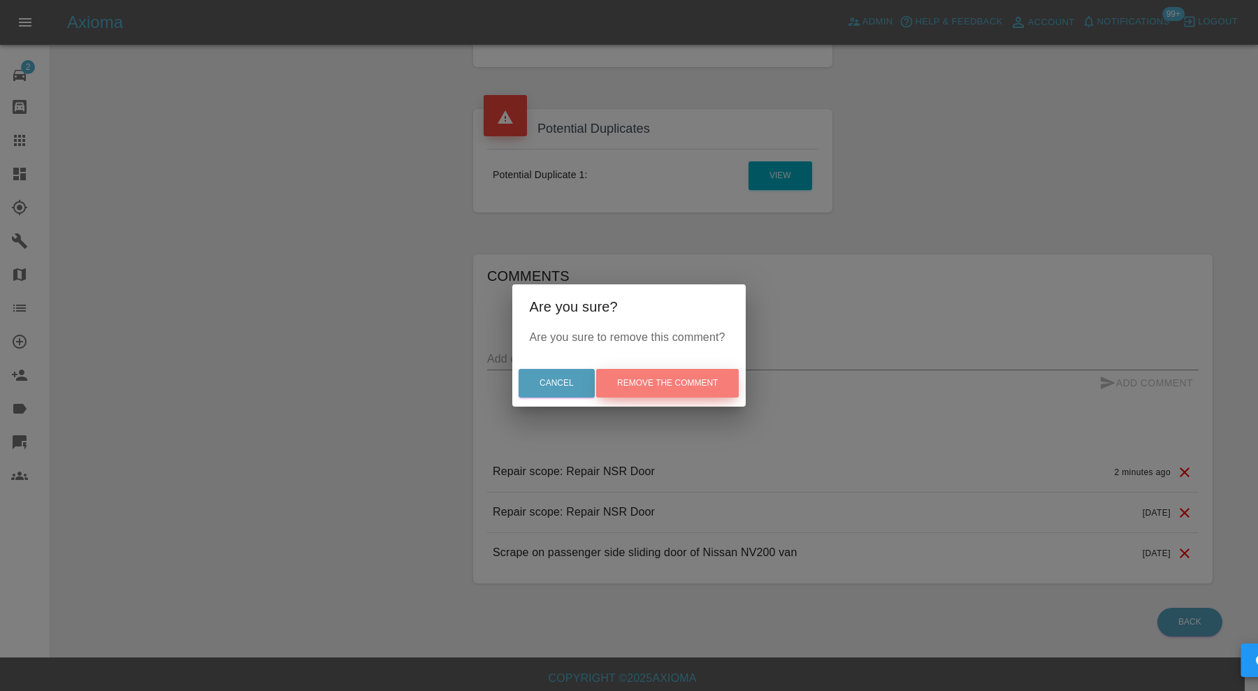
click at [688, 386] on button "Remove the comment" at bounding box center [667, 383] width 143 height 29
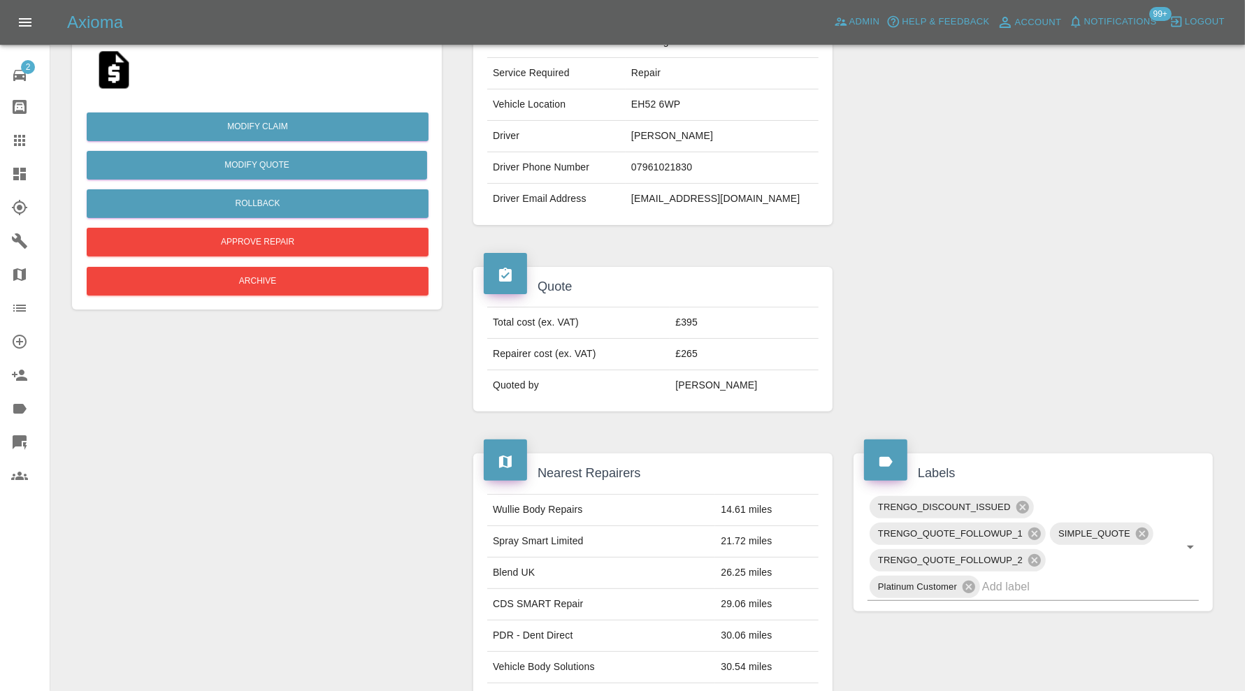
scroll to position [395, 0]
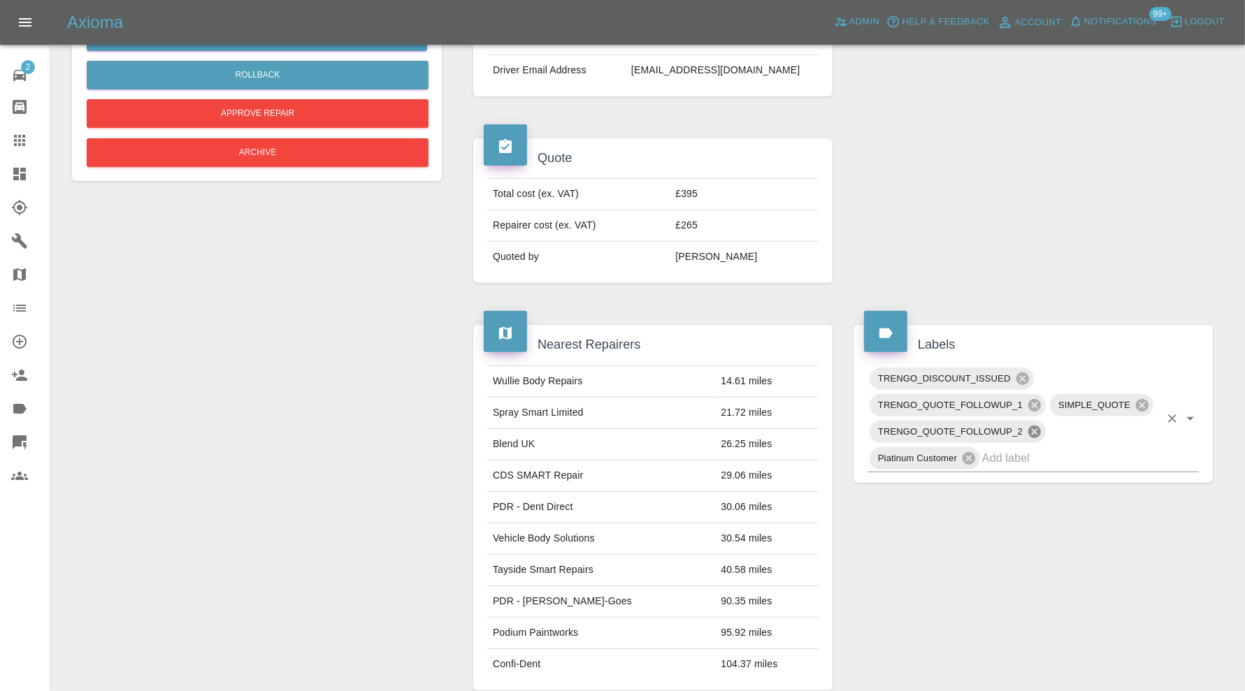
click at [1035, 426] on icon at bounding box center [1034, 432] width 13 height 13
click at [1032, 403] on icon at bounding box center [1034, 405] width 15 height 15
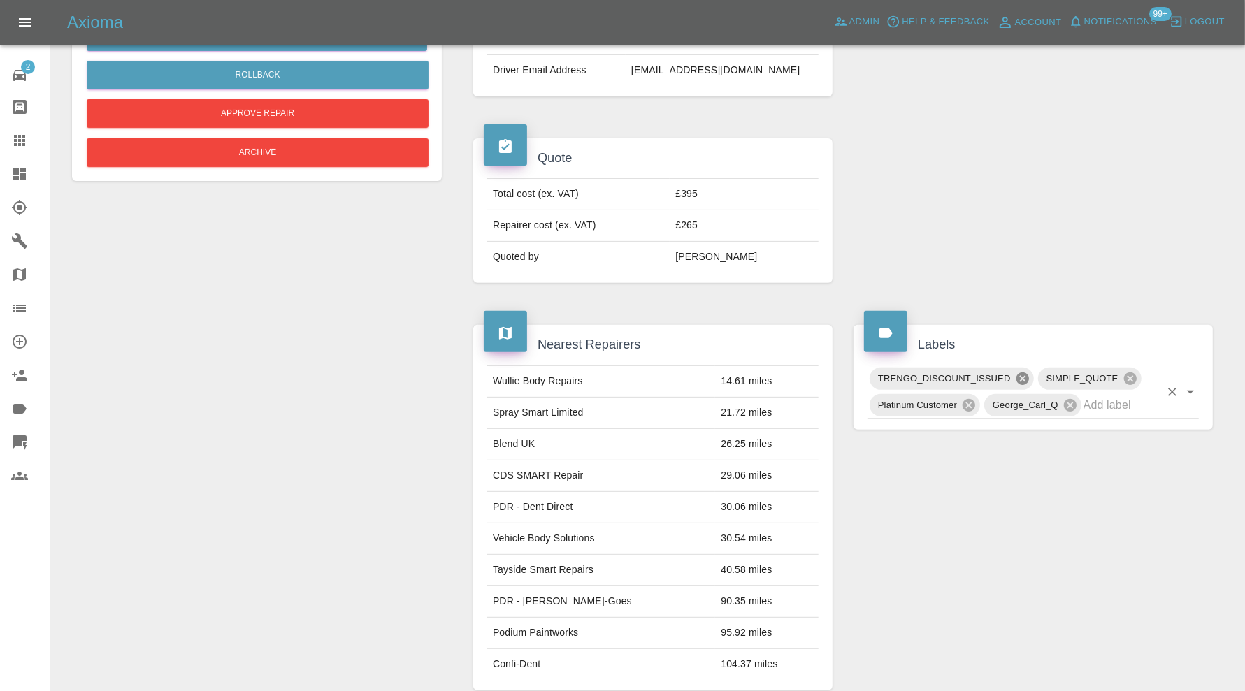
click at [1022, 375] on icon at bounding box center [1022, 378] width 15 height 15
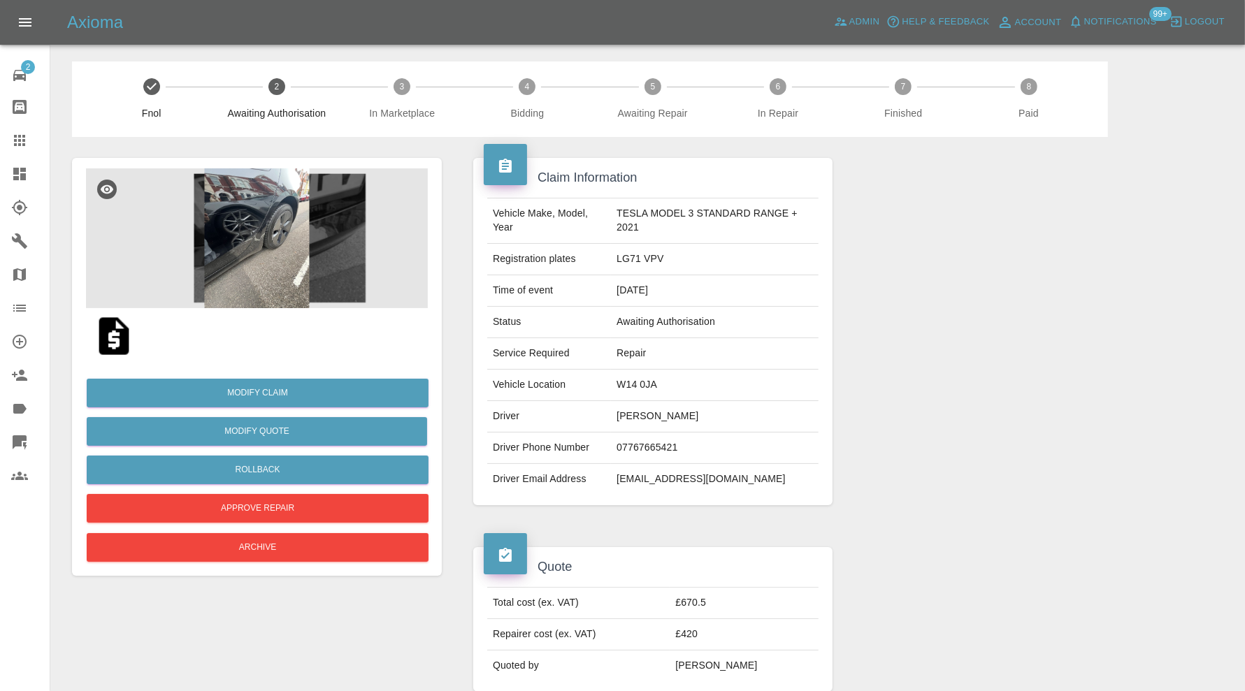
click at [270, 257] on img at bounding box center [257, 238] width 342 height 140
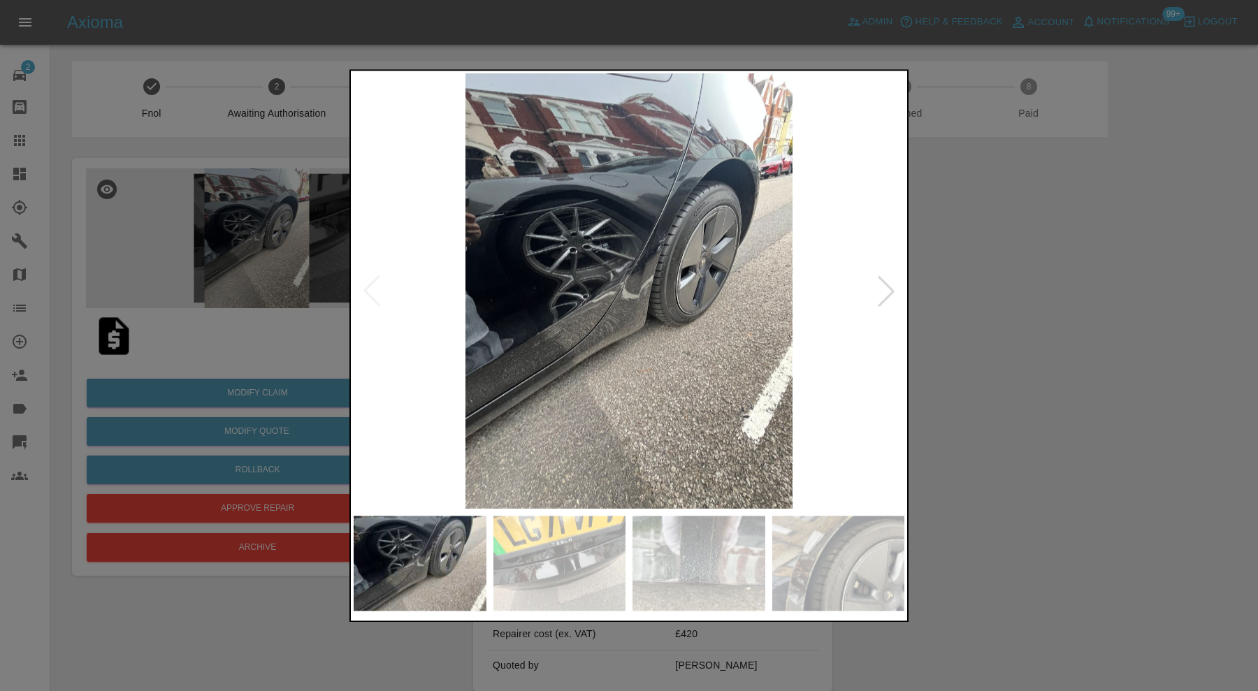
click at [897, 279] on div at bounding box center [886, 291] width 31 height 31
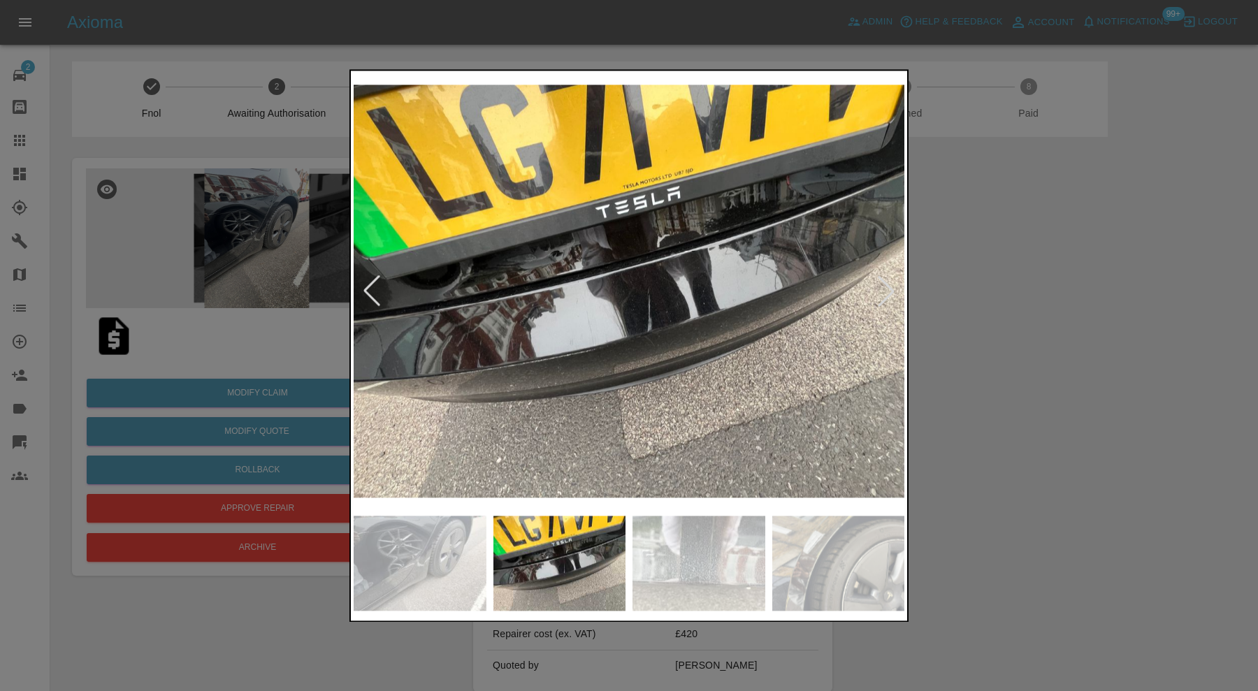
click at [897, 280] on div at bounding box center [886, 291] width 31 height 31
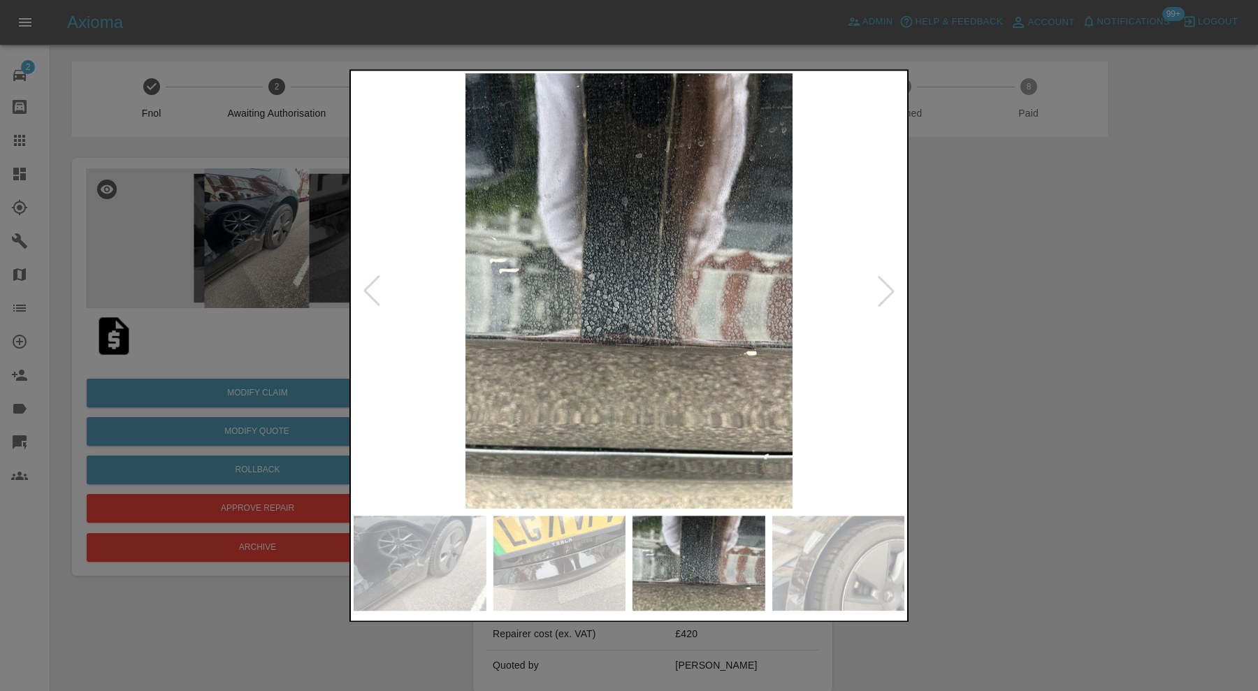
click at [897, 280] on div at bounding box center [886, 291] width 31 height 31
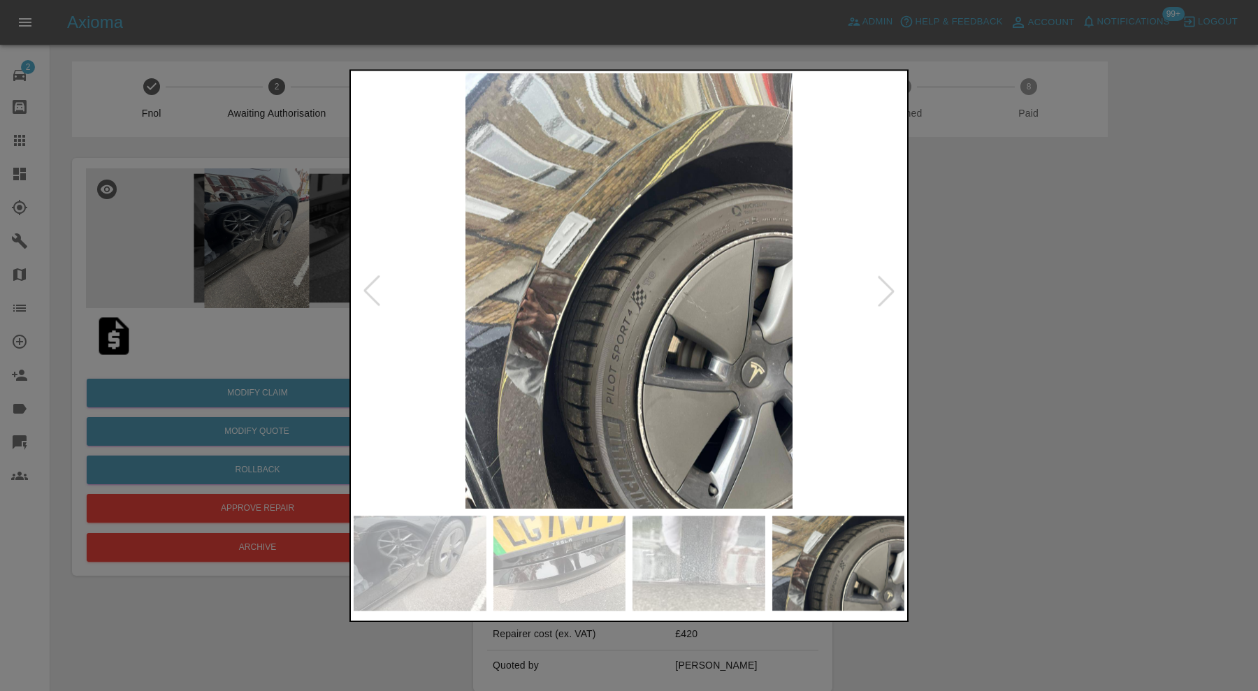
click at [897, 280] on div at bounding box center [886, 291] width 31 height 31
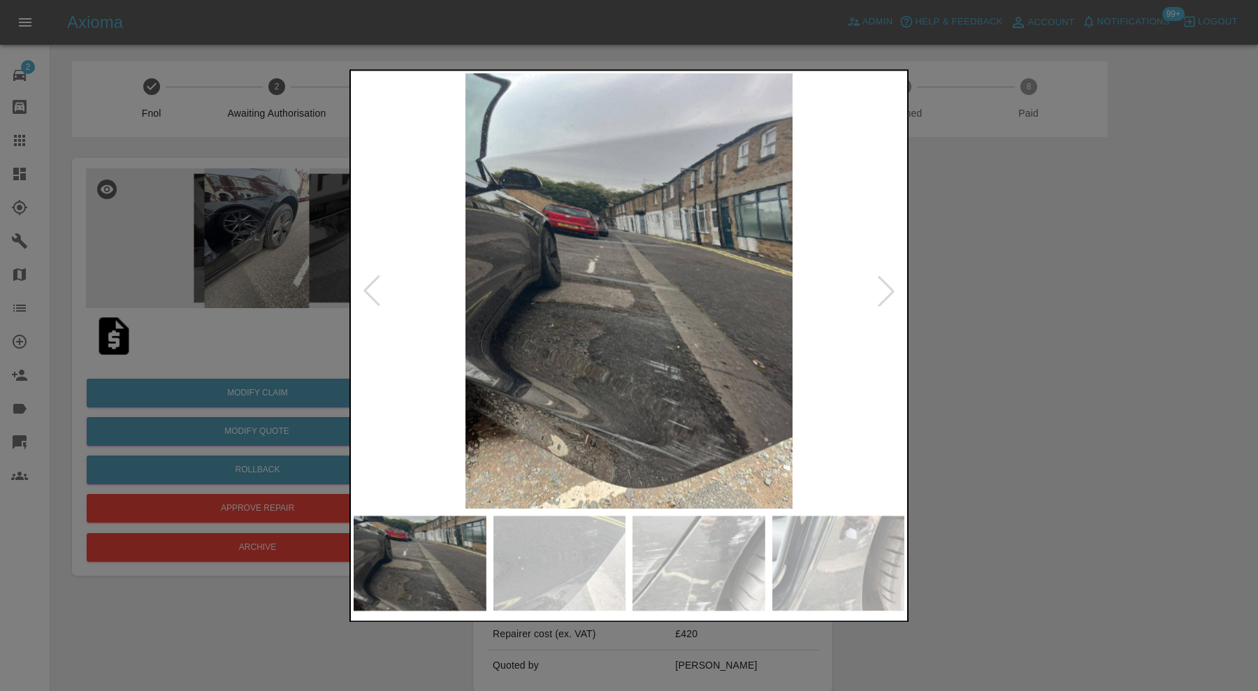
click at [897, 280] on div at bounding box center [886, 291] width 31 height 31
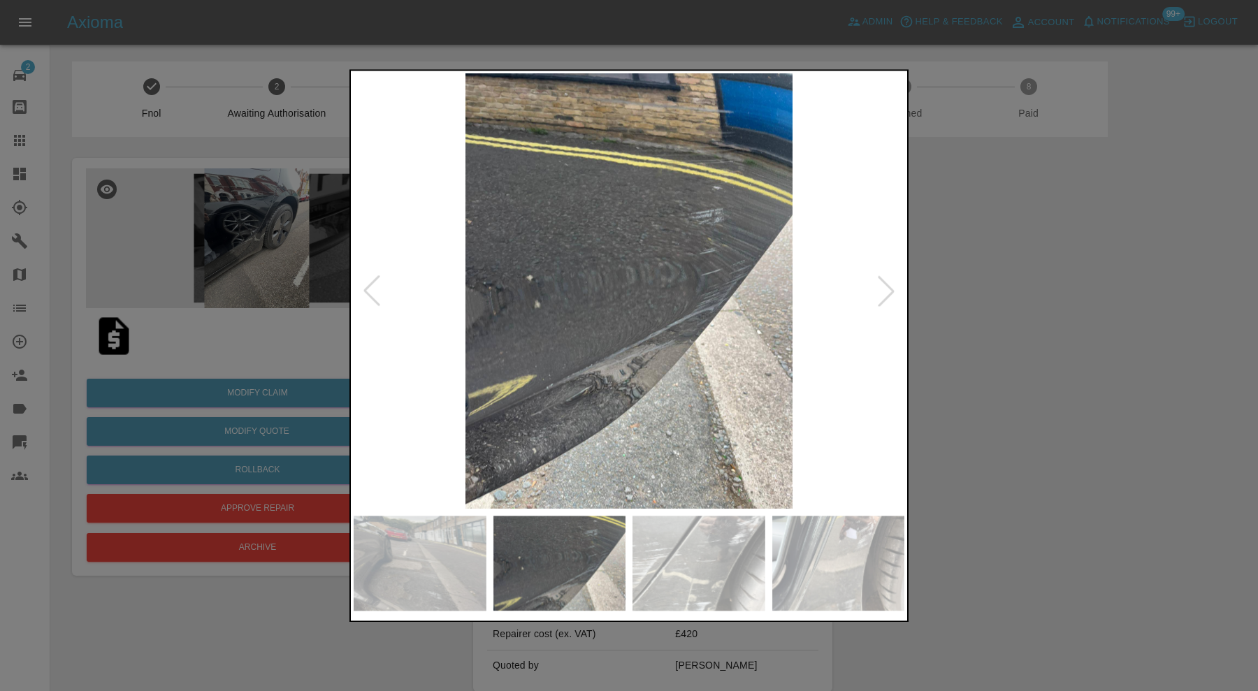
click at [897, 280] on div at bounding box center [886, 291] width 31 height 31
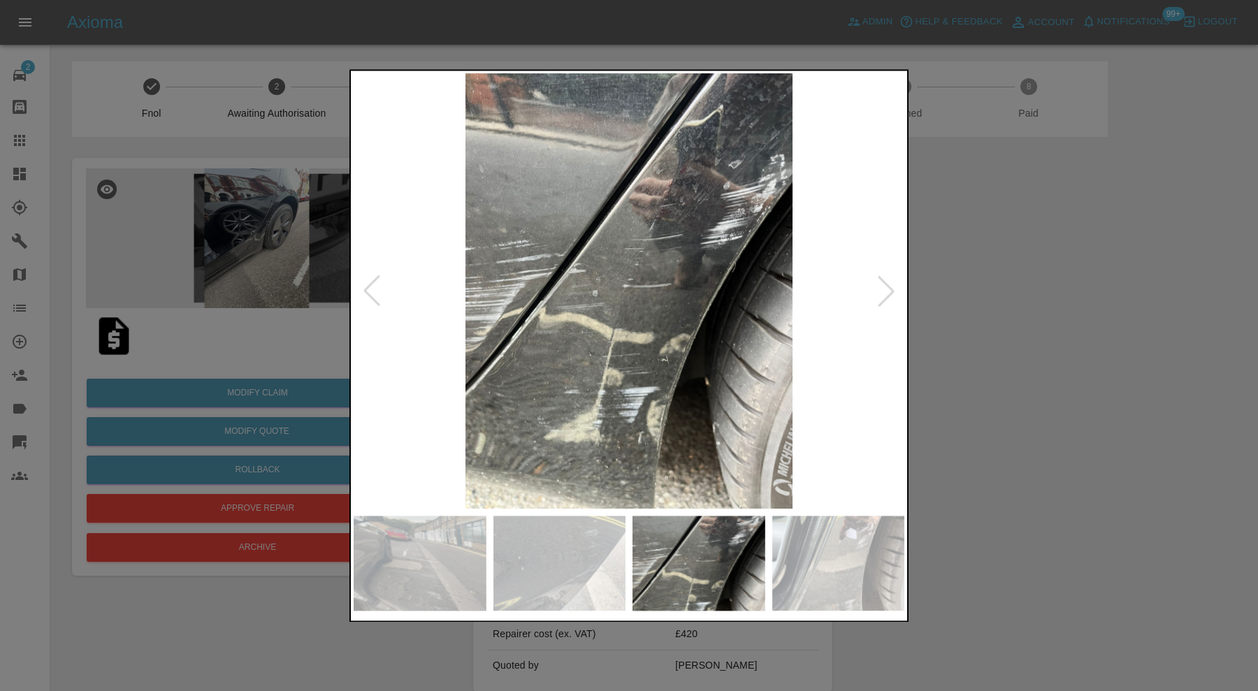
click at [897, 280] on div at bounding box center [886, 291] width 31 height 31
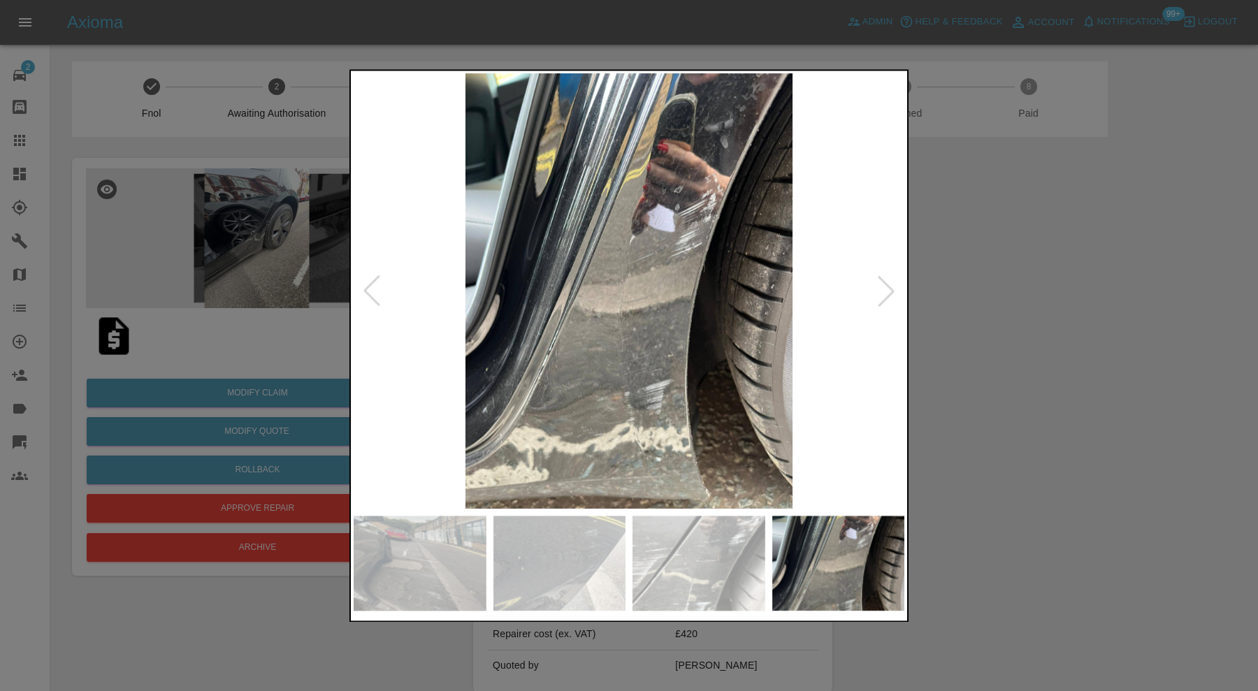
click at [897, 280] on div at bounding box center [886, 291] width 31 height 31
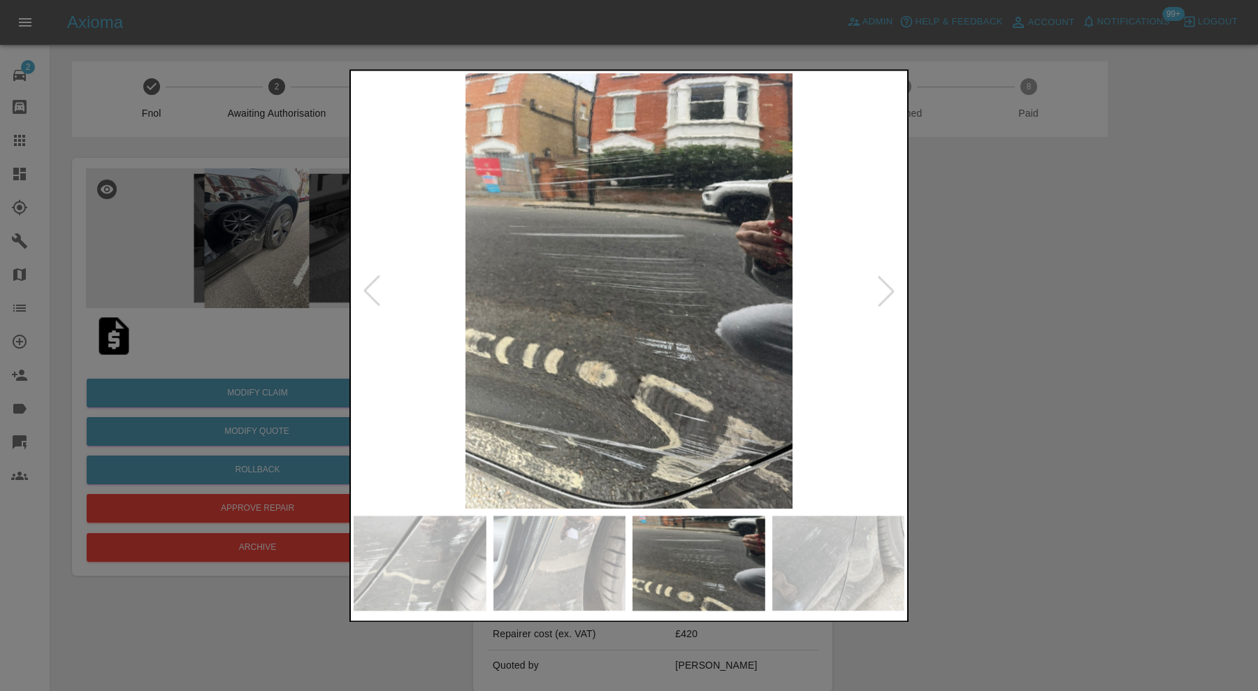
click at [897, 280] on div at bounding box center [886, 291] width 31 height 31
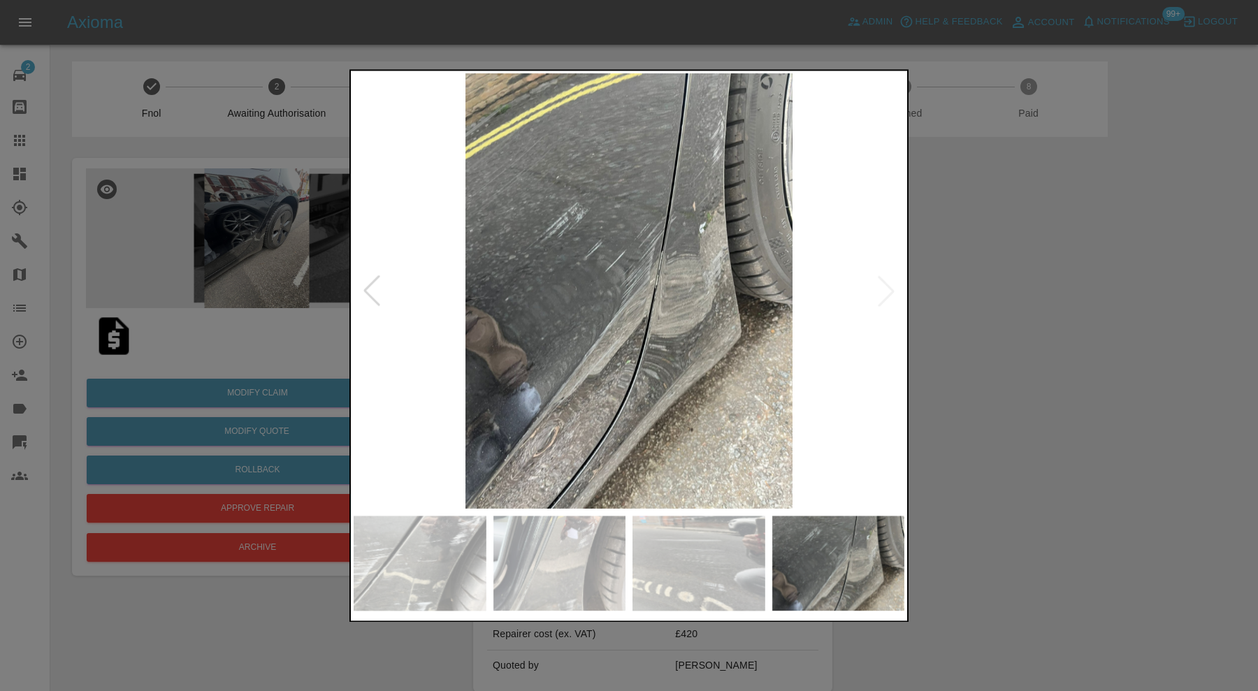
click at [897, 280] on img at bounding box center [629, 290] width 551 height 435
click at [1012, 291] on div at bounding box center [629, 345] width 1258 height 691
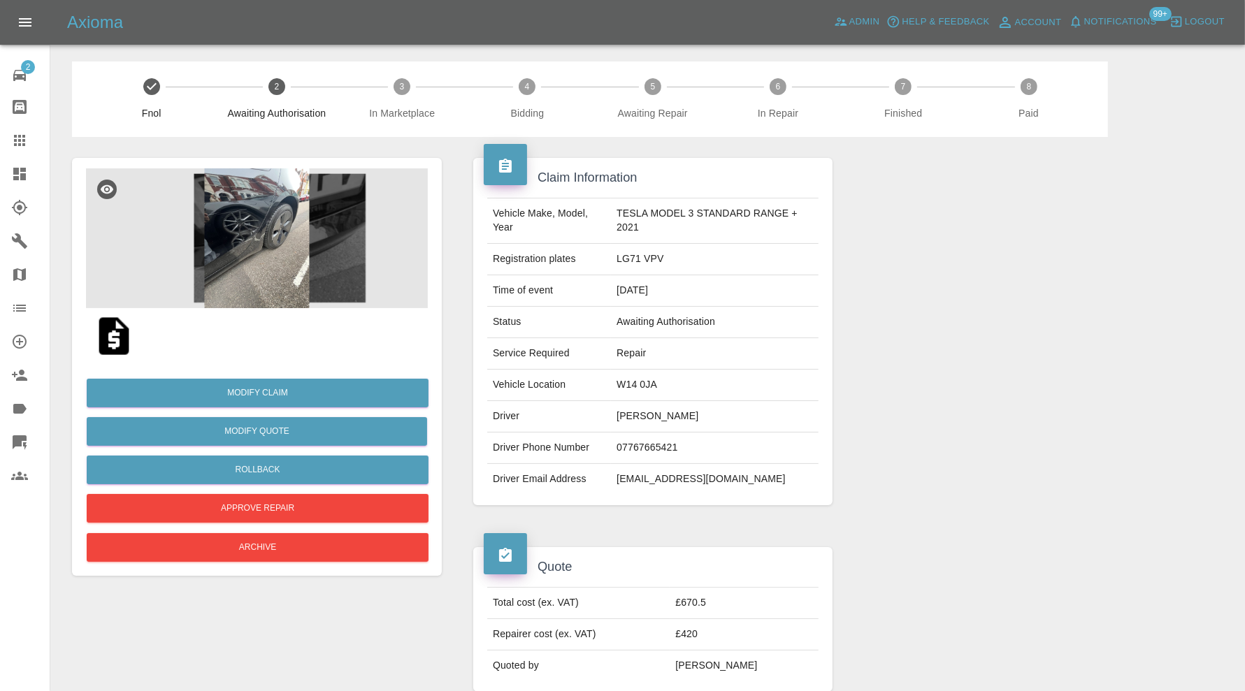
click at [284, 240] on img at bounding box center [257, 238] width 342 height 140
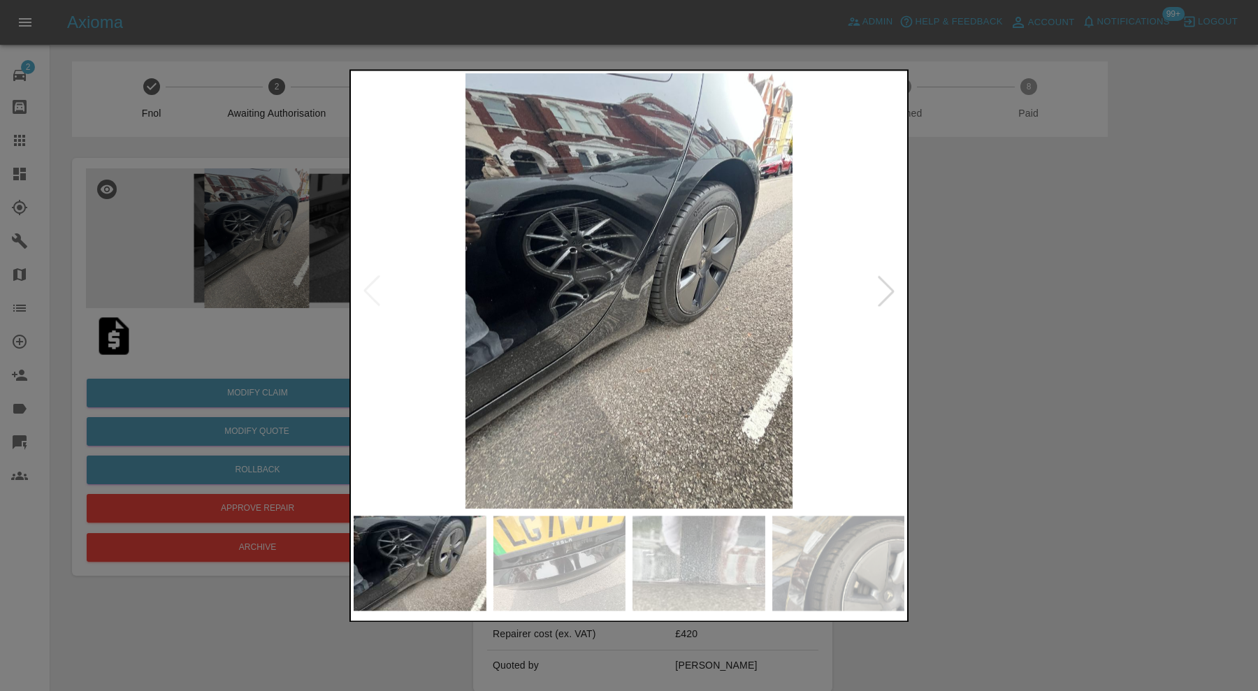
click at [584, 535] on img at bounding box center [559, 563] width 133 height 95
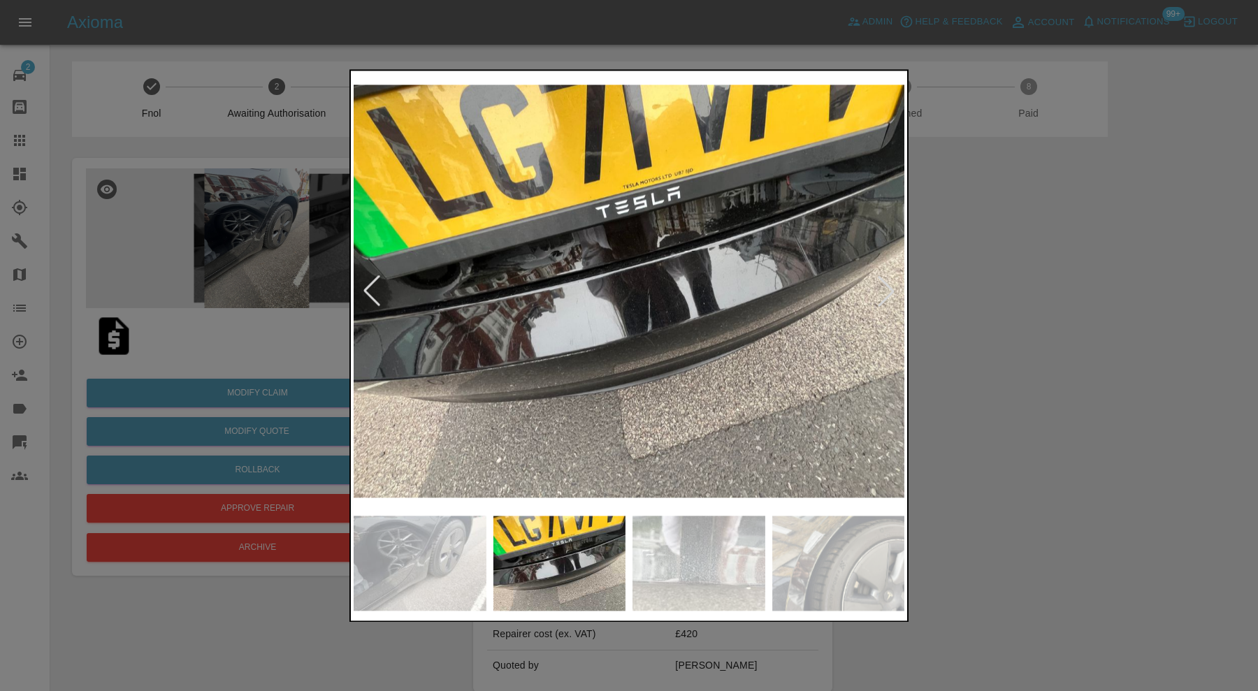
click at [710, 543] on img at bounding box center [698, 563] width 133 height 95
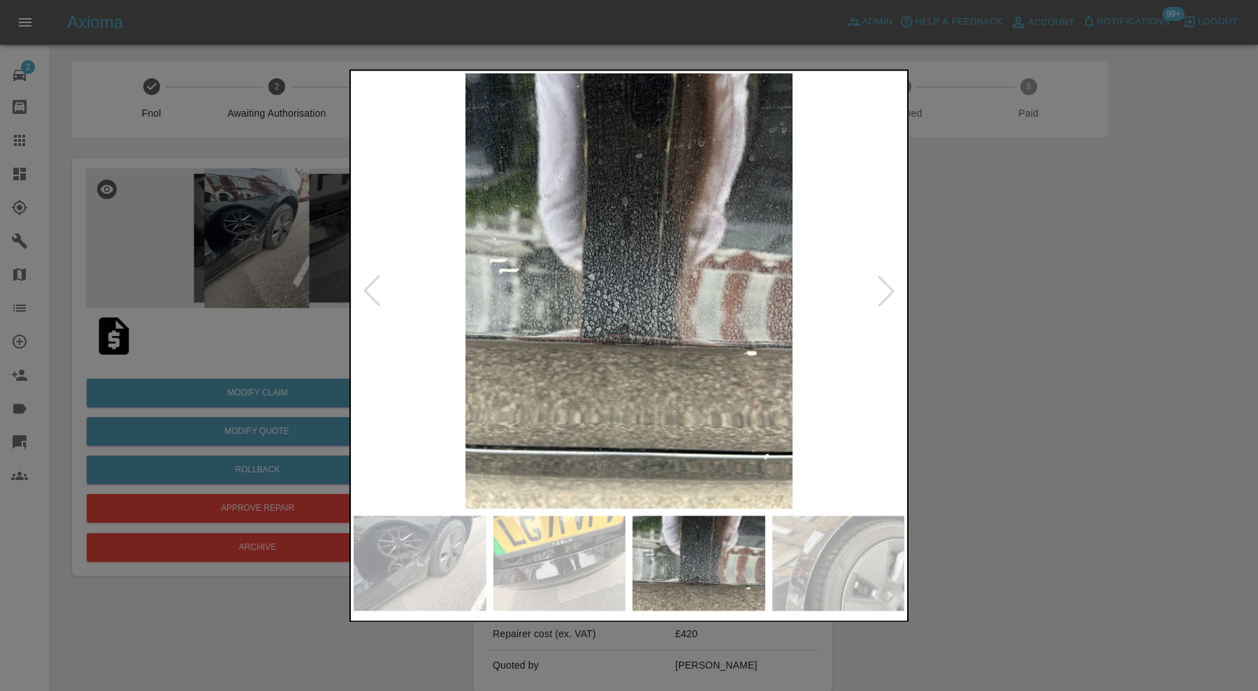
click at [830, 544] on img at bounding box center [838, 563] width 133 height 95
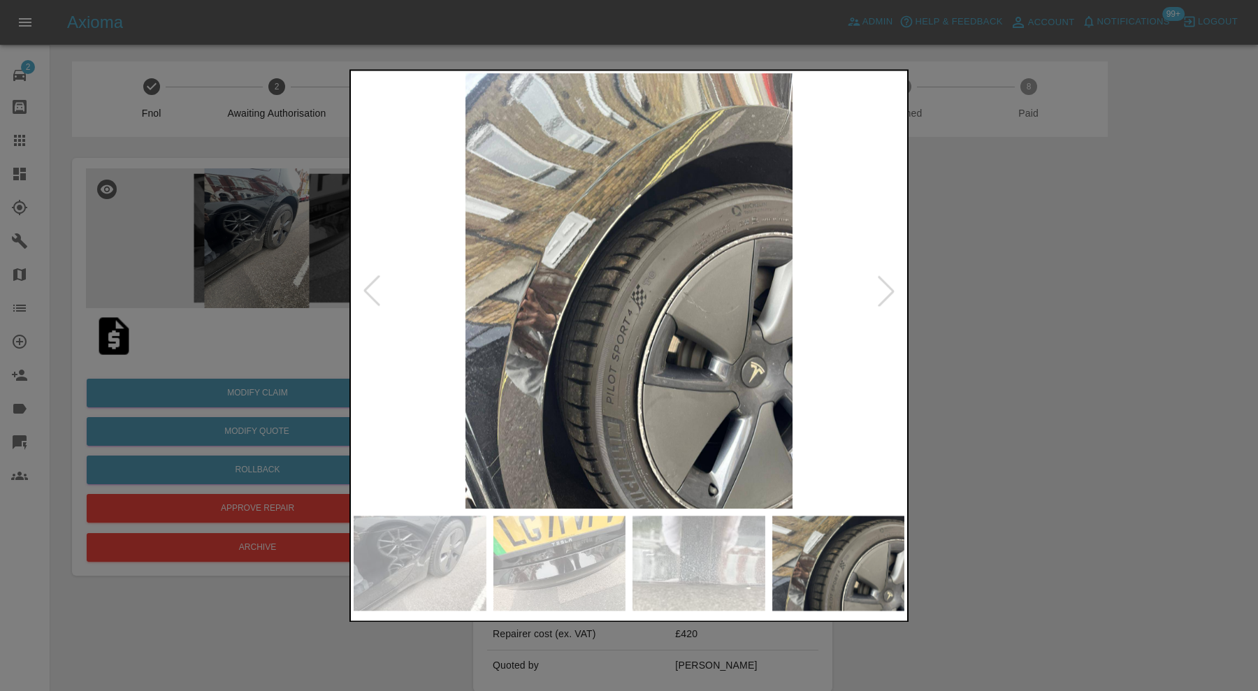
click at [896, 277] on div at bounding box center [886, 291] width 31 height 31
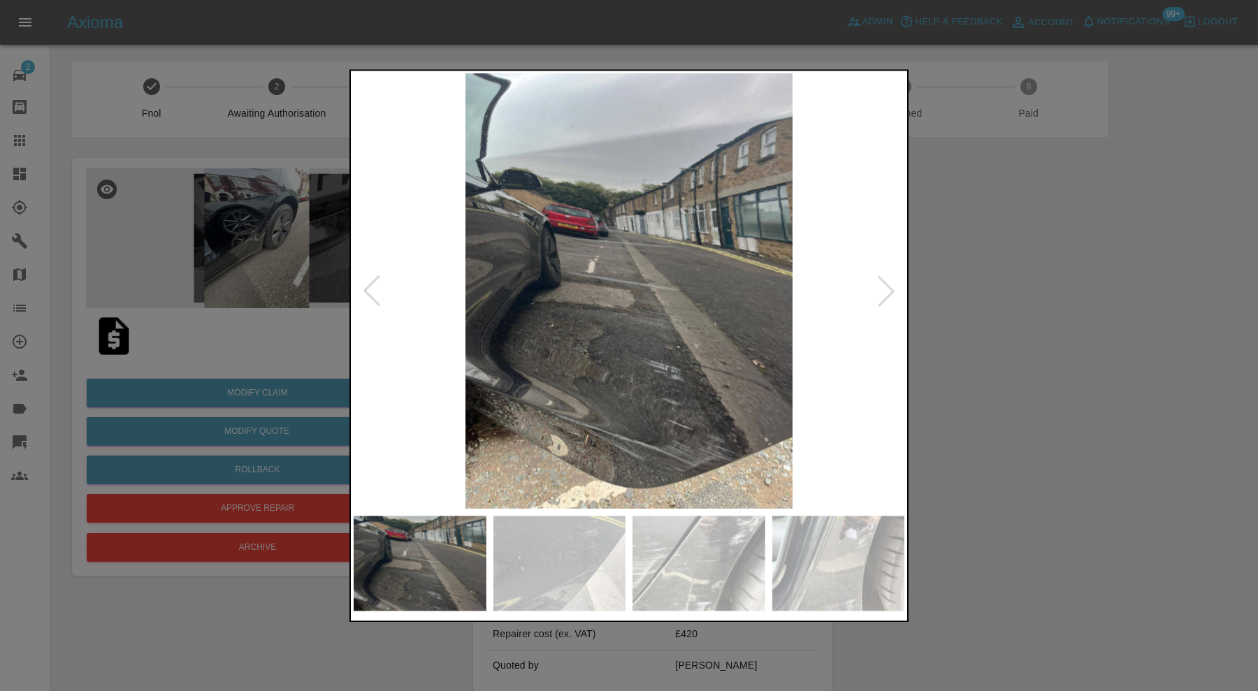
click at [893, 283] on div at bounding box center [886, 291] width 31 height 31
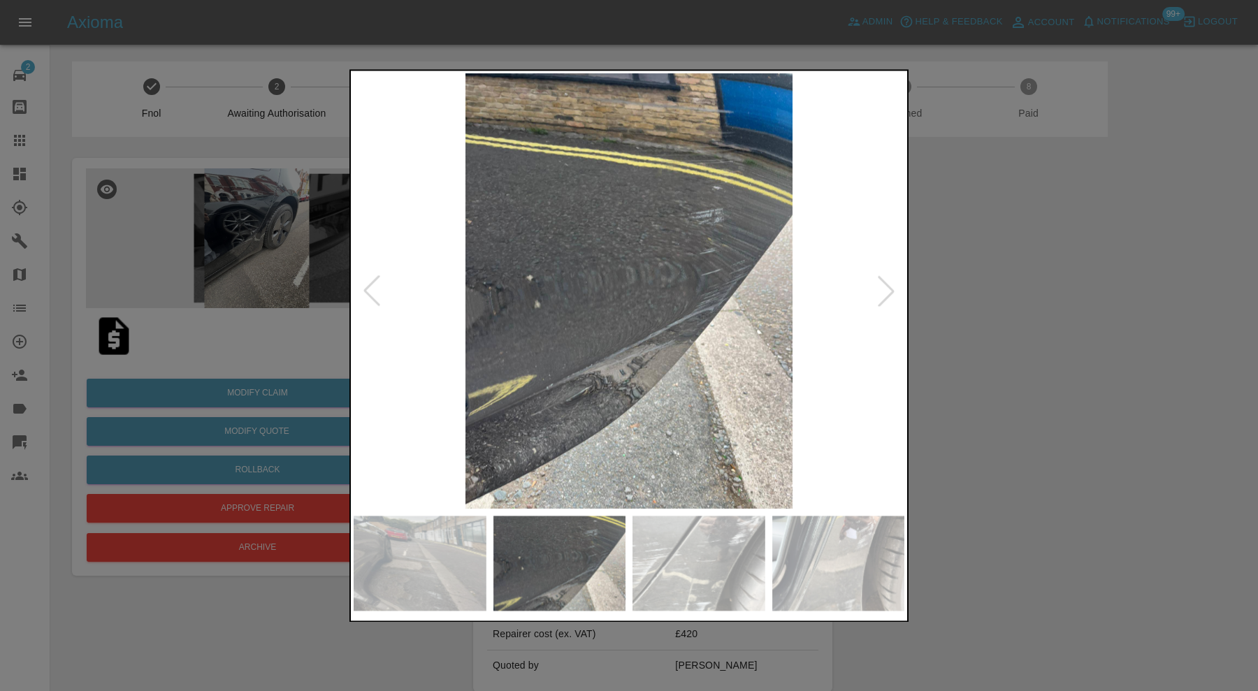
click at [893, 283] on div at bounding box center [886, 291] width 31 height 31
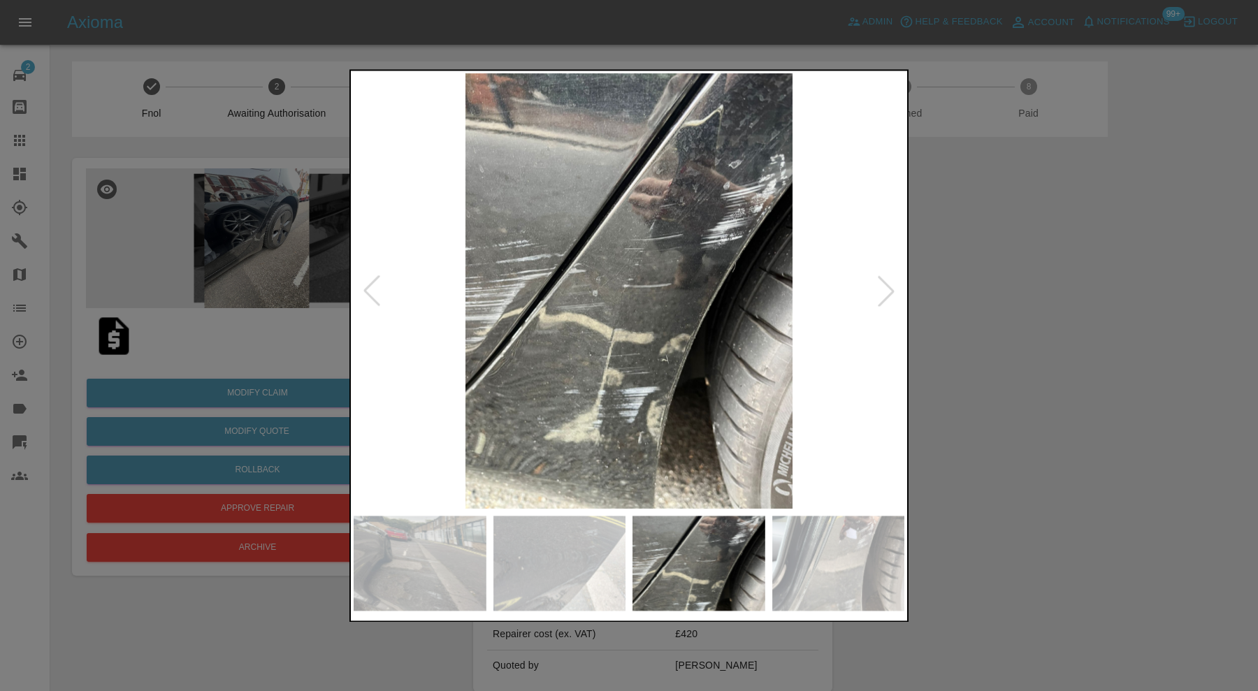
click at [893, 283] on div at bounding box center [886, 291] width 31 height 31
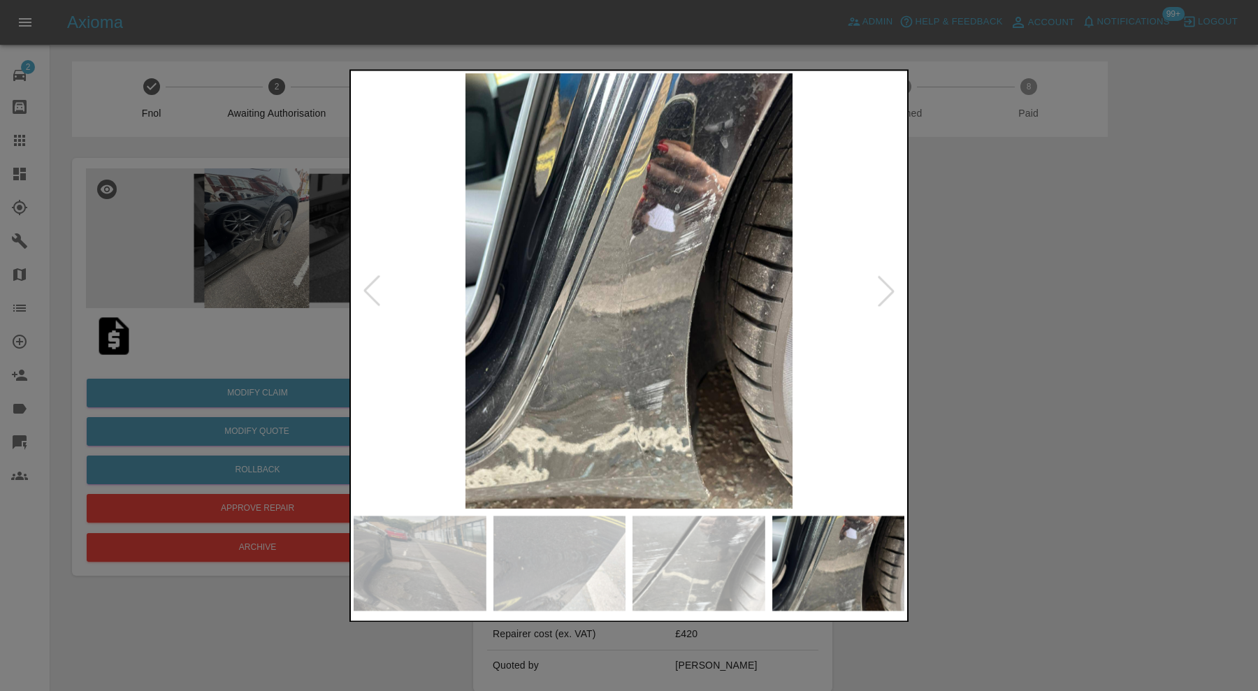
click at [893, 283] on div at bounding box center [886, 291] width 31 height 31
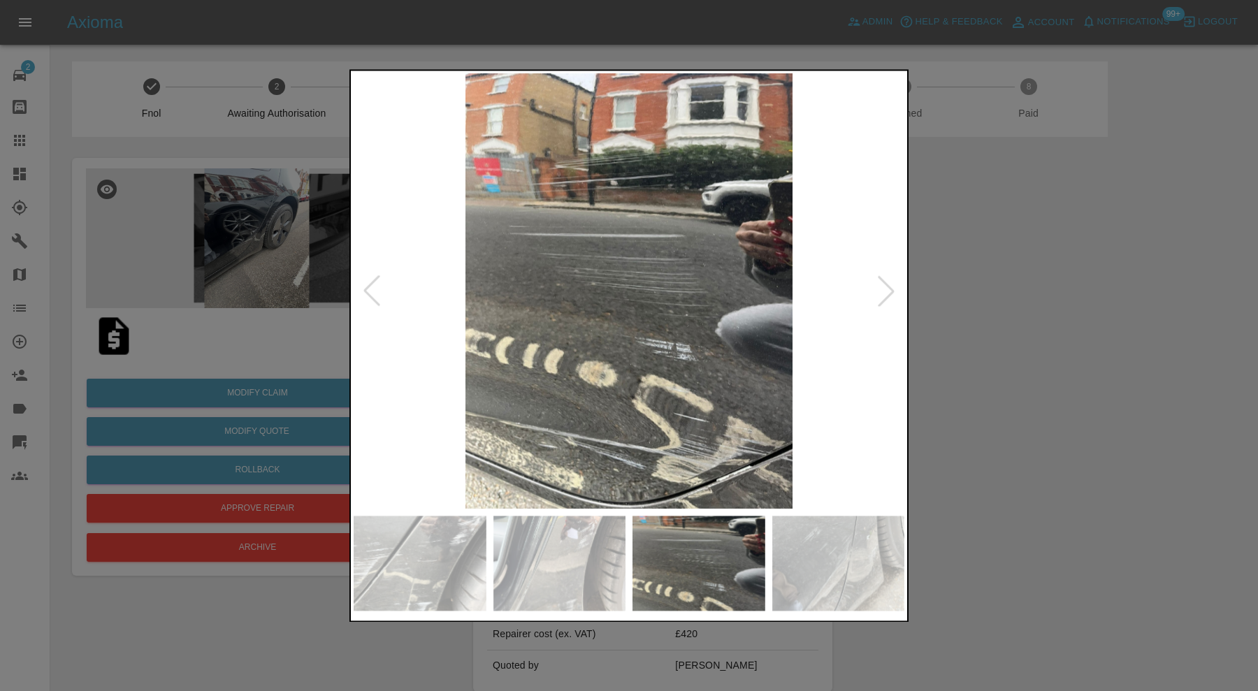
click at [893, 283] on div at bounding box center [886, 291] width 31 height 31
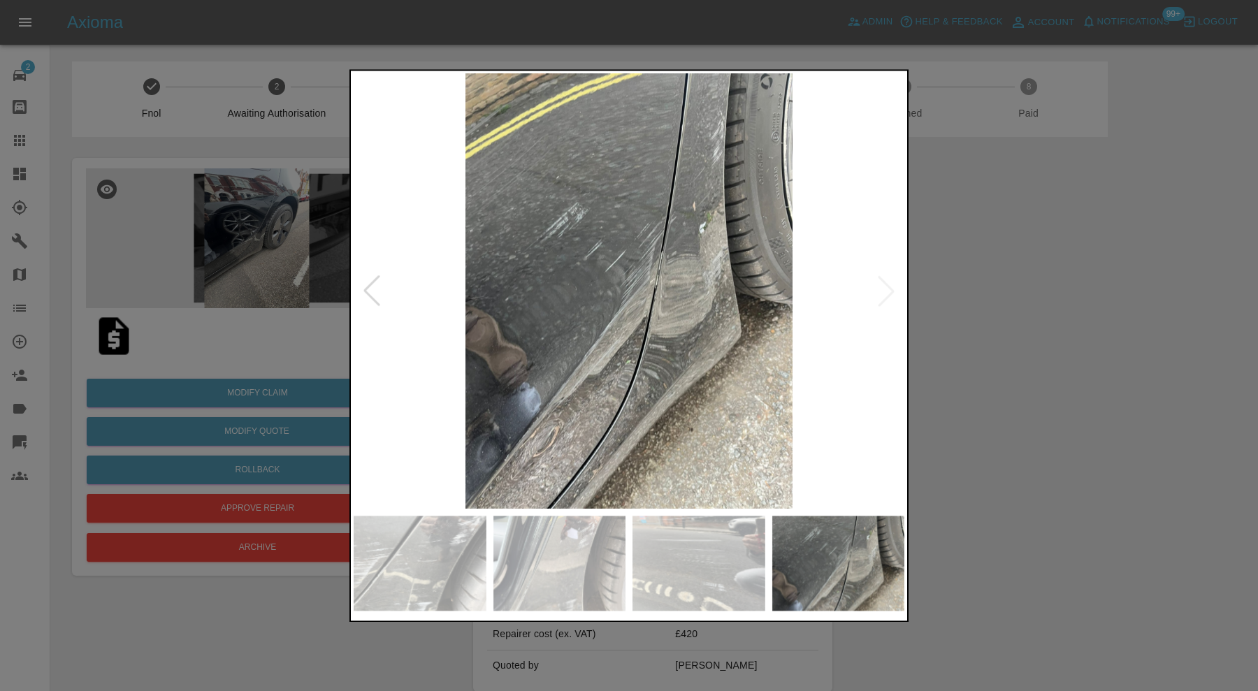
click at [893, 283] on img at bounding box center [629, 290] width 551 height 435
click at [372, 291] on div at bounding box center [371, 291] width 31 height 31
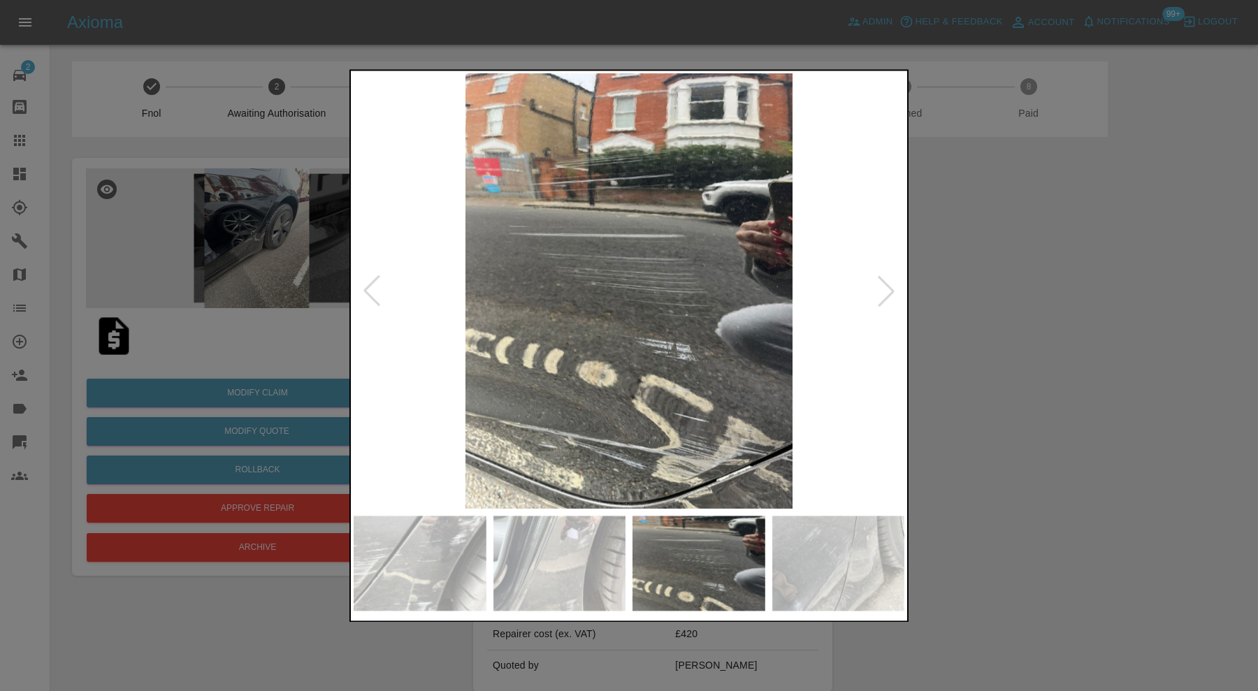
click at [372, 291] on div at bounding box center [371, 291] width 31 height 31
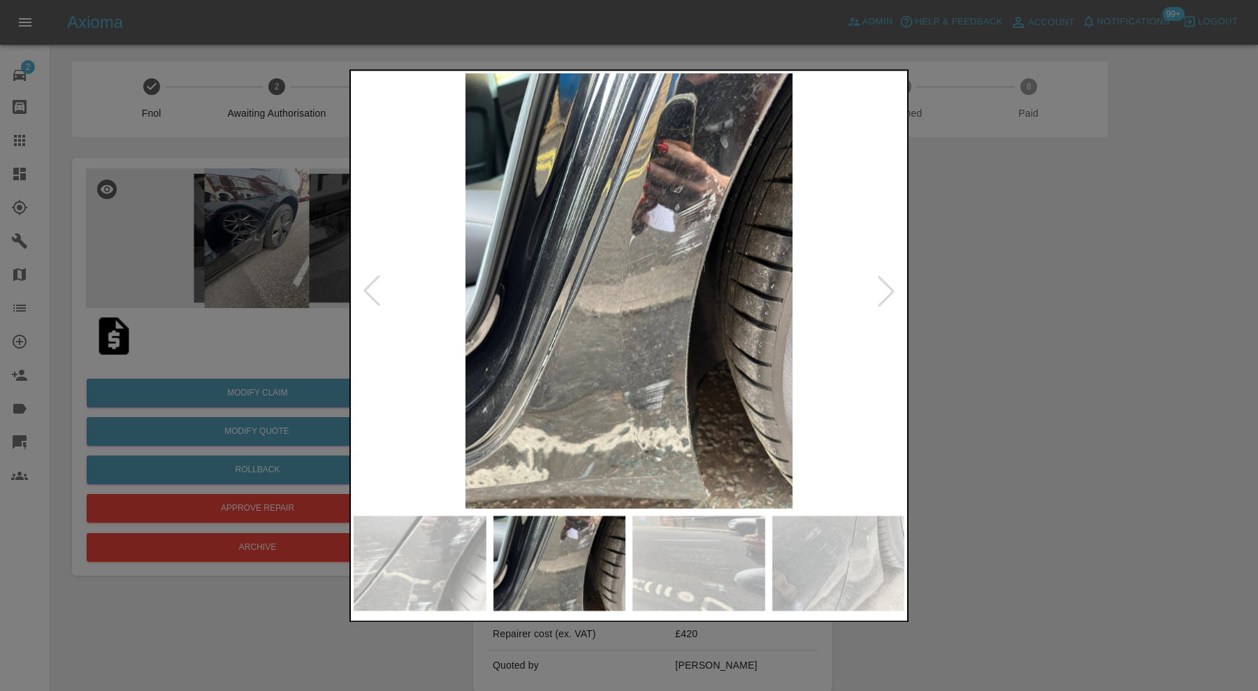
click at [372, 291] on div at bounding box center [371, 291] width 31 height 31
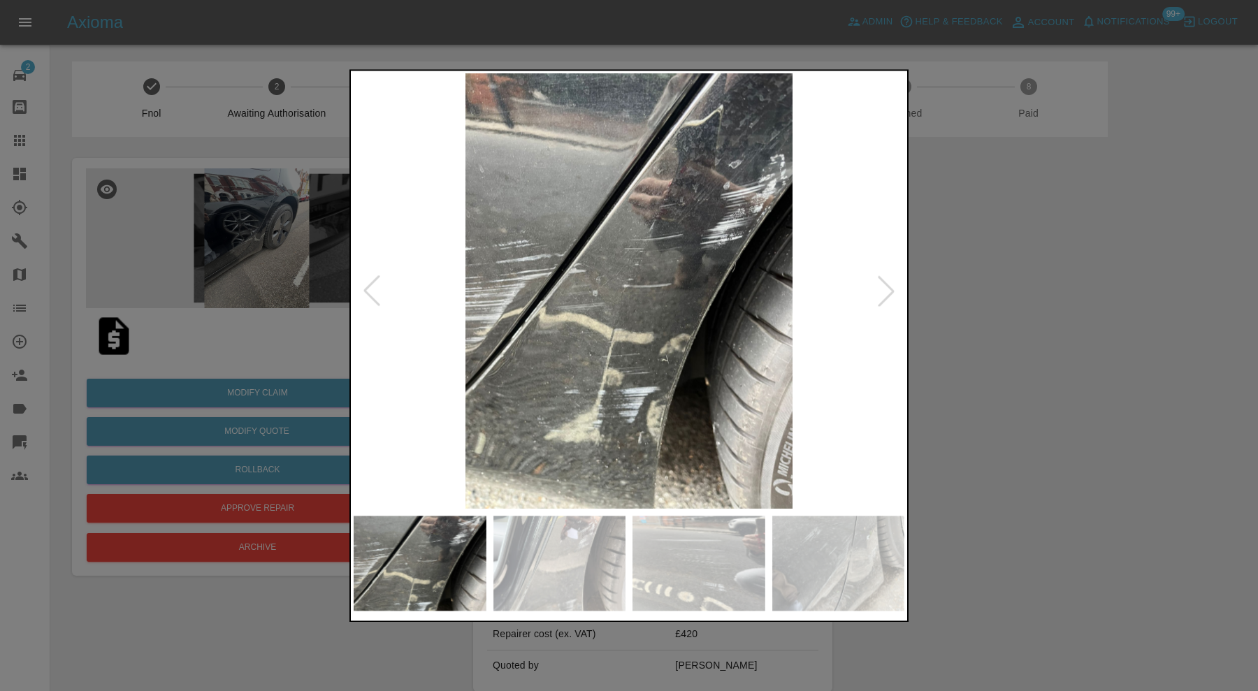
click at [372, 291] on div at bounding box center [371, 291] width 31 height 31
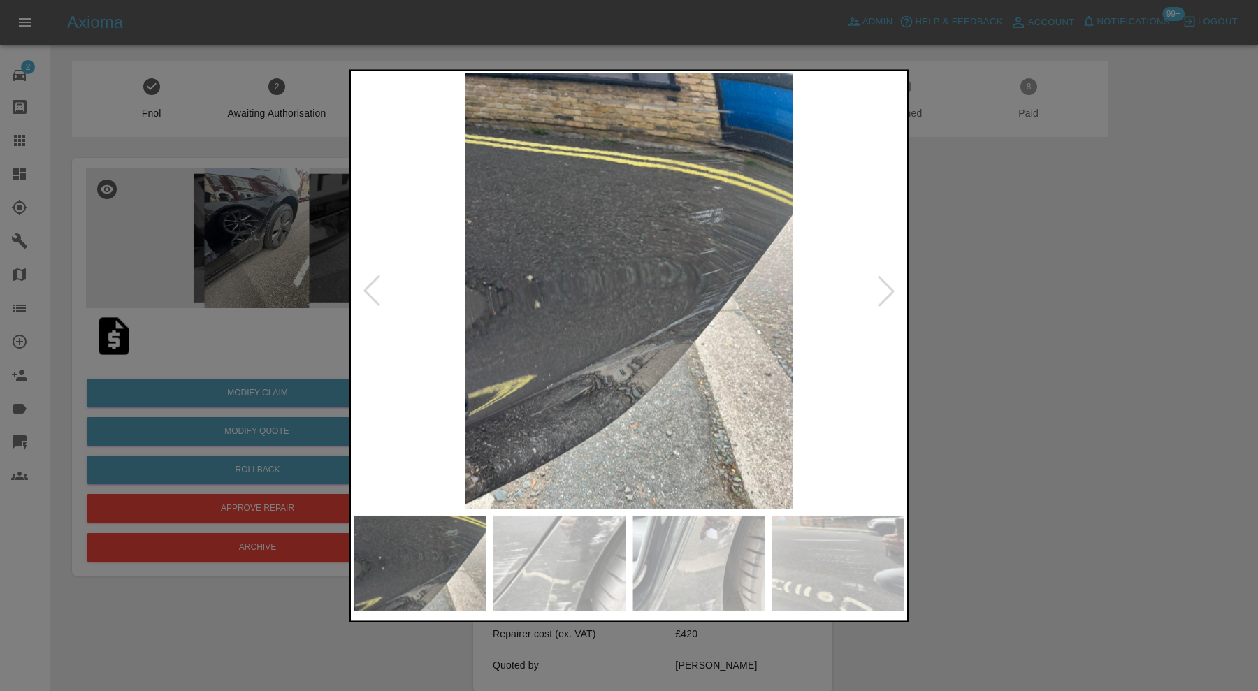
click at [372, 291] on div at bounding box center [371, 291] width 31 height 31
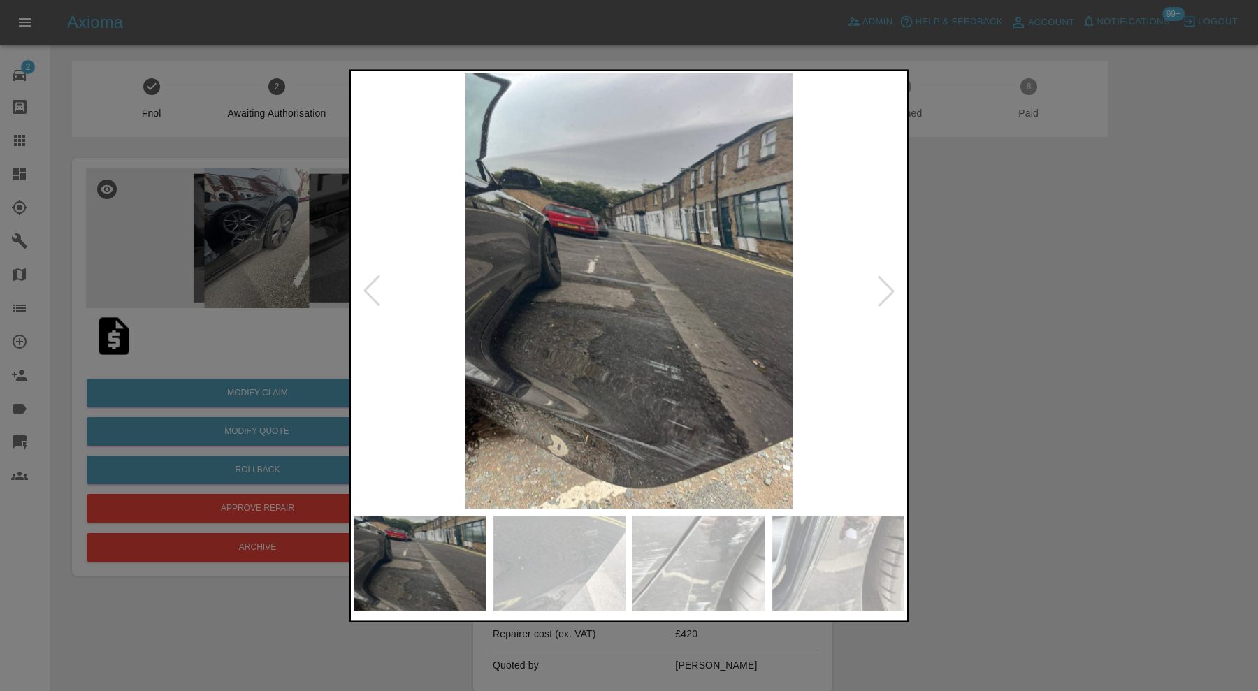
click at [372, 291] on div at bounding box center [371, 291] width 31 height 31
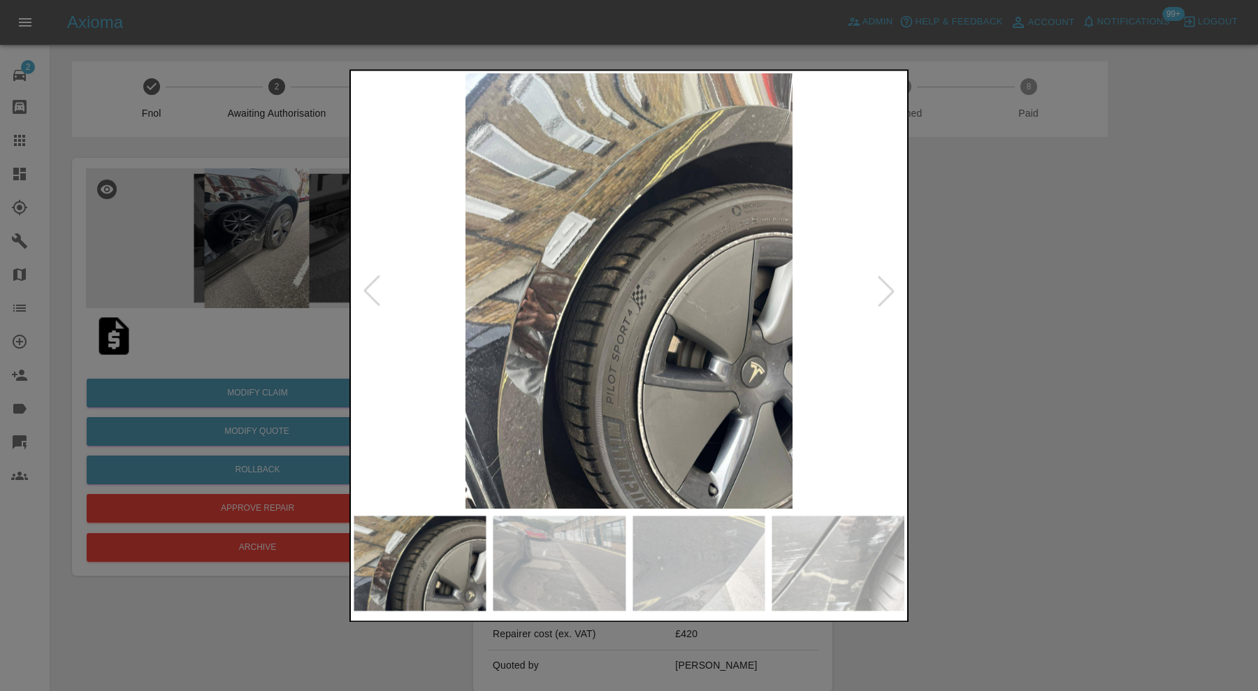
click at [372, 291] on div at bounding box center [371, 291] width 31 height 31
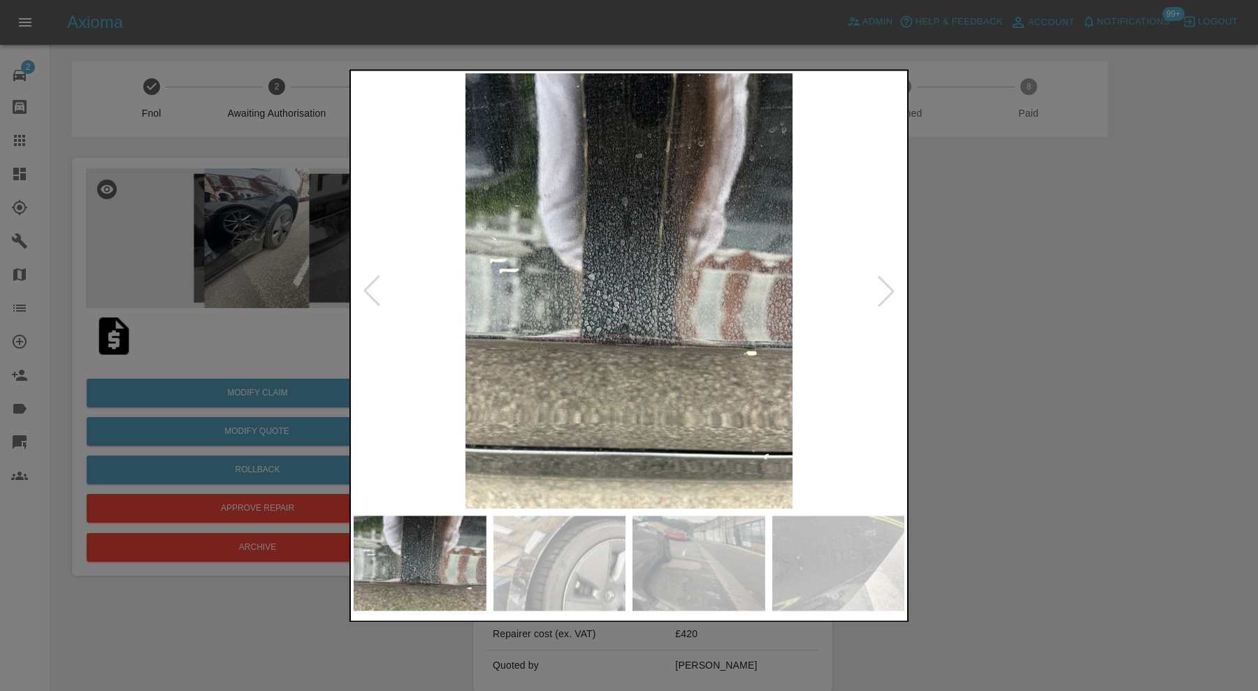
click at [372, 291] on div at bounding box center [371, 291] width 31 height 31
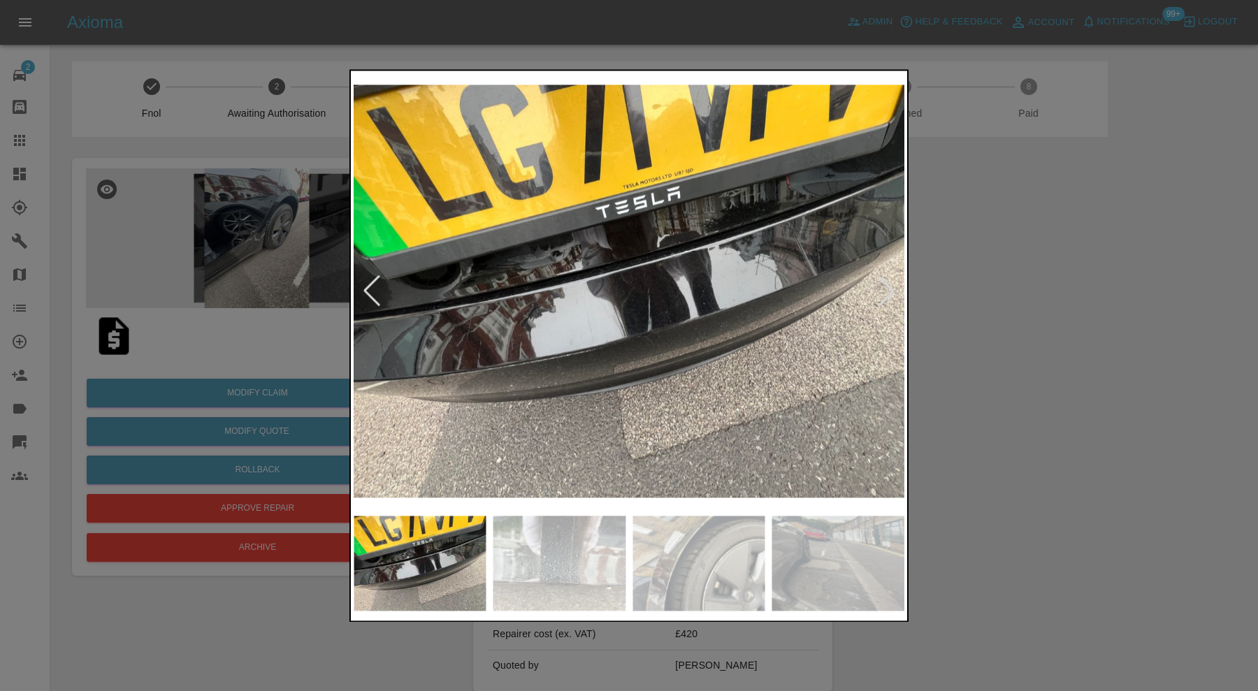
click at [890, 291] on div at bounding box center [886, 291] width 31 height 31
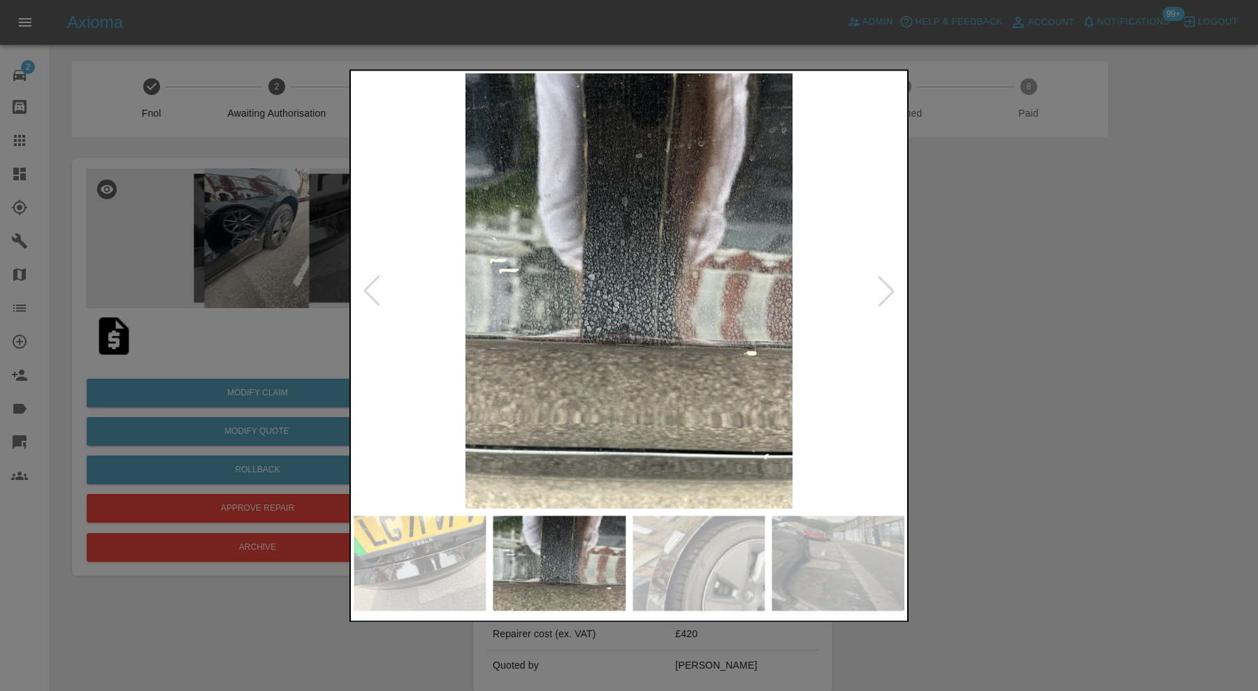
click at [1051, 240] on div at bounding box center [629, 345] width 1258 height 691
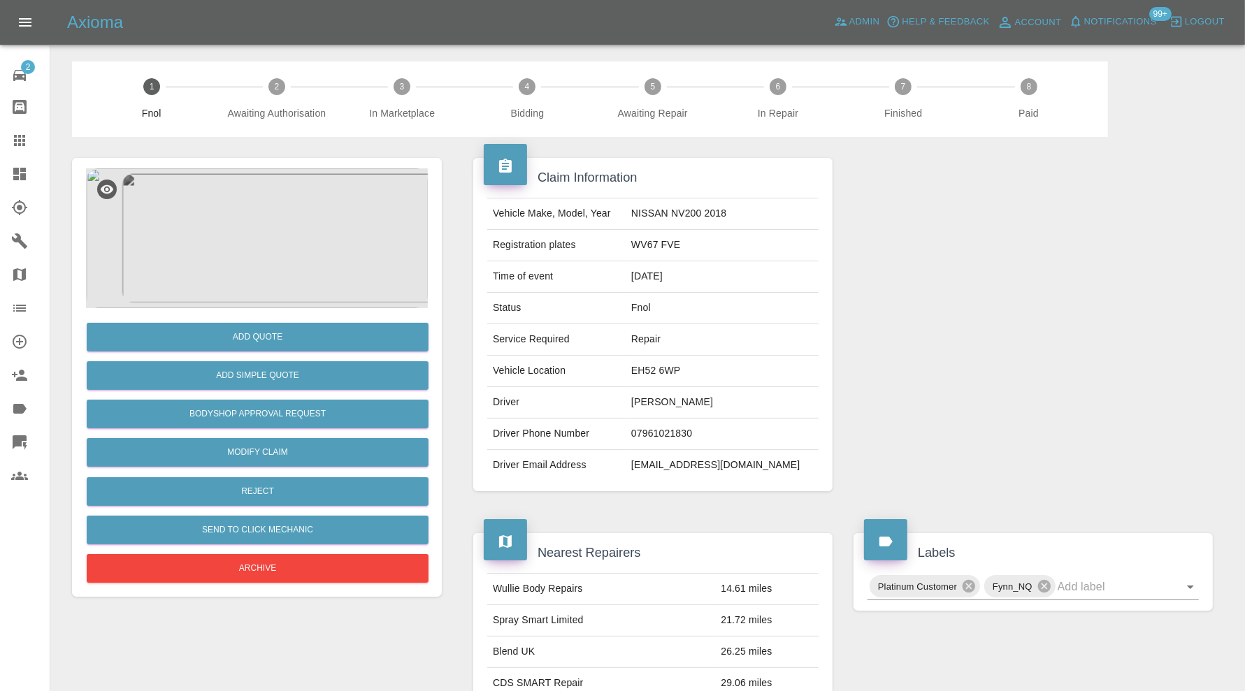
click at [245, 243] on img at bounding box center [257, 238] width 342 height 140
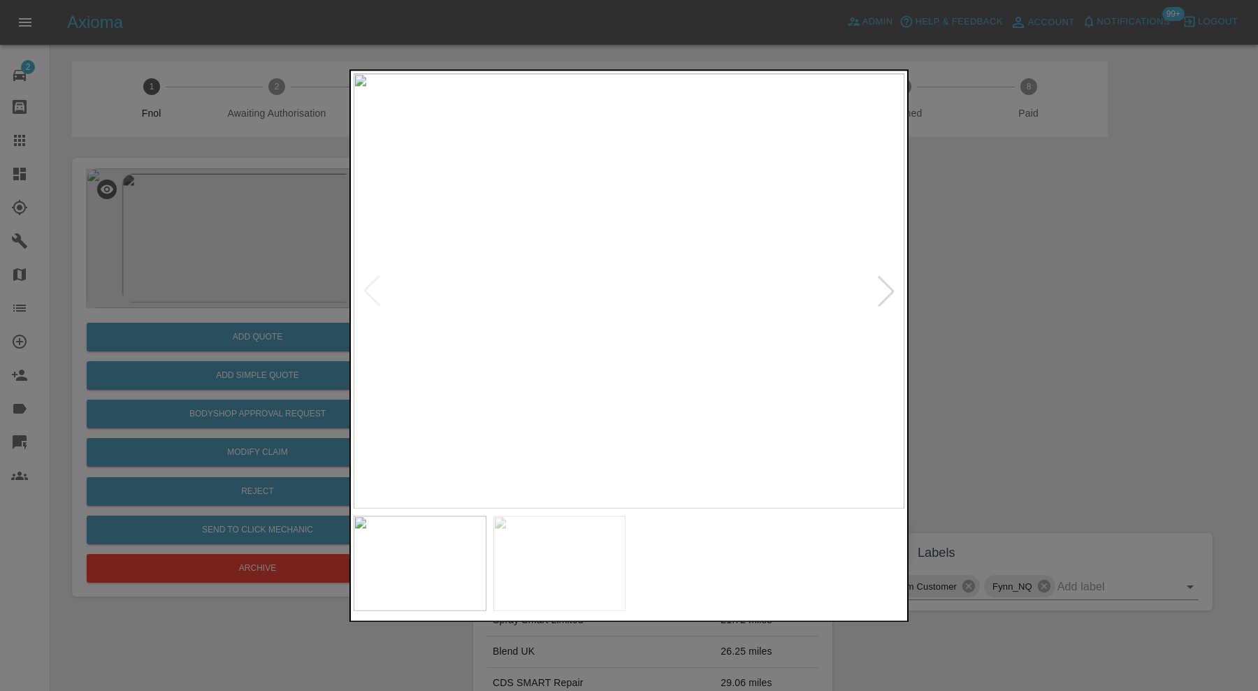
click at [882, 287] on div at bounding box center [886, 291] width 31 height 31
click at [882, 287] on img at bounding box center [629, 290] width 551 height 435
click at [984, 271] on div at bounding box center [629, 345] width 1258 height 691
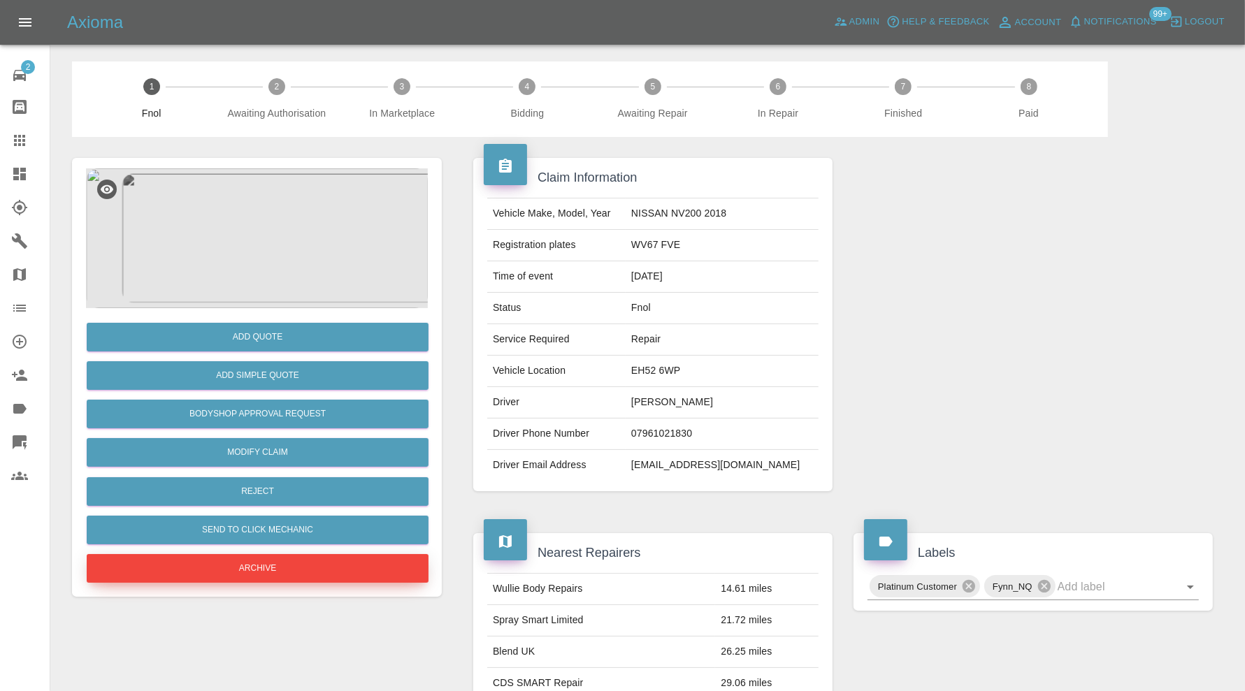
click at [284, 569] on button "Archive" at bounding box center [258, 568] width 342 height 29
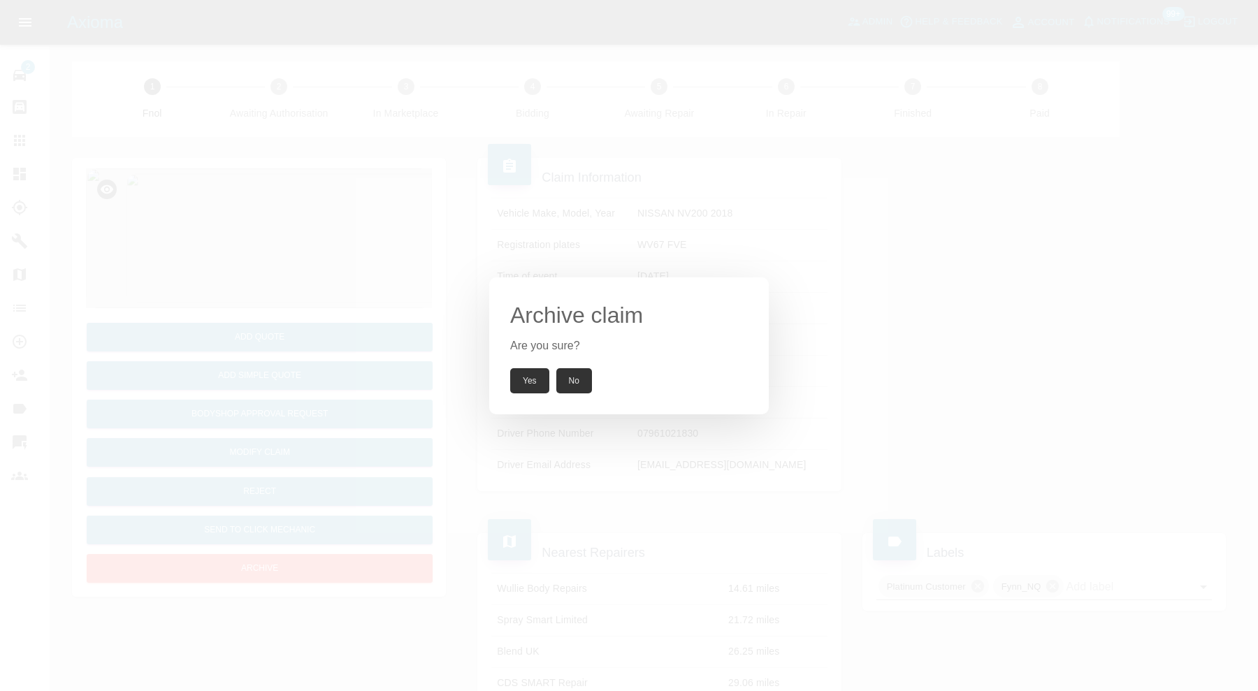
click at [532, 376] on button "Yes" at bounding box center [529, 380] width 39 height 25
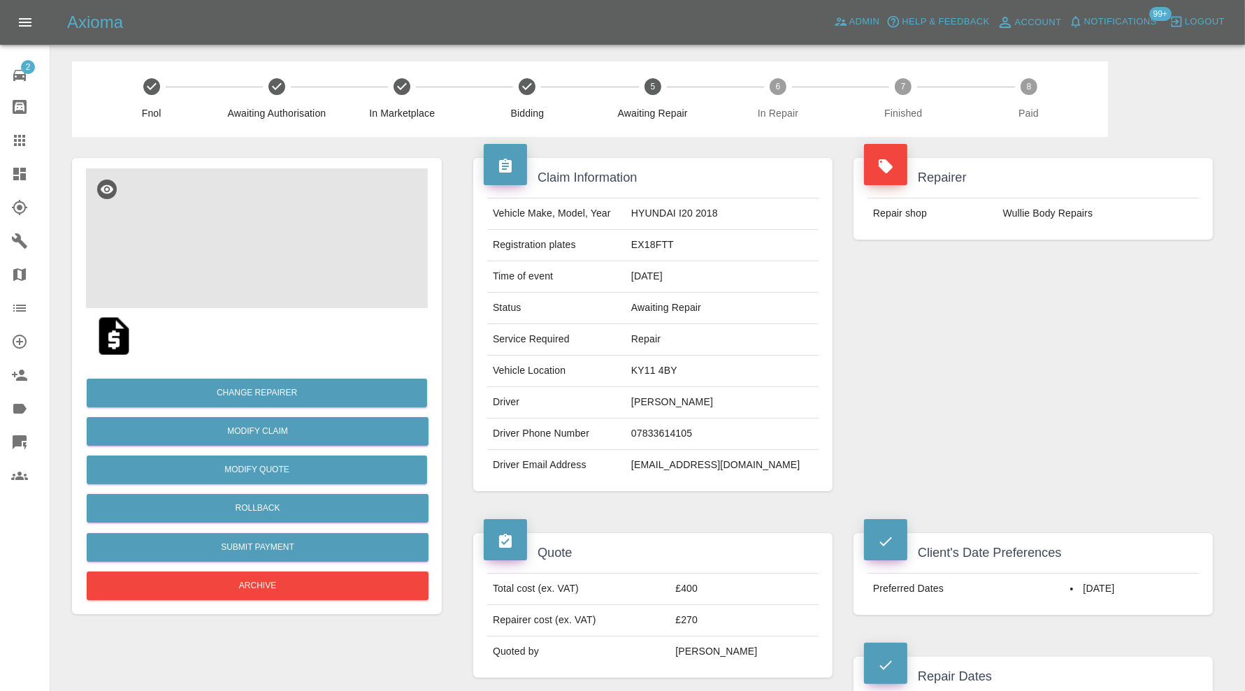
click at [255, 252] on img at bounding box center [257, 238] width 342 height 140
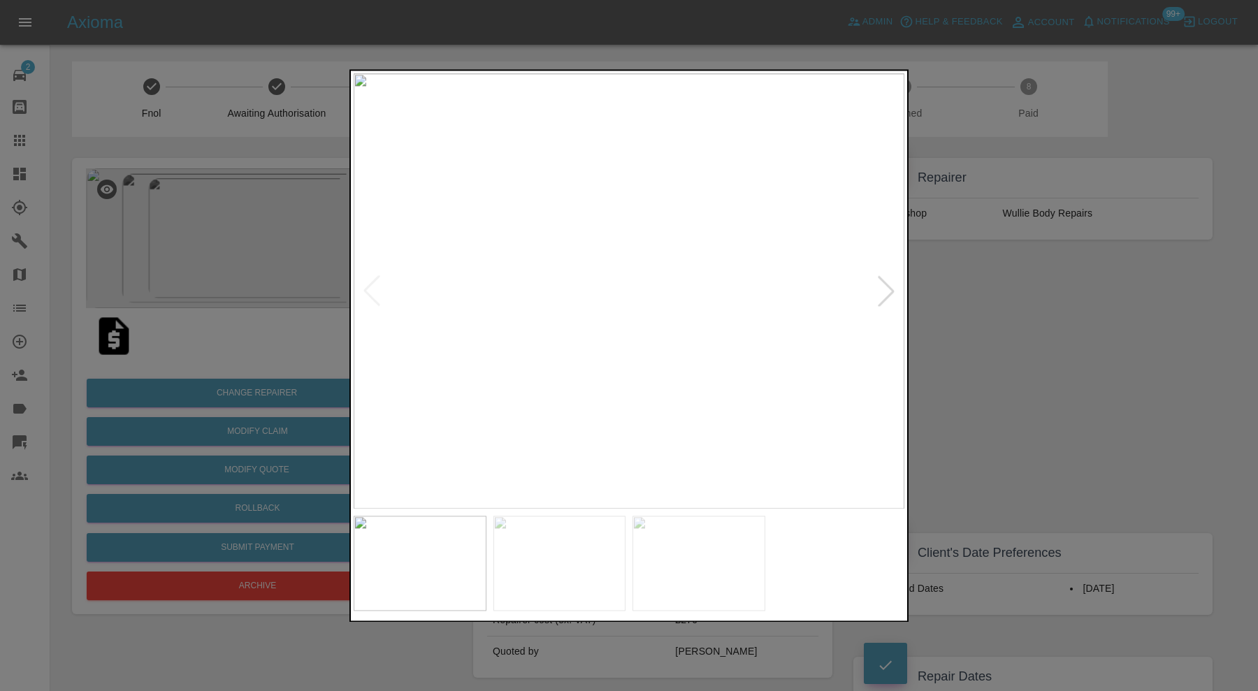
click at [565, 532] on img at bounding box center [559, 563] width 133 height 95
click at [729, 546] on img at bounding box center [698, 563] width 133 height 95
click at [888, 287] on img at bounding box center [629, 290] width 551 height 435
click at [1008, 314] on div at bounding box center [629, 345] width 1258 height 691
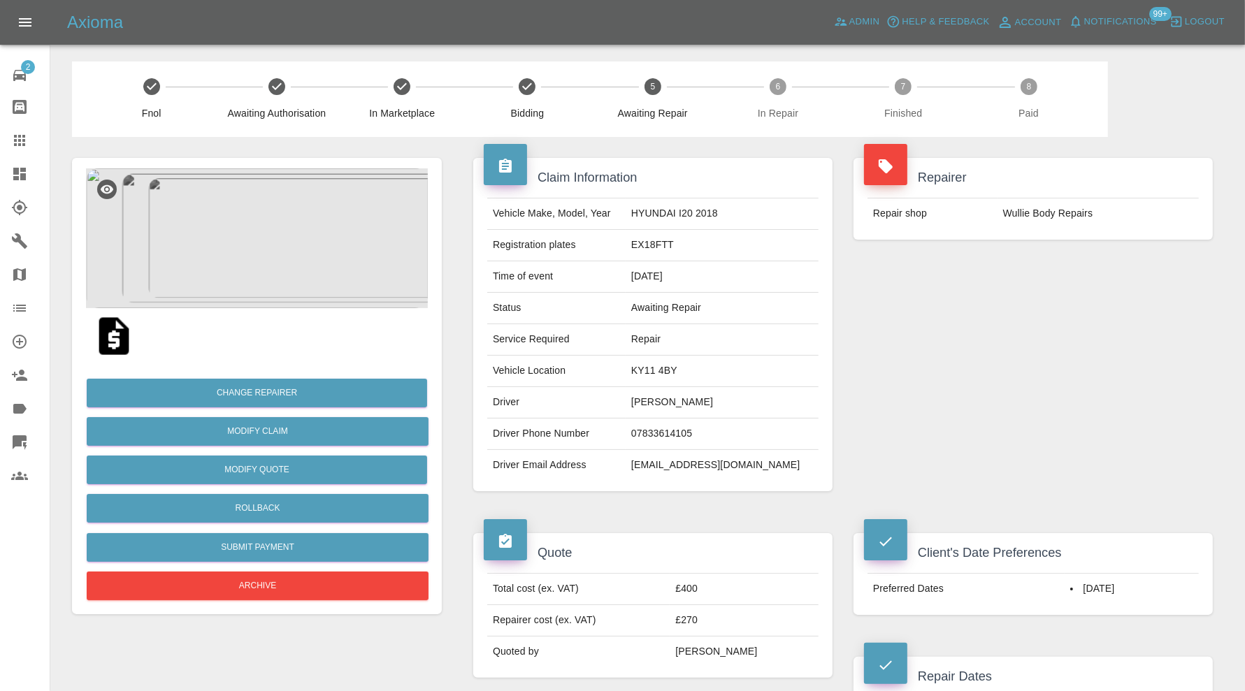
click at [321, 265] on img at bounding box center [257, 238] width 342 height 140
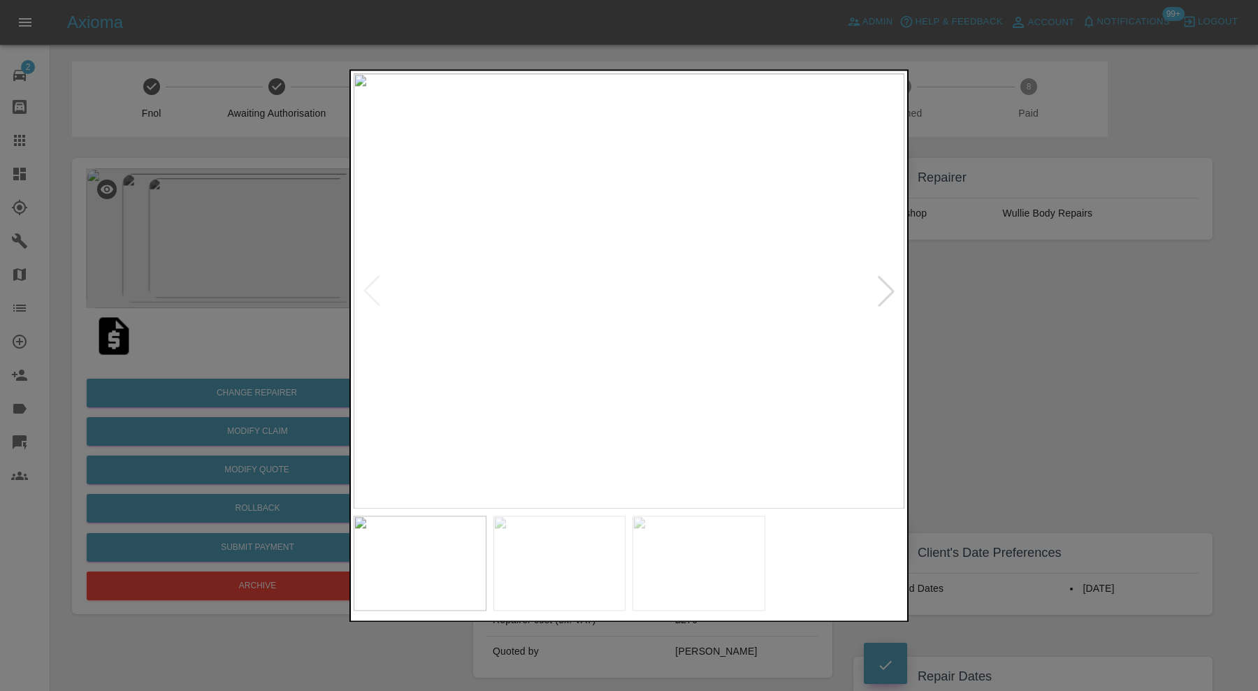
click at [878, 292] on div at bounding box center [886, 291] width 31 height 31
click at [881, 292] on img at bounding box center [629, 290] width 551 height 435
click at [1002, 296] on div at bounding box center [629, 345] width 1258 height 691
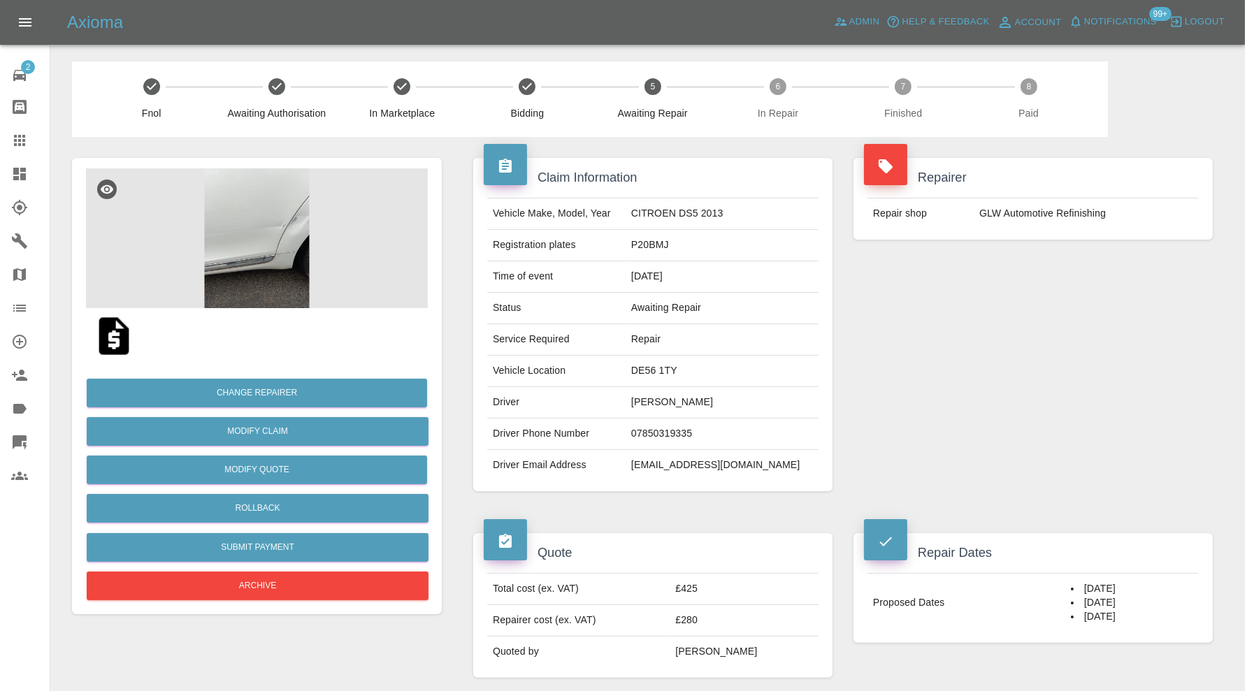
click at [269, 258] on img at bounding box center [257, 238] width 342 height 140
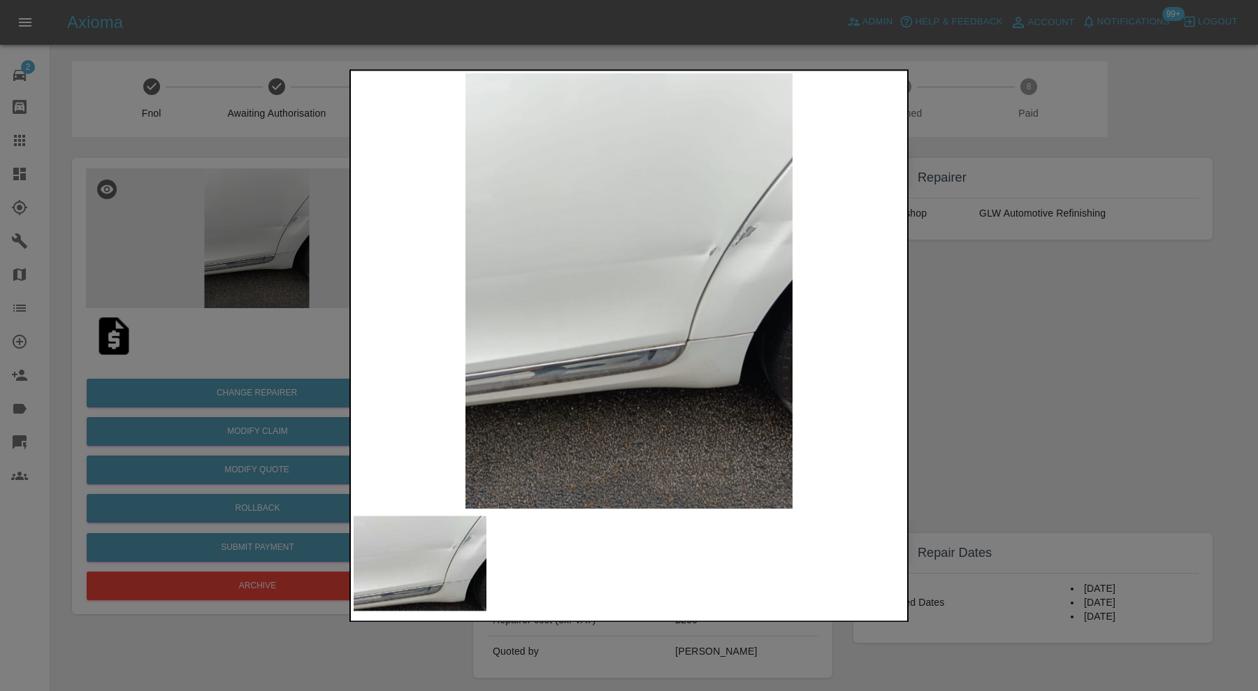
click at [1099, 331] on div at bounding box center [629, 345] width 1258 height 691
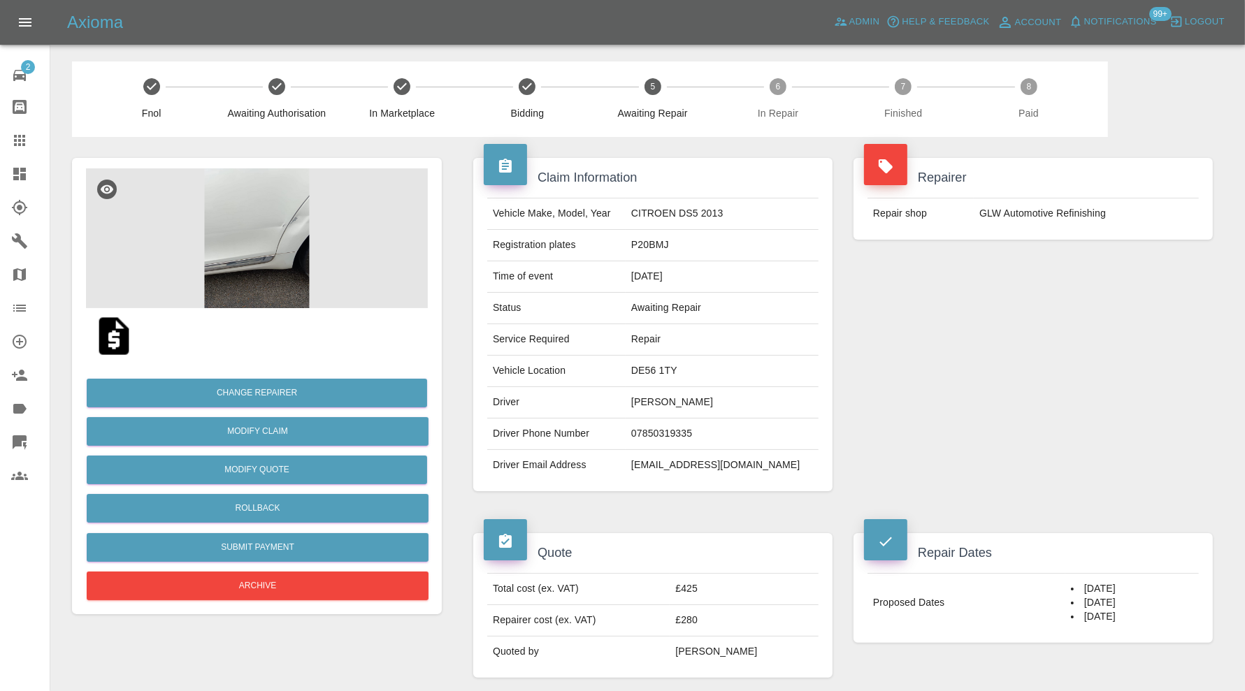
click at [702, 371] on td "DE56 1TY" at bounding box center [721, 371] width 193 height 31
copy td "DE56 1TY"
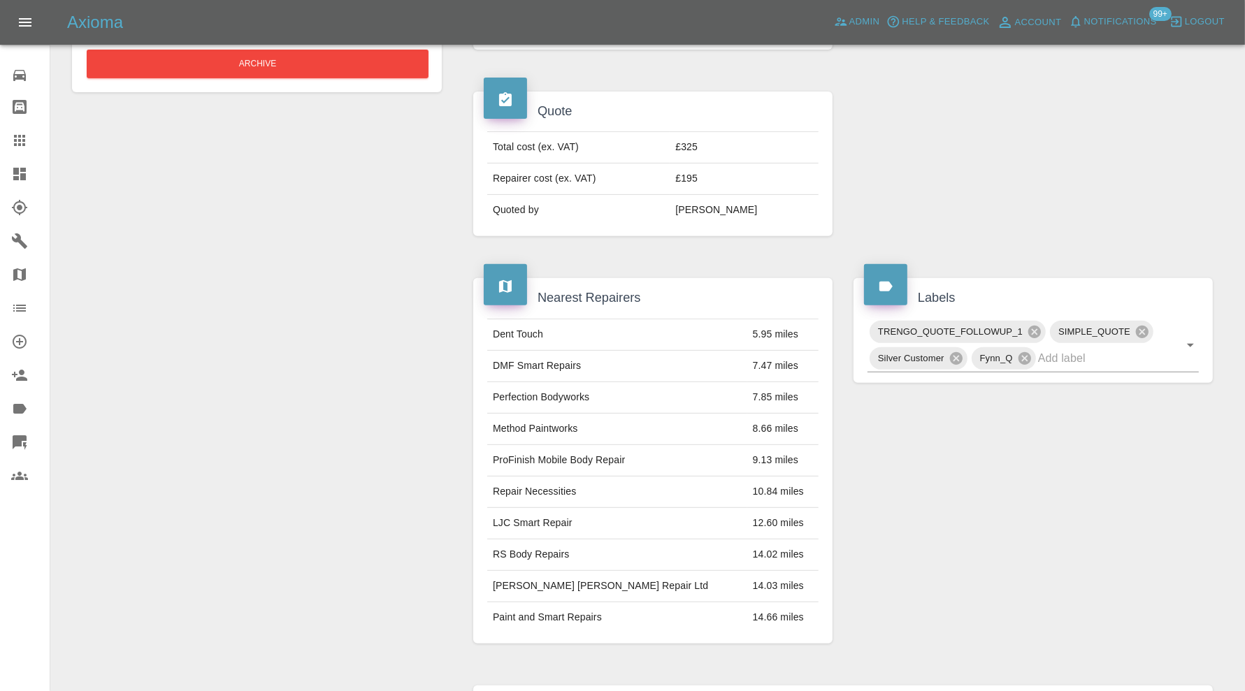
scroll to position [75, 0]
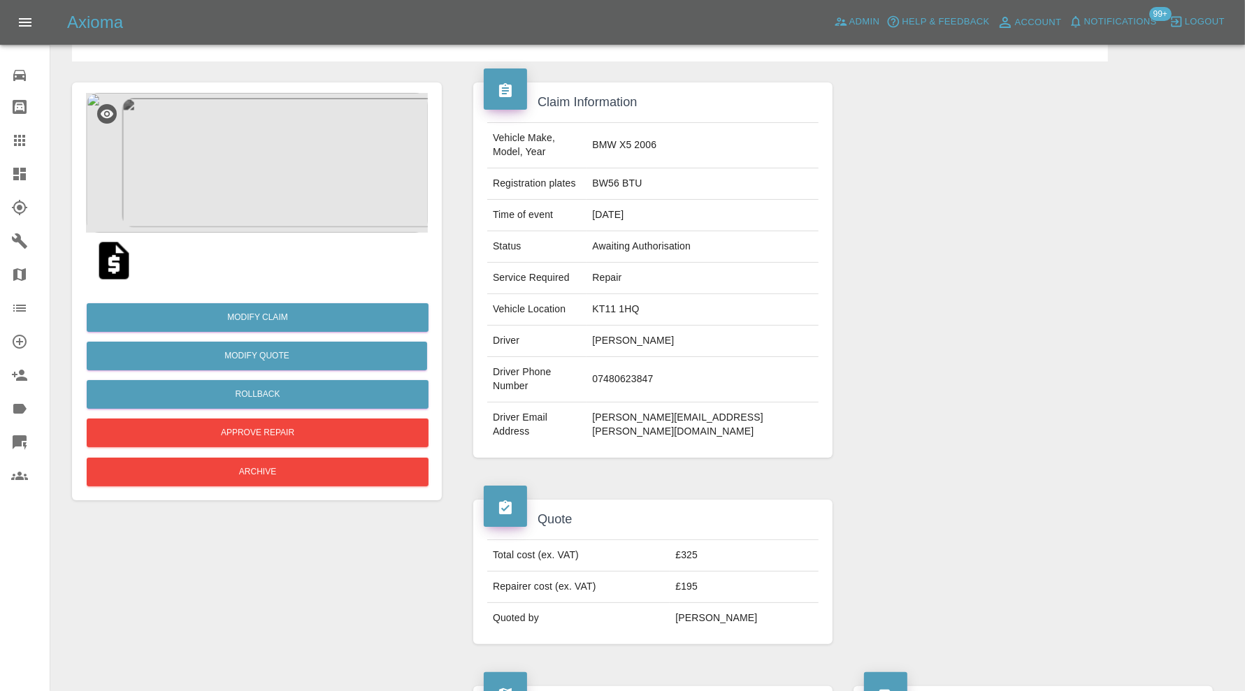
click at [291, 152] on img at bounding box center [257, 163] width 342 height 140
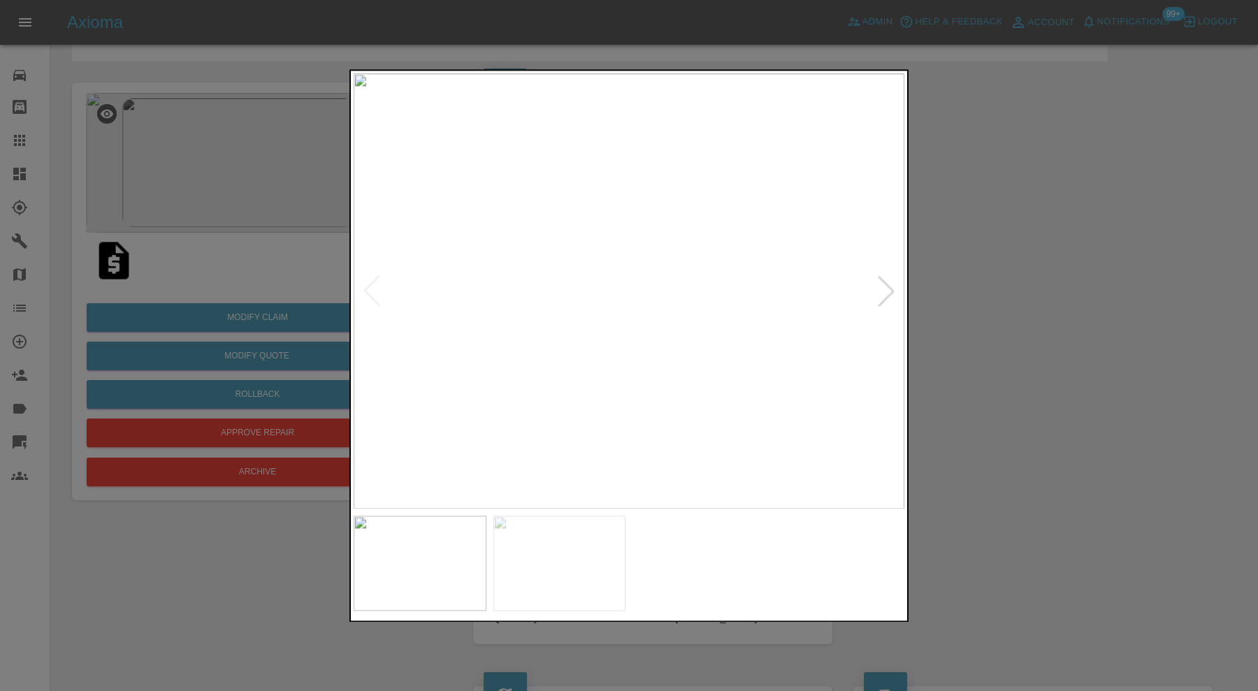
click at [1013, 366] on div at bounding box center [629, 345] width 1258 height 691
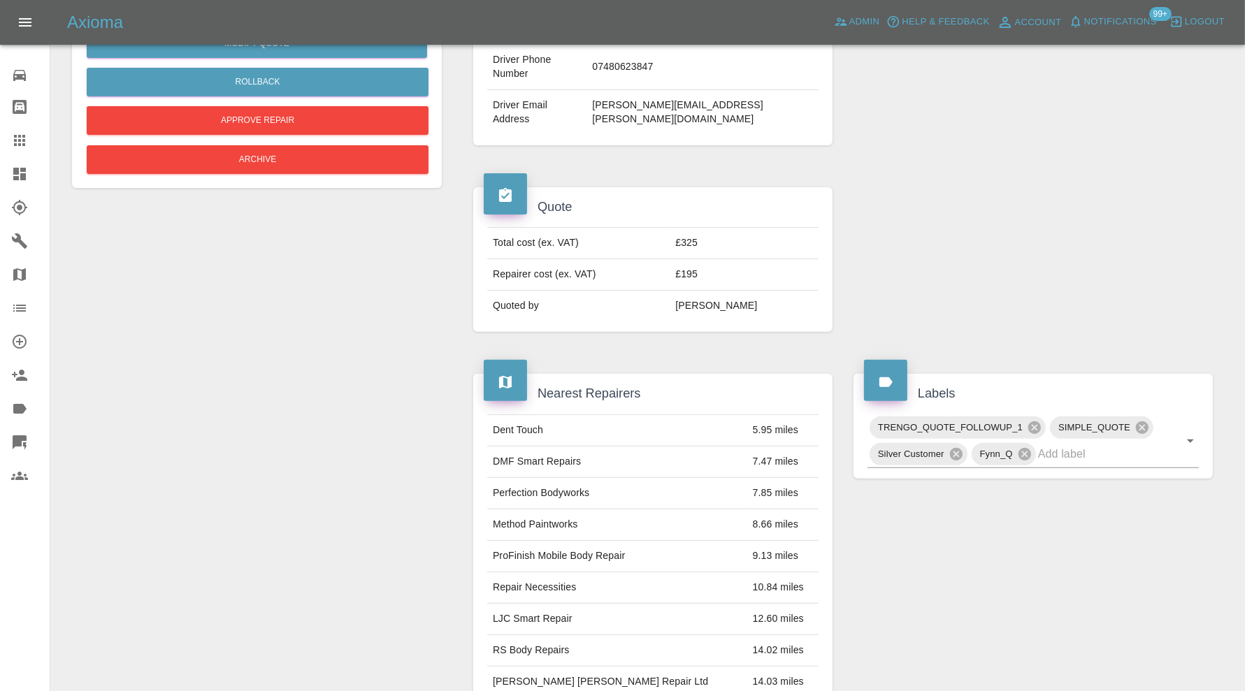
scroll to position [0, 0]
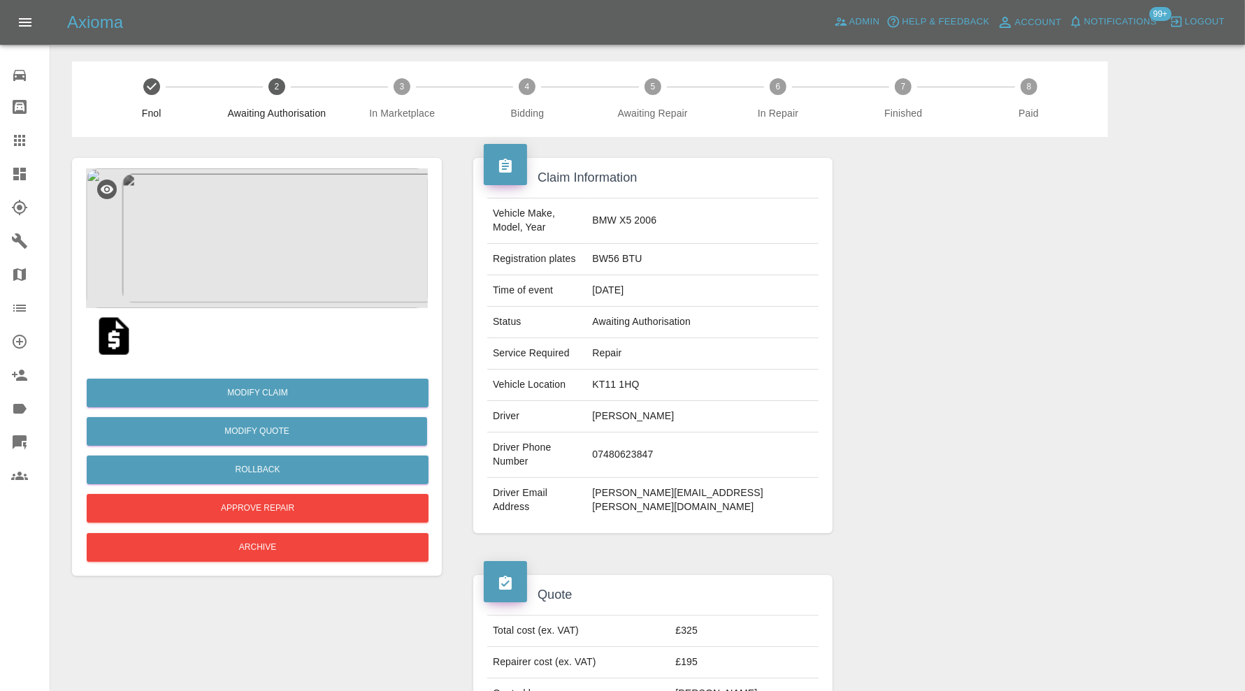
click at [263, 256] on img at bounding box center [257, 238] width 342 height 140
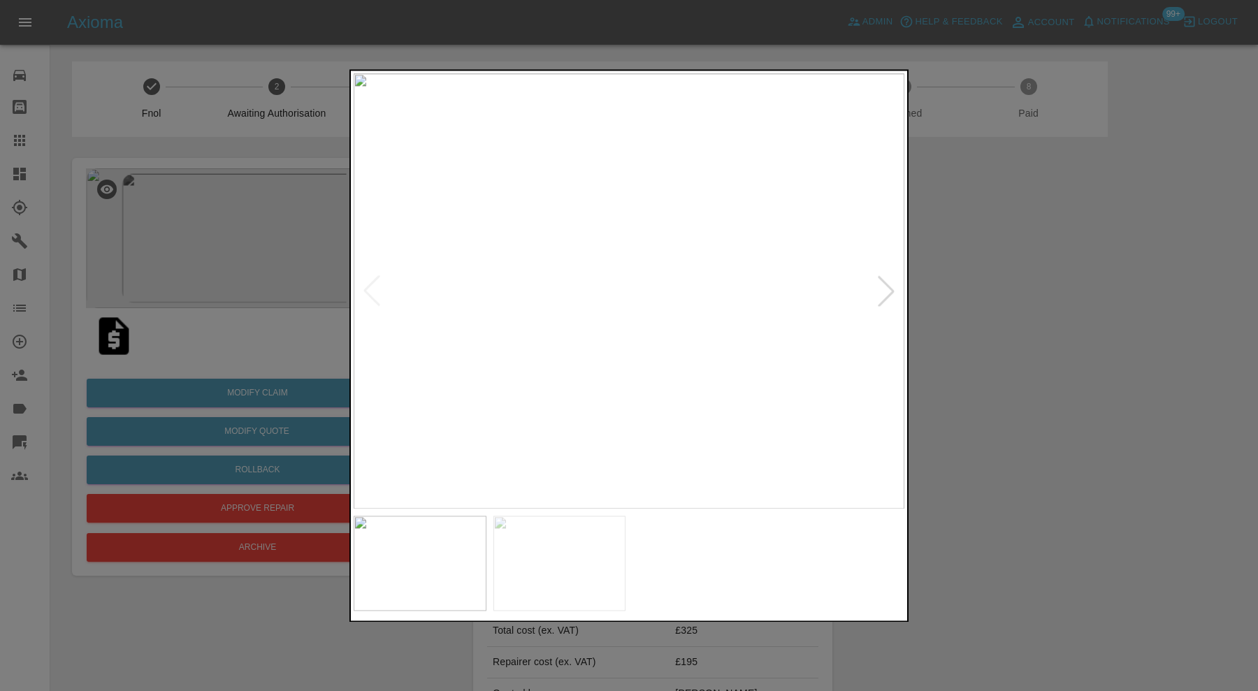
click at [1004, 343] on div at bounding box center [629, 345] width 1258 height 691
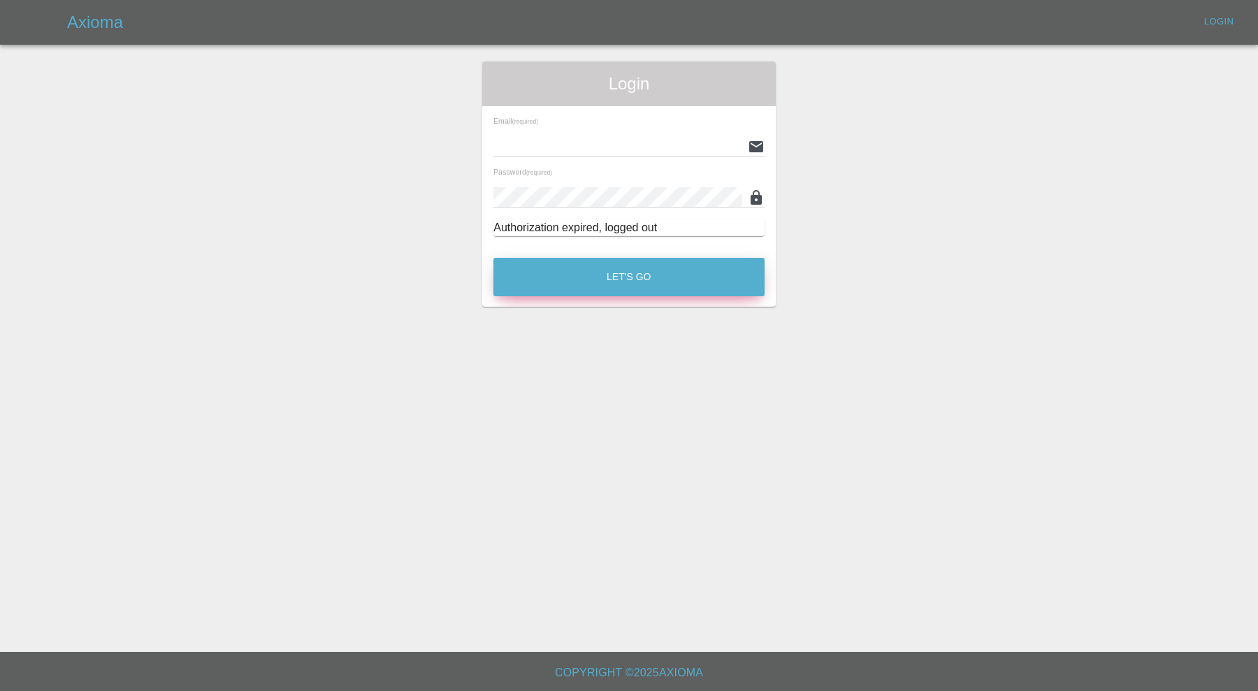
type input "[PERSON_NAME][EMAIL_ADDRESS][PERSON_NAME][DOMAIN_NAME]"
click at [687, 289] on button "Let's Go" at bounding box center [628, 277] width 271 height 38
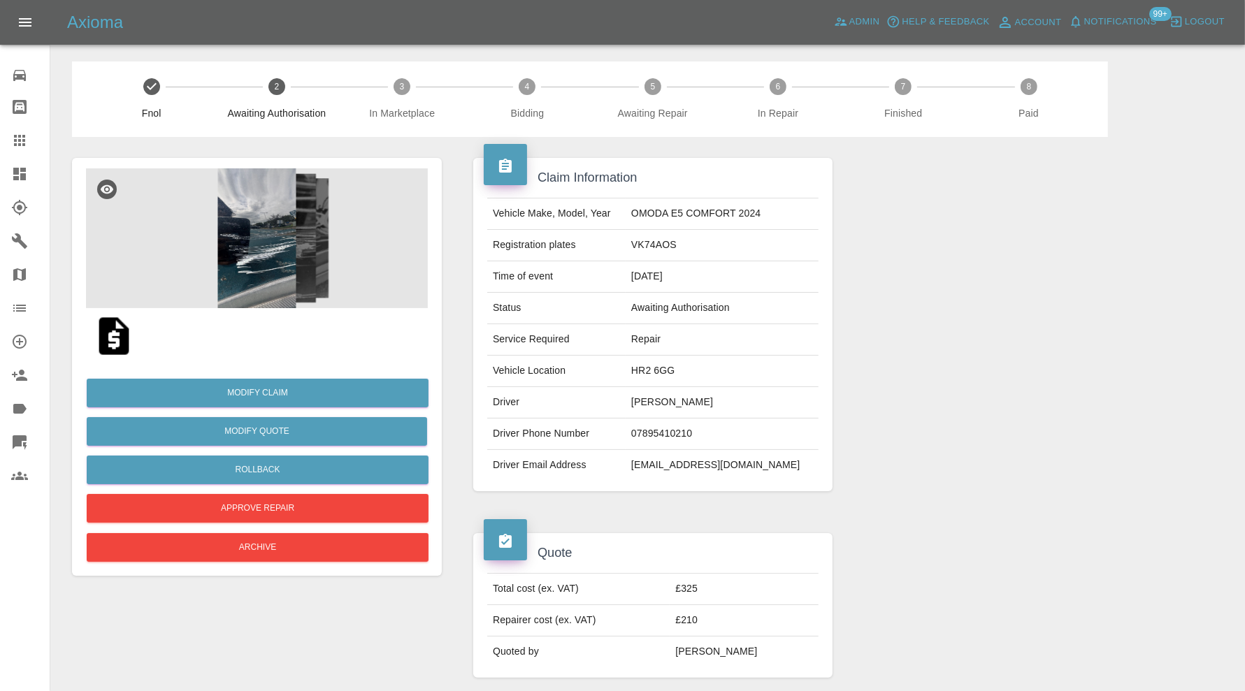
click at [251, 252] on img at bounding box center [257, 238] width 342 height 140
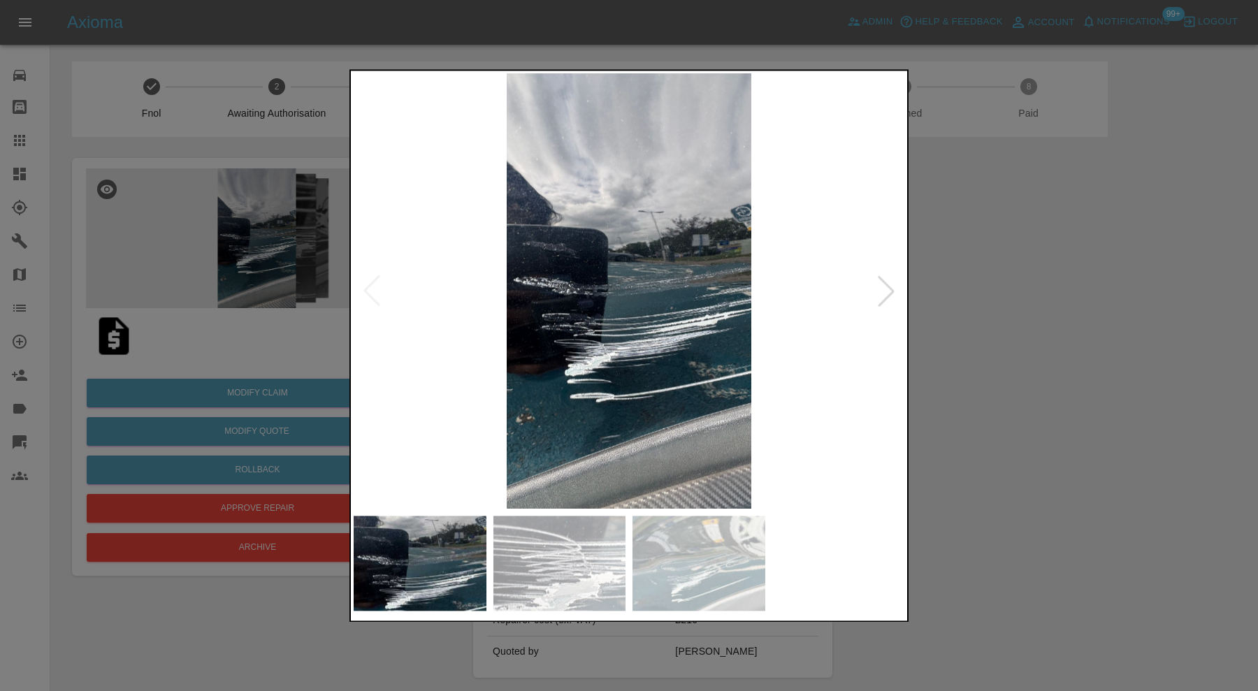
click at [881, 291] on div at bounding box center [886, 291] width 31 height 31
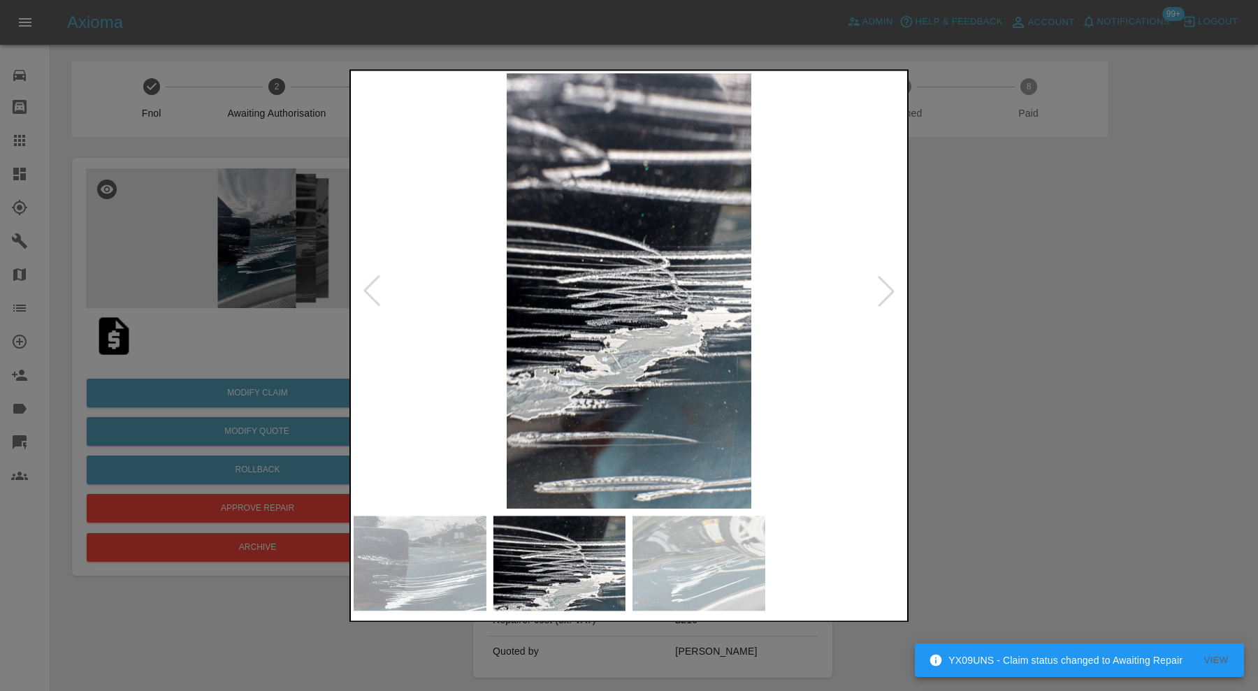
click at [881, 291] on div at bounding box center [886, 291] width 31 height 31
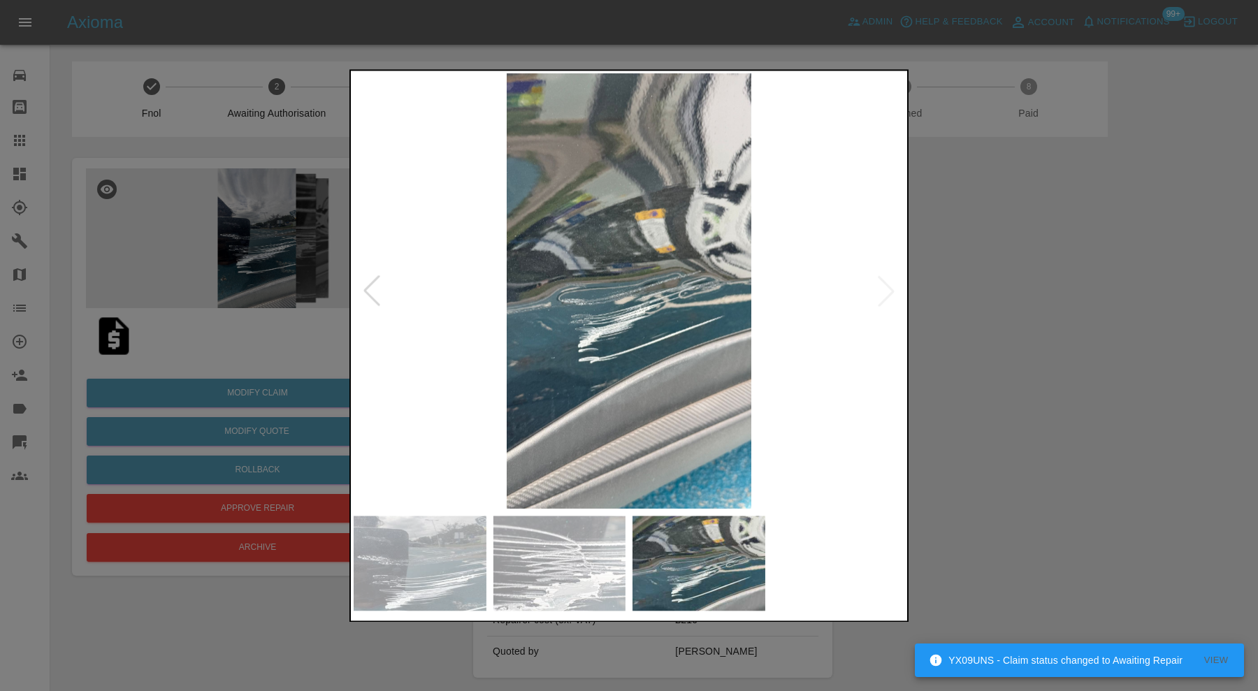
click at [1085, 276] on div at bounding box center [629, 345] width 1258 height 691
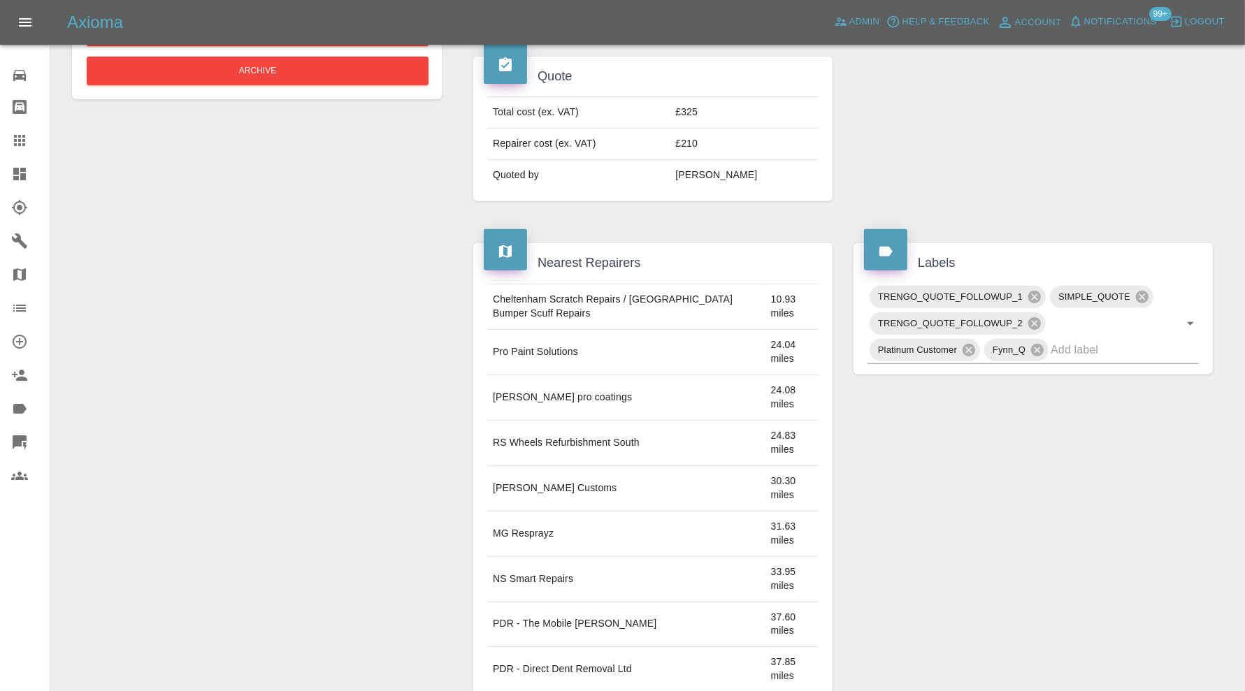
scroll to position [116, 0]
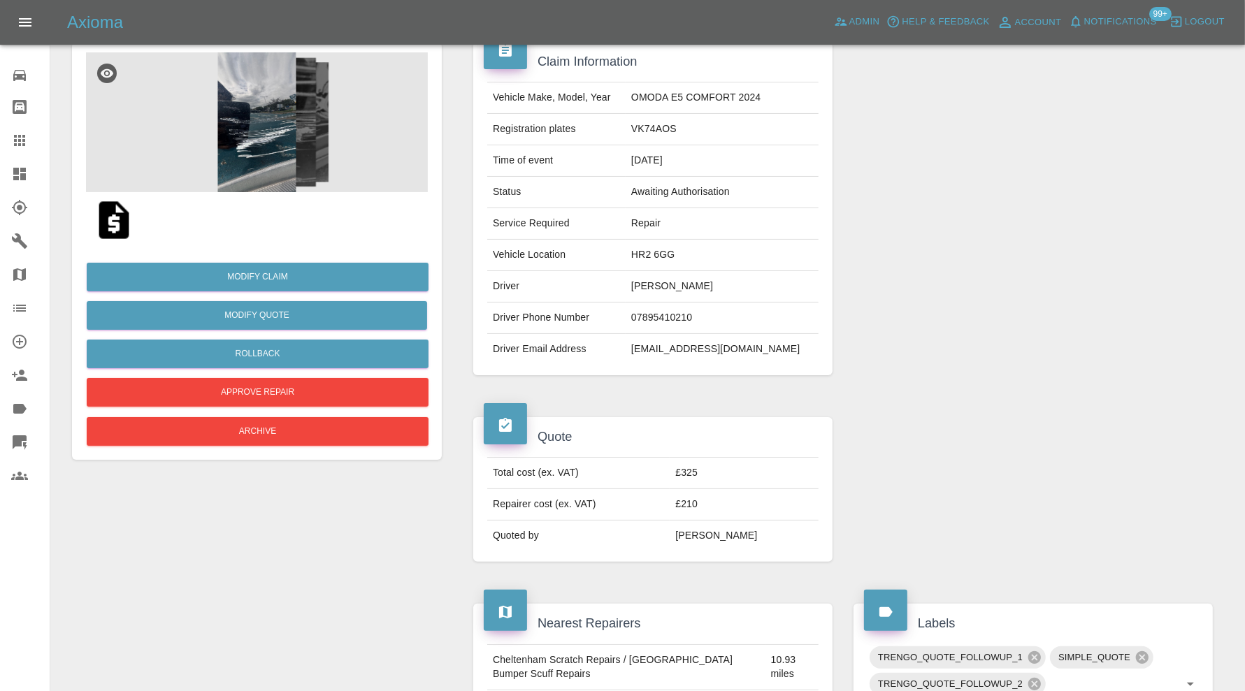
click at [290, 137] on img at bounding box center [257, 122] width 342 height 140
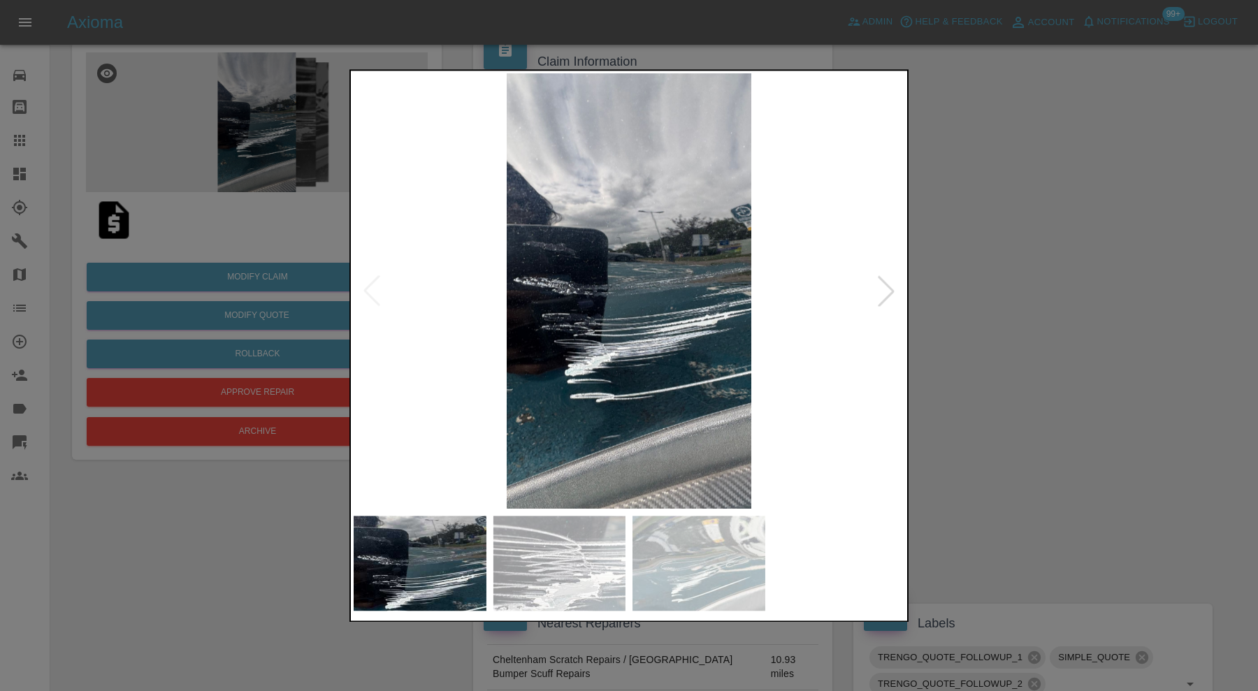
click at [882, 281] on div at bounding box center [886, 291] width 31 height 31
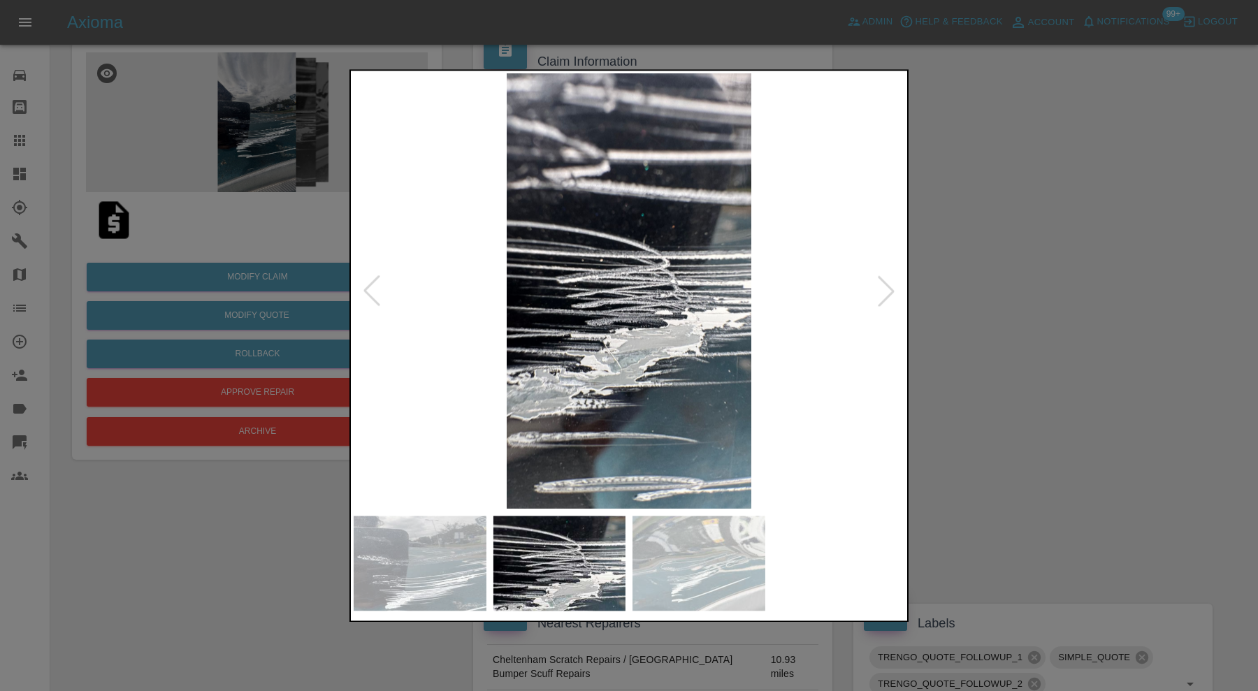
click at [882, 281] on div at bounding box center [886, 291] width 31 height 31
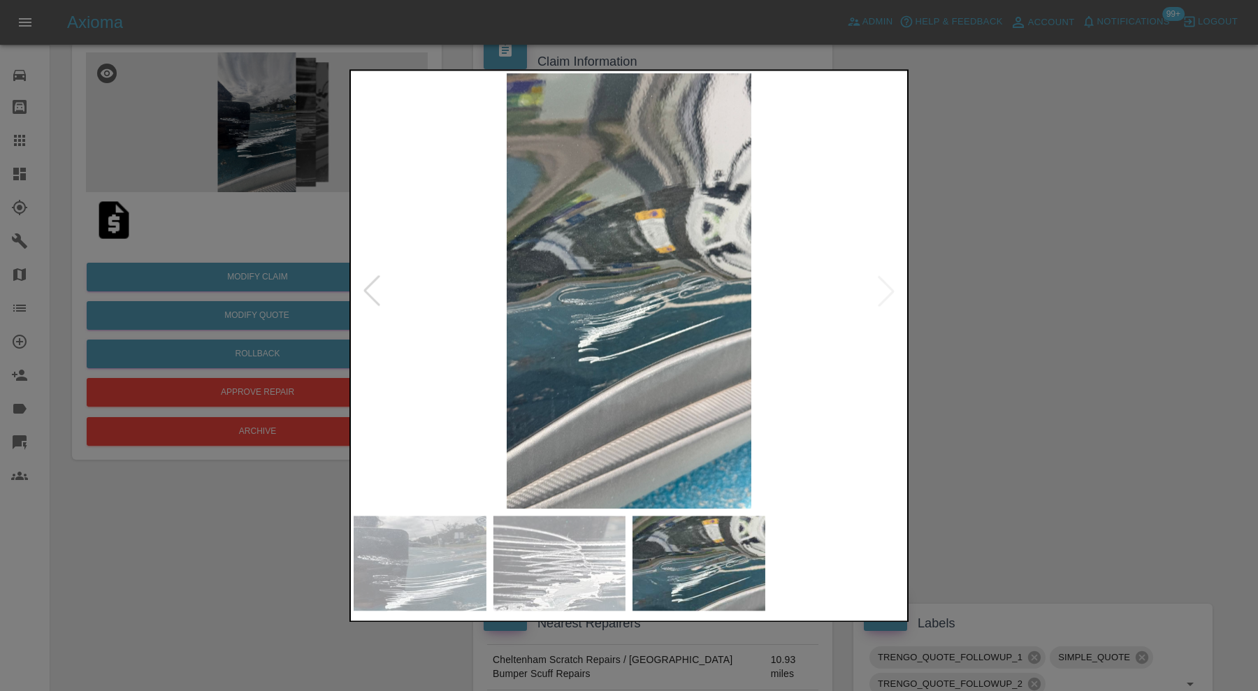
click at [954, 281] on div at bounding box center [629, 345] width 1258 height 691
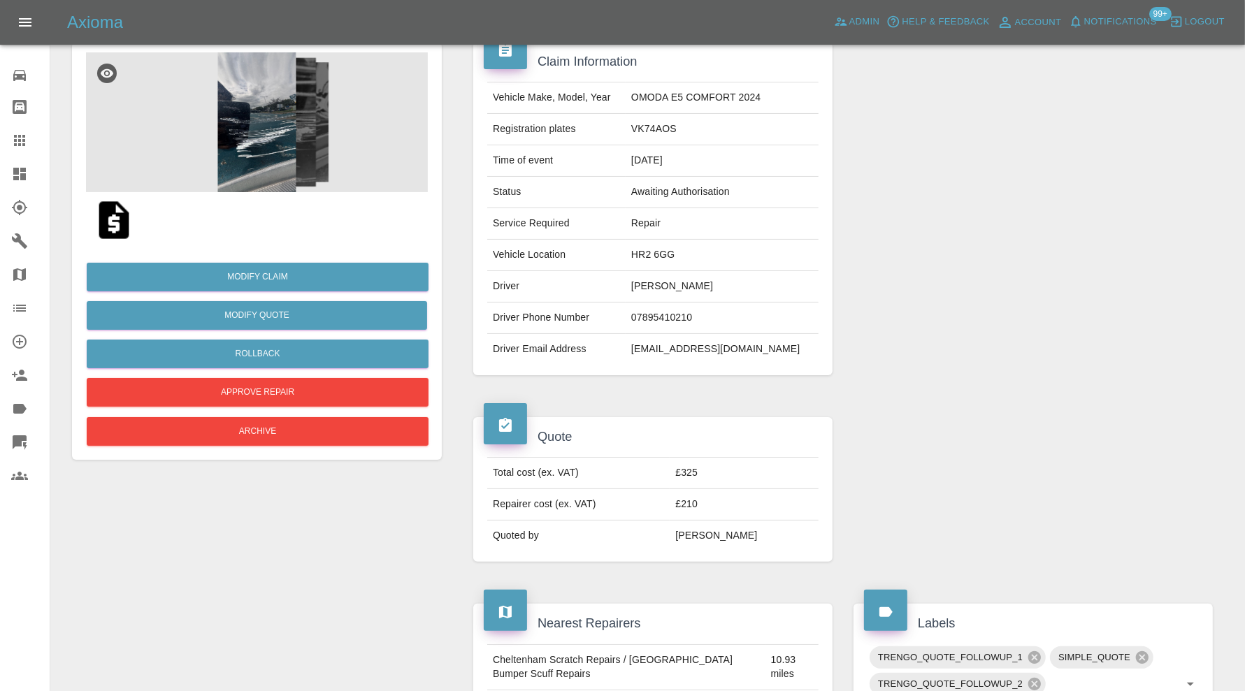
click at [27, 140] on icon at bounding box center [19, 140] width 17 height 17
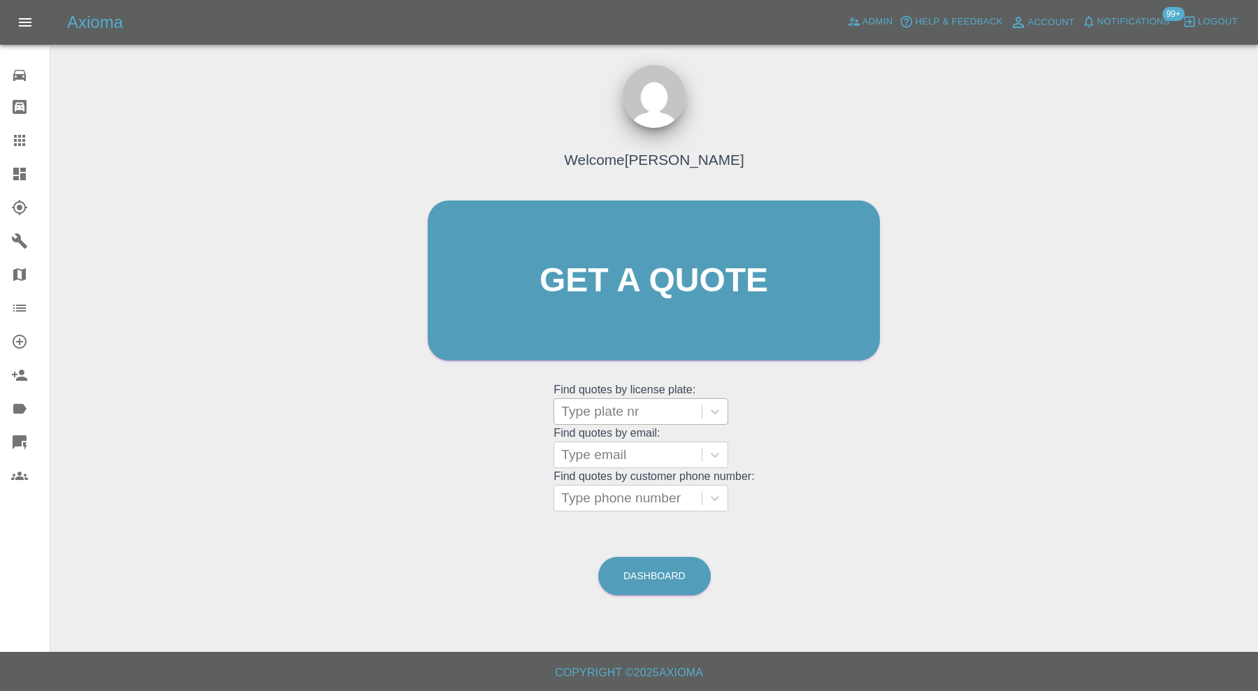
click at [582, 406] on div at bounding box center [627, 412] width 133 height 20
type input "ld74"
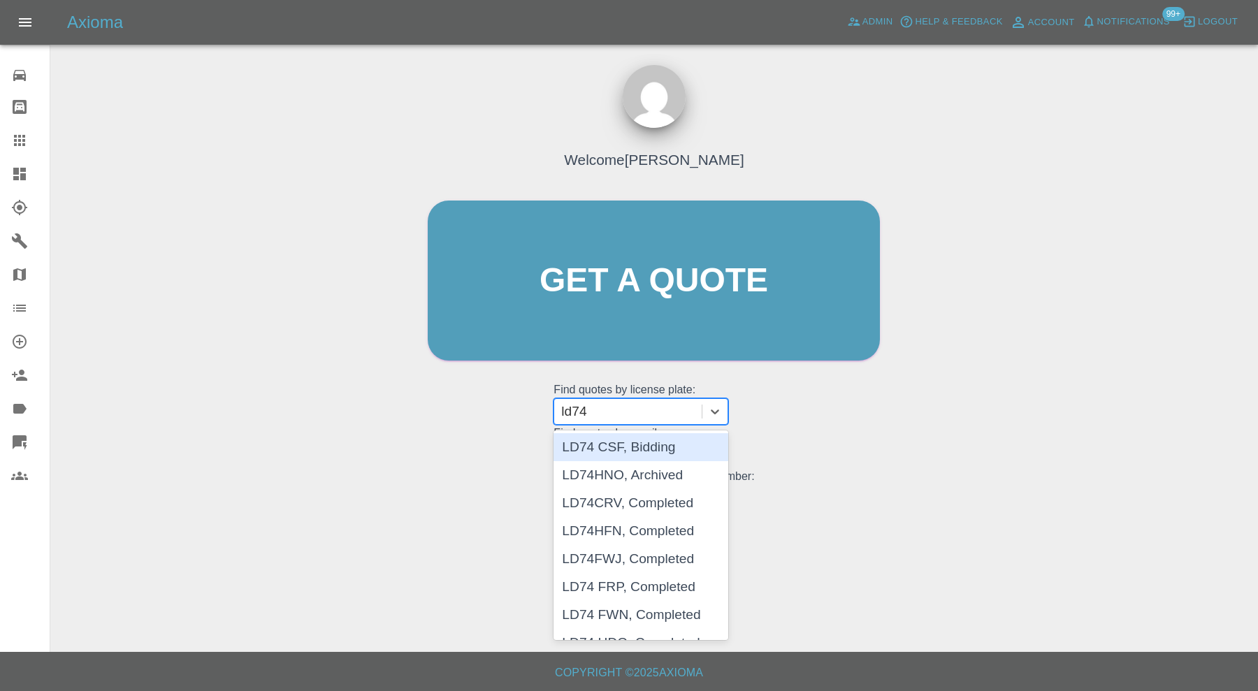
click at [638, 441] on div "LD74 CSF, Bidding" at bounding box center [641, 447] width 175 height 28
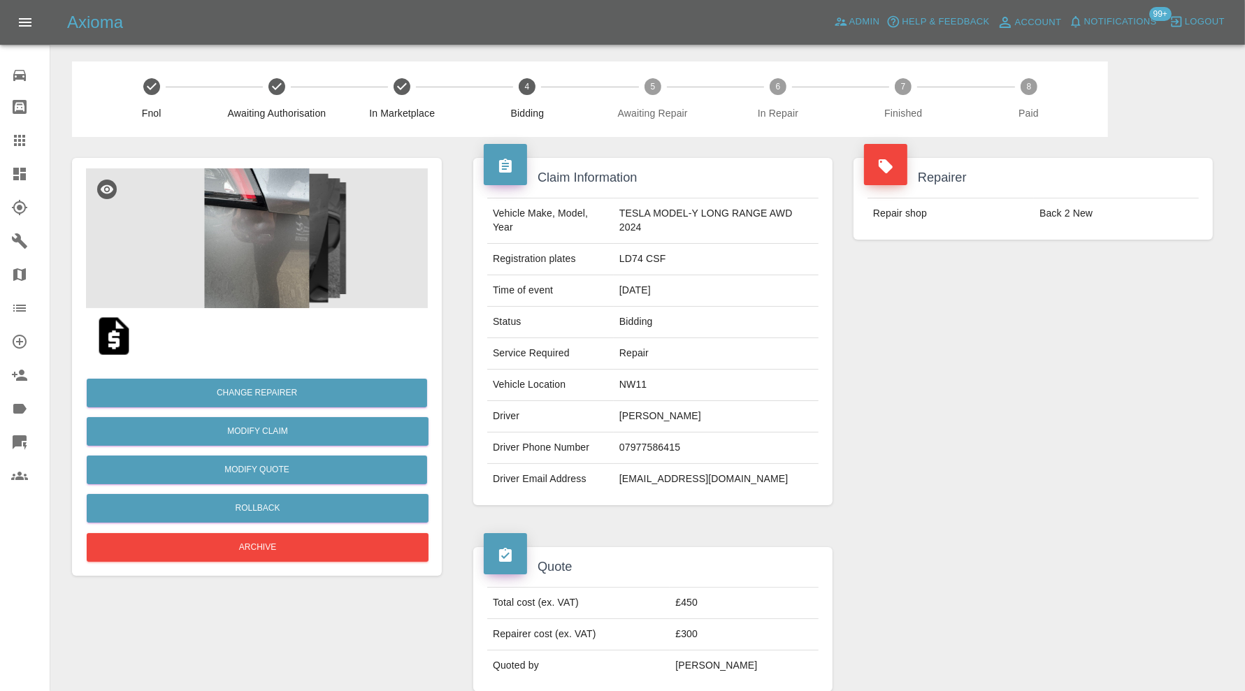
scroll to position [116, 0]
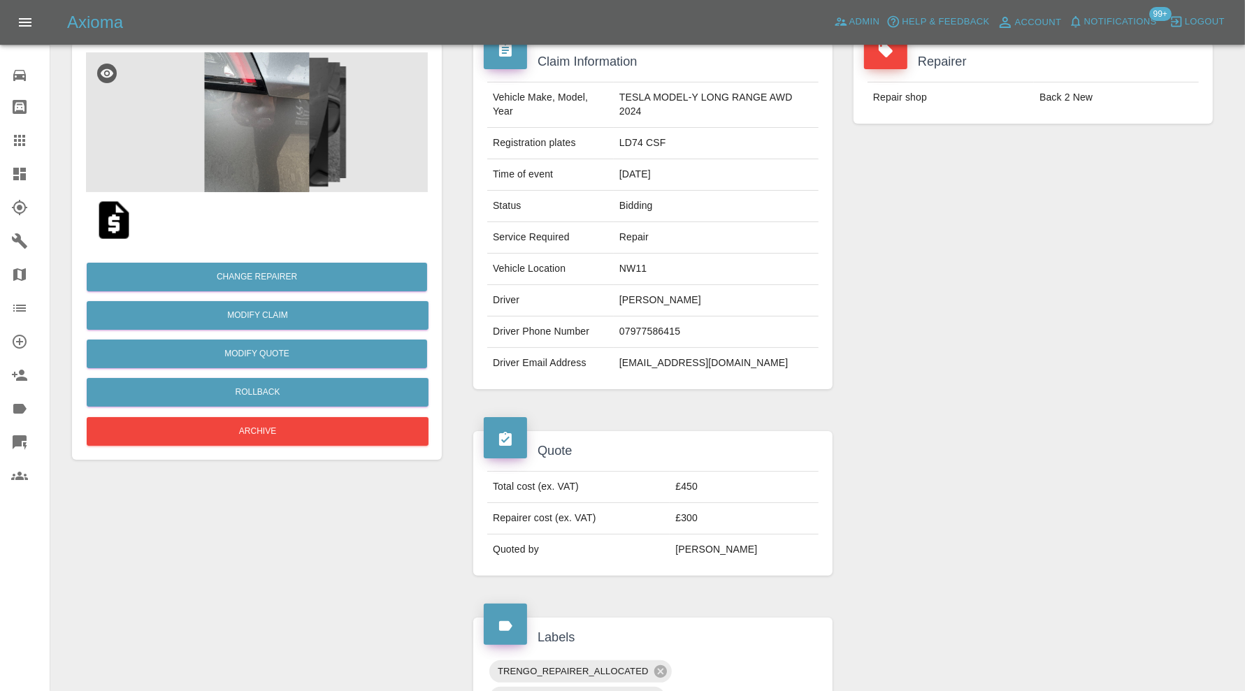
click at [266, 163] on img at bounding box center [257, 122] width 342 height 140
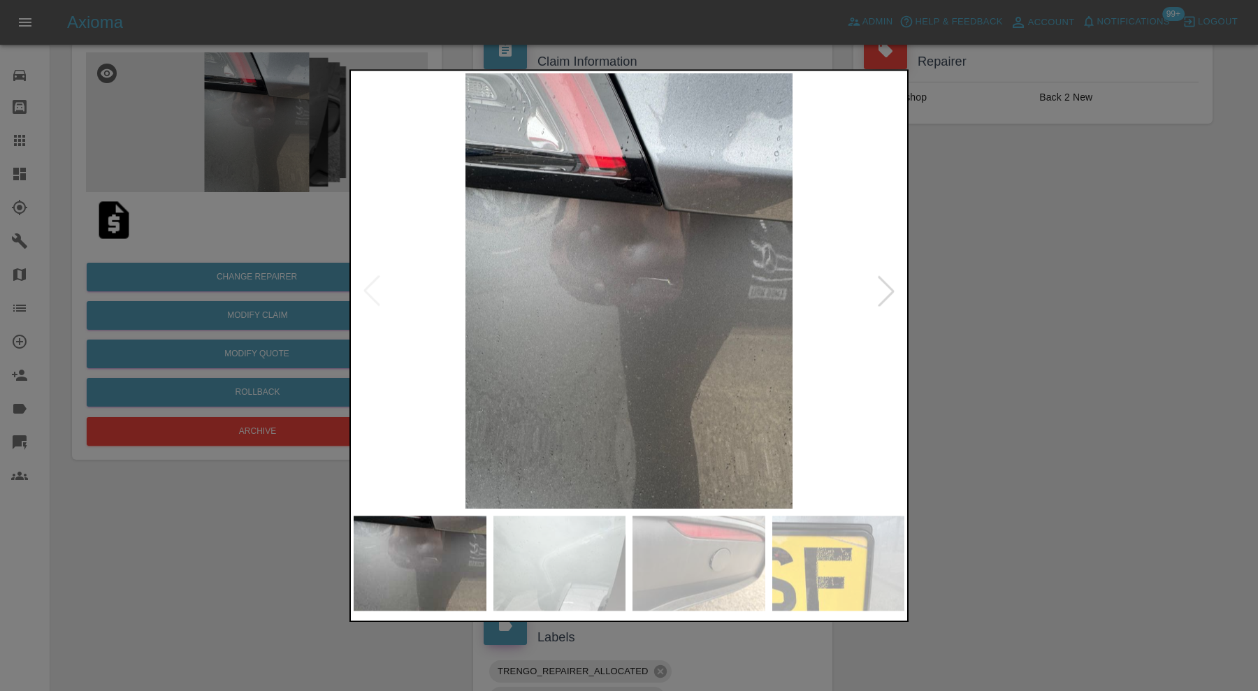
click at [878, 294] on div at bounding box center [886, 291] width 31 height 31
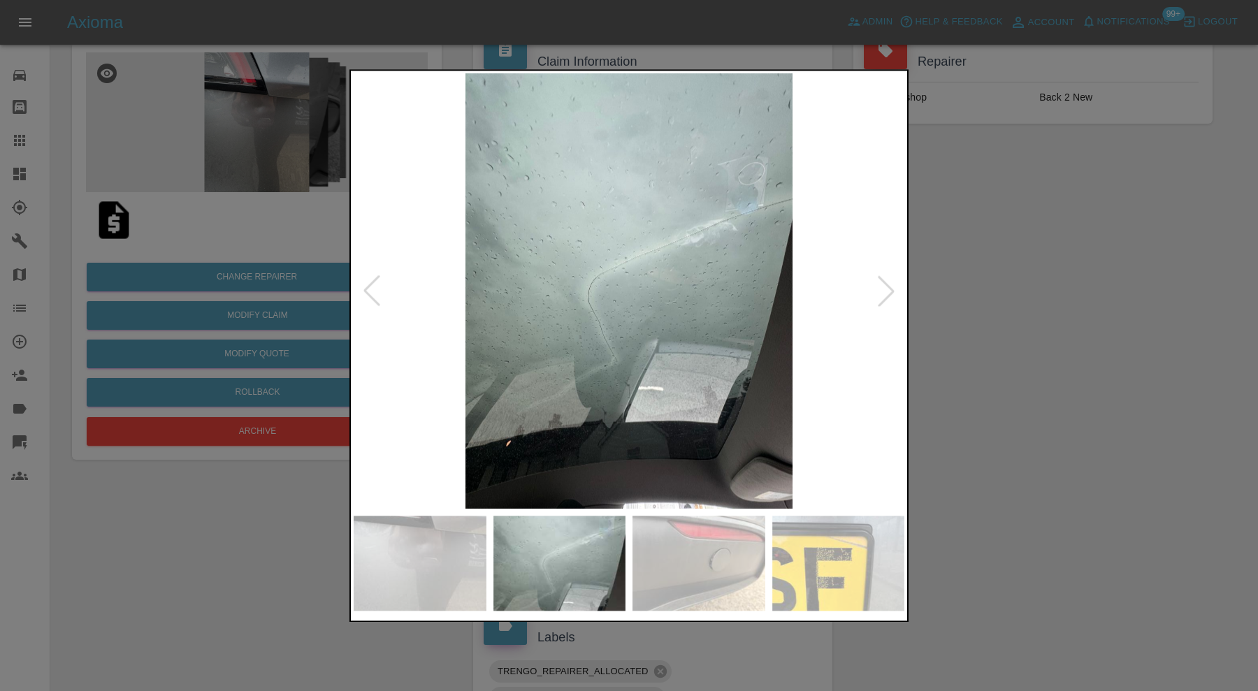
click at [879, 289] on div at bounding box center [886, 291] width 31 height 31
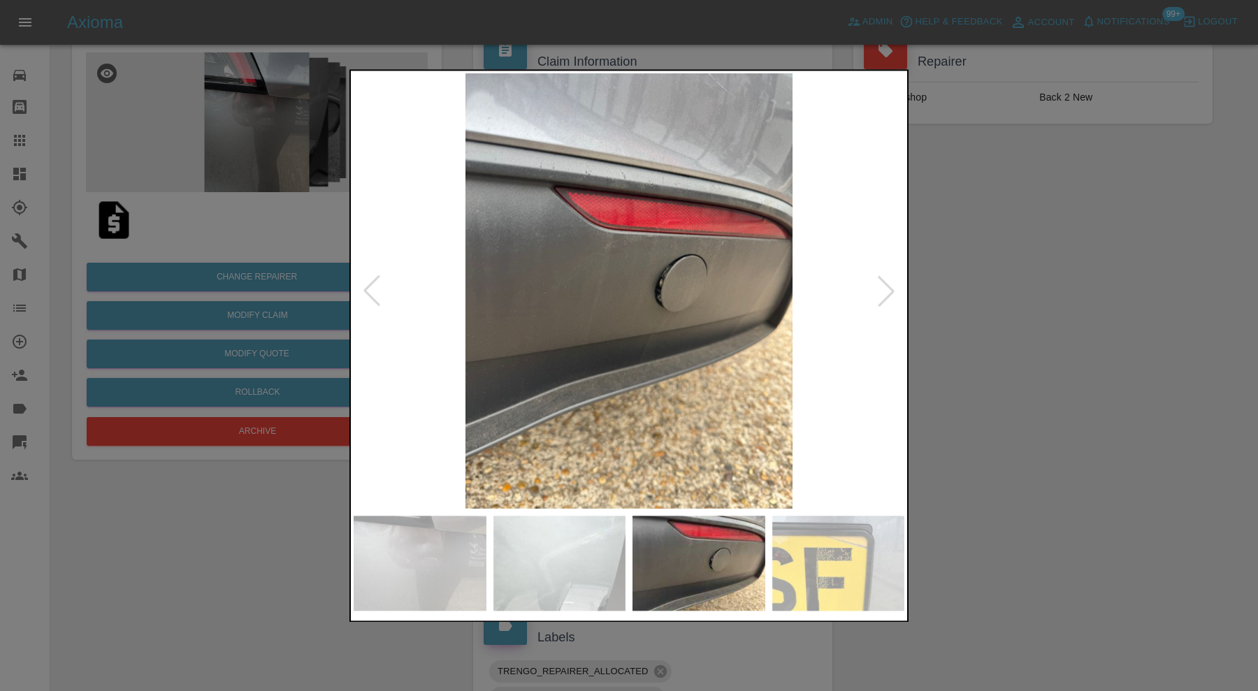
click at [879, 289] on div at bounding box center [886, 291] width 31 height 31
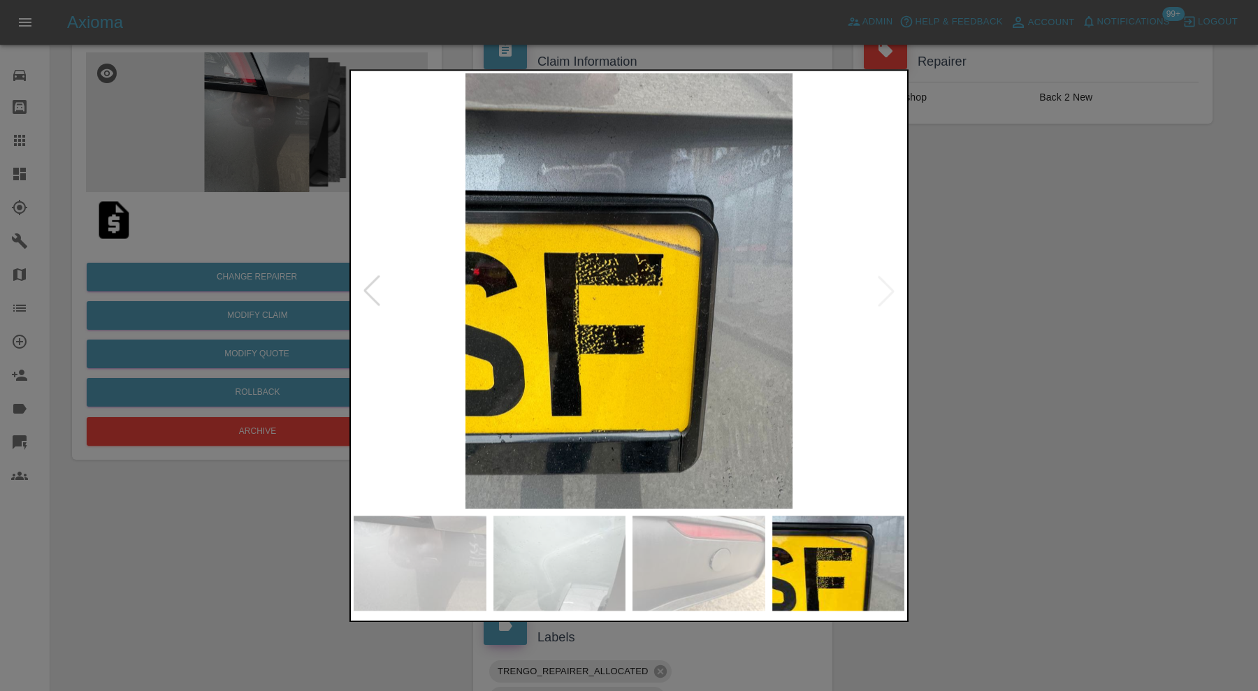
click at [879, 289] on img at bounding box center [629, 290] width 551 height 435
click at [1127, 272] on div at bounding box center [629, 345] width 1258 height 691
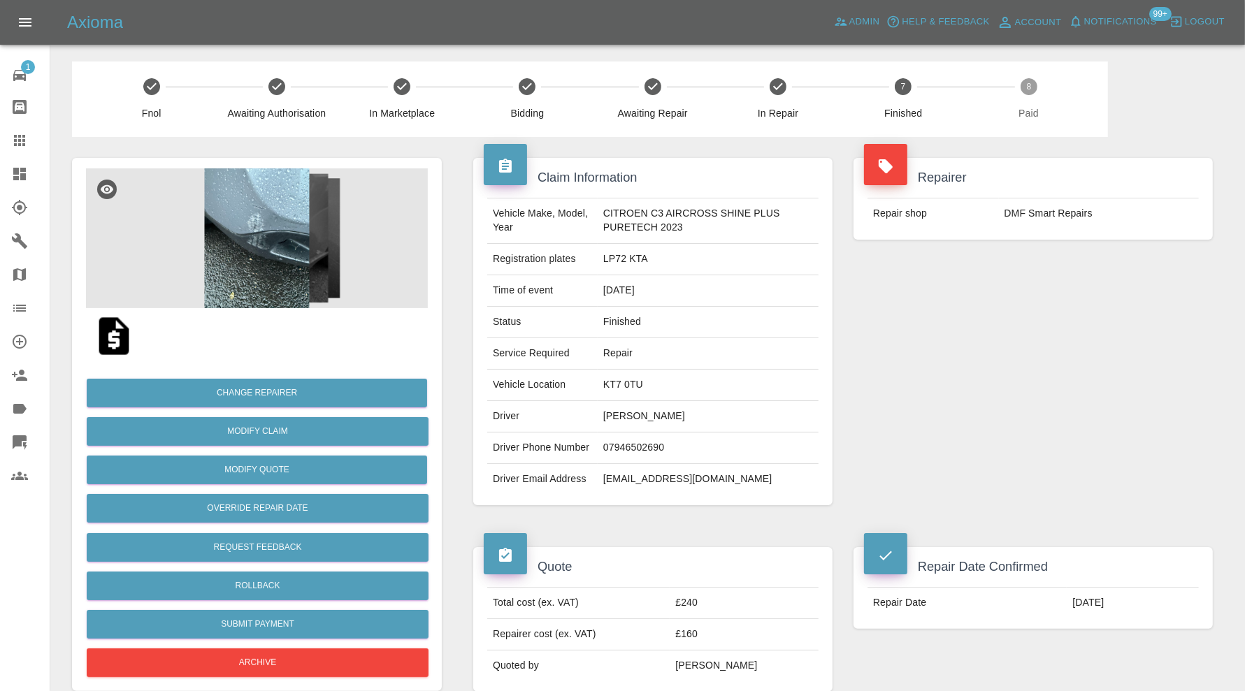
scroll to position [233, 0]
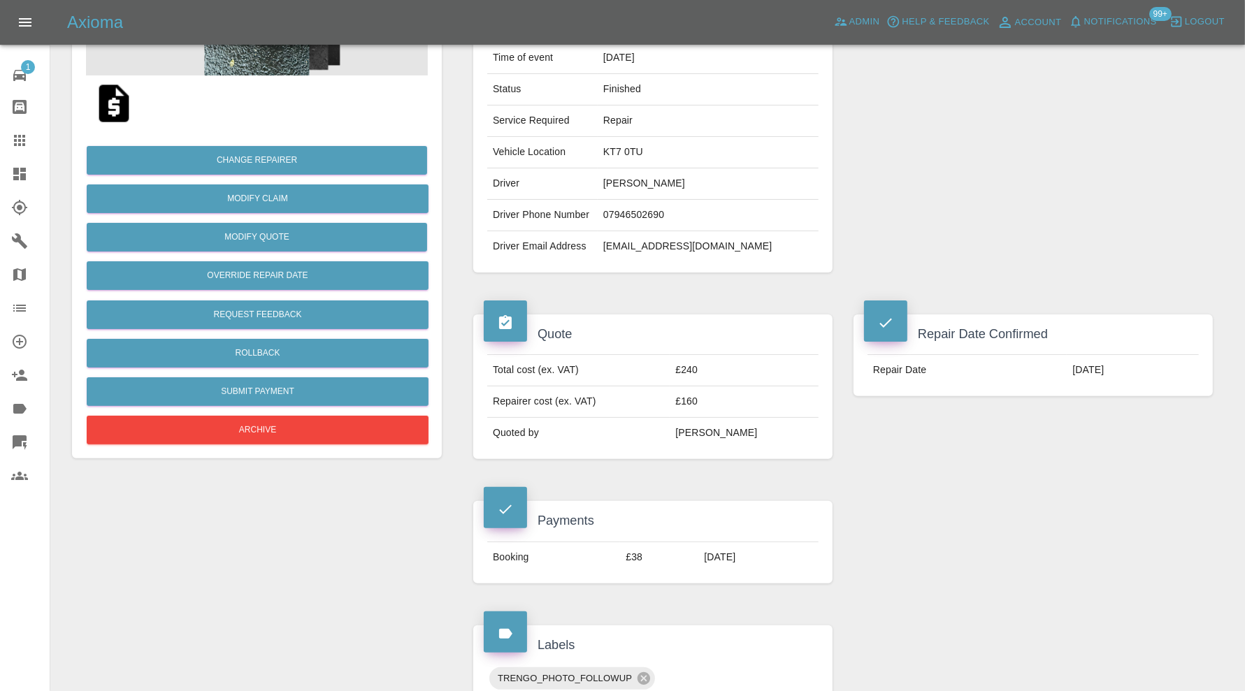
click at [660, 241] on td "toteng73@hotmail.co.uk" at bounding box center [708, 246] width 221 height 31
copy div "toteng73@hotmail.co.uk"
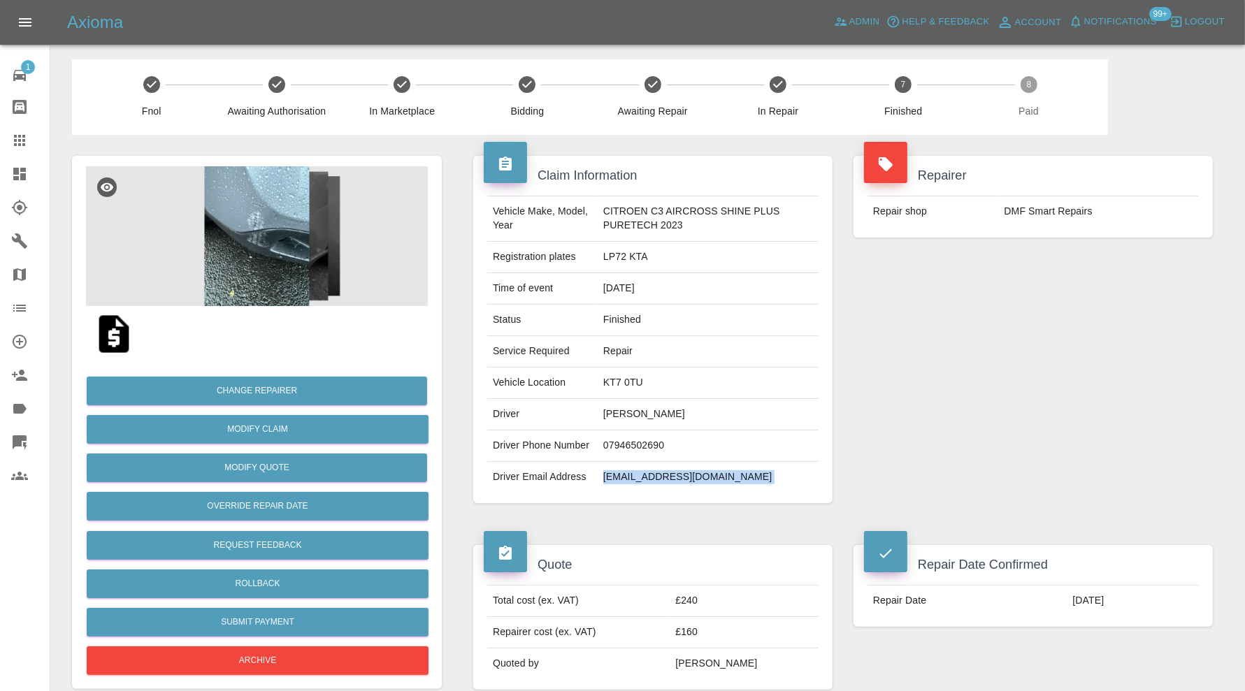
scroll to position [0, 0]
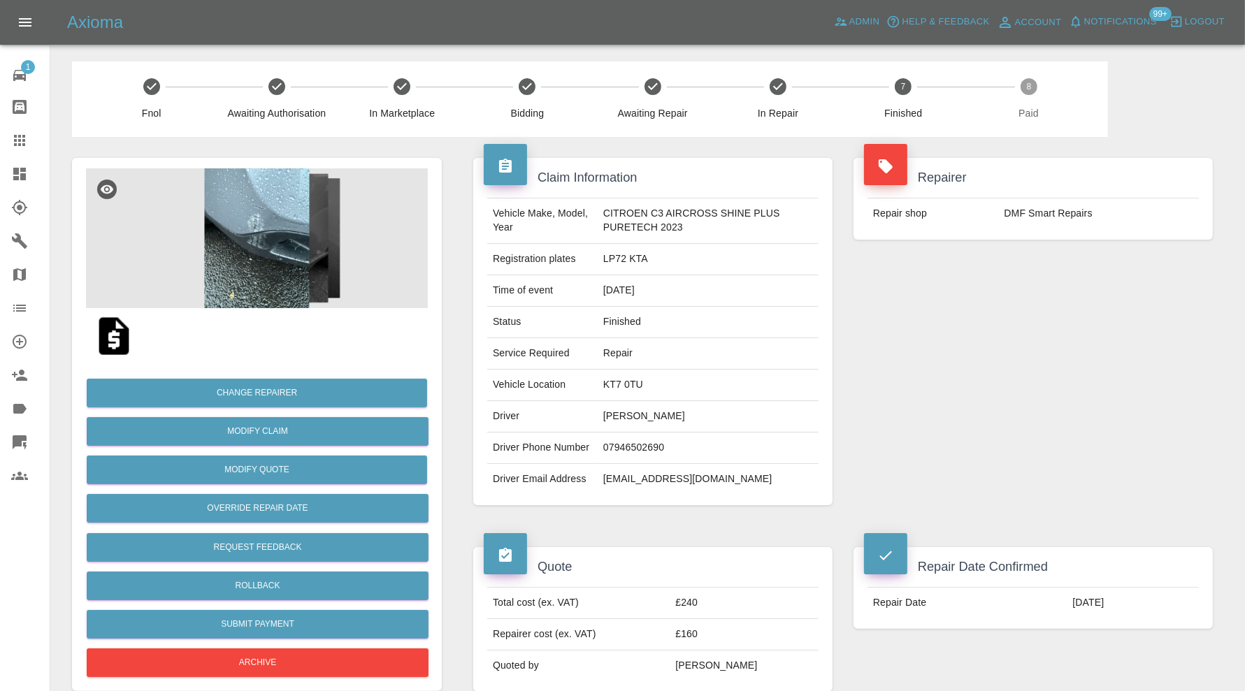
click at [634, 262] on td "LP72 KTA" at bounding box center [708, 259] width 221 height 31
copy td "LP72 KTA"
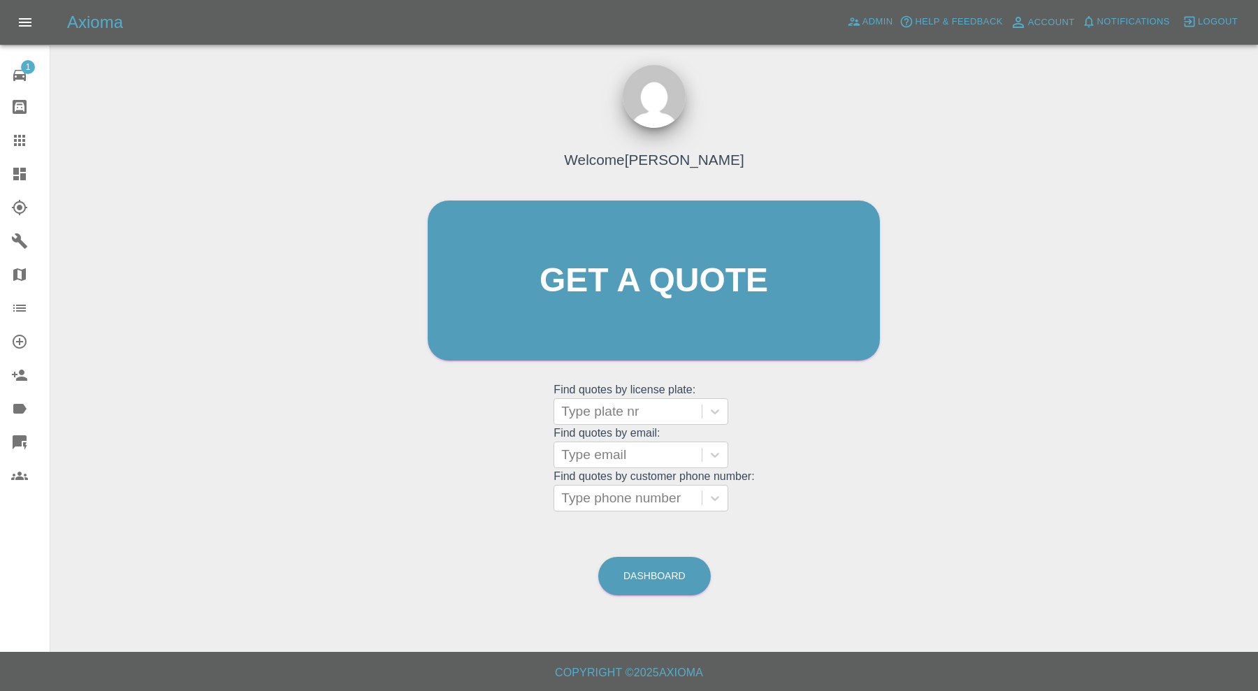
click at [619, 430] on grid "Find quotes by email: Type email" at bounding box center [654, 447] width 201 height 41
click at [629, 417] on div at bounding box center [627, 412] width 133 height 20
paste input "LP72 KTA"
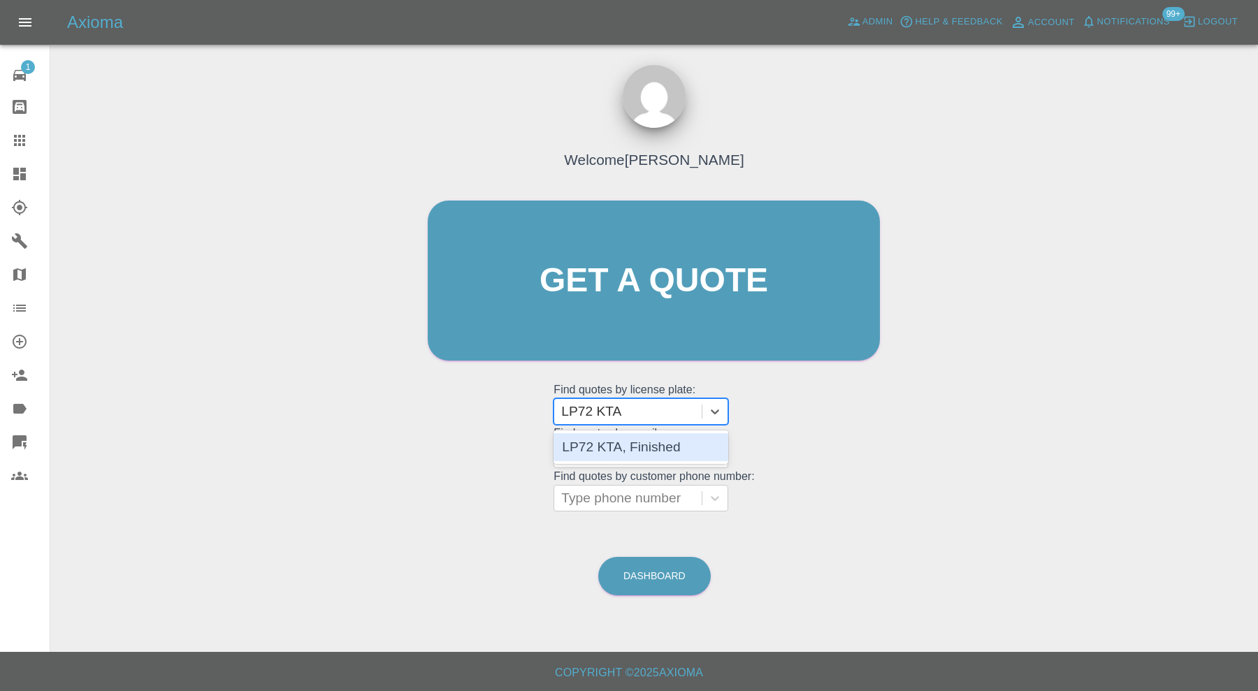
click at [598, 410] on input "LP72 KTA" at bounding box center [592, 411] width 63 height 17
type input "LP72KTA"
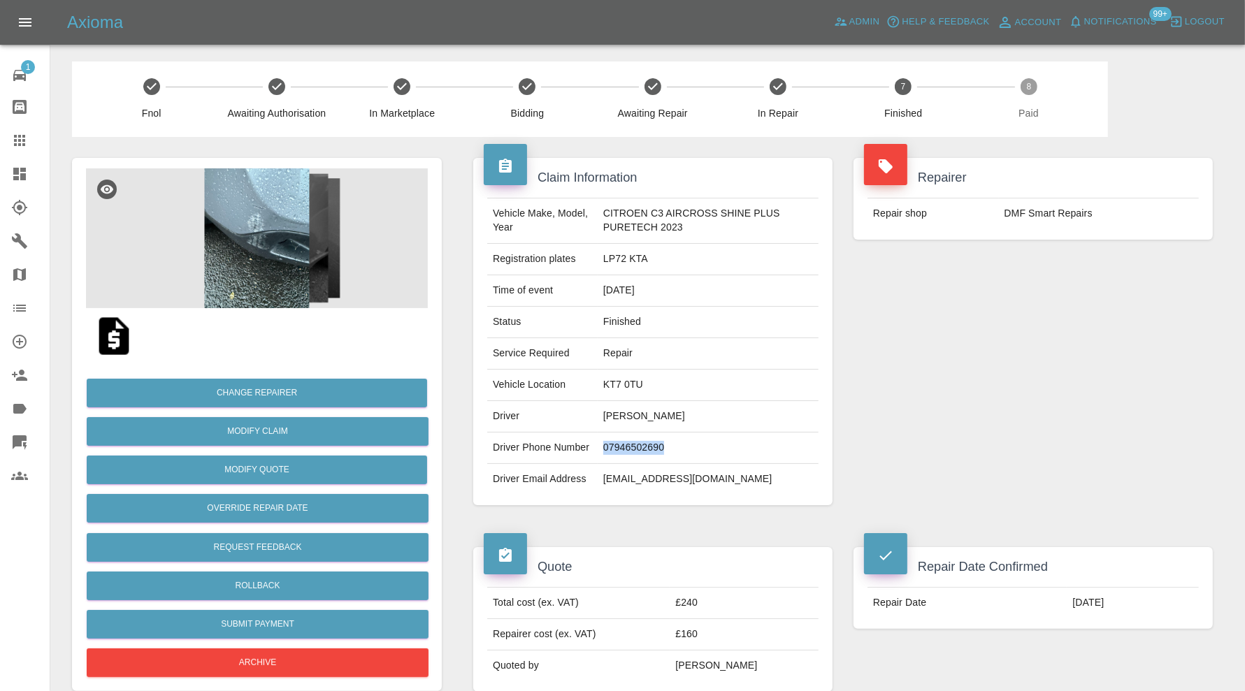
drag, startPoint x: 696, startPoint y: 442, endPoint x: 593, endPoint y: 451, distance: 103.8
click at [593, 451] on tr "Driver Phone Number [PHONE_NUMBER]" at bounding box center [652, 448] width 331 height 31
copy tr "07946502690"
click at [667, 475] on td "[EMAIL_ADDRESS][DOMAIN_NAME]" at bounding box center [708, 479] width 221 height 31
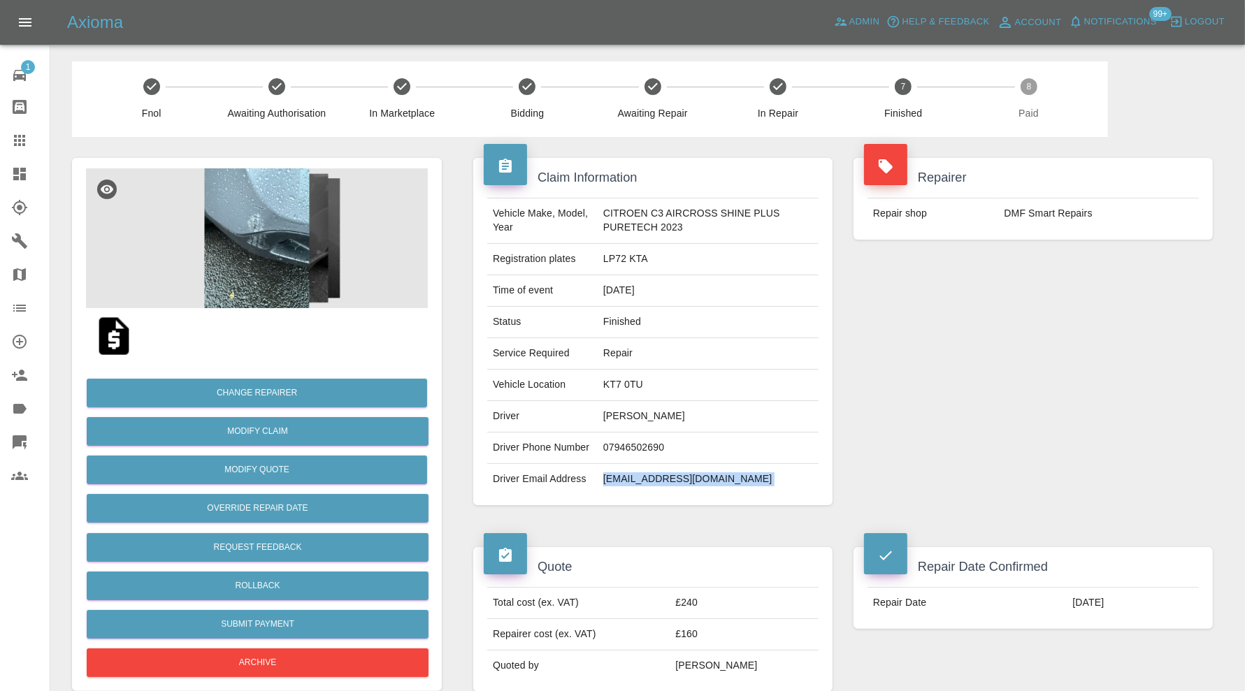
click at [667, 475] on td "[EMAIL_ADDRESS][DOMAIN_NAME]" at bounding box center [708, 479] width 221 height 31
copy div "[EMAIL_ADDRESS][DOMAIN_NAME]"
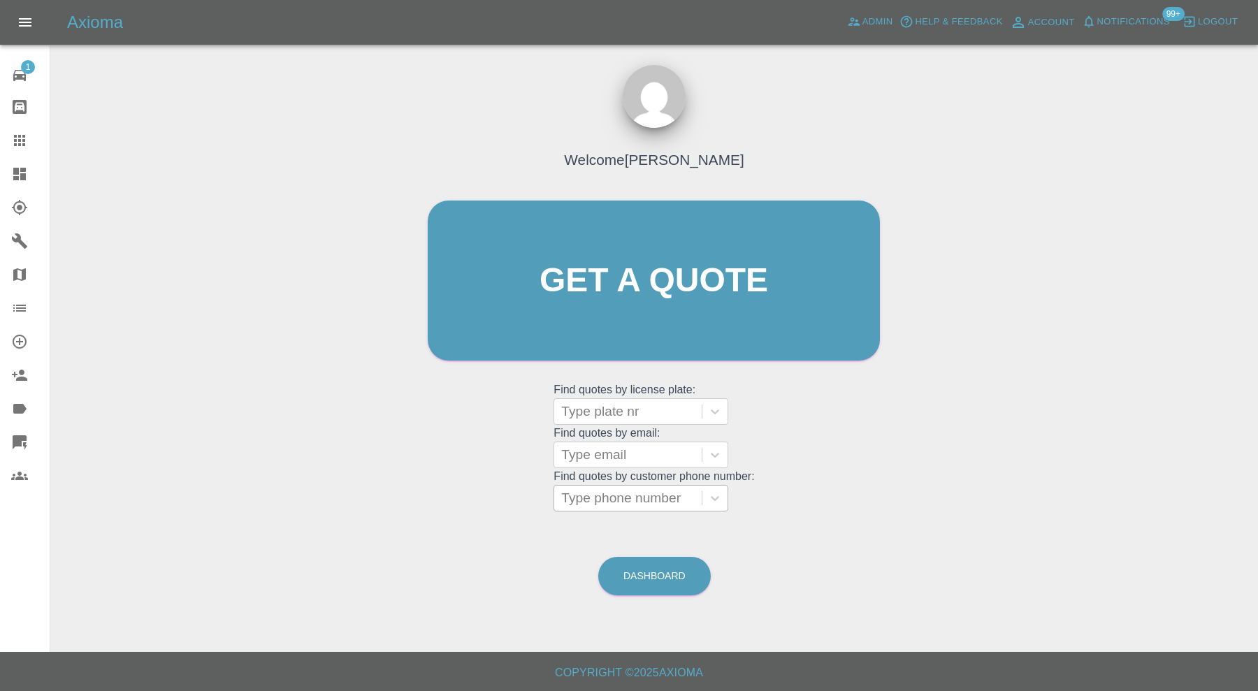
click at [654, 493] on div at bounding box center [627, 499] width 133 height 20
paste input "07946502690"
click at [593, 494] on input "07946502690" at bounding box center [618, 498] width 115 height 17
type input "07946502690"
click at [632, 461] on div at bounding box center [627, 455] width 133 height 20
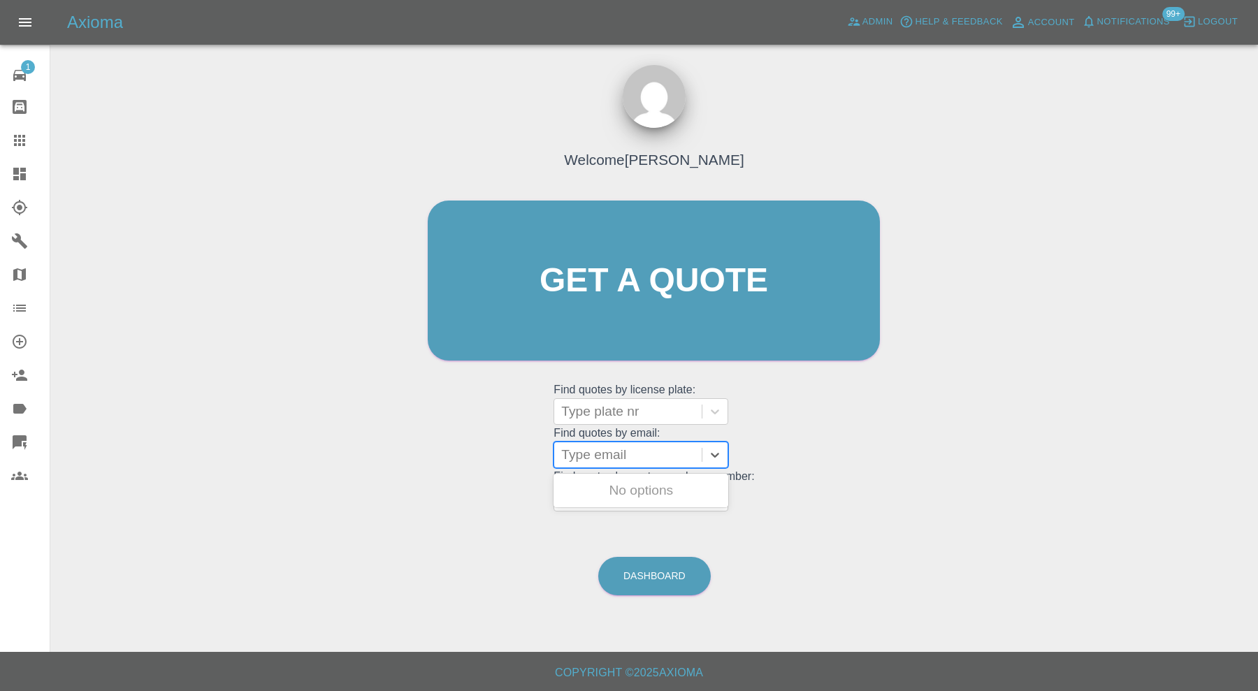
paste input "[EMAIL_ADDRESS][DOMAIN_NAME]"
type input "[EMAIL_ADDRESS][DOMAIN_NAME]"
click at [687, 490] on div "LP72 KTA, Finished" at bounding box center [641, 491] width 175 height 28
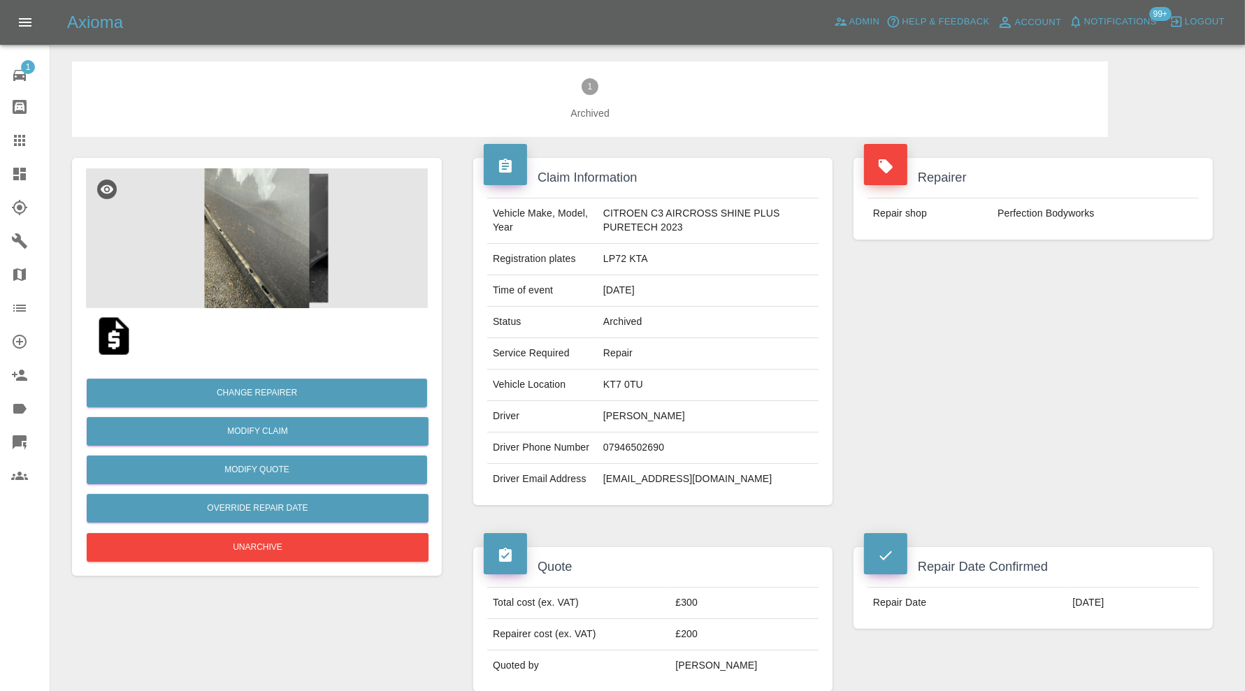
click at [236, 243] on img at bounding box center [257, 238] width 342 height 140
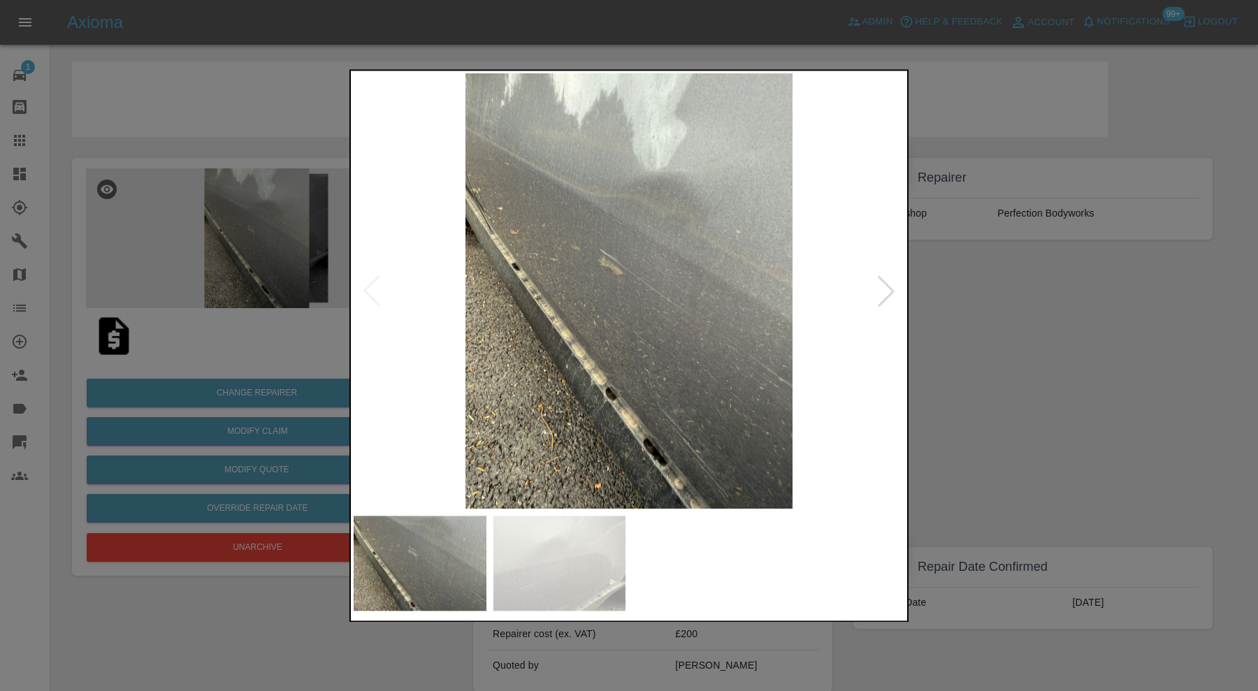
click at [895, 300] on div at bounding box center [886, 291] width 31 height 31
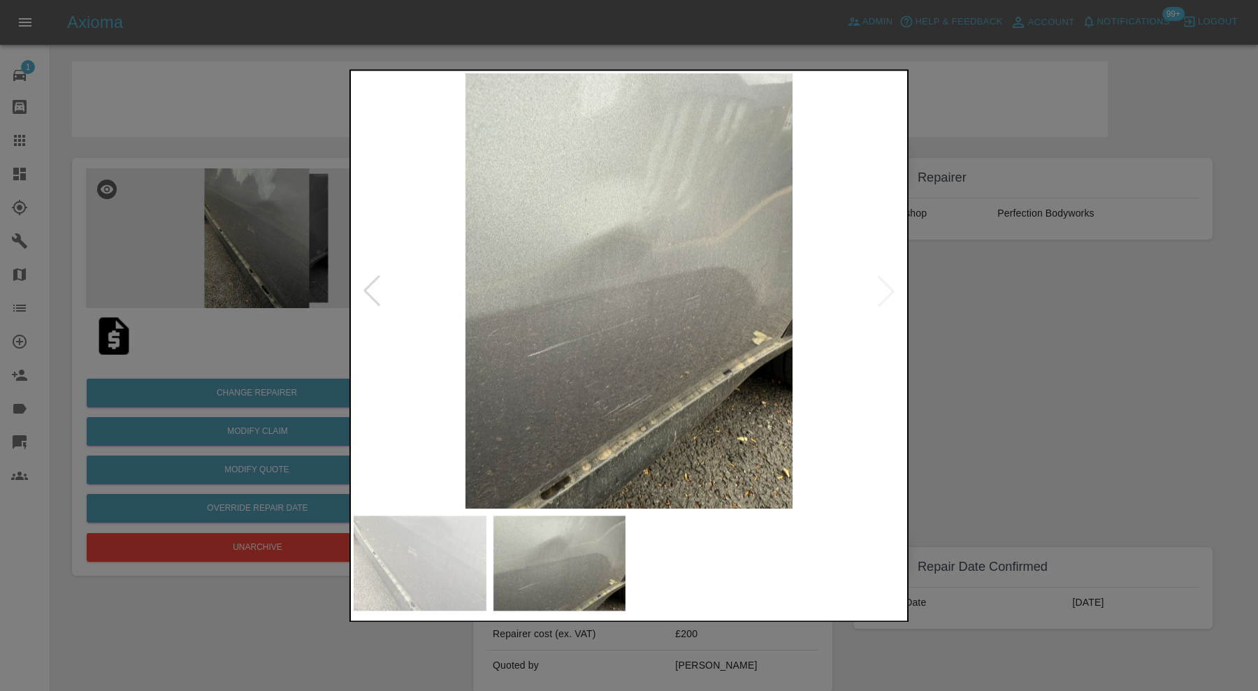
click at [985, 342] on div at bounding box center [629, 345] width 1258 height 691
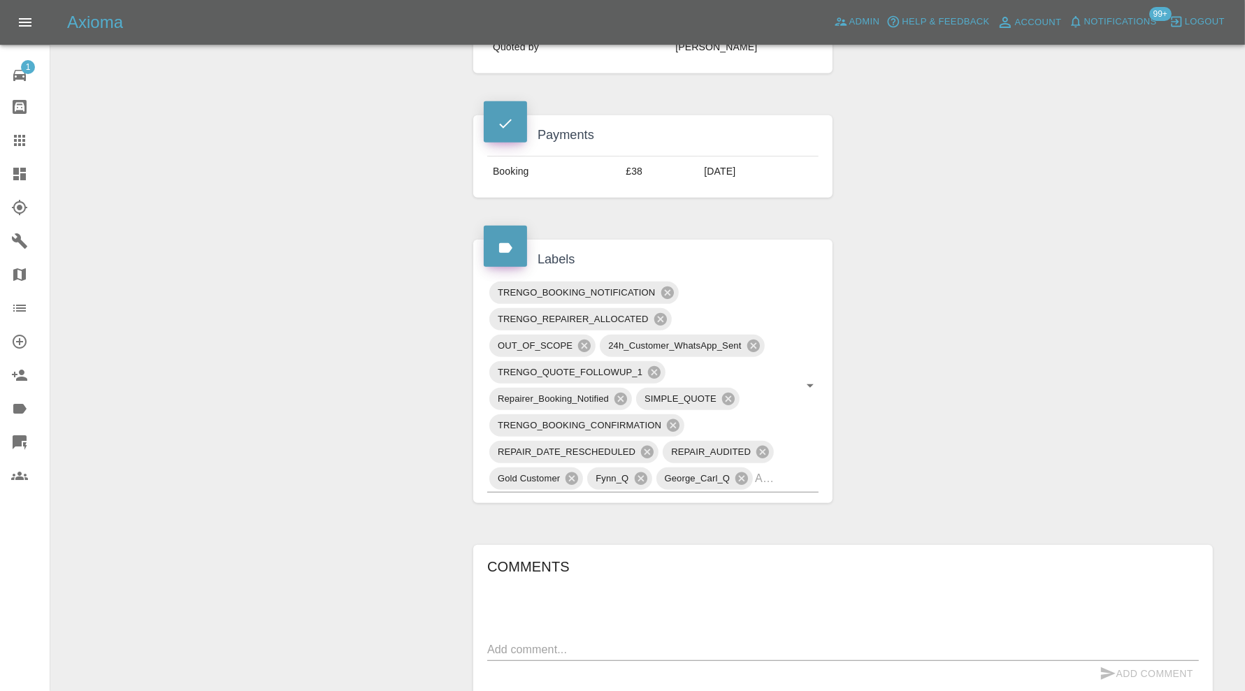
scroll to position [815, 0]
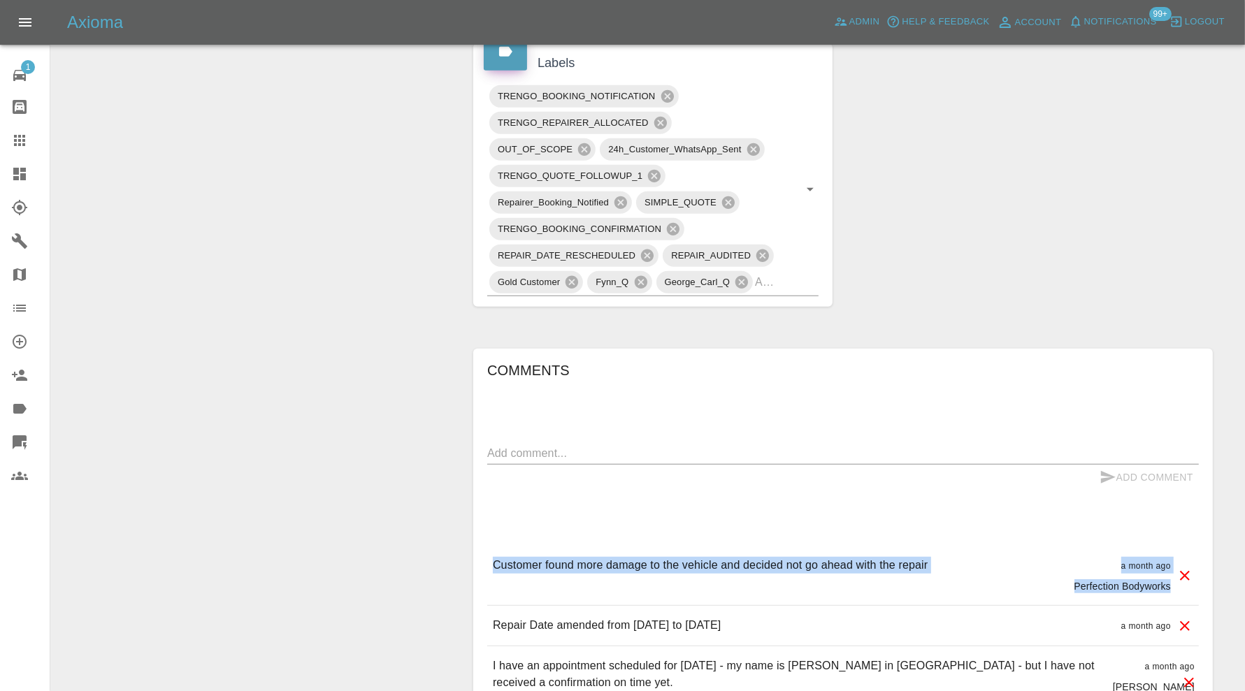
drag, startPoint x: 1176, startPoint y: 586, endPoint x: 494, endPoint y: 581, distance: 682.1
click at [494, 581] on div "Customer found more damage to the vehicle and decided not go ahead with the rep…" at bounding box center [842, 575] width 711 height 59
copy div "Customer found more damage to the vehicle and decided not go ahead with the rep…"
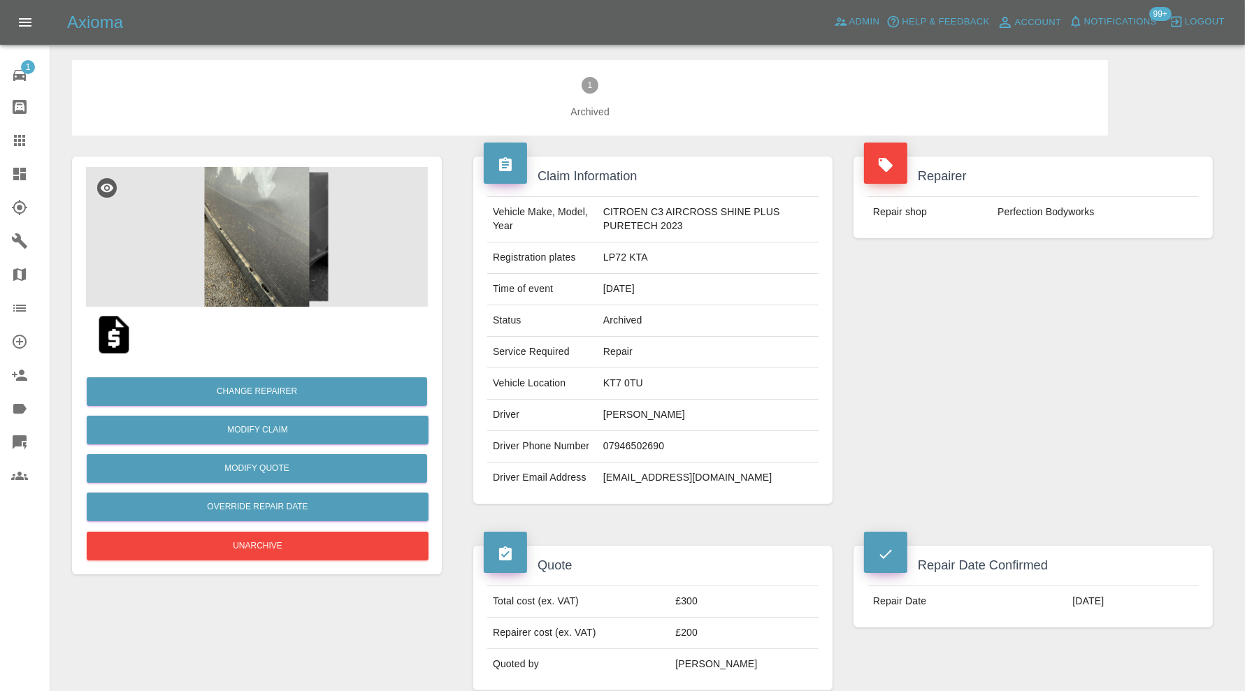
scroll to position [0, 0]
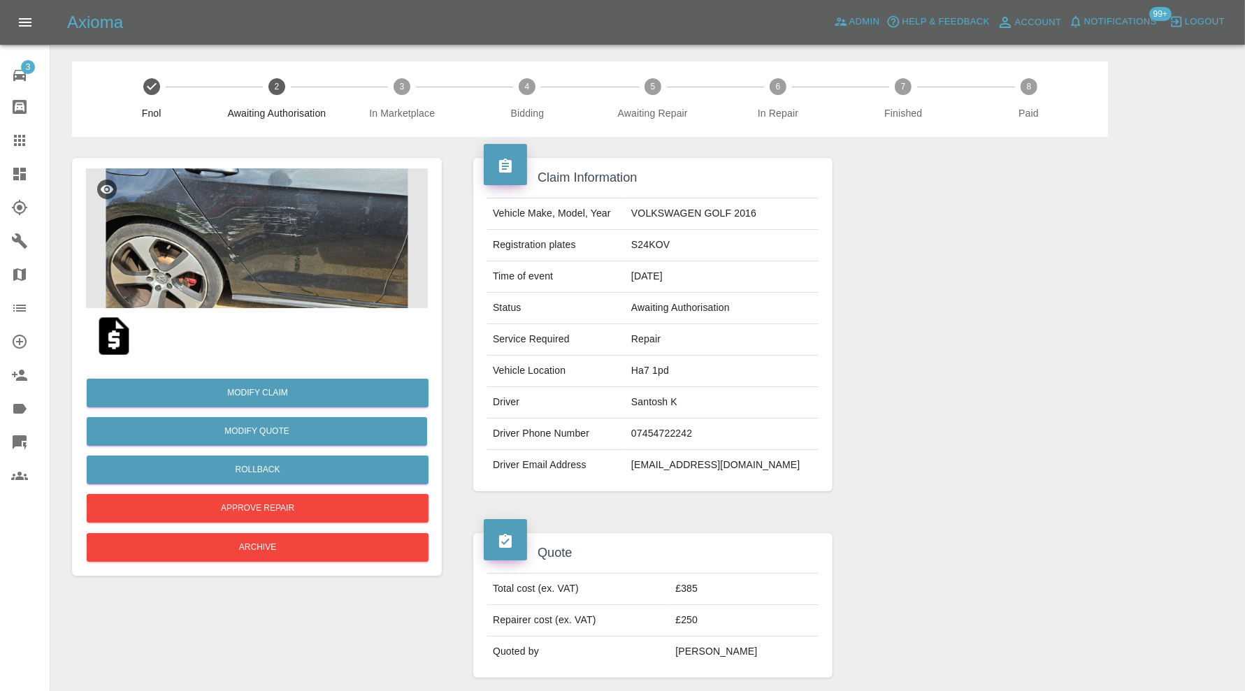
click at [314, 252] on img at bounding box center [257, 238] width 342 height 140
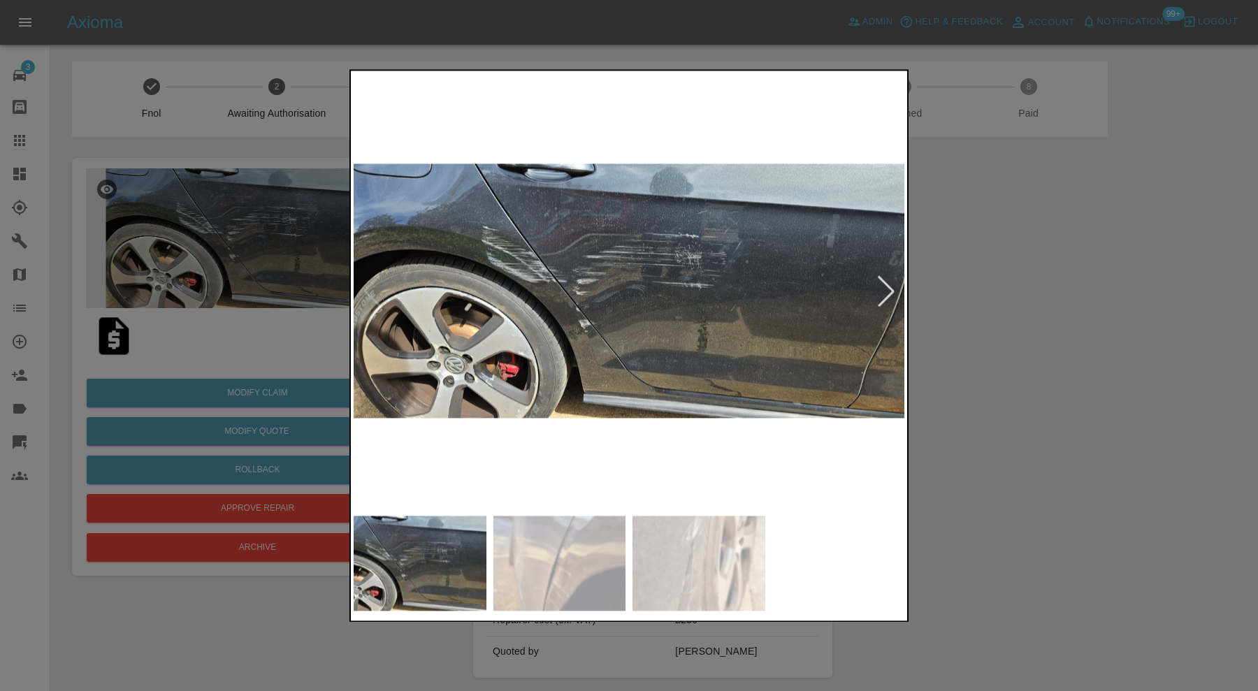
click at [586, 547] on img at bounding box center [559, 563] width 133 height 95
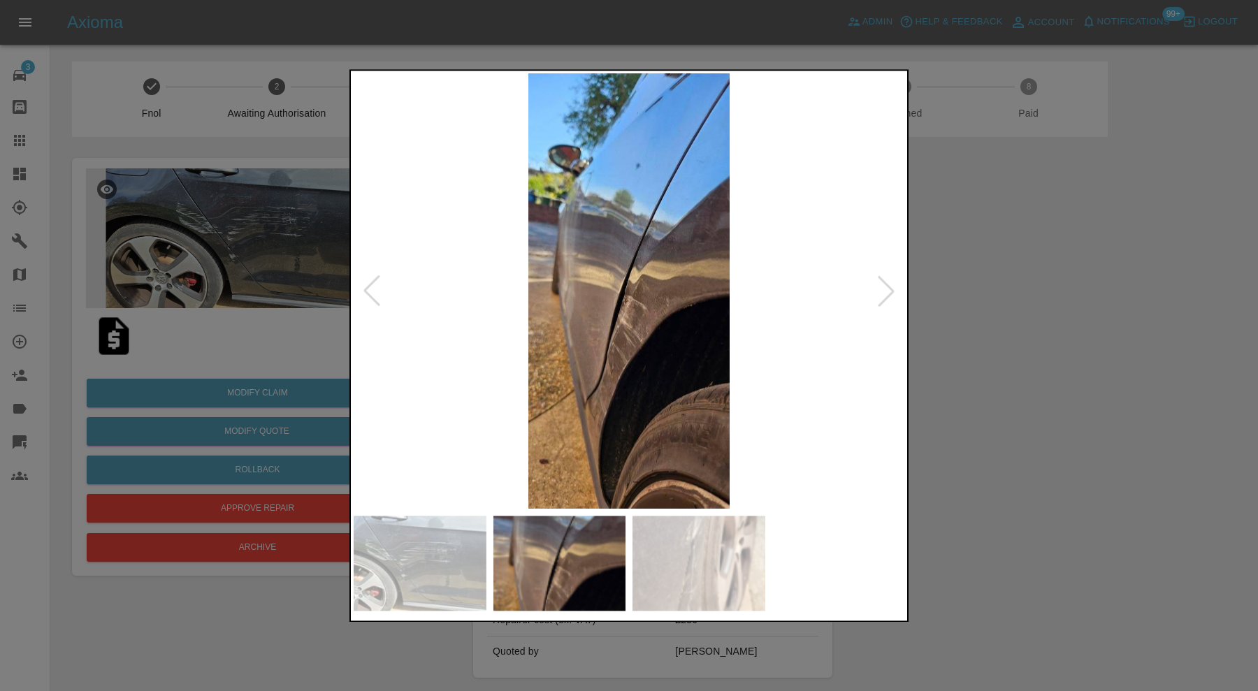
click at [690, 551] on img at bounding box center [698, 563] width 133 height 95
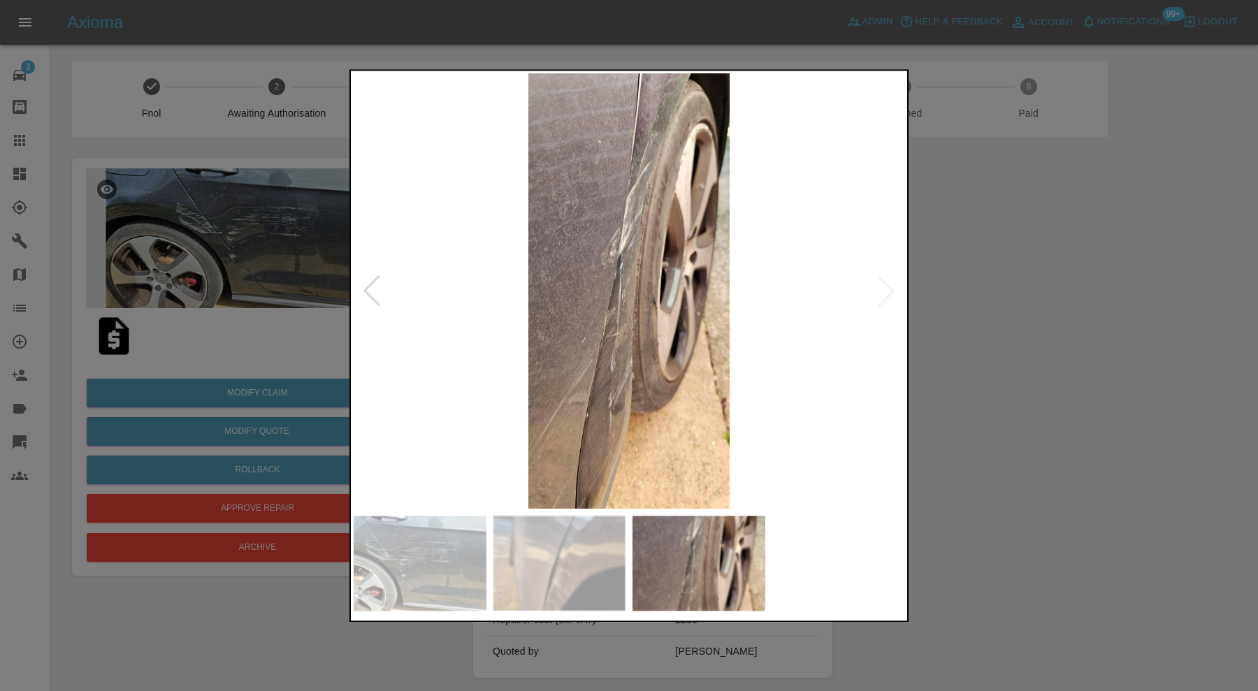
click at [690, 551] on img at bounding box center [698, 563] width 133 height 95
click at [570, 565] on img at bounding box center [559, 563] width 133 height 95
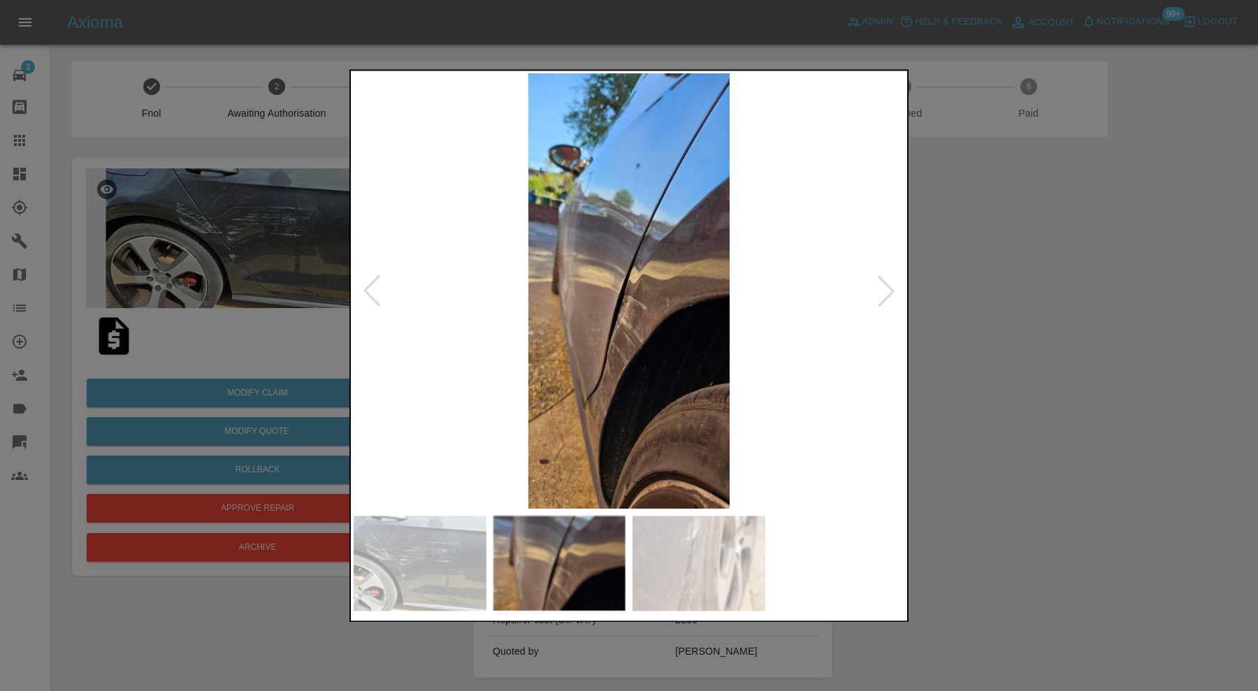
click at [421, 562] on img at bounding box center [420, 563] width 133 height 95
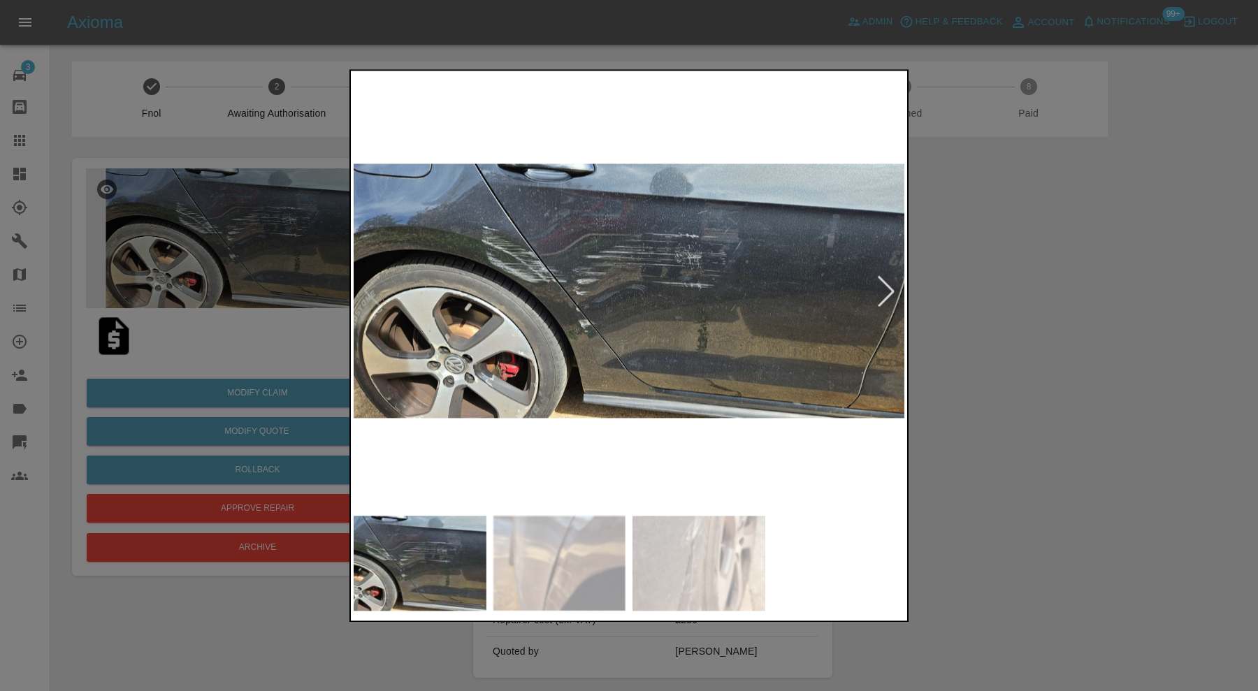
click at [1103, 398] on div at bounding box center [629, 345] width 1258 height 691
